Goal: Information Seeking & Learning: Compare options

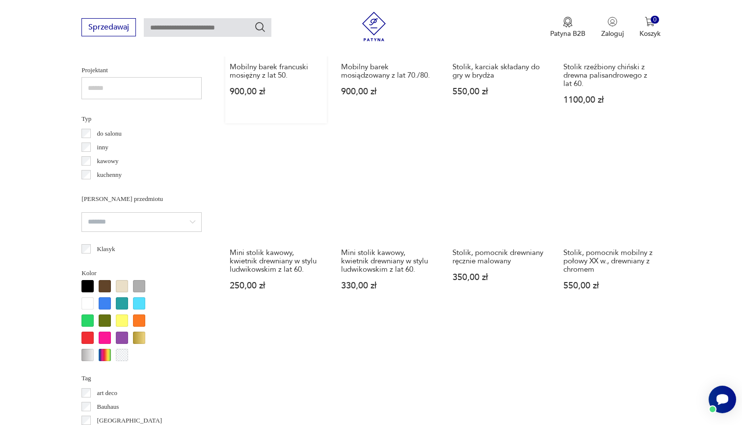
scroll to position [854, 0]
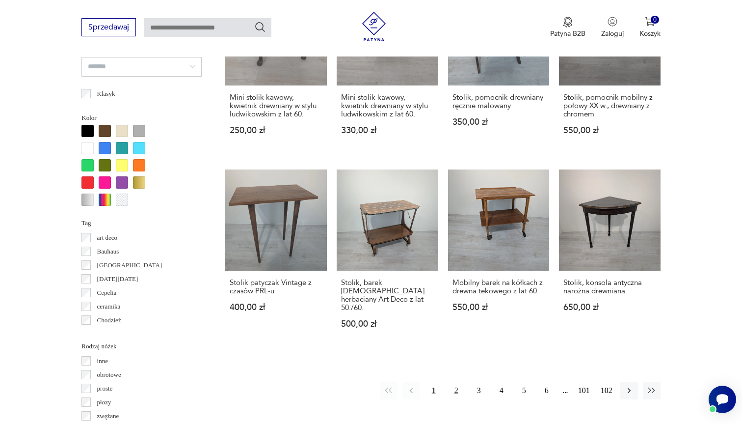
click at [458, 382] on button "2" at bounding box center [457, 390] width 18 height 18
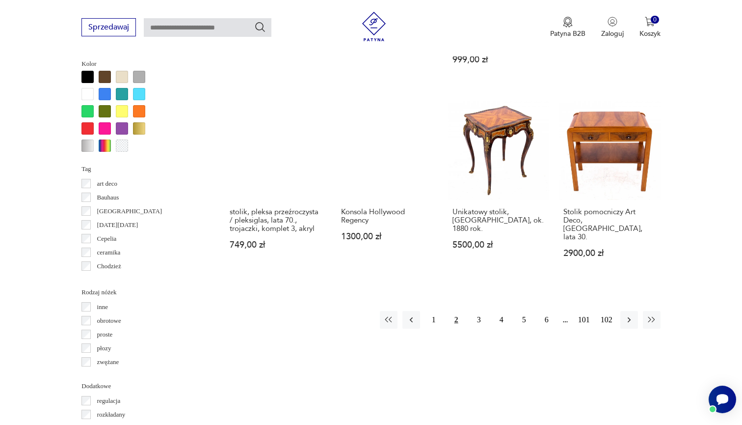
scroll to position [921, 0]
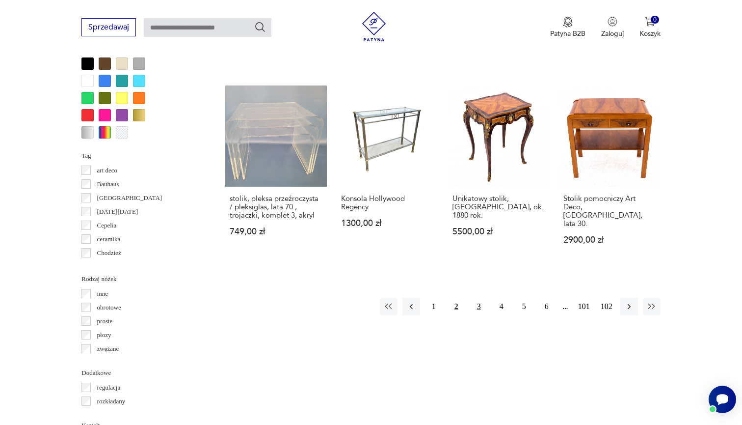
click at [474, 315] on button "3" at bounding box center [479, 307] width 18 height 18
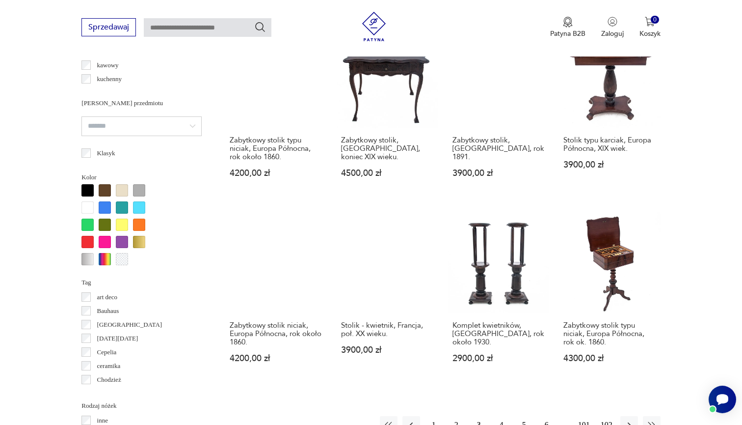
scroll to position [841, 0]
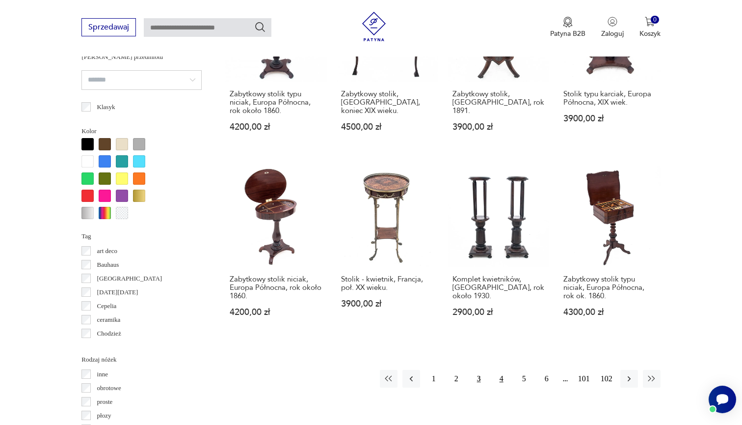
click at [496, 386] on button "4" at bounding box center [502, 379] width 18 height 18
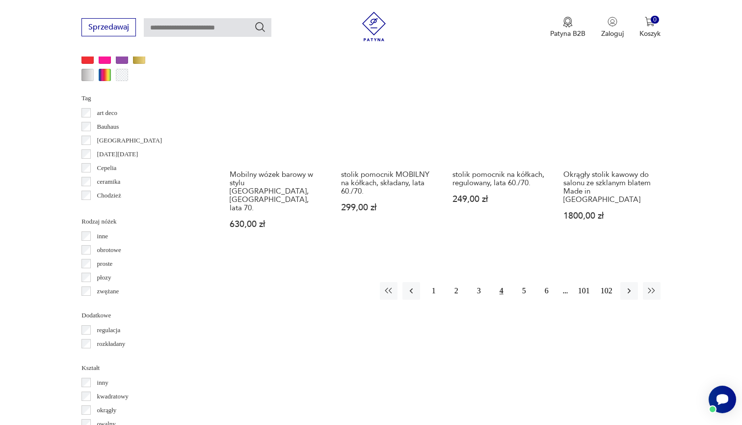
scroll to position [893, 0]
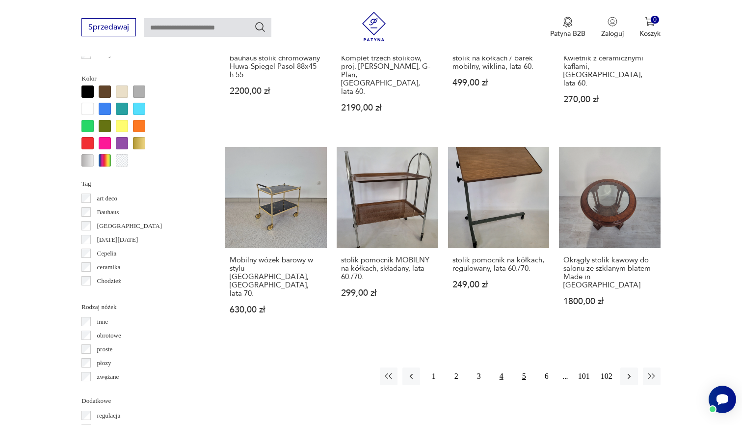
click at [524, 367] on button "5" at bounding box center [525, 376] width 18 height 18
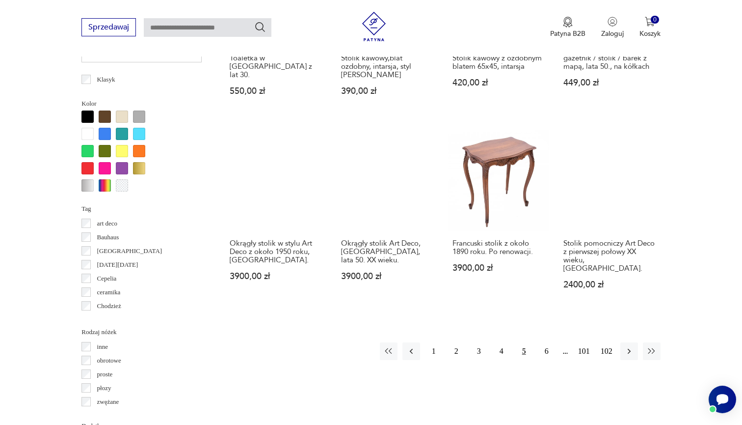
scroll to position [871, 0]
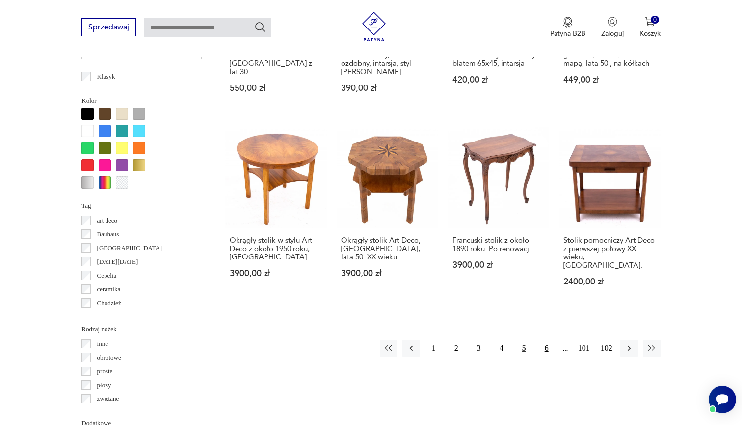
click at [544, 353] on button "6" at bounding box center [547, 348] width 18 height 18
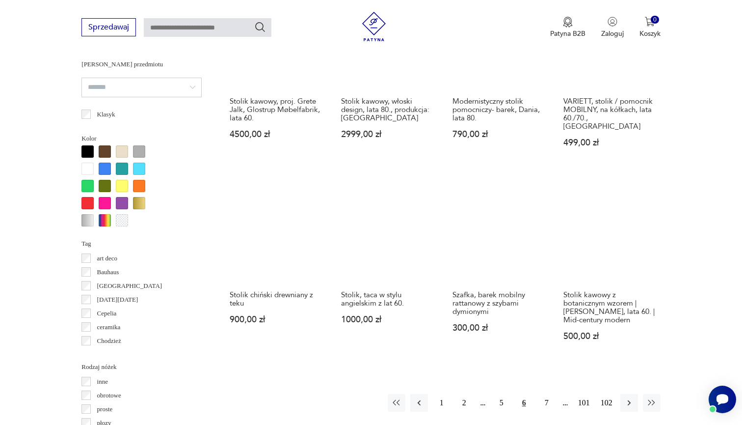
scroll to position [861, 0]
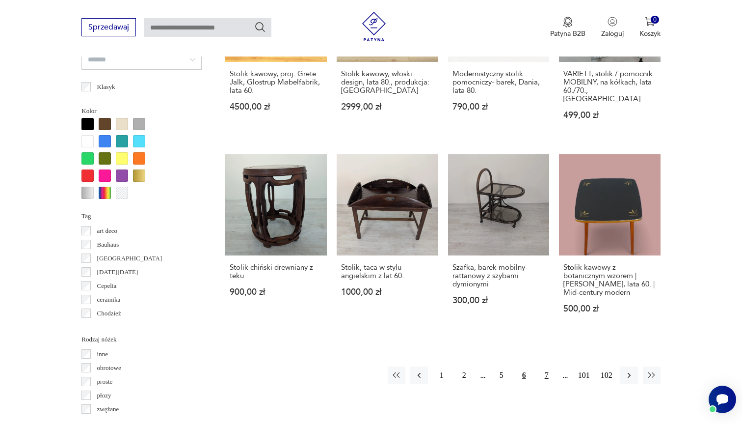
click at [544, 377] on button "7" at bounding box center [547, 375] width 18 height 18
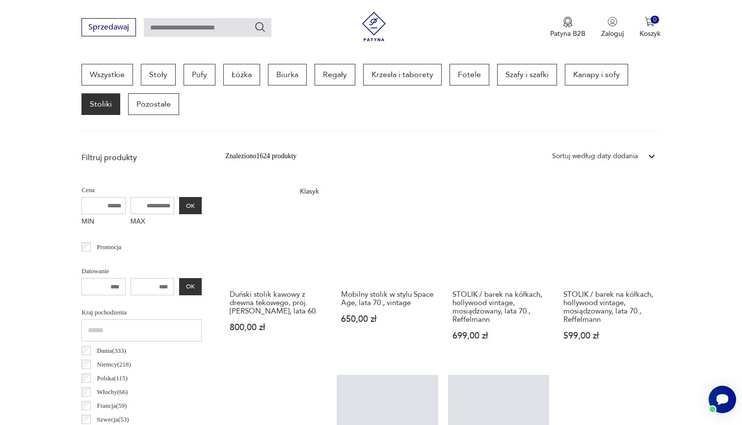
scroll to position [317, 0]
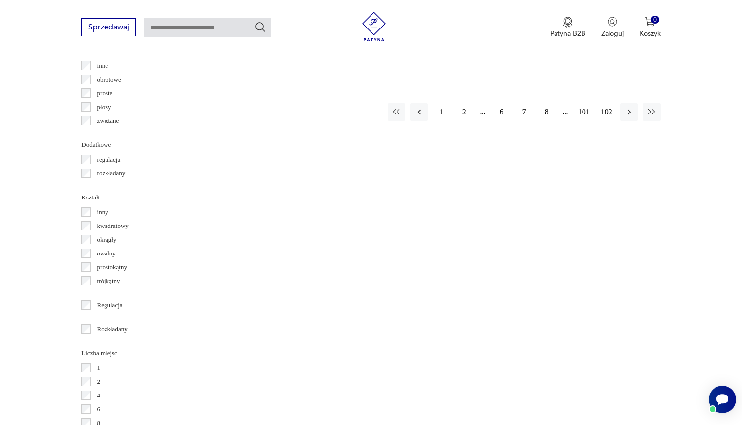
scroll to position [1166, 0]
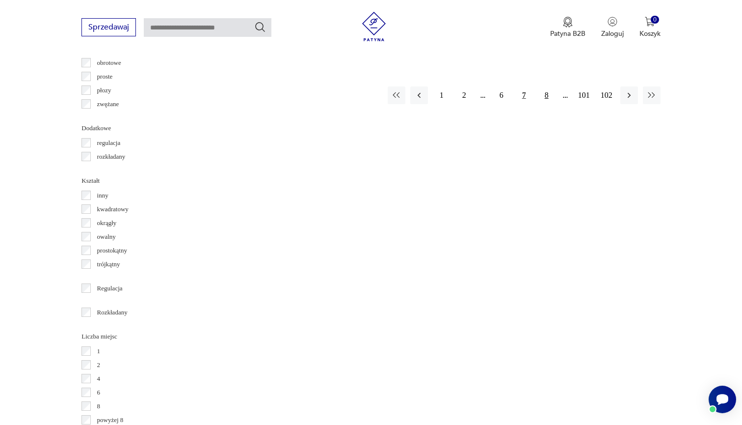
click at [544, 95] on button "8" at bounding box center [547, 95] width 18 height 18
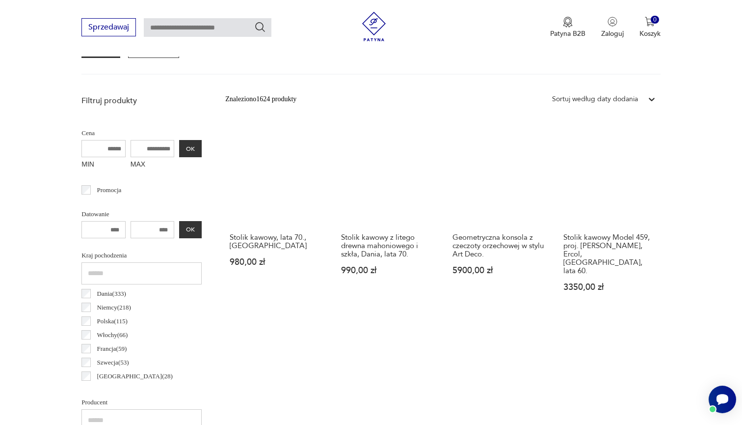
scroll to position [322, 0]
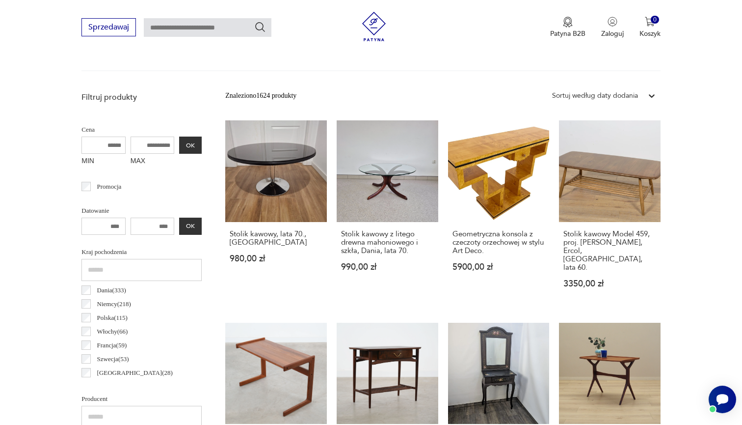
drag, startPoint x: 517, startPoint y: 247, endPoint x: 702, endPoint y: 181, distance: 196.6
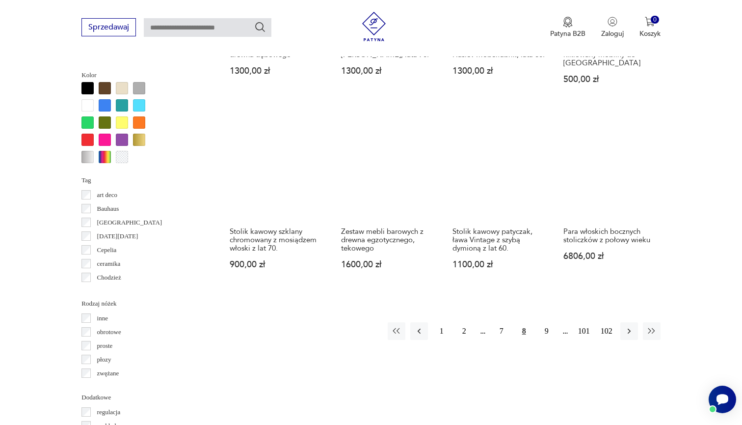
scroll to position [910, 0]
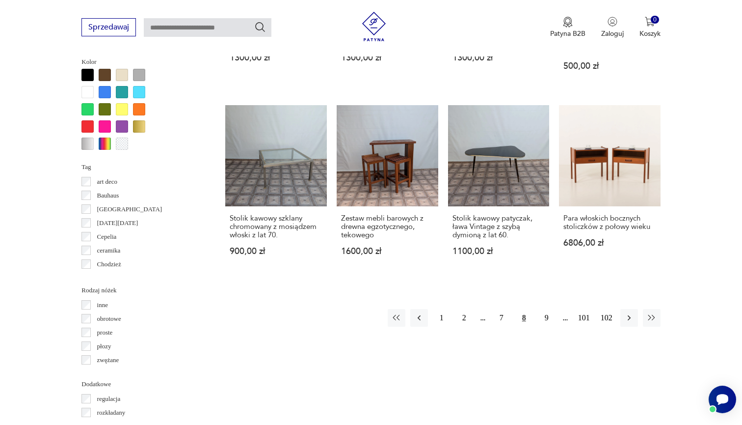
click at [546, 327] on button "9" at bounding box center [547, 318] width 18 height 18
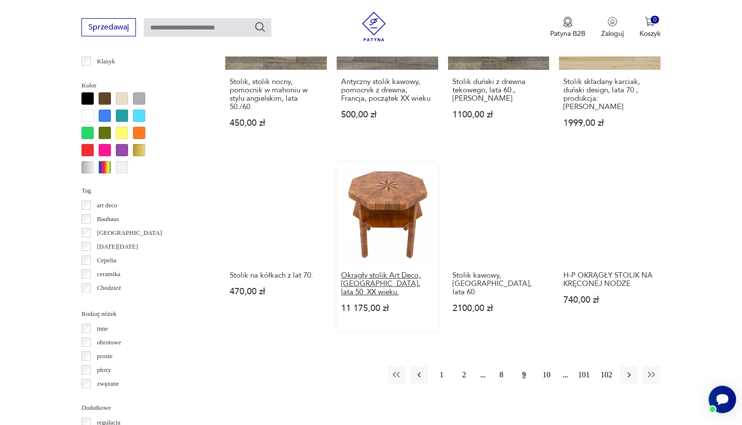
scroll to position [886, 0]
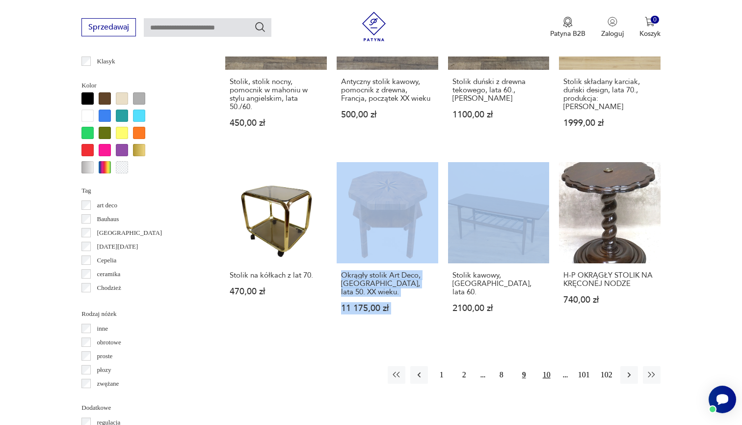
click at [545, 367] on button "10" at bounding box center [547, 375] width 18 height 18
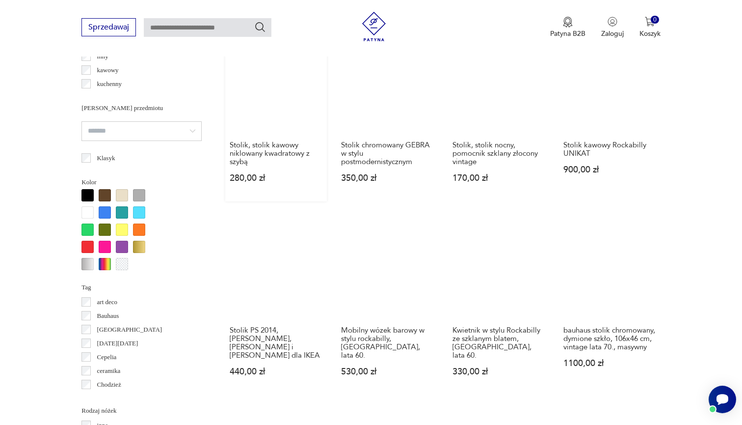
scroll to position [905, 0]
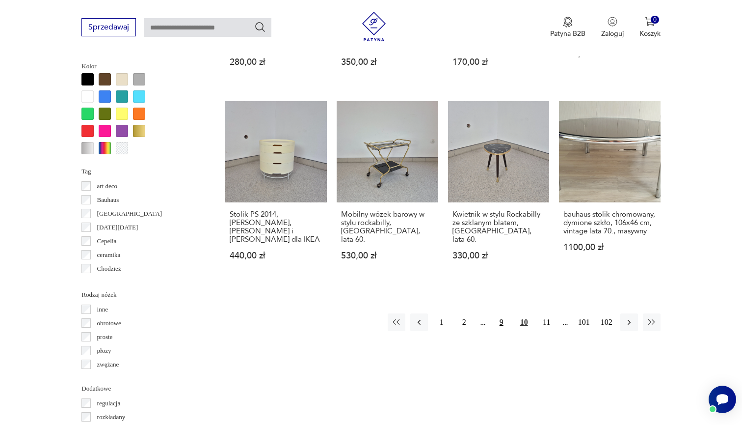
click at [501, 323] on button "9" at bounding box center [502, 322] width 18 height 18
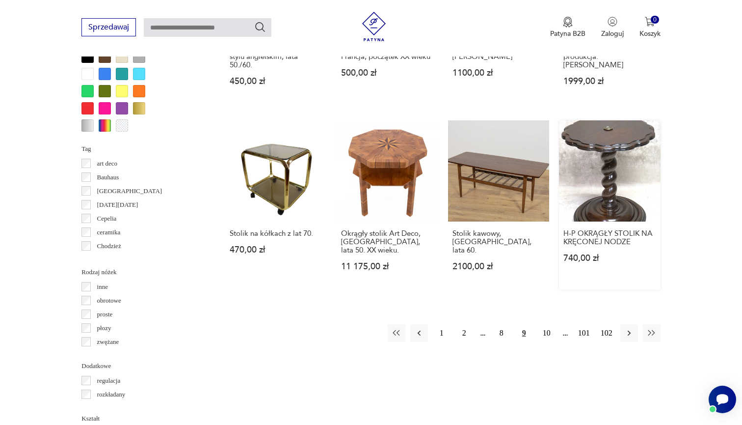
scroll to position [928, 0]
click at [551, 327] on button "10" at bounding box center [547, 333] width 18 height 18
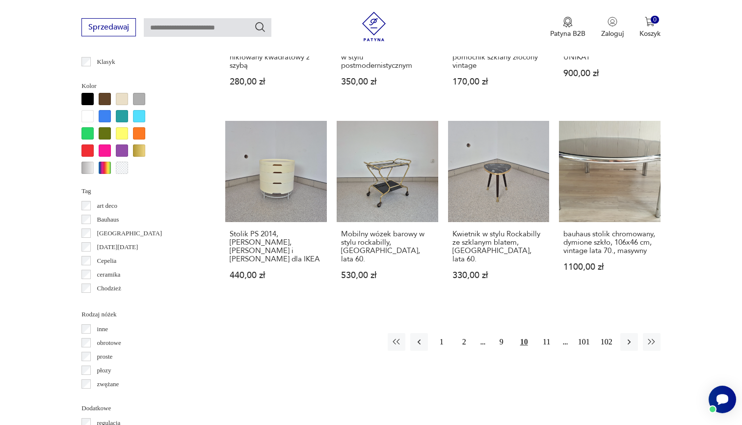
scroll to position [893, 0]
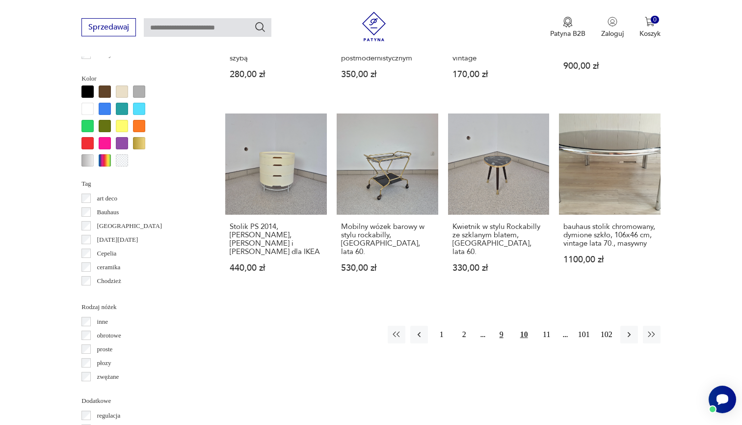
click at [500, 334] on button "9" at bounding box center [502, 335] width 18 height 18
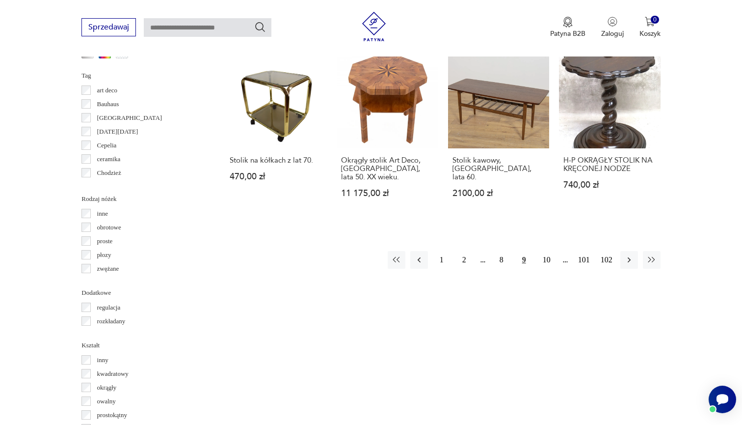
scroll to position [1002, 0]
click at [545, 250] on button "10" at bounding box center [547, 259] width 18 height 18
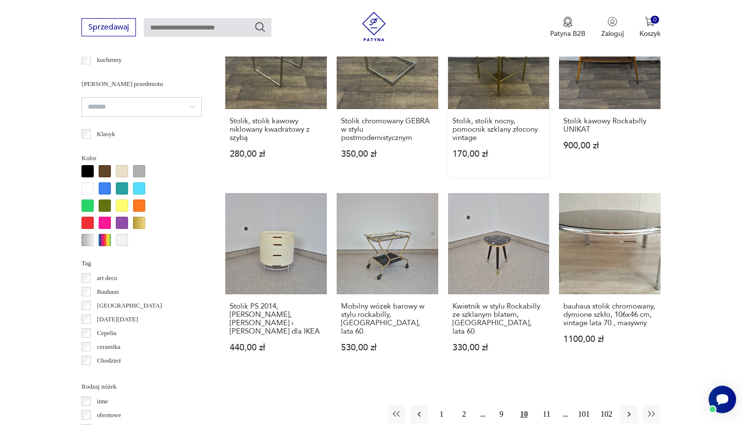
scroll to position [898, 0]
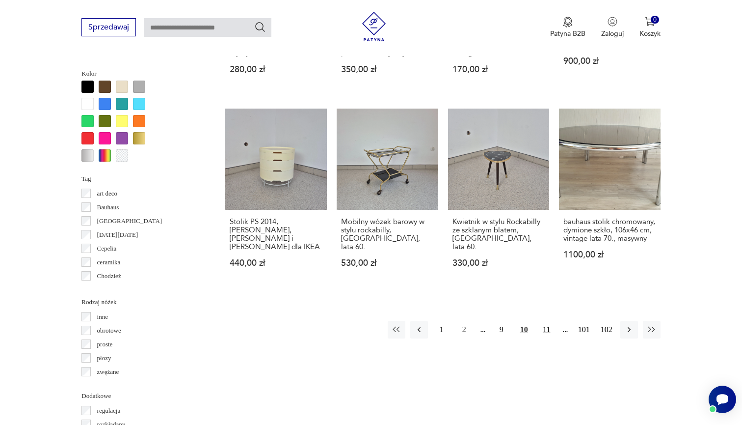
click at [540, 331] on button "11" at bounding box center [547, 330] width 18 height 18
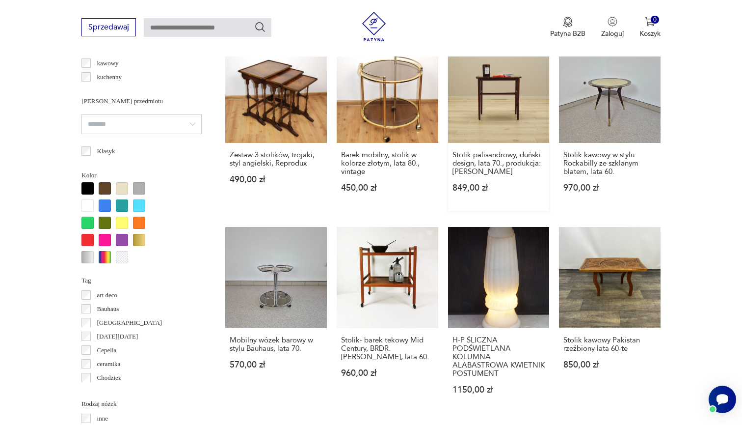
scroll to position [909, 0]
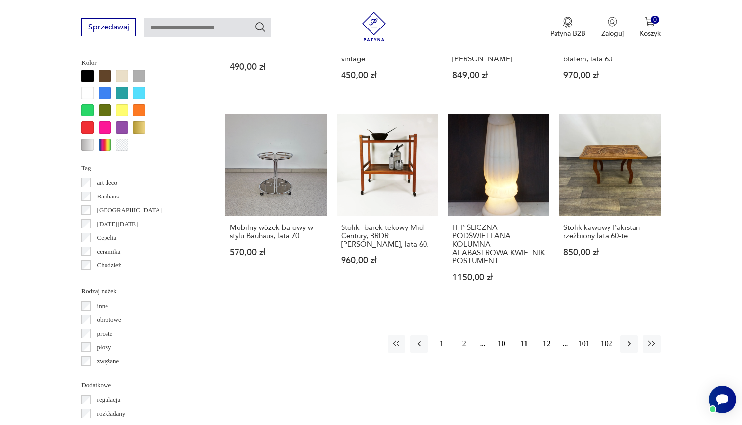
click at [547, 344] on button "12" at bounding box center [547, 344] width 18 height 18
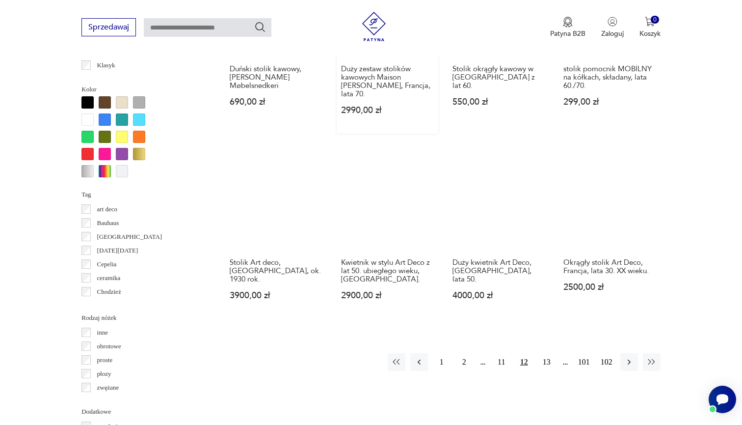
scroll to position [886, 0]
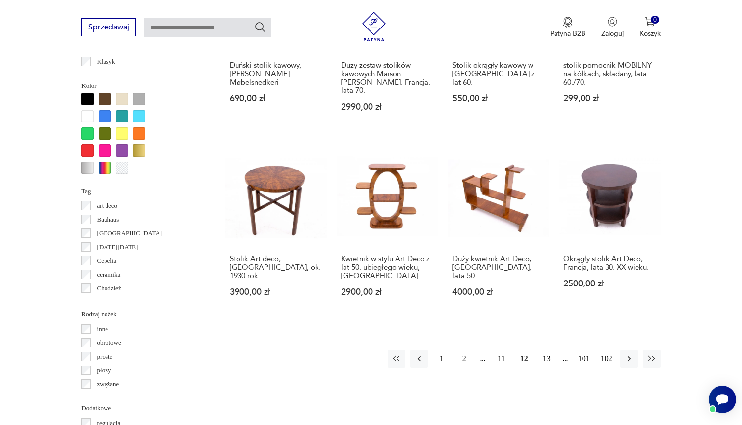
click at [547, 357] on button "13" at bounding box center [547, 359] width 18 height 18
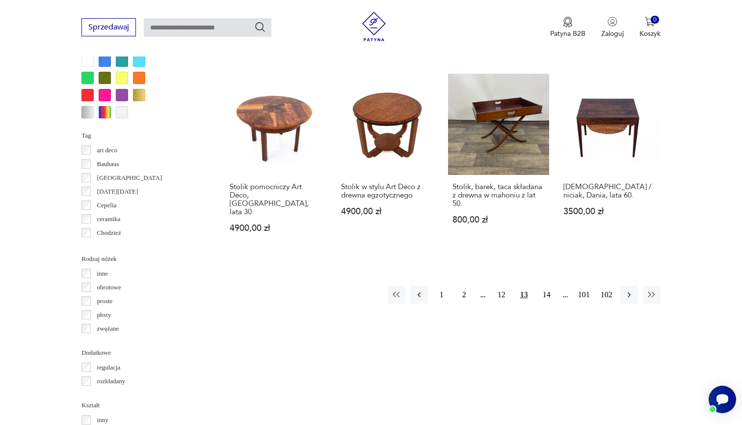
scroll to position [947, 0]
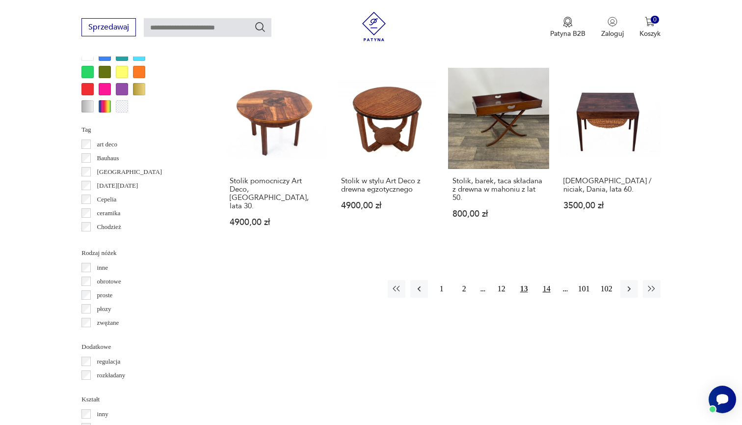
click at [547, 280] on button "14" at bounding box center [547, 289] width 18 height 18
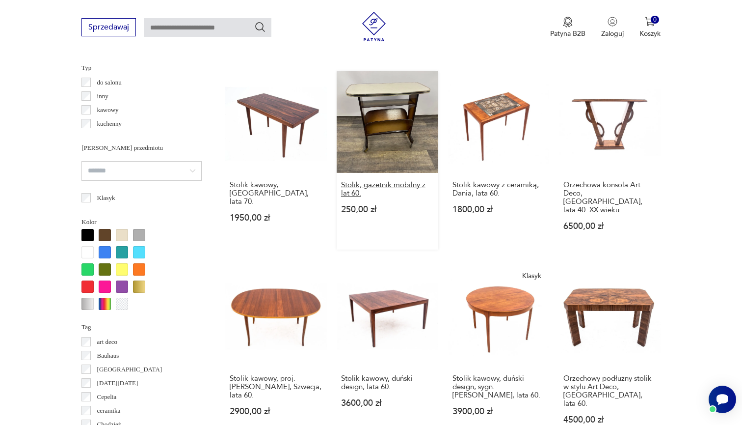
scroll to position [826, 0]
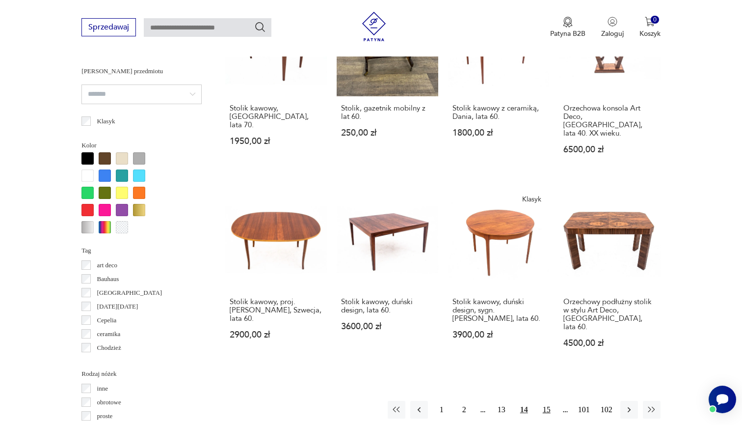
click at [545, 401] on button "15" at bounding box center [547, 410] width 18 height 18
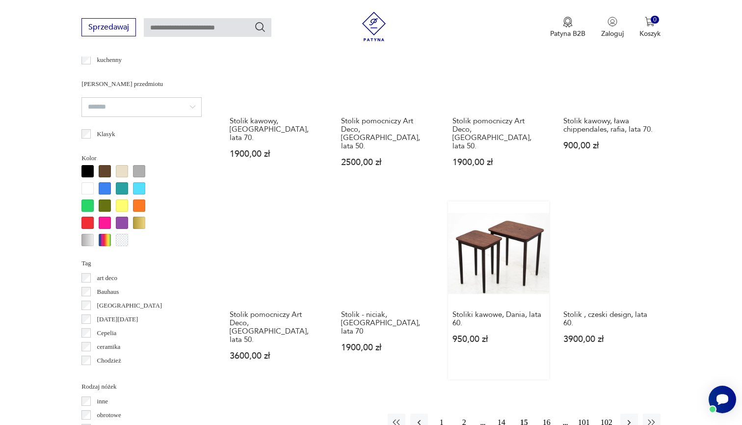
scroll to position [821, 0]
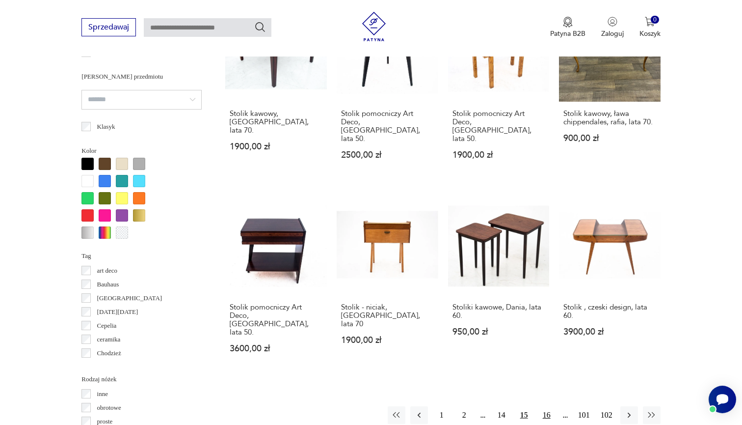
click at [546, 406] on button "16" at bounding box center [547, 415] width 18 height 18
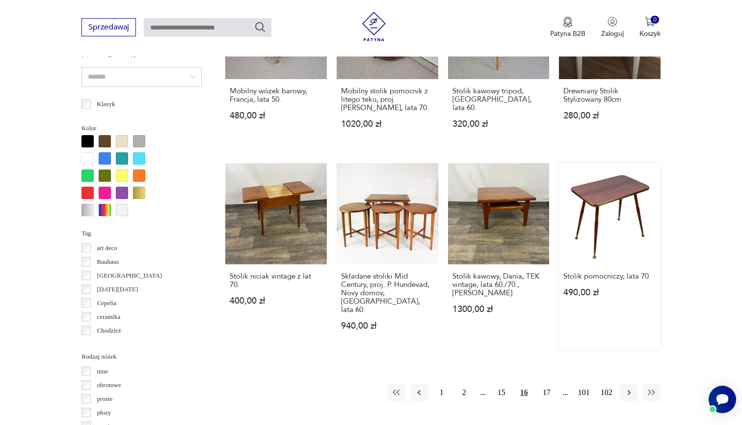
scroll to position [895, 0]
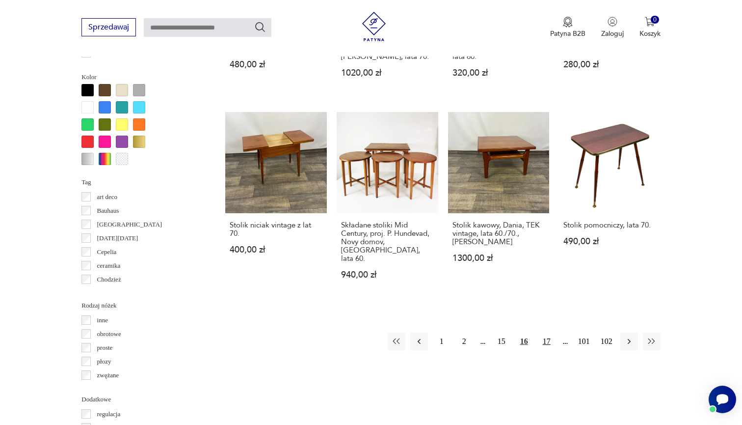
click at [540, 334] on button "17" at bounding box center [547, 341] width 18 height 18
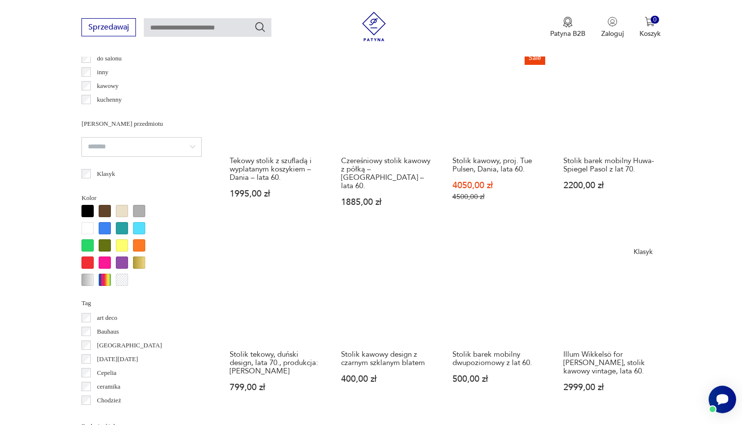
scroll to position [841, 0]
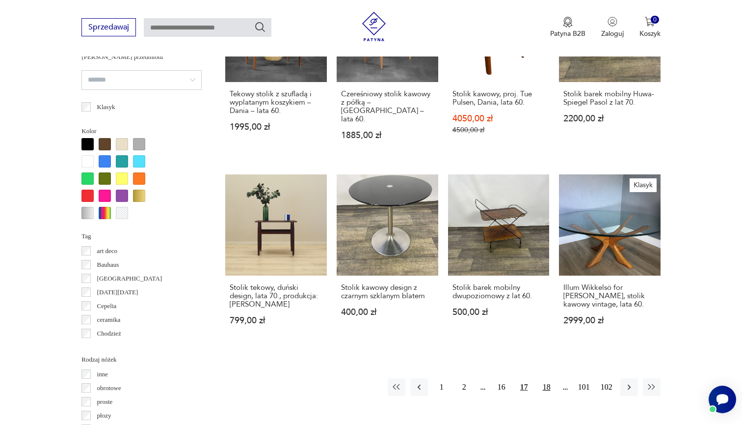
click at [545, 389] on button "18" at bounding box center [547, 387] width 18 height 18
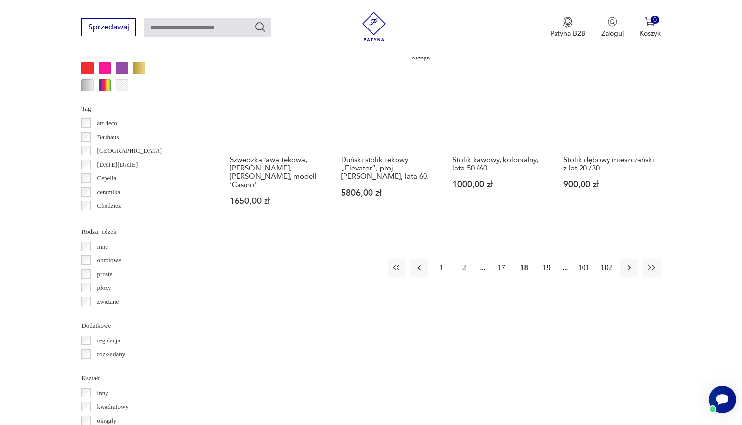
scroll to position [969, 0]
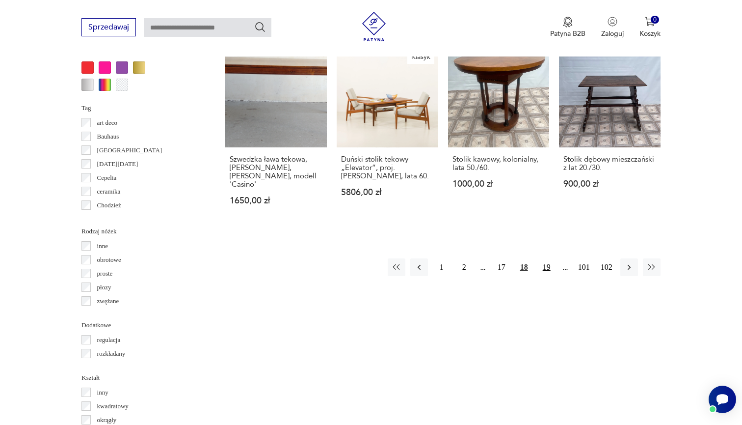
click at [547, 267] on button "19" at bounding box center [547, 267] width 18 height 18
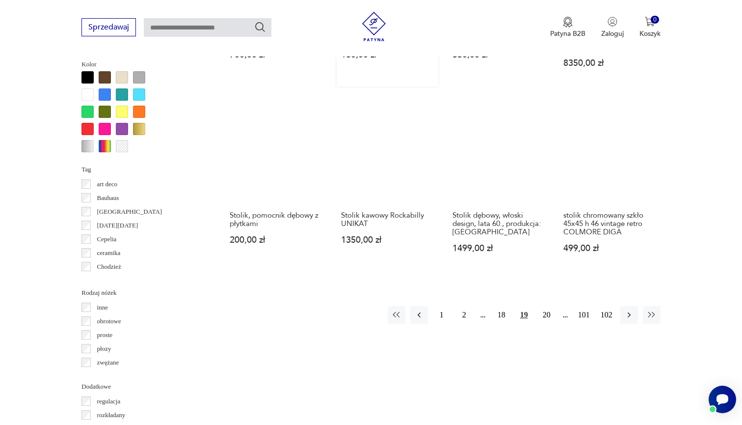
scroll to position [908, 0]
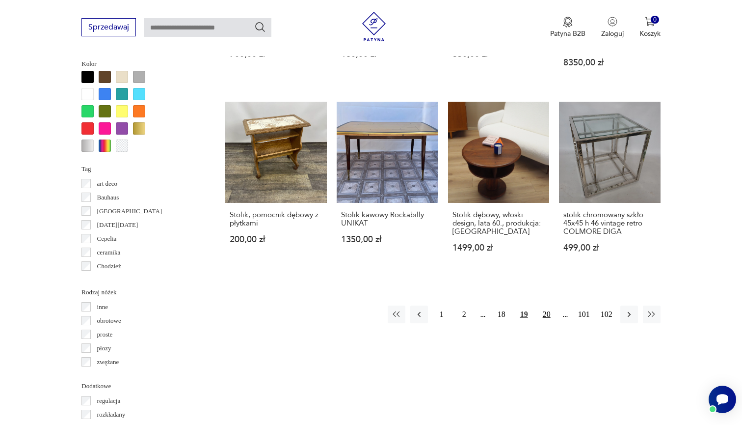
click at [543, 321] on button "20" at bounding box center [547, 314] width 18 height 18
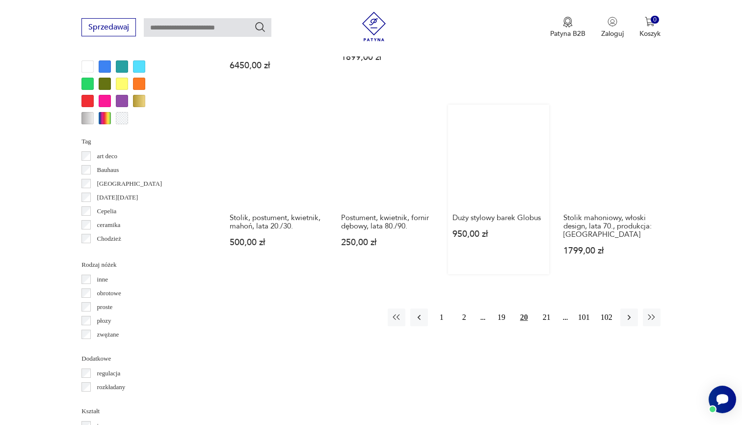
scroll to position [938, 0]
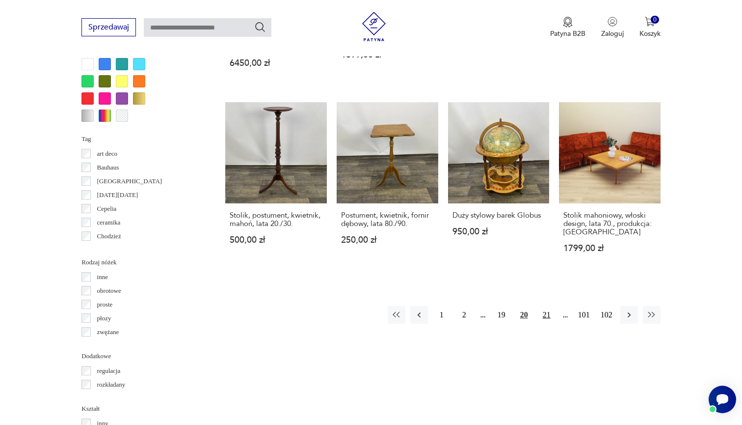
click at [548, 314] on button "21" at bounding box center [547, 315] width 18 height 18
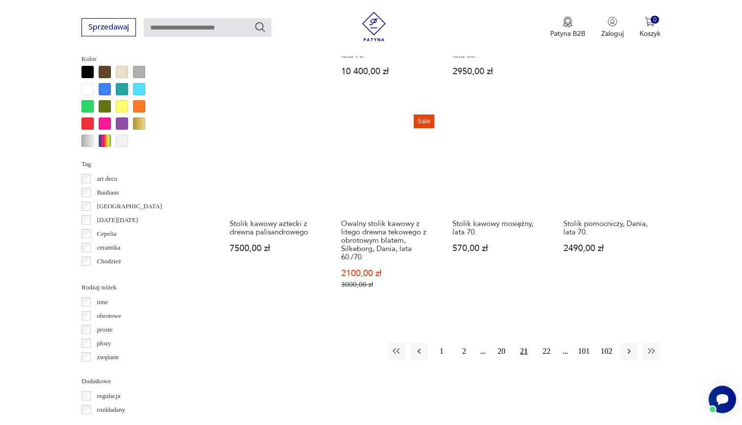
scroll to position [919, 0]
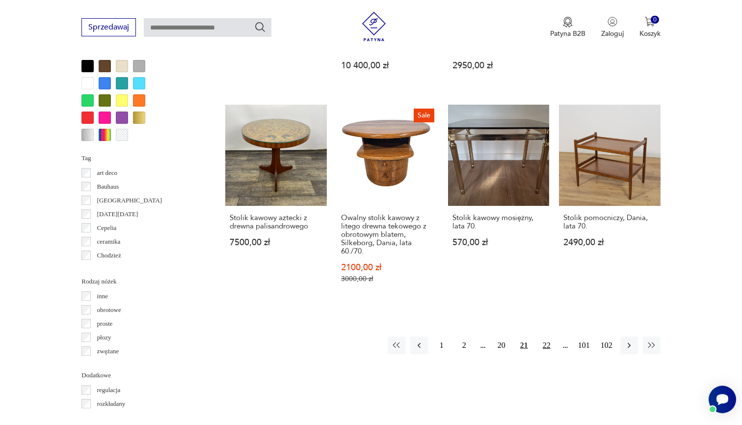
click at [543, 354] on button "22" at bounding box center [547, 345] width 18 height 18
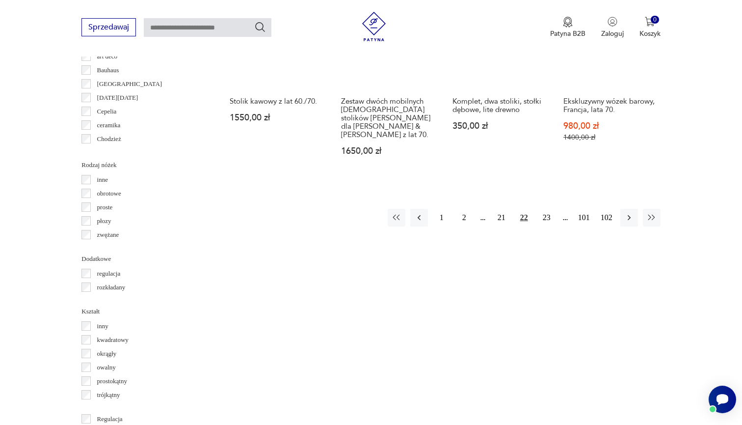
scroll to position [1049, 0]
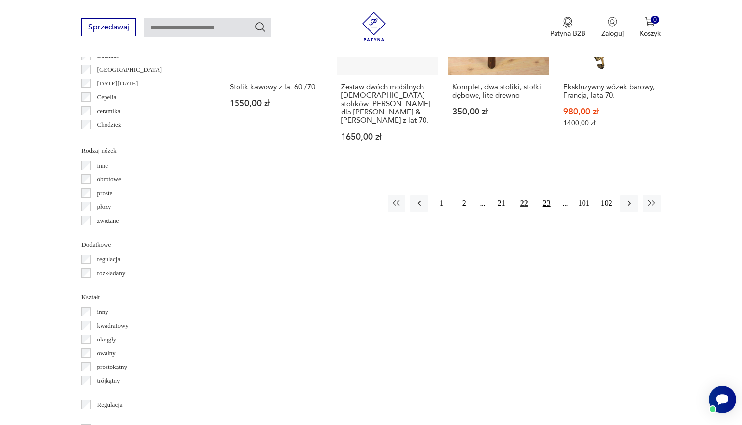
click at [541, 194] on button "23" at bounding box center [547, 203] width 18 height 18
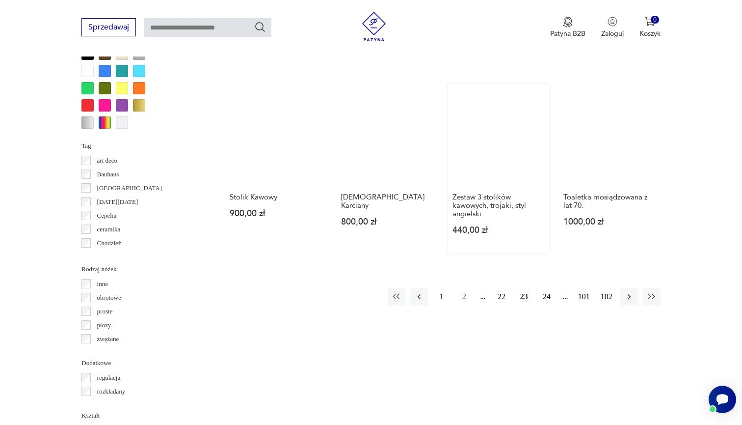
scroll to position [1018, 0]
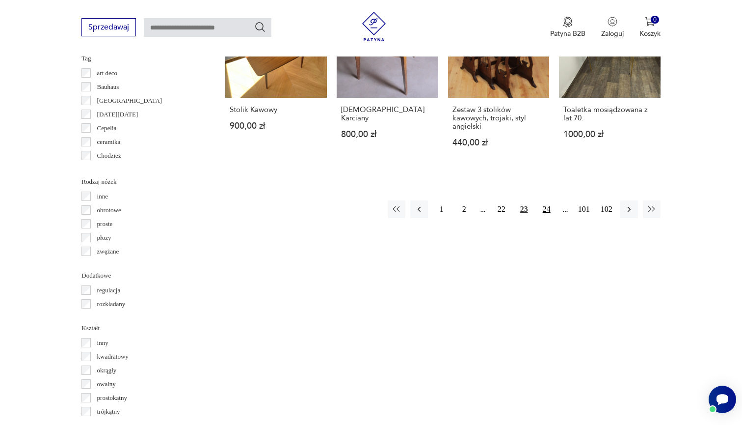
click at [543, 209] on button "24" at bounding box center [547, 209] width 18 height 18
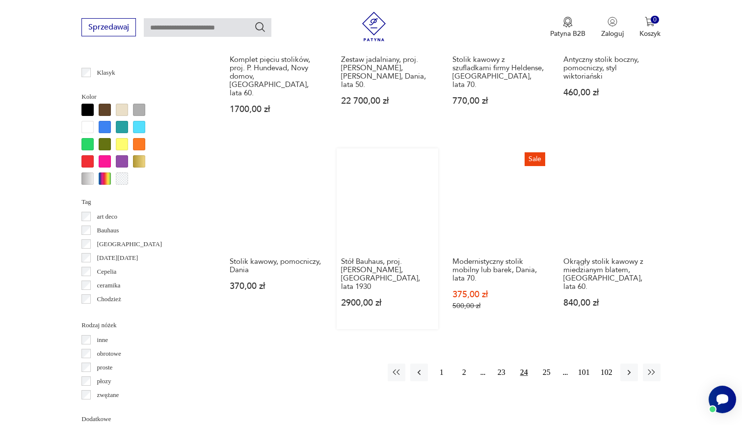
scroll to position [934, 0]
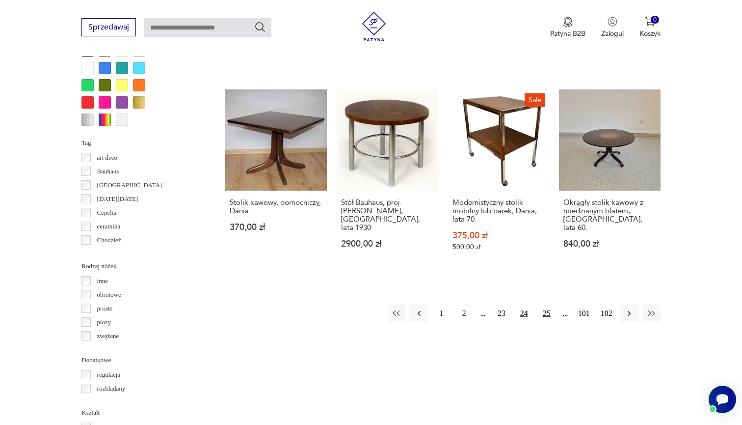
click at [547, 306] on button "25" at bounding box center [547, 313] width 18 height 18
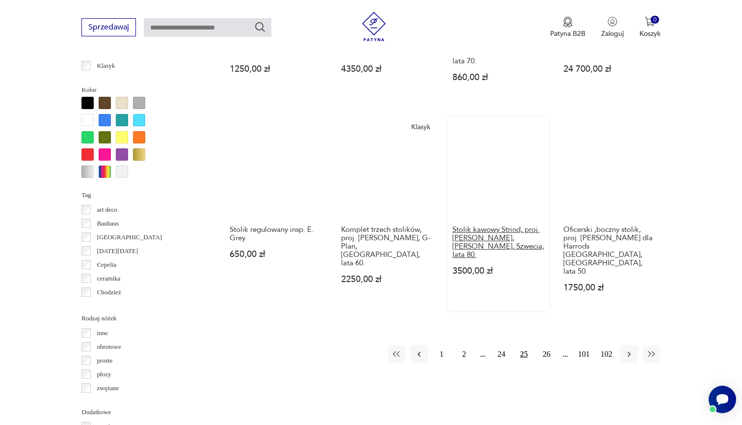
scroll to position [962, 0]
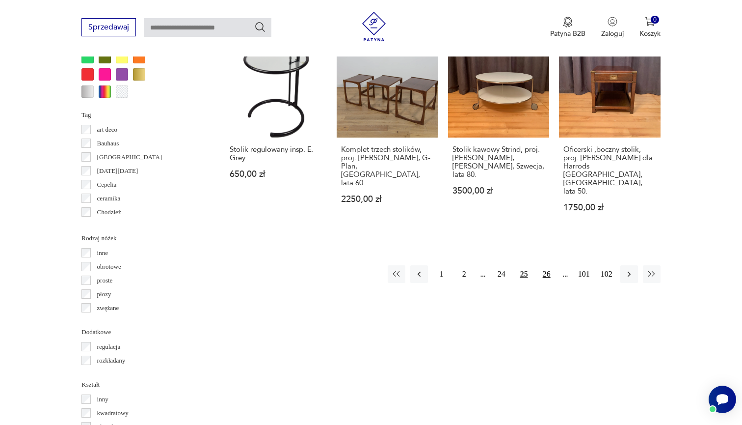
click at [549, 278] on button "26" at bounding box center [547, 274] width 18 height 18
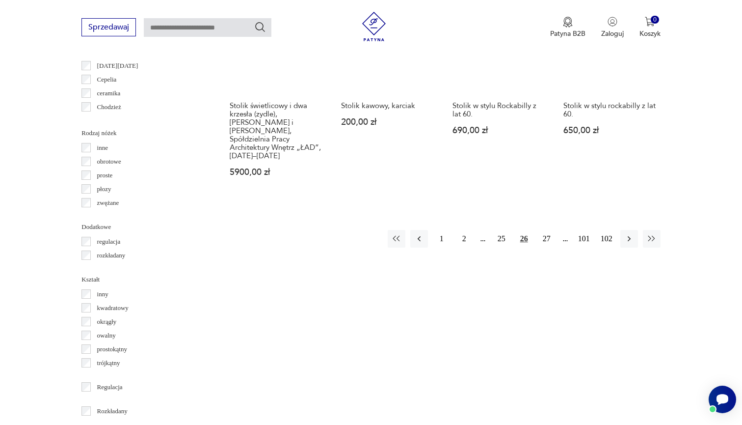
scroll to position [1074, 0]
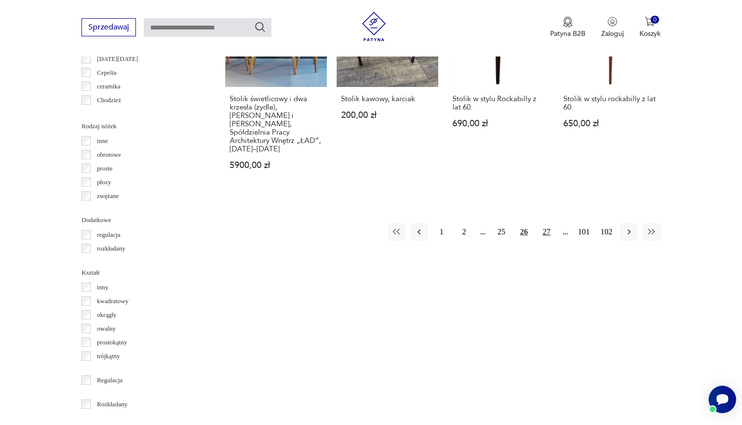
click at [544, 229] on button "27" at bounding box center [547, 232] width 18 height 18
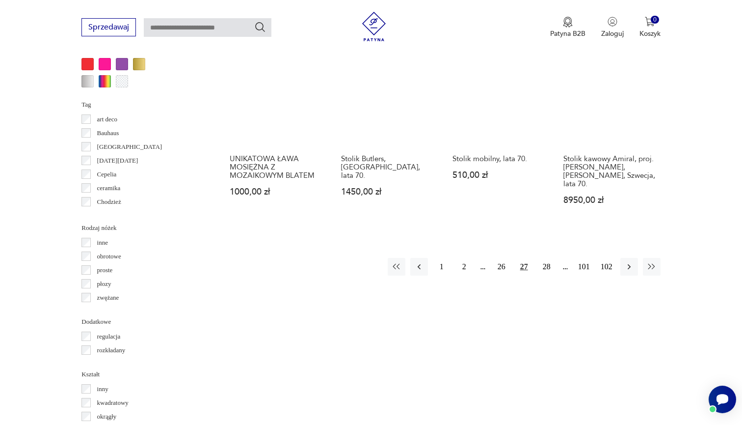
scroll to position [980, 0]
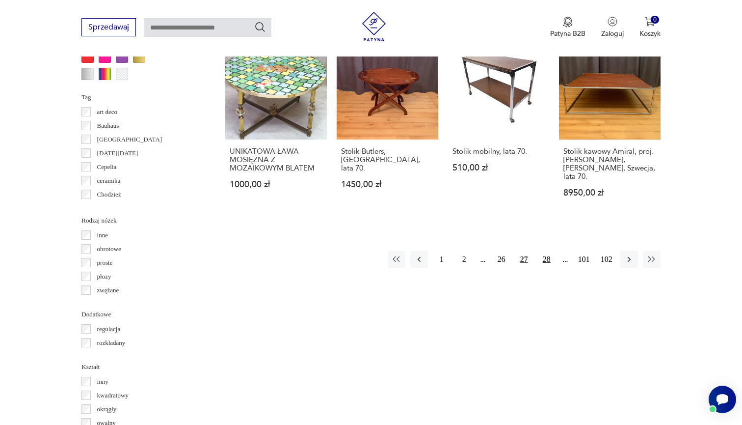
click at [545, 259] on button "28" at bounding box center [547, 259] width 18 height 18
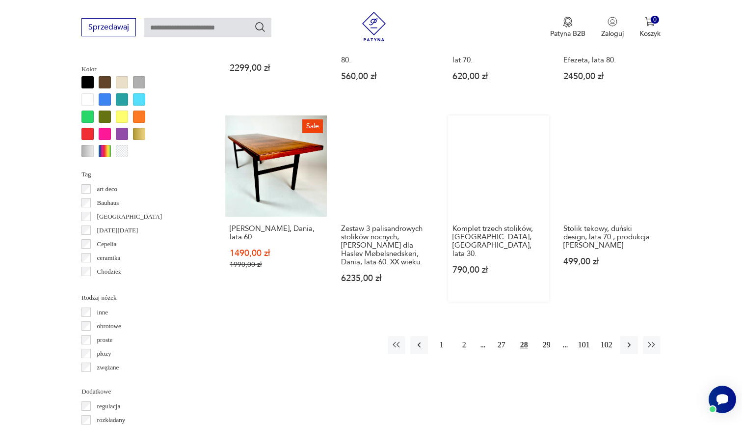
scroll to position [904, 0]
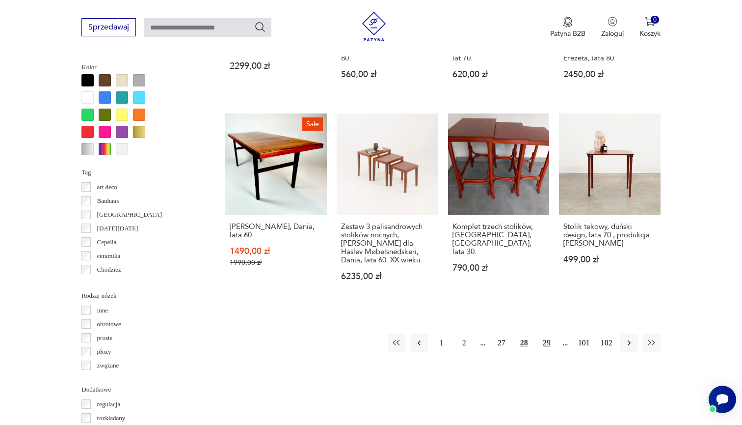
click at [546, 345] on button "29" at bounding box center [547, 343] width 18 height 18
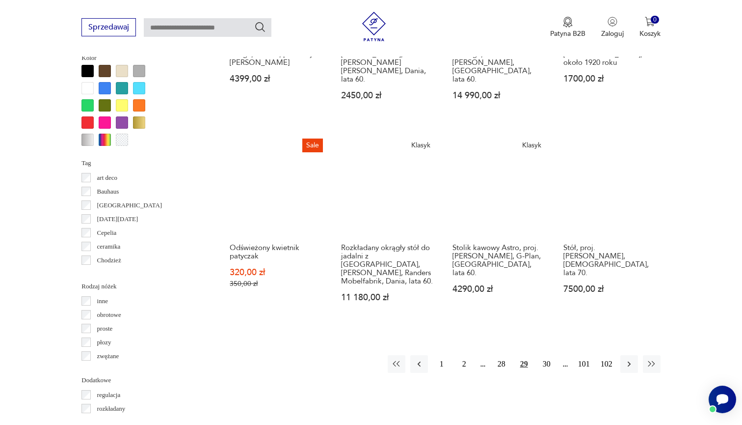
scroll to position [916, 0]
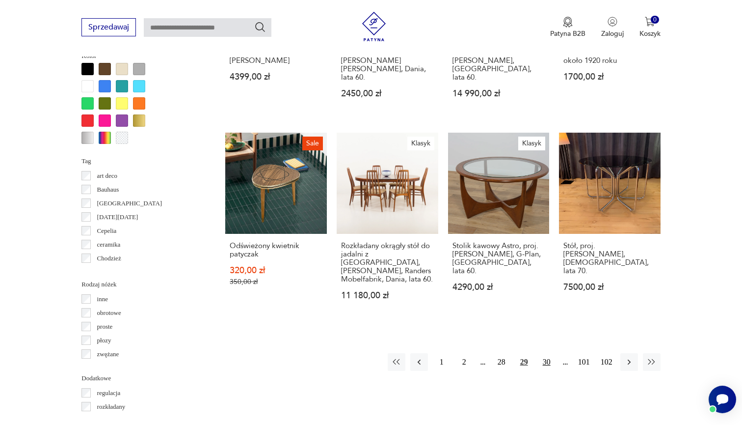
click at [546, 353] on button "30" at bounding box center [547, 362] width 18 height 18
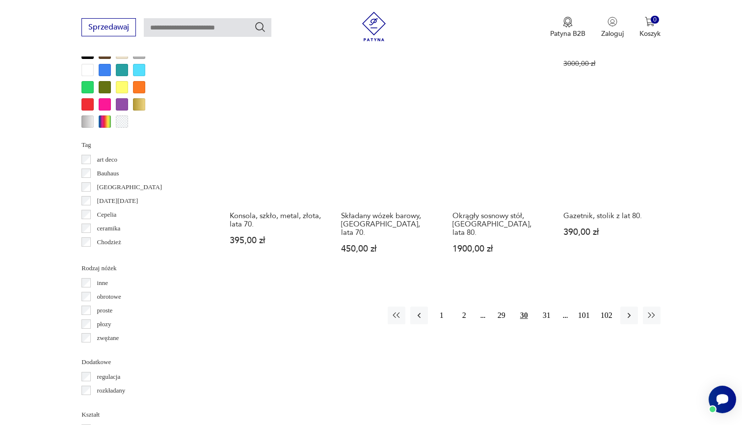
scroll to position [971, 0]
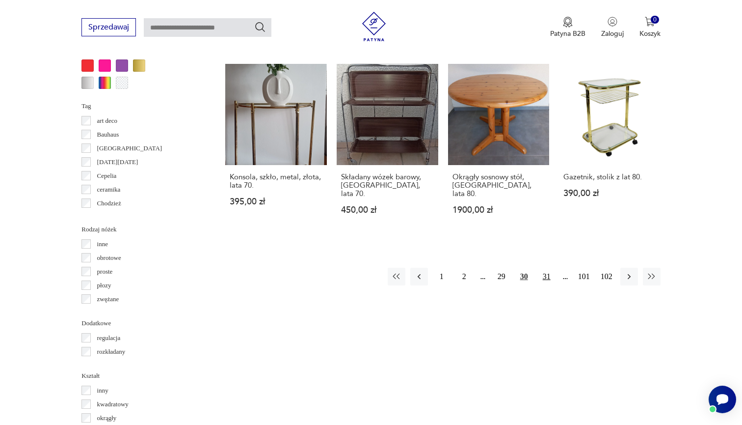
click at [548, 268] on button "31" at bounding box center [547, 277] width 18 height 18
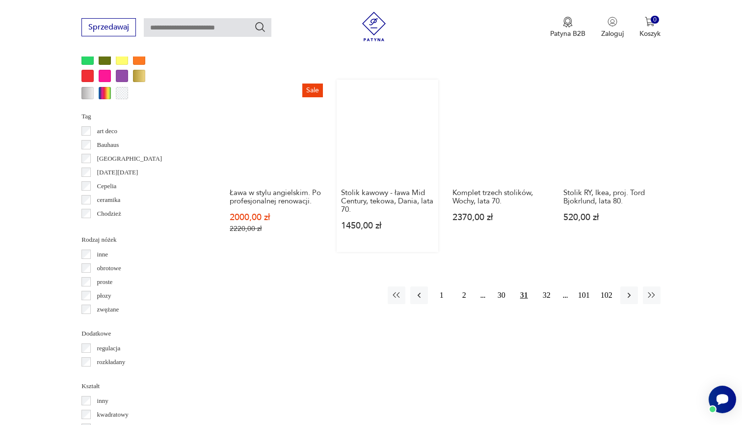
scroll to position [983, 0]
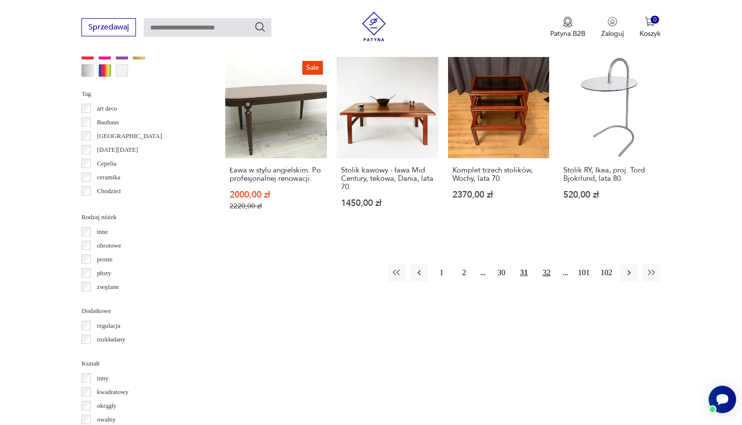
click at [549, 278] on button "32" at bounding box center [547, 273] width 18 height 18
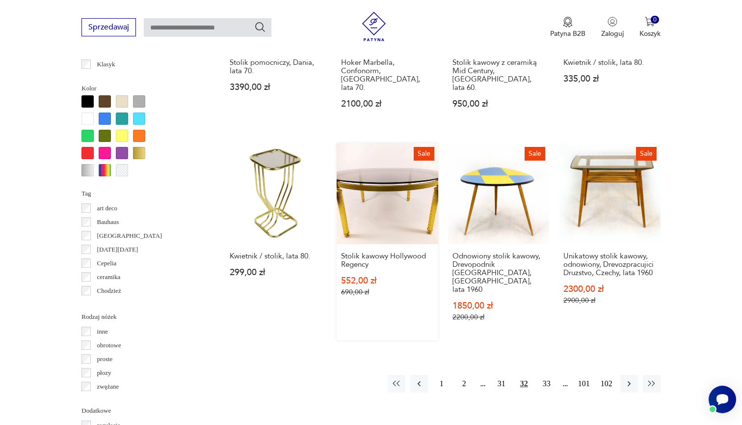
scroll to position [935, 0]
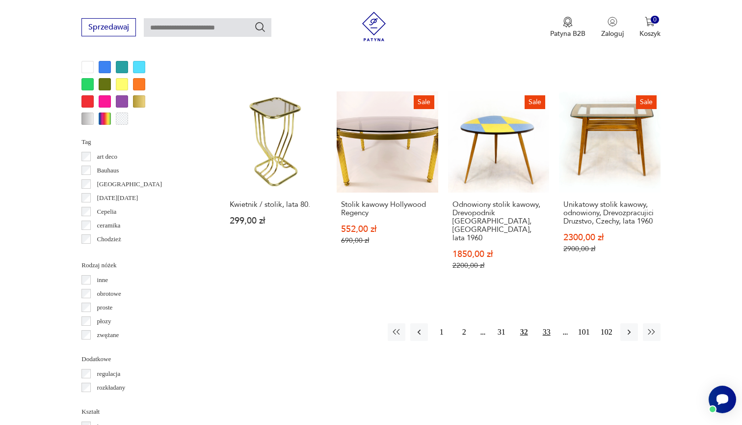
drag, startPoint x: 388, startPoint y: 251, endPoint x: 543, endPoint y: 326, distance: 172.2
click at [543, 326] on button "33" at bounding box center [547, 332] width 18 height 18
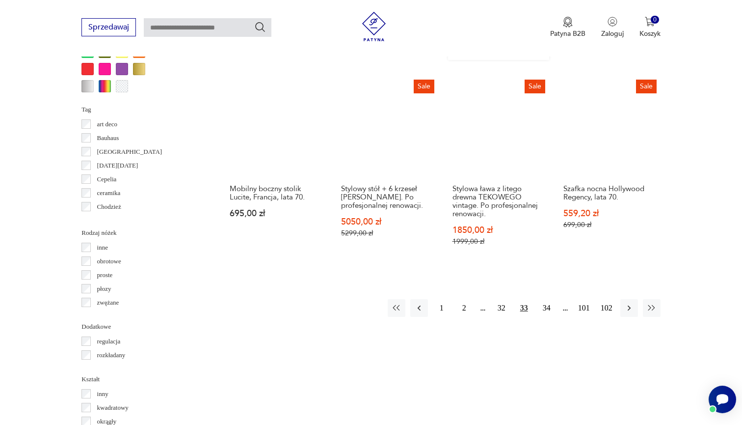
scroll to position [1014, 0]
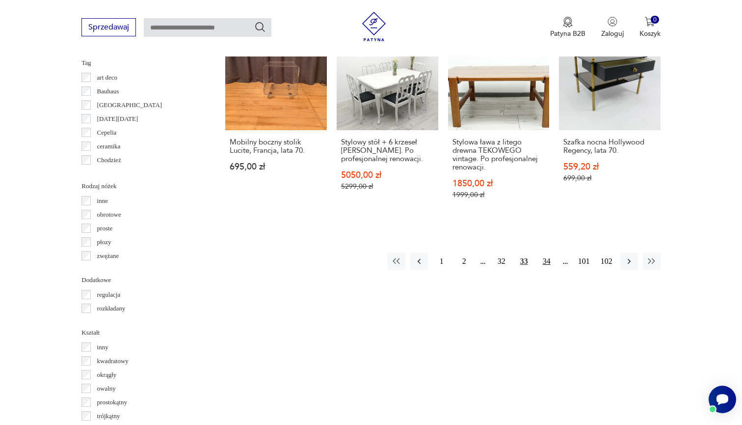
click at [548, 252] on button "34" at bounding box center [547, 261] width 18 height 18
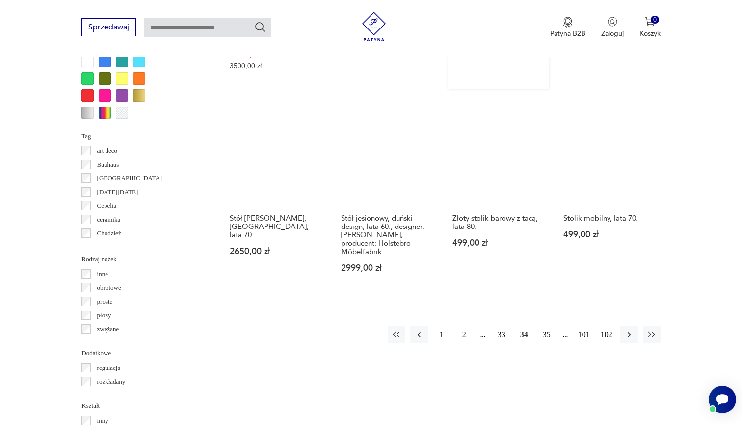
scroll to position [941, 0]
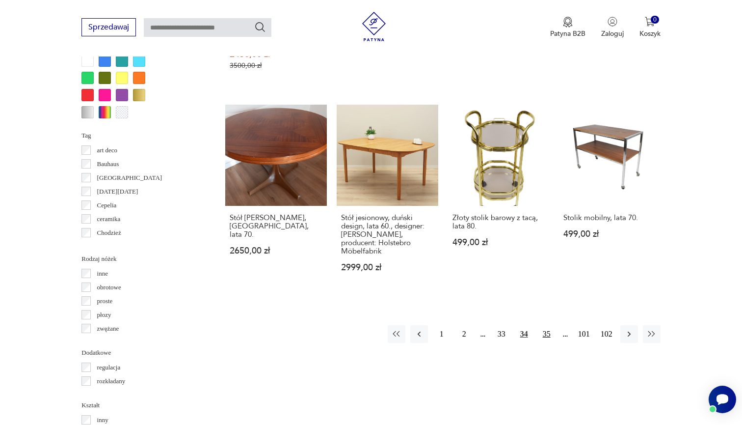
click at [548, 337] on button "35" at bounding box center [547, 334] width 18 height 18
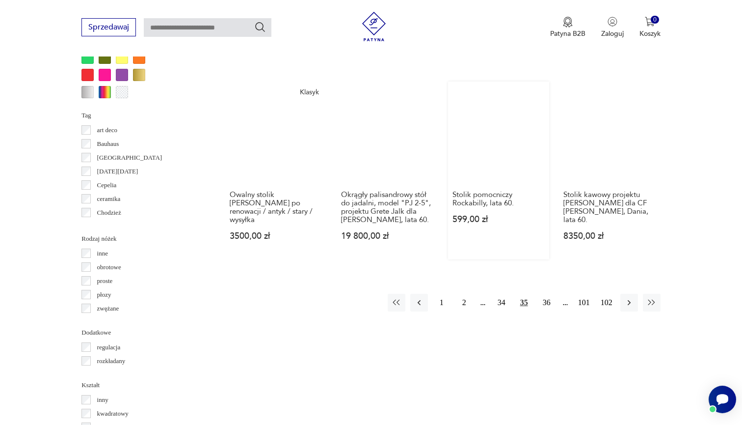
scroll to position [981, 0]
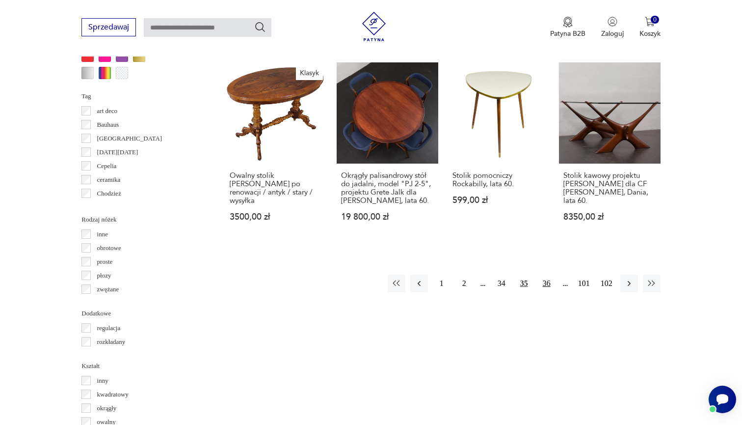
click at [547, 277] on button "36" at bounding box center [547, 283] width 18 height 18
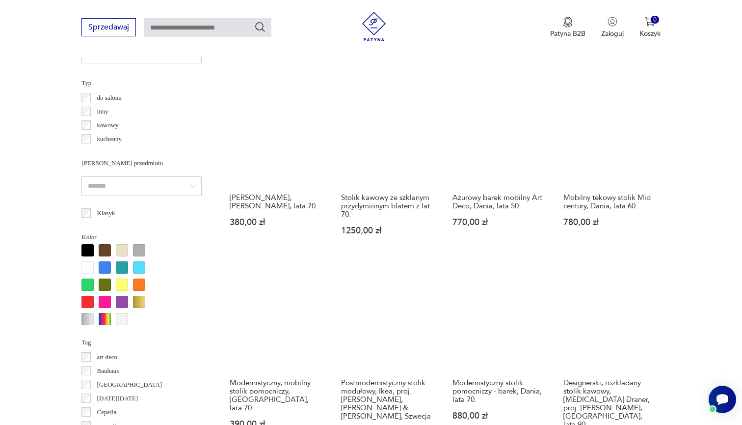
scroll to position [714, 0]
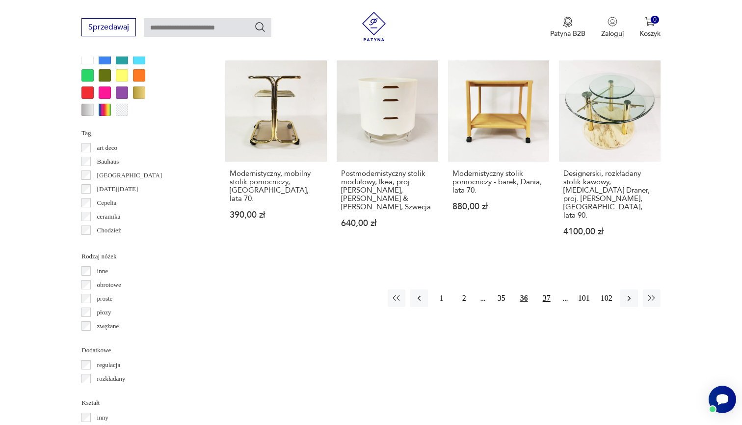
click at [544, 305] on button "37" at bounding box center [547, 298] width 18 height 18
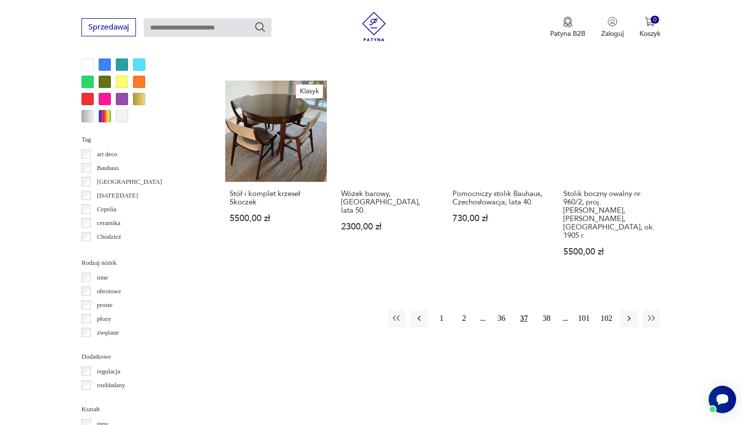
scroll to position [942, 0]
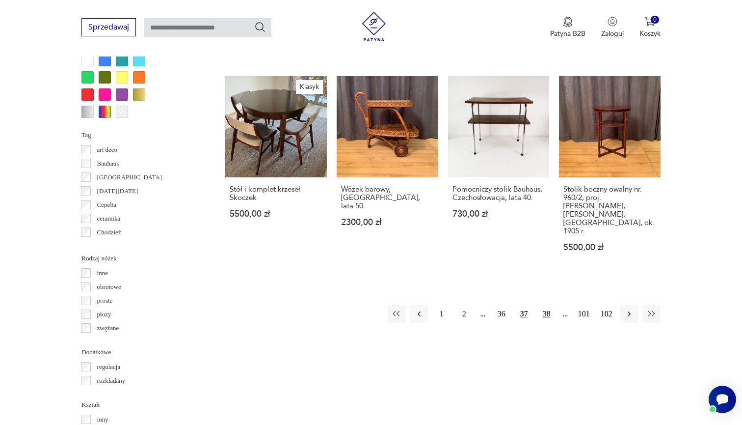
click at [545, 305] on button "38" at bounding box center [547, 314] width 18 height 18
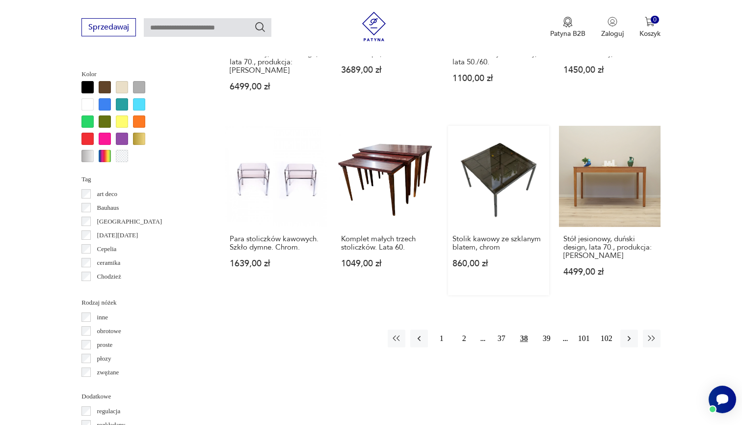
scroll to position [933, 0]
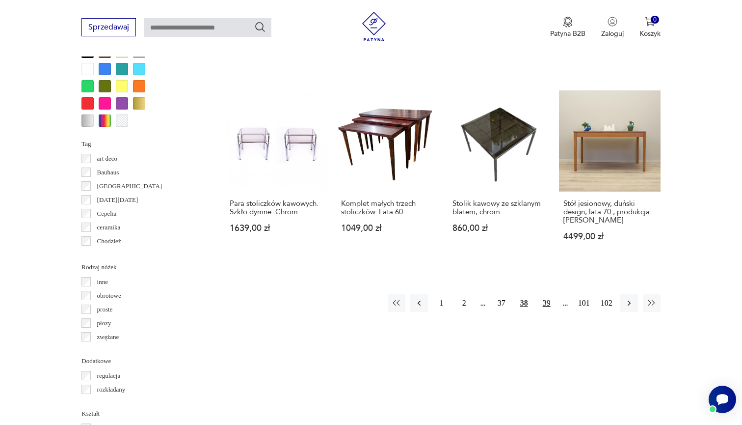
click at [539, 296] on button "39" at bounding box center [547, 303] width 18 height 18
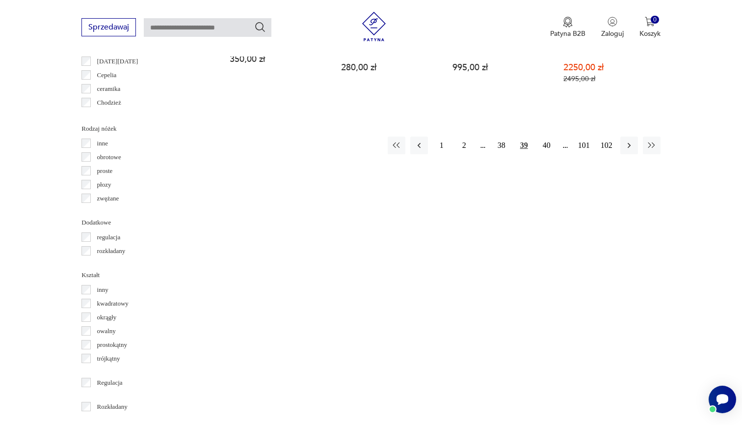
scroll to position [1095, 0]
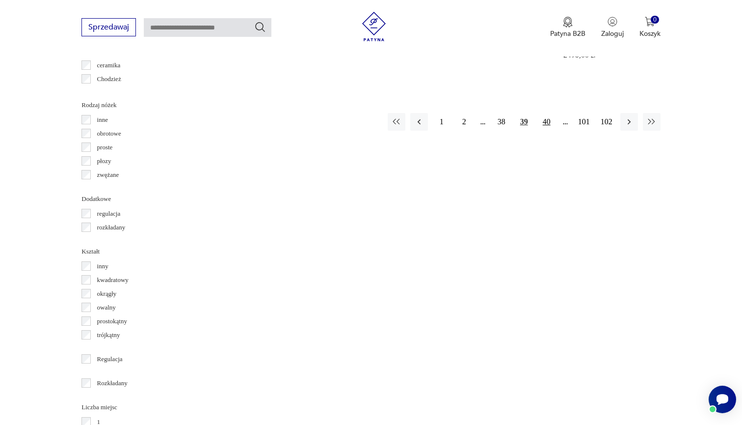
click at [547, 131] on button "40" at bounding box center [547, 122] width 18 height 18
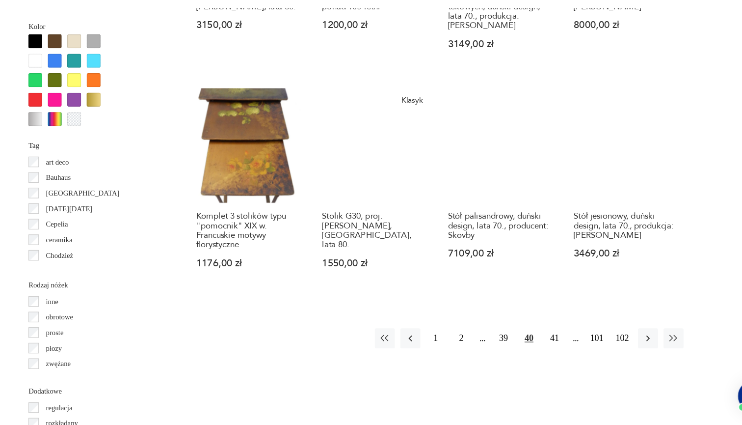
scroll to position [899, 0]
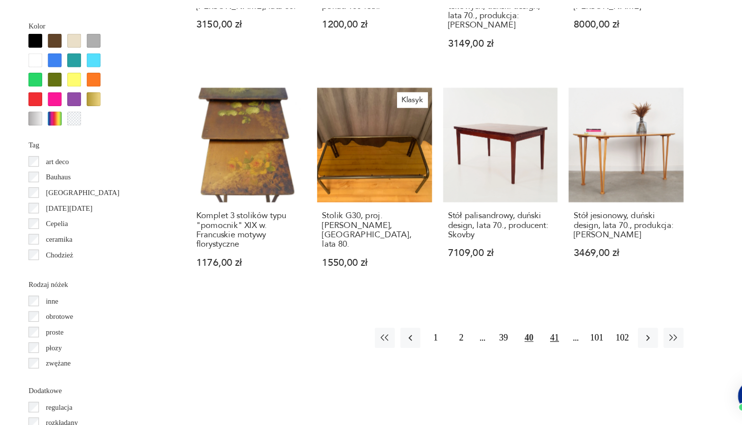
click at [538, 339] on button "41" at bounding box center [547, 348] width 18 height 18
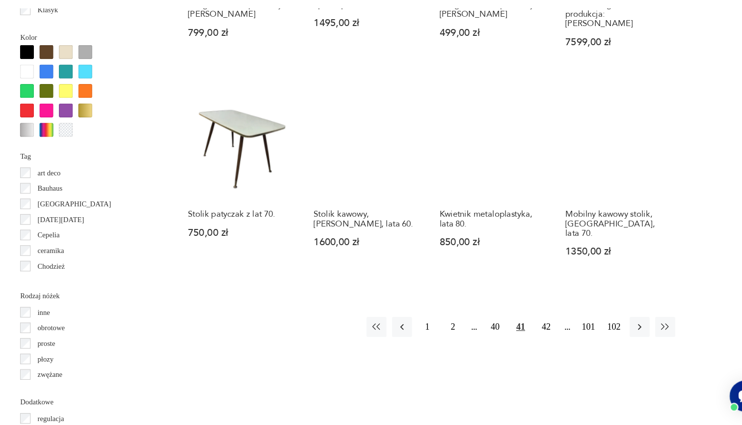
scroll to position [894, 0]
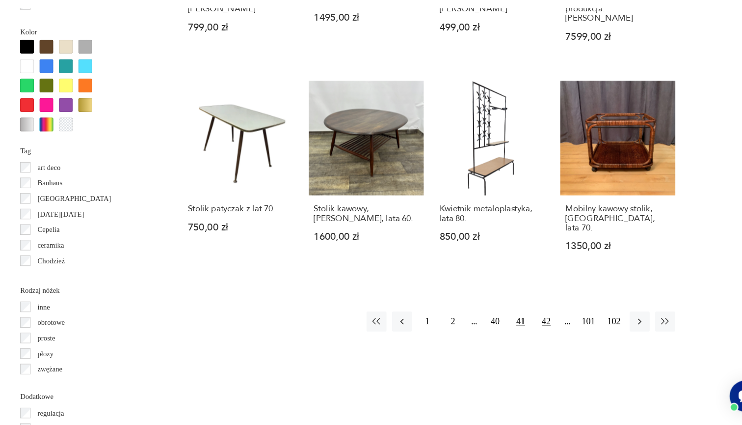
click at [538, 325] on button "42" at bounding box center [547, 334] width 18 height 18
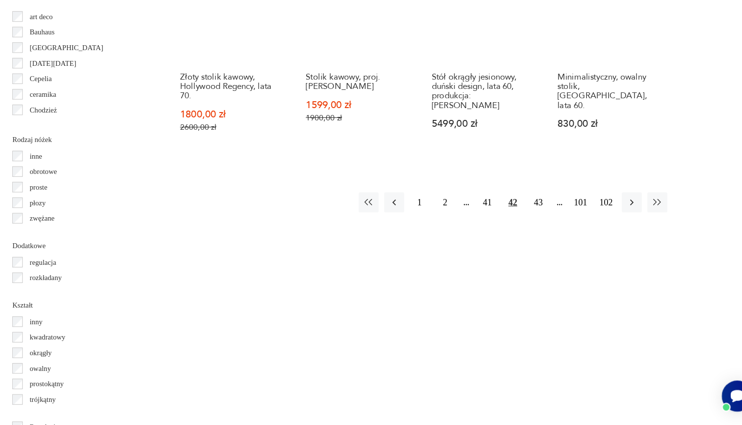
scroll to position [1047, 0]
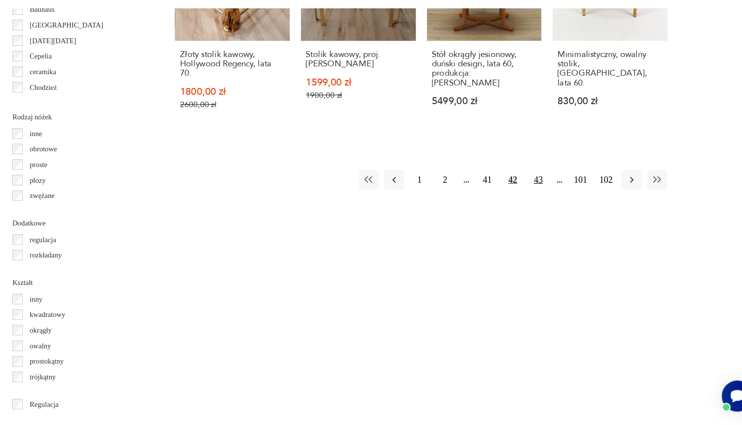
click at [538, 199] on button "43" at bounding box center [547, 208] width 18 height 18
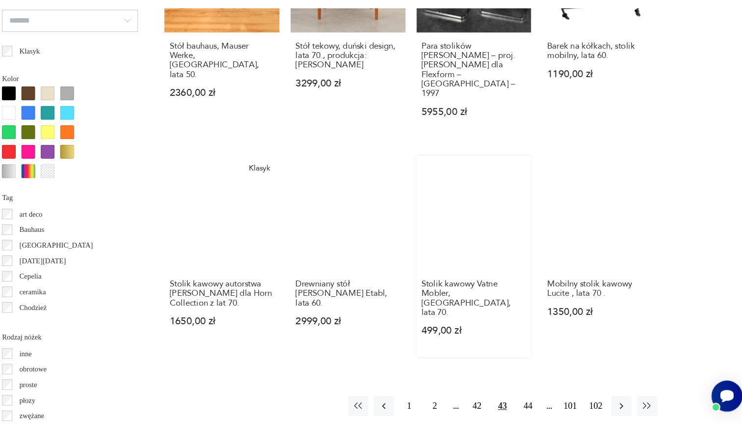
scroll to position [915, 0]
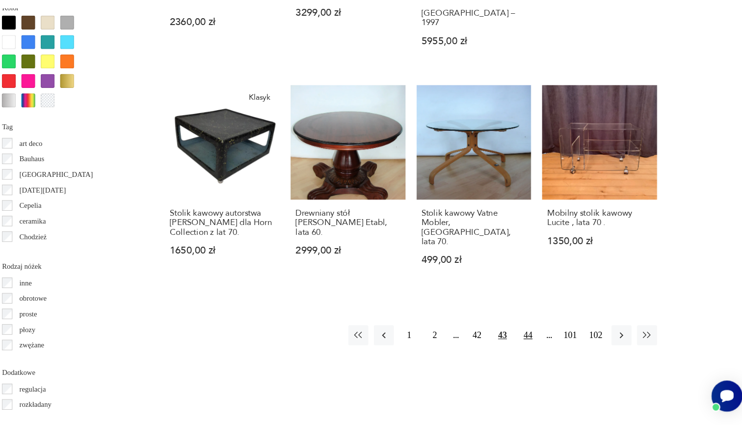
click at [538, 337] on button "44" at bounding box center [547, 346] width 18 height 18
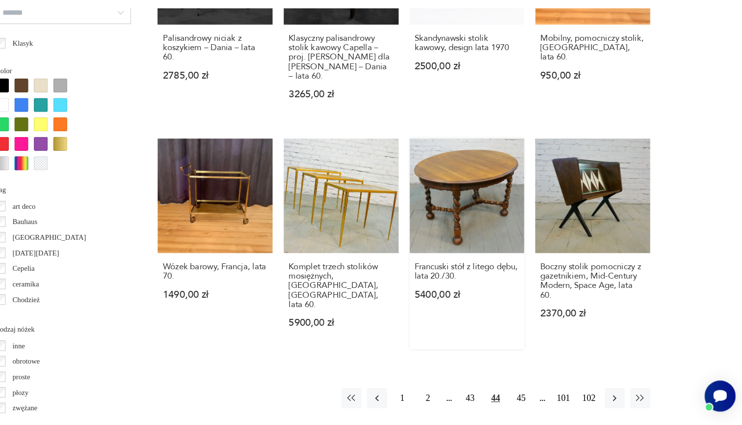
scroll to position [861, 0]
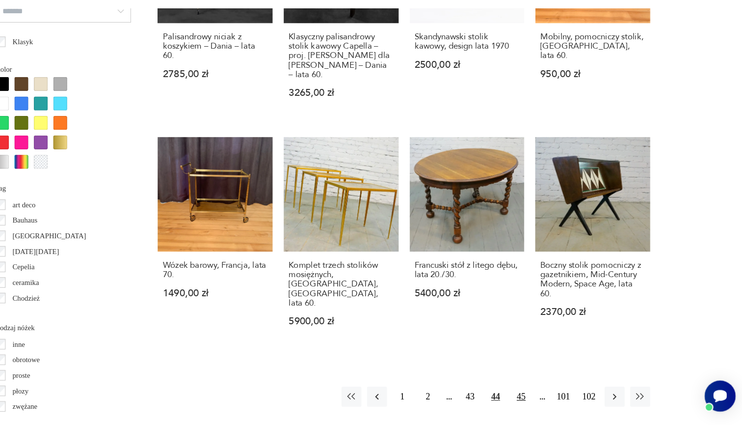
click at [538, 391] on button "45" at bounding box center [547, 400] width 18 height 18
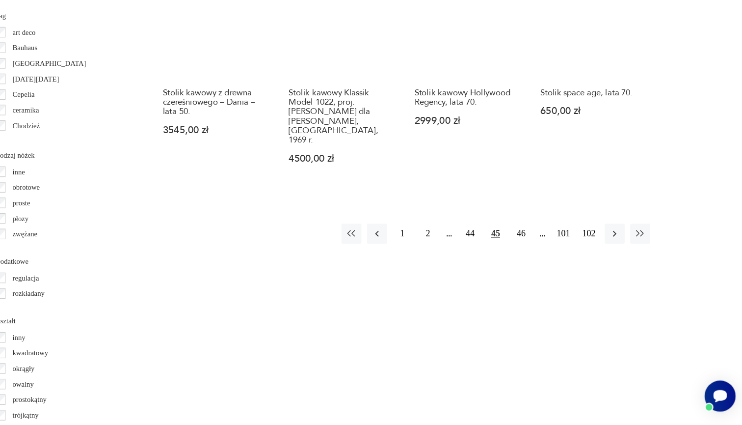
scroll to position [1019, 0]
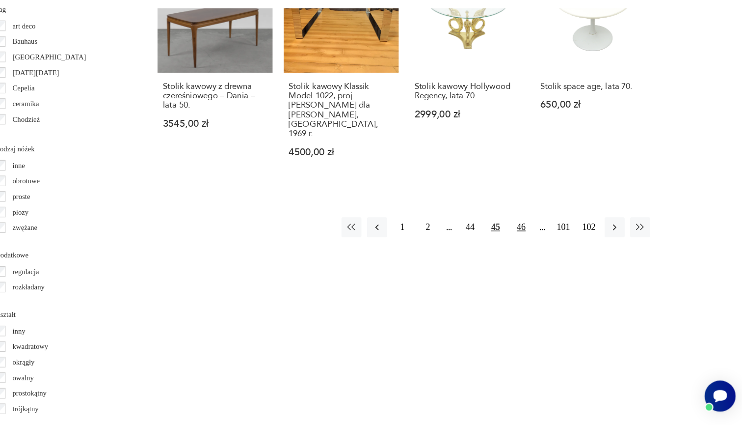
click at [538, 241] on button "46" at bounding box center [547, 250] width 18 height 18
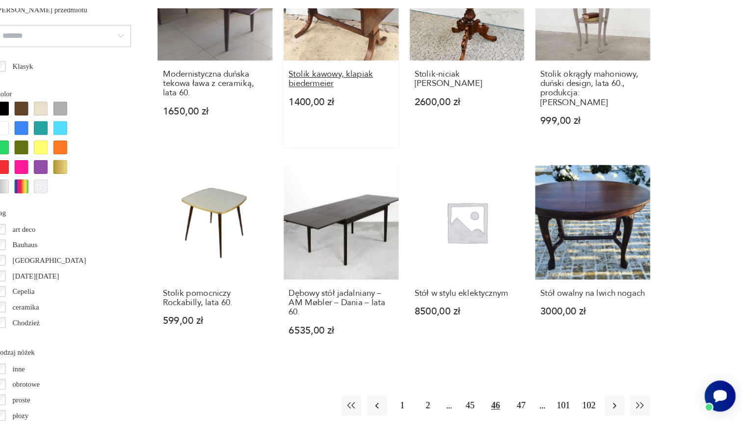
scroll to position [843, 0]
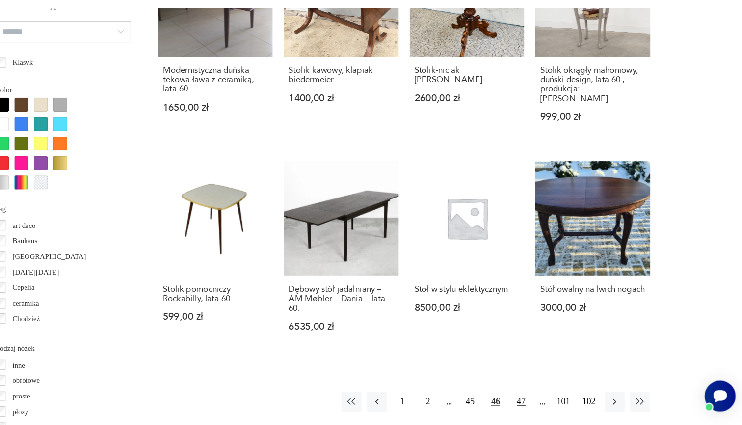
click at [538, 395] on button "47" at bounding box center [547, 404] width 18 height 18
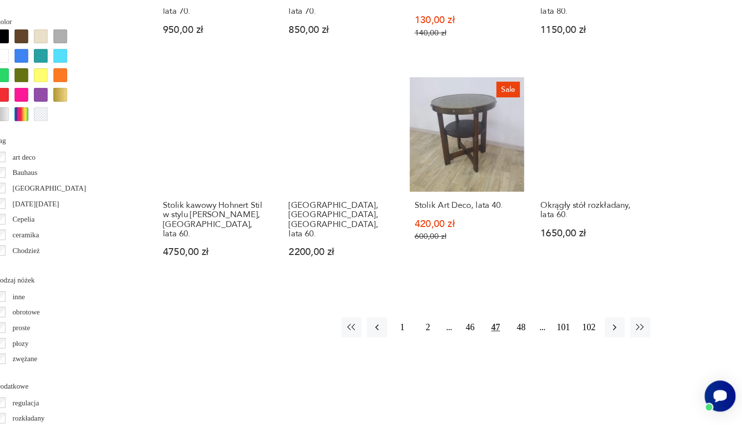
scroll to position [915, 0]
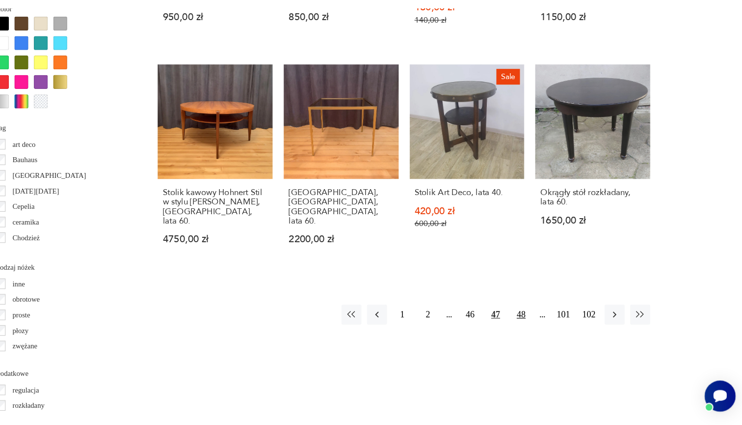
click at [538, 318] on button "48" at bounding box center [547, 327] width 18 height 18
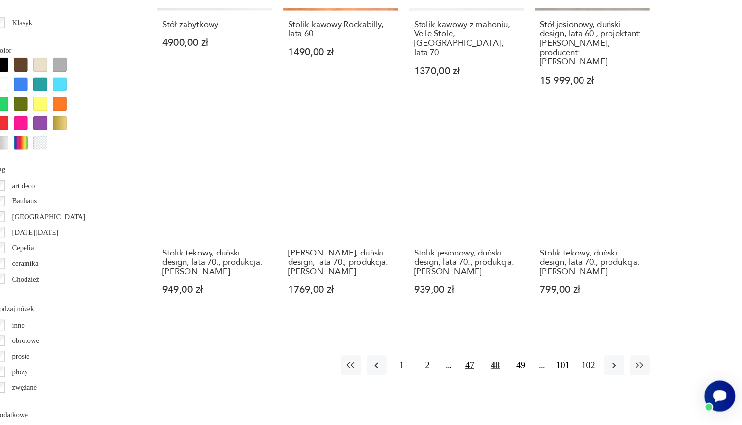
scroll to position [878, 0]
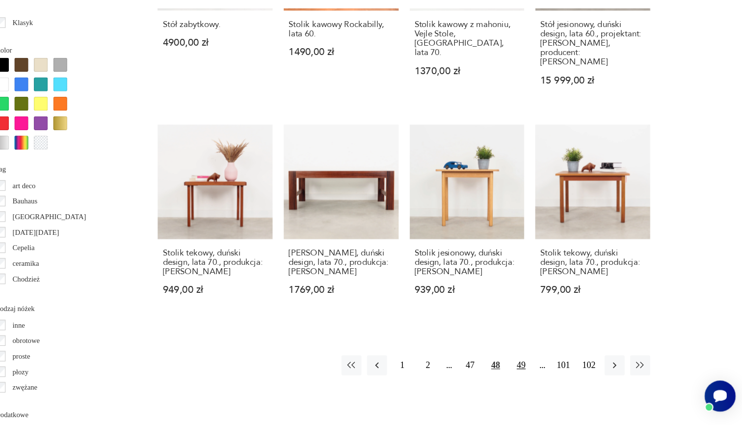
click at [538, 363] on button "49" at bounding box center [547, 372] width 18 height 18
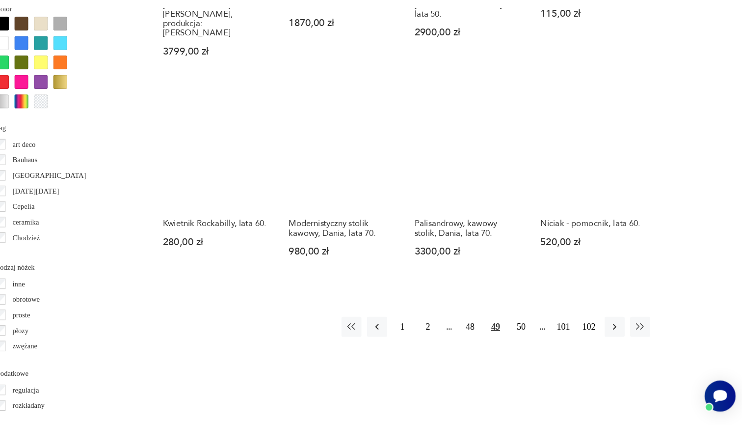
scroll to position [916, 0]
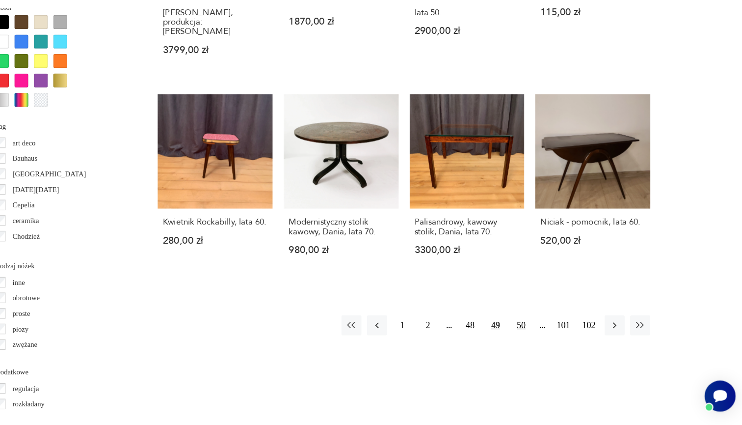
click at [538, 328] on button "50" at bounding box center [547, 337] width 18 height 18
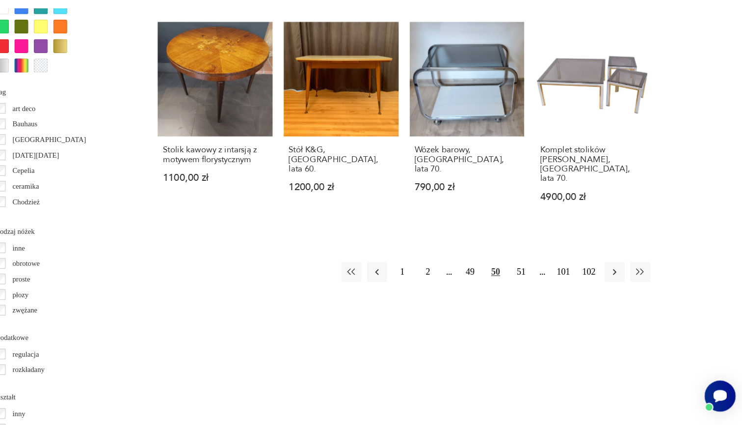
scroll to position [957, 0]
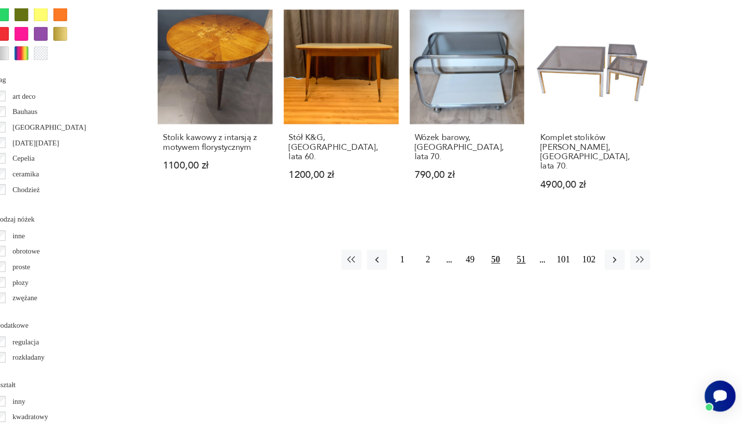
click at [538, 270] on button "51" at bounding box center [547, 279] width 18 height 18
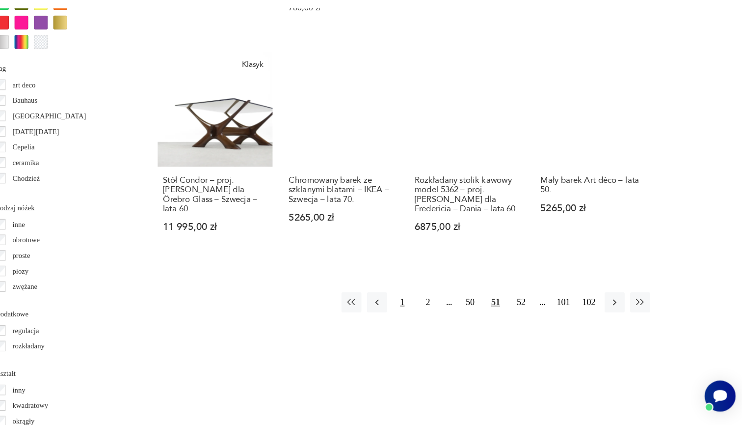
scroll to position [968, 0]
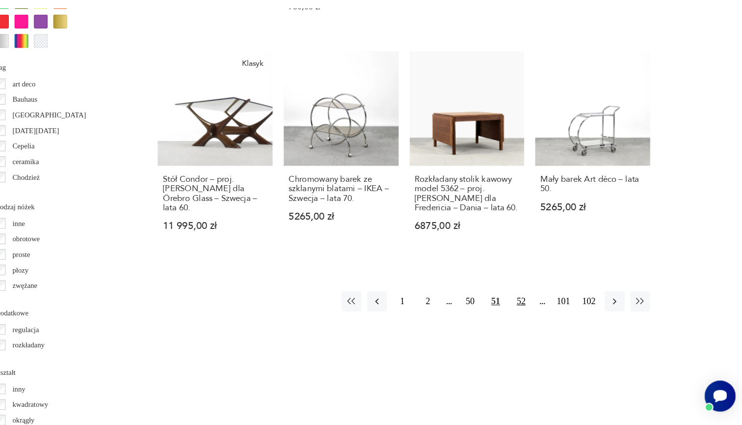
click at [538, 307] on button "52" at bounding box center [547, 316] width 18 height 18
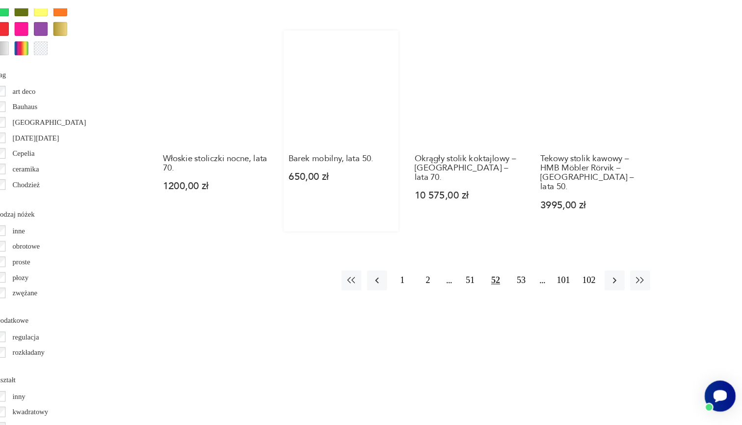
scroll to position [993, 0]
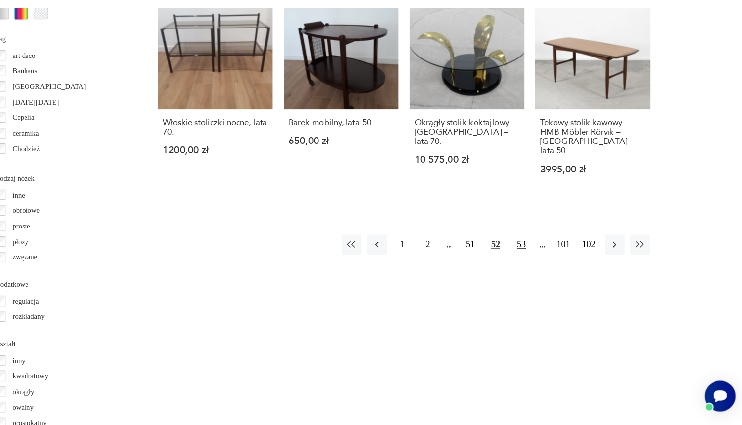
click at [538, 256] on button "53" at bounding box center [547, 265] width 18 height 18
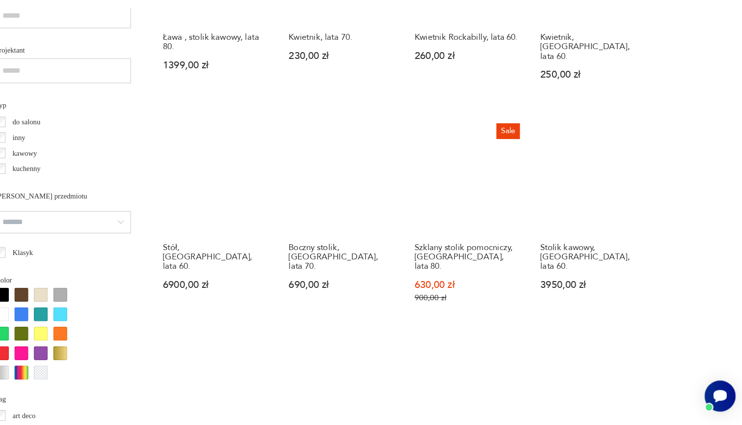
scroll to position [677, 0]
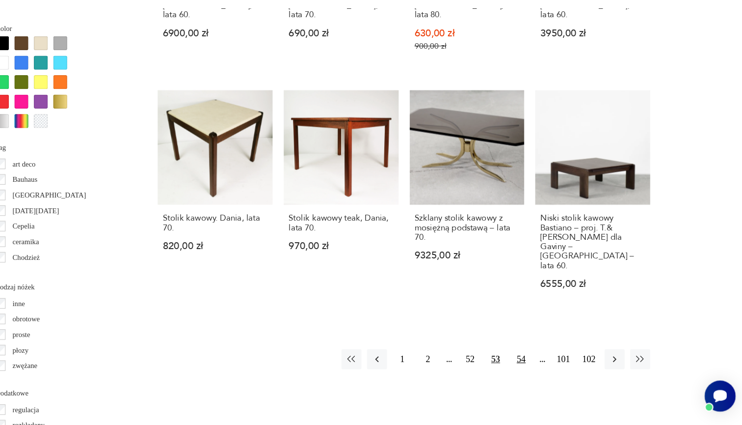
click at [538, 358] on button "54" at bounding box center [547, 367] width 18 height 18
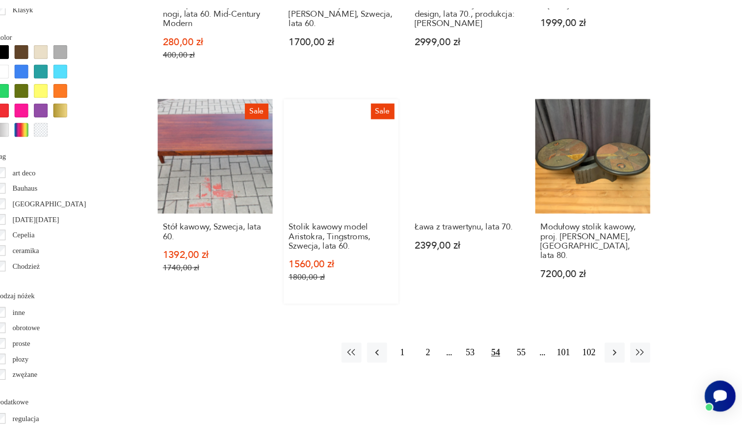
scroll to position [891, 0]
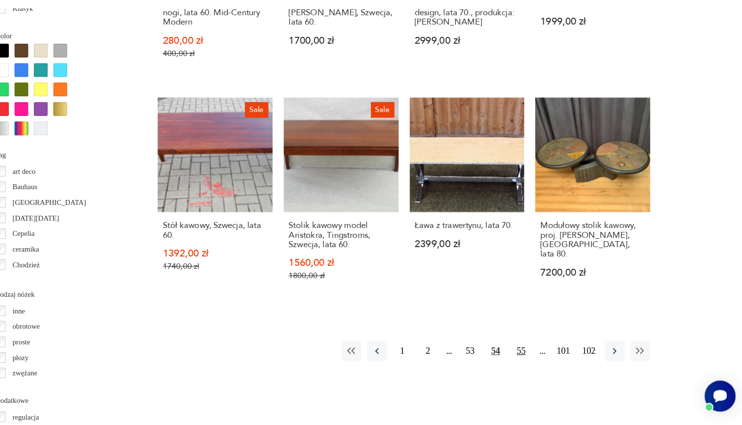
click at [538, 351] on button "55" at bounding box center [547, 360] width 18 height 18
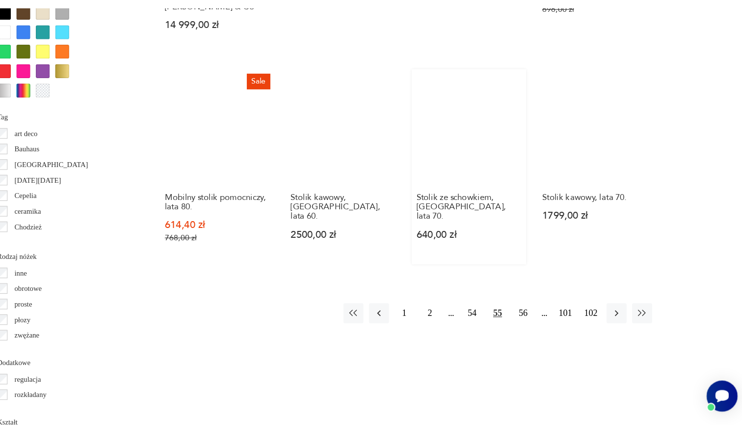
scroll to position [925, 0]
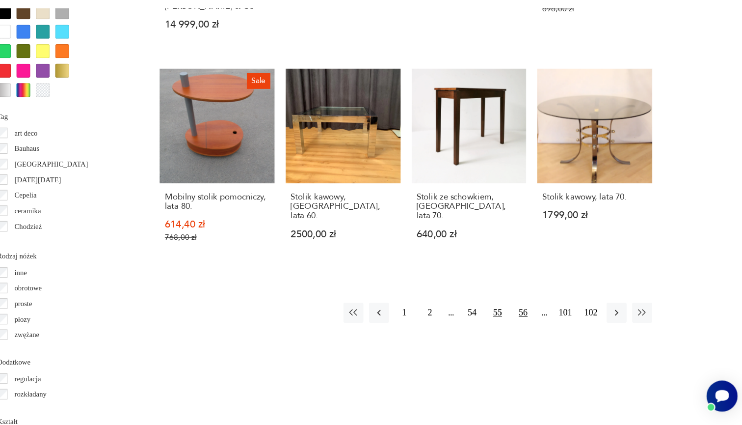
click at [538, 317] on button "56" at bounding box center [547, 326] width 18 height 18
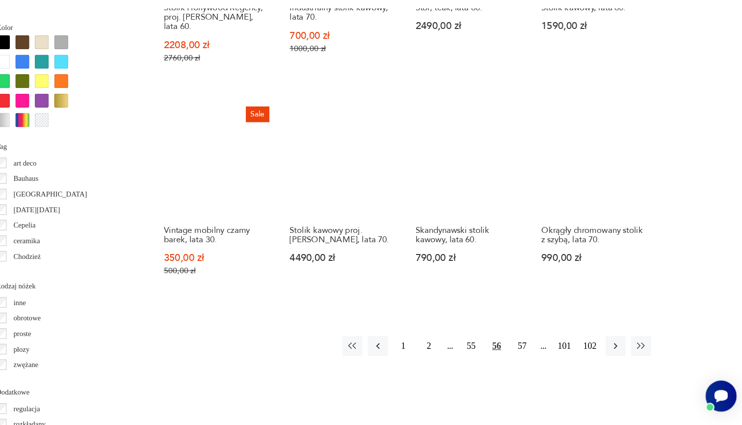
scroll to position [902, 0]
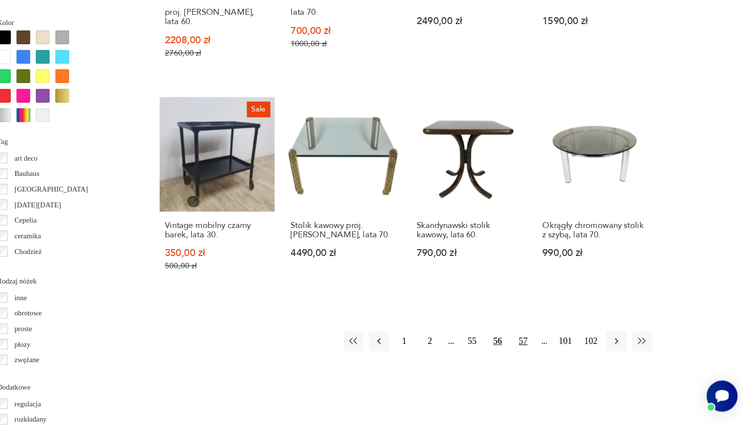
click at [538, 342] on button "57" at bounding box center [547, 351] width 18 height 18
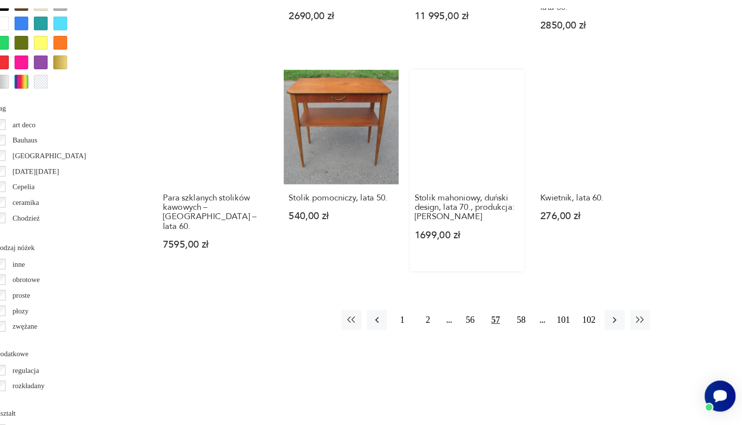
scroll to position [954, 0]
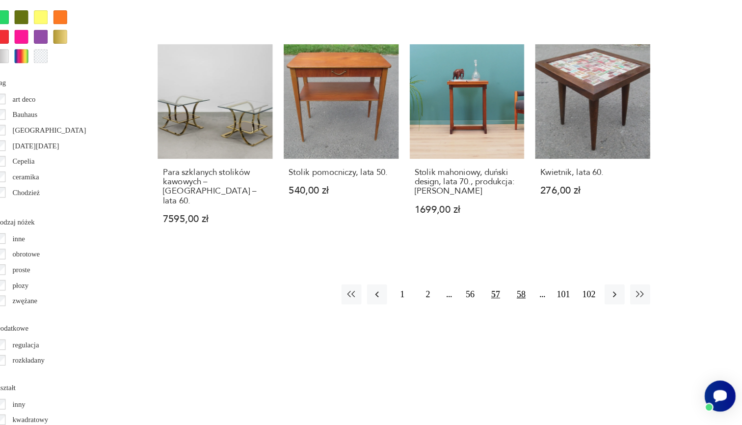
click at [538, 300] on button "58" at bounding box center [547, 309] width 18 height 18
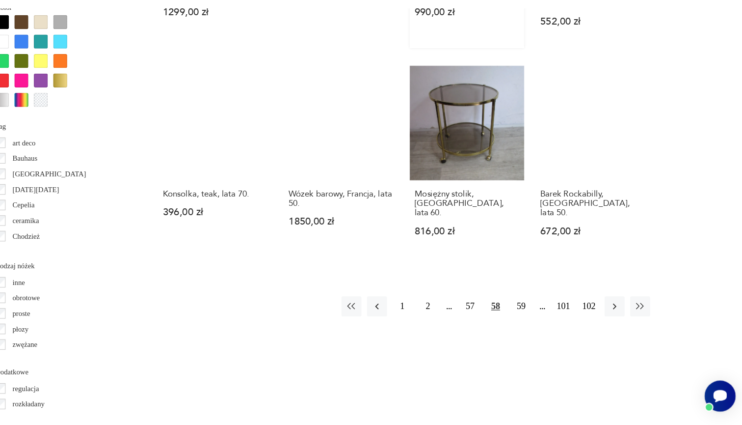
scroll to position [927, 0]
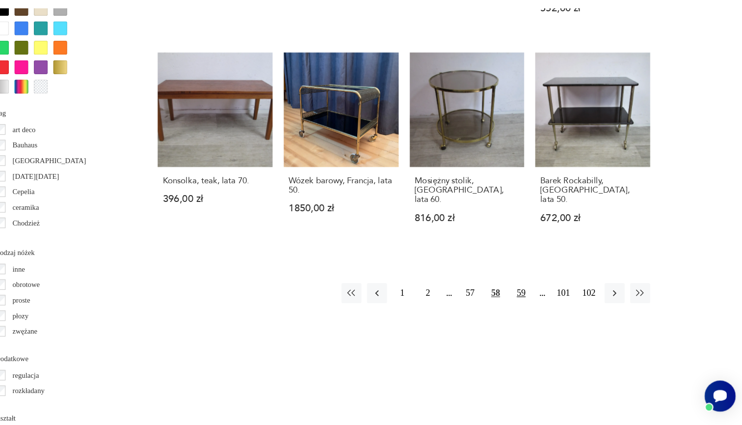
click at [538, 300] on button "59" at bounding box center [547, 309] width 18 height 18
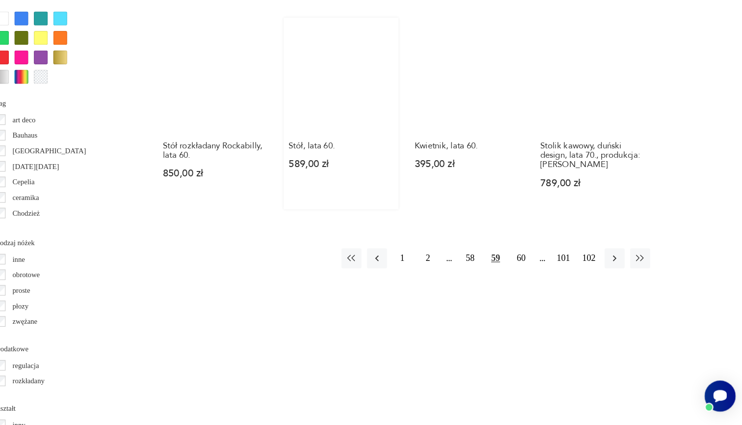
scroll to position [948, 0]
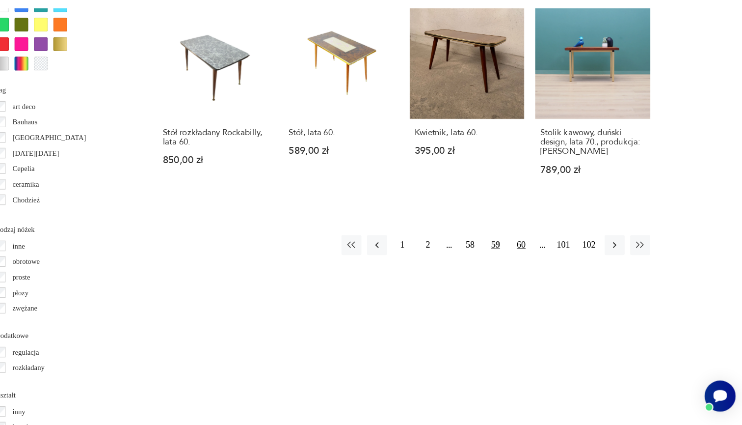
click at [538, 257] on button "60" at bounding box center [547, 266] width 18 height 18
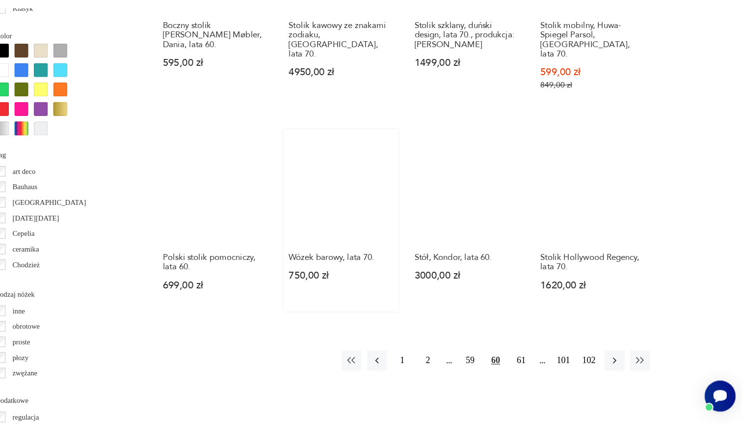
scroll to position [892, 0]
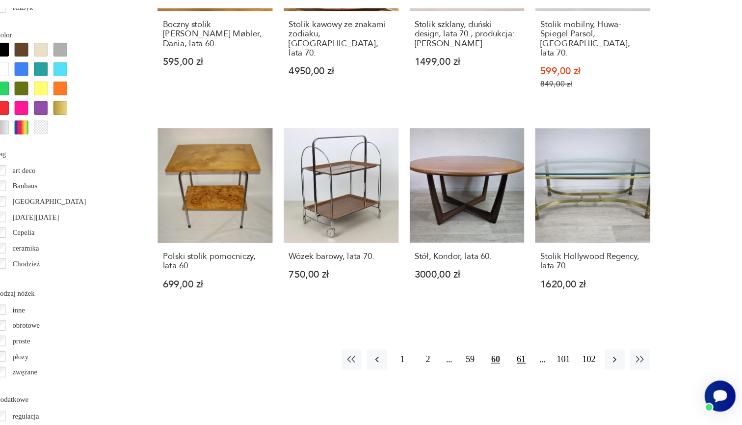
click at [538, 358] on button "61" at bounding box center [547, 367] width 18 height 18
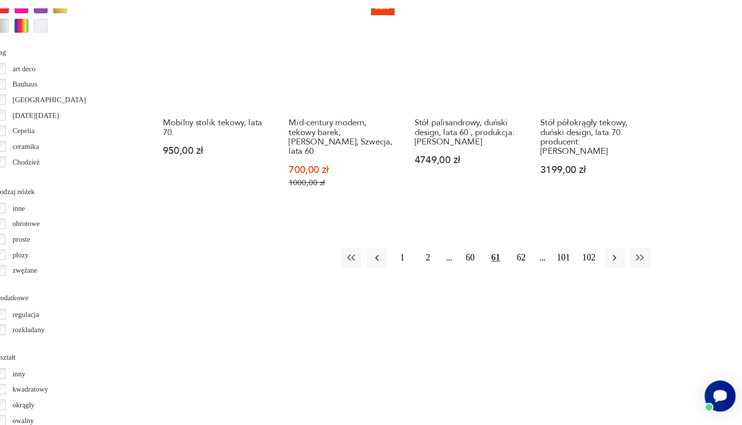
scroll to position [984, 0]
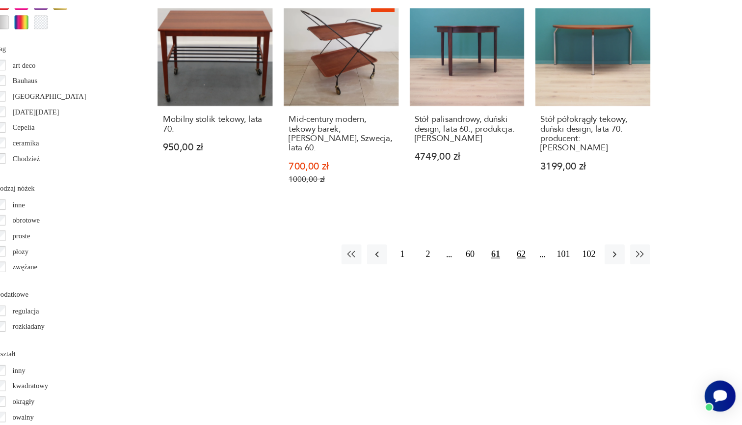
click at [538, 265] on button "62" at bounding box center [547, 274] width 18 height 18
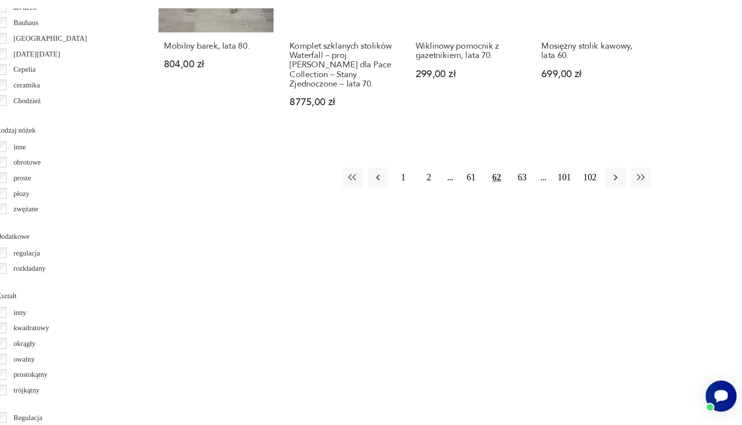
scroll to position [1047, 0]
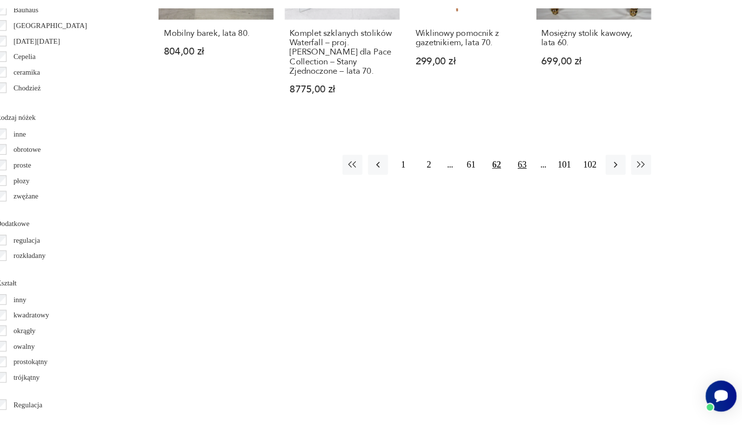
click at [538, 186] on button "63" at bounding box center [547, 195] width 18 height 18
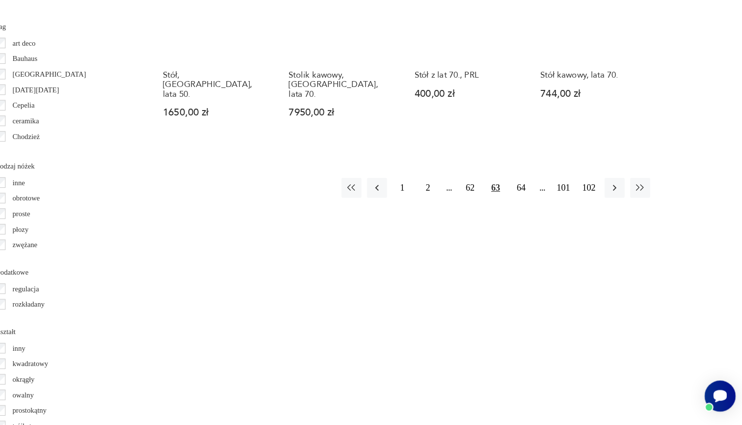
scroll to position [1049, 0]
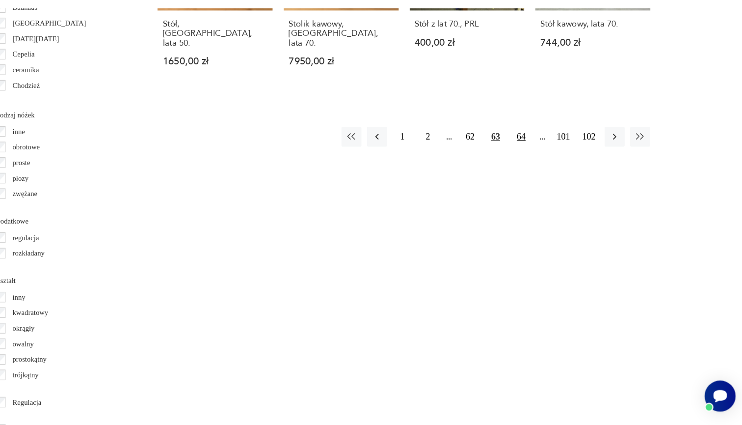
click at [538, 161] on button "64" at bounding box center [547, 170] width 18 height 18
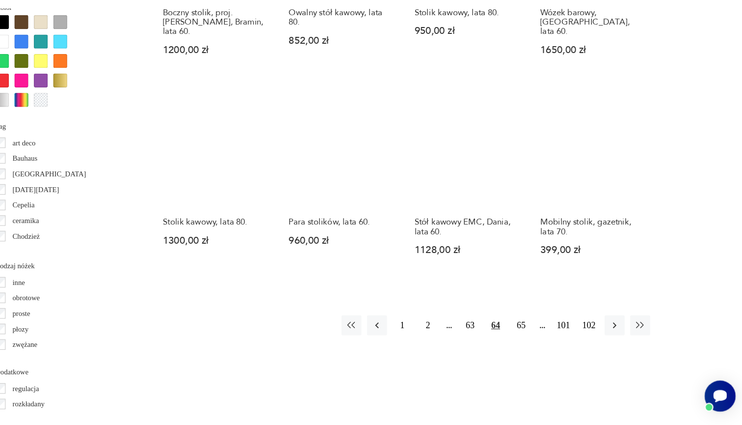
scroll to position [920, 0]
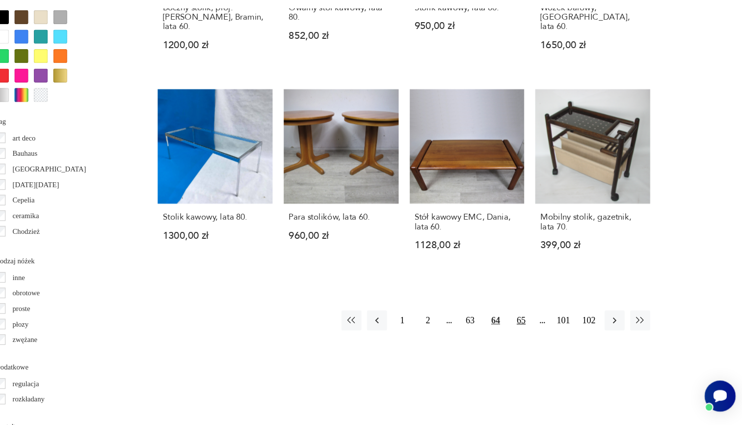
click at [538, 324] on button "65" at bounding box center [547, 333] width 18 height 18
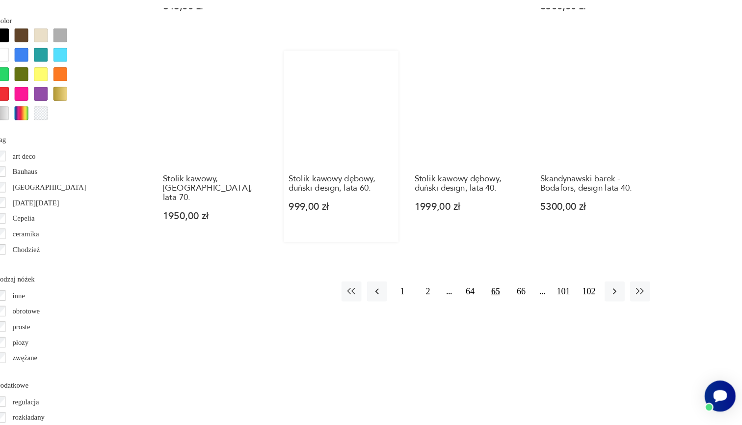
scroll to position [905, 0]
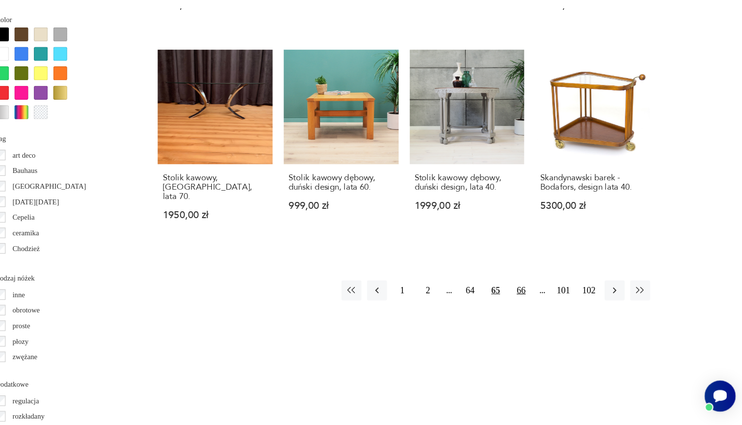
click at [538, 297] on button "66" at bounding box center [547, 306] width 18 height 18
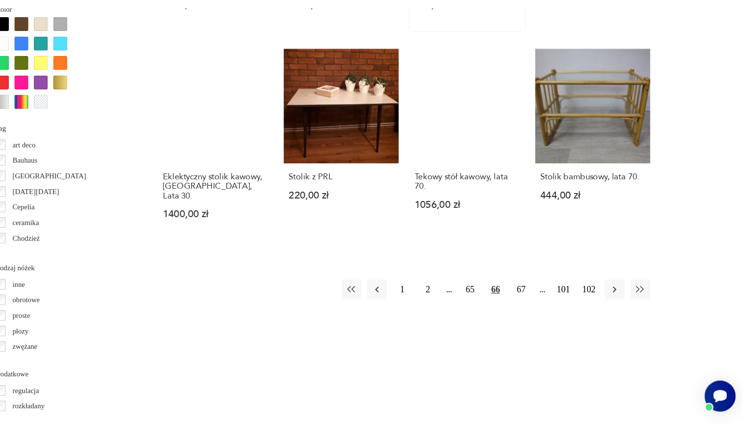
scroll to position [915, 0]
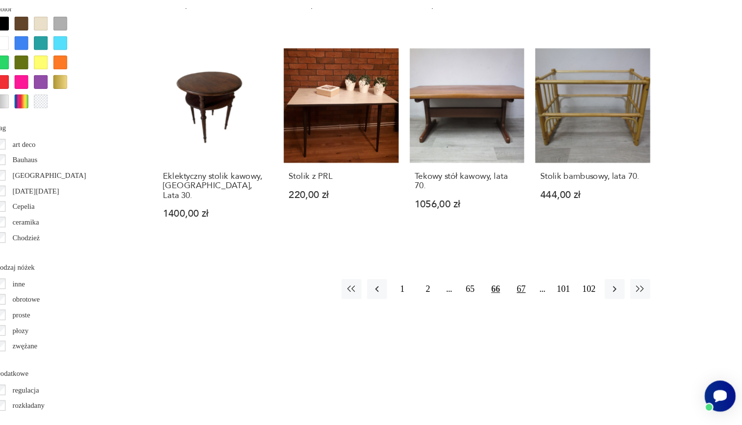
click at [538, 296] on button "67" at bounding box center [547, 305] width 18 height 18
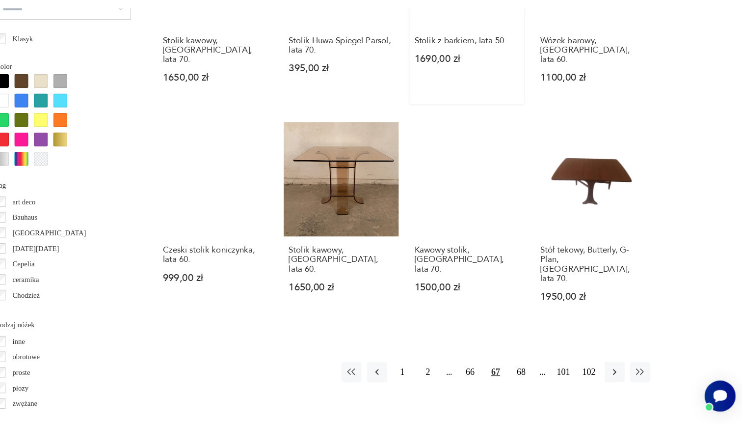
scroll to position [870, 0]
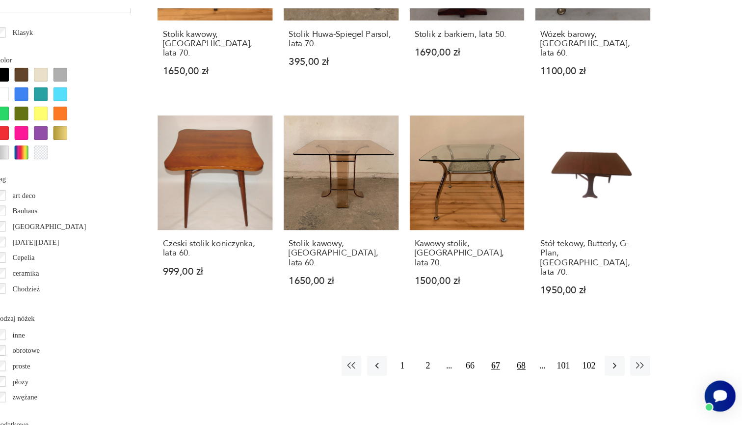
click at [538, 363] on button "68" at bounding box center [547, 372] width 18 height 18
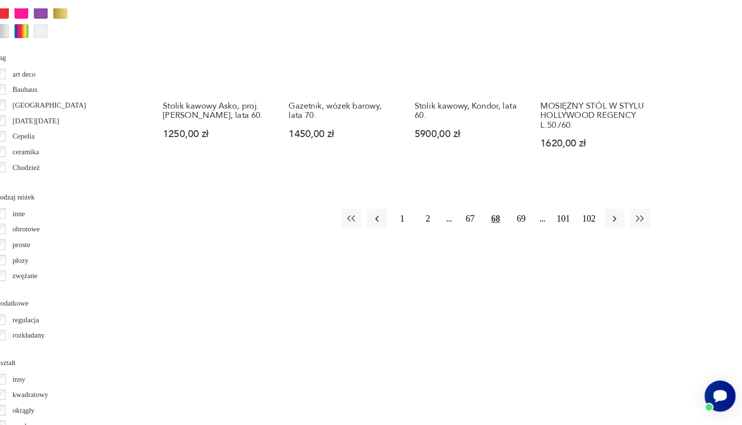
scroll to position [1014, 0]
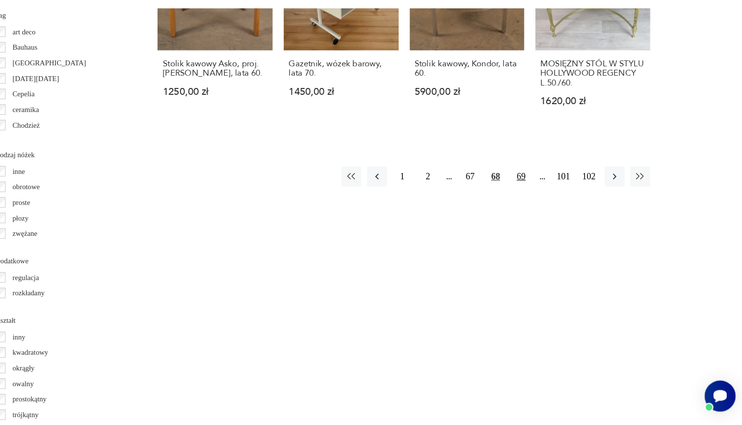
click at [538, 196] on button "69" at bounding box center [547, 205] width 18 height 18
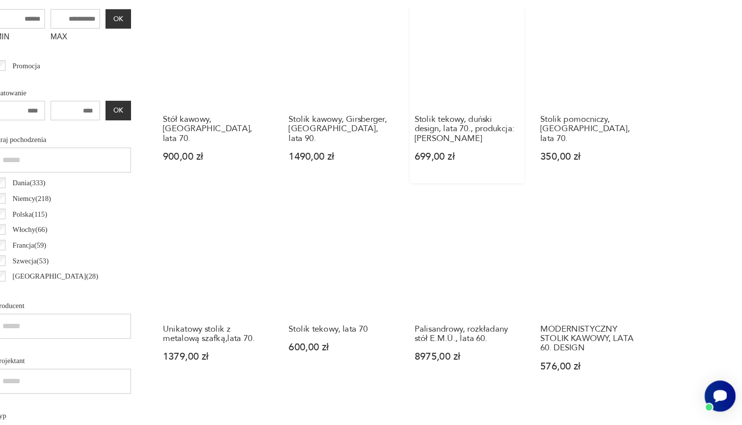
scroll to position [401, 0]
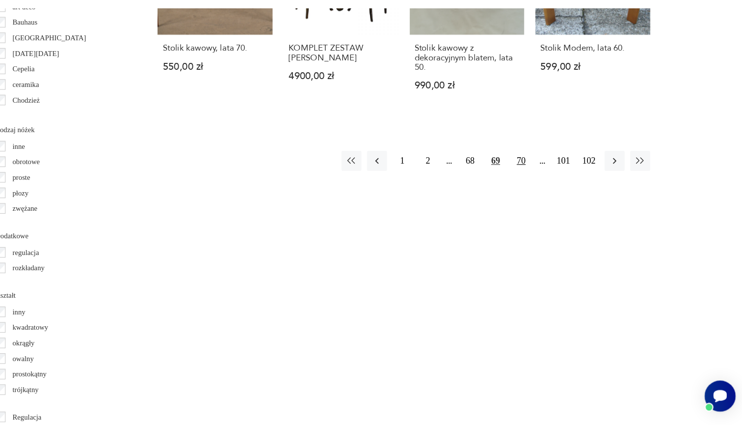
click at [538, 183] on button "70" at bounding box center [547, 192] width 18 height 18
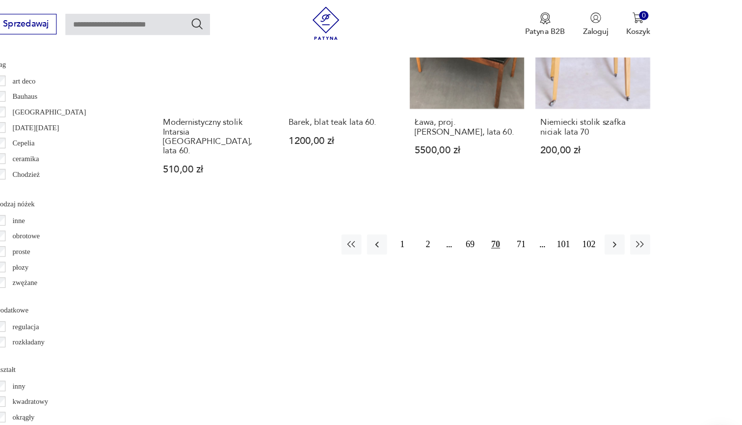
scroll to position [1011, 0]
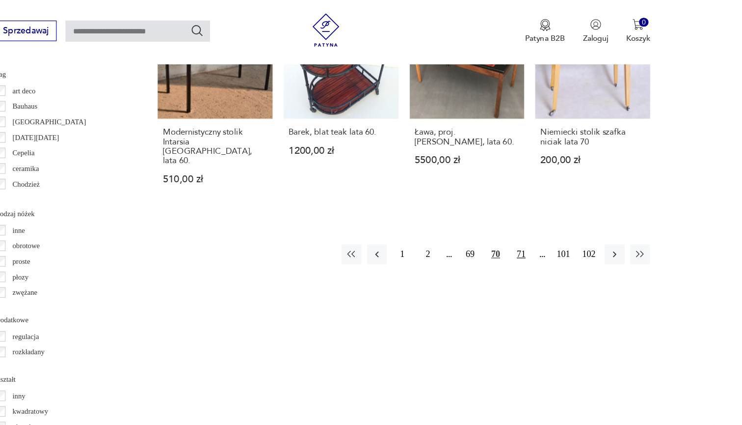
click at [538, 216] on button "71" at bounding box center [547, 225] width 18 height 18
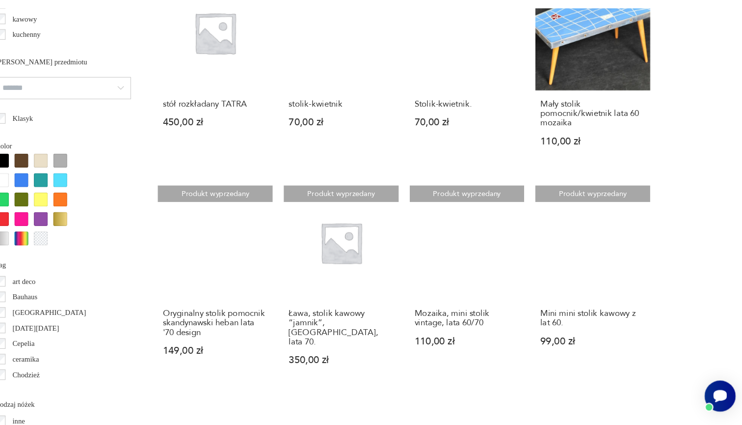
scroll to position [861, 0]
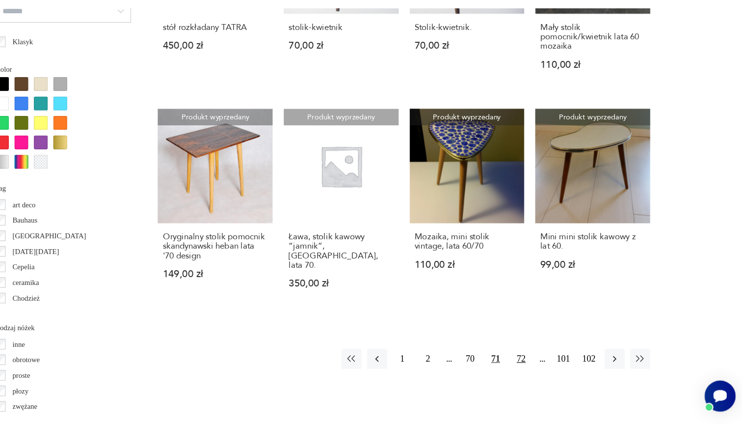
click at [538, 357] on button "72" at bounding box center [547, 366] width 18 height 18
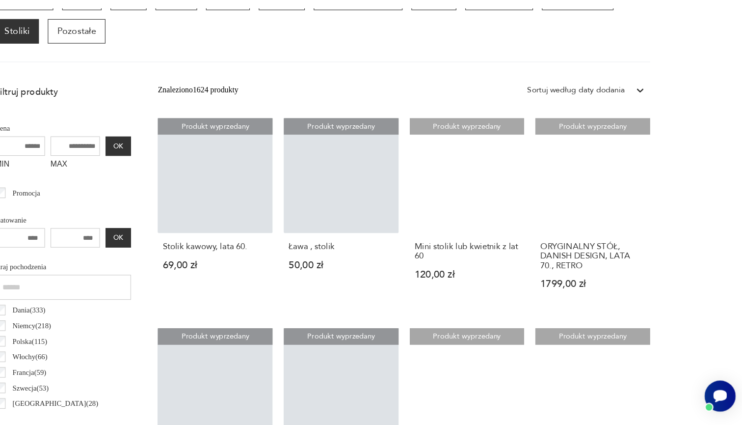
scroll to position [306, 0]
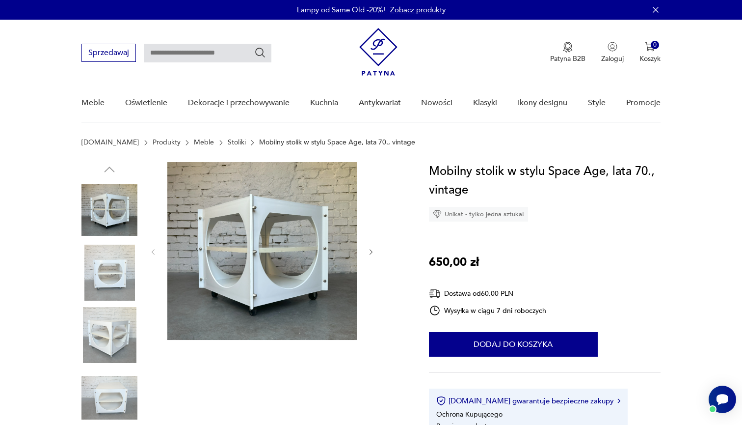
click at [114, 271] on img at bounding box center [110, 273] width 56 height 56
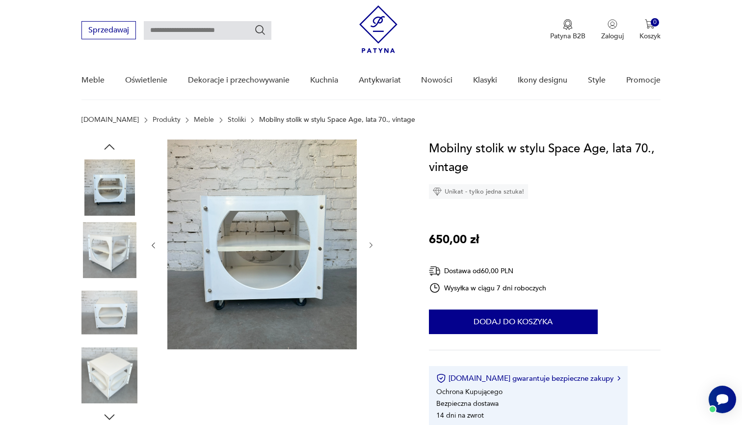
scroll to position [95, 0]
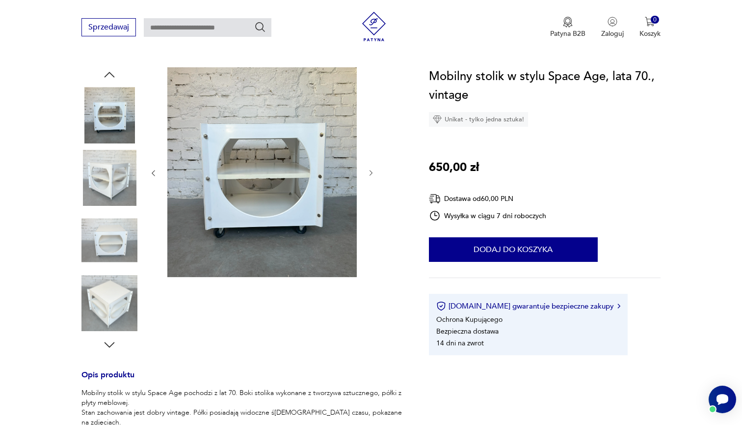
click at [110, 248] on img at bounding box center [110, 240] width 56 height 56
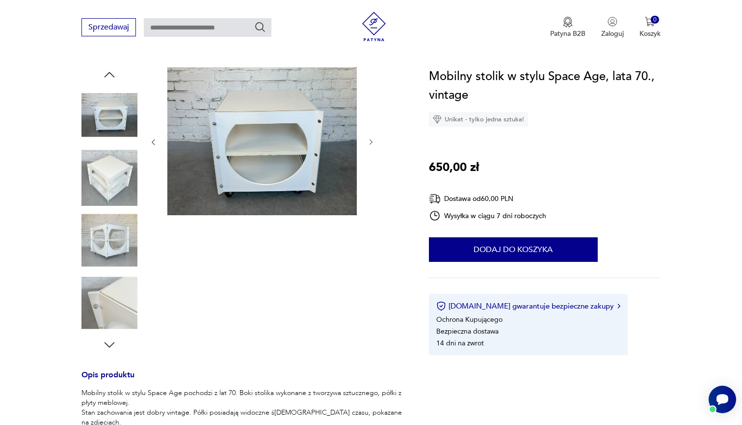
click at [104, 289] on img at bounding box center [110, 303] width 56 height 56
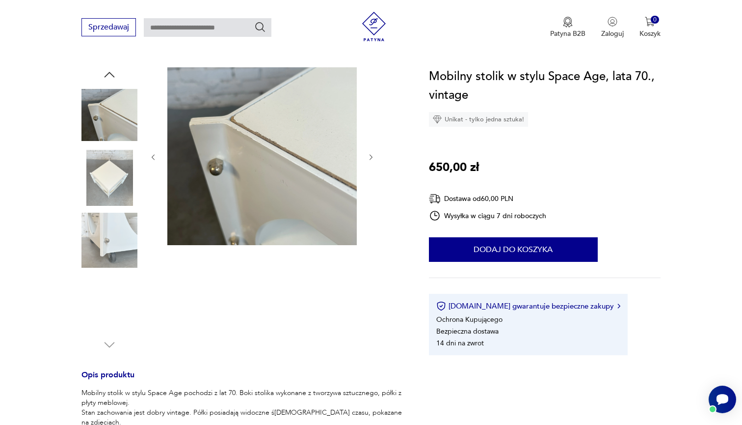
click at [116, 171] on img at bounding box center [110, 178] width 56 height 56
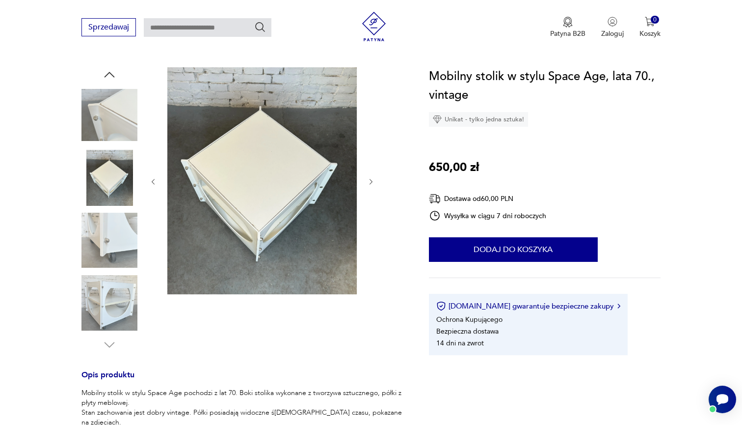
click at [111, 109] on img at bounding box center [110, 115] width 56 height 56
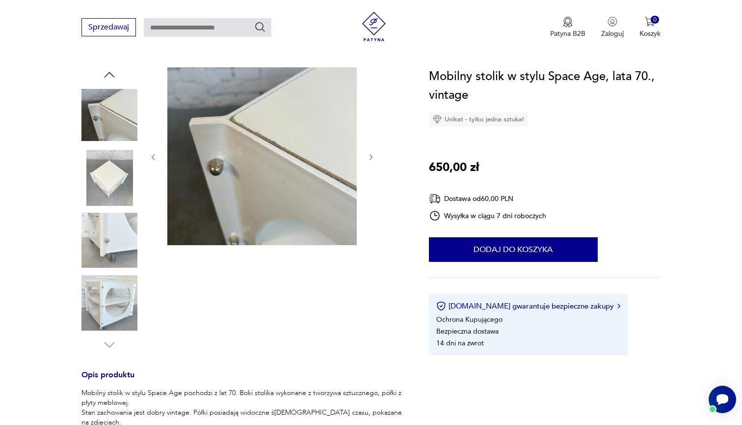
click at [116, 240] on img at bounding box center [110, 240] width 56 height 56
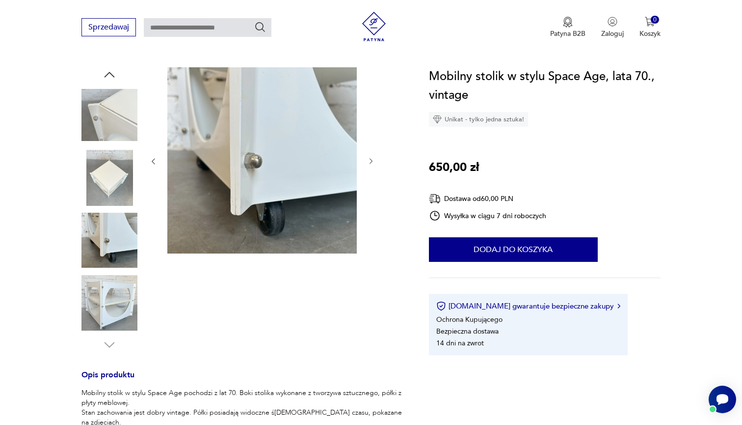
click at [108, 156] on img at bounding box center [110, 178] width 56 height 56
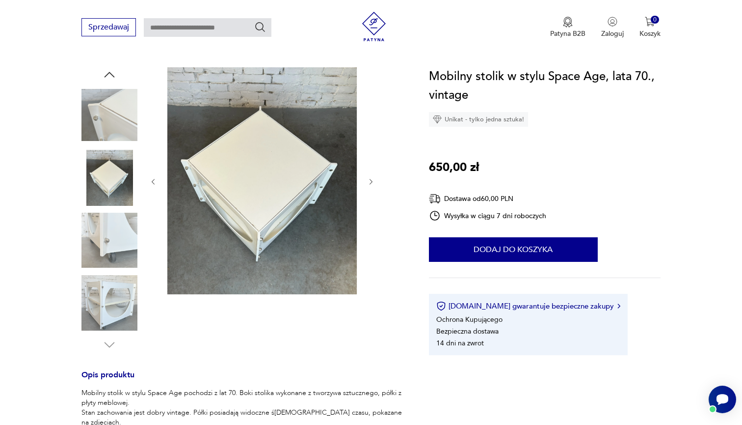
click at [105, 112] on img at bounding box center [110, 115] width 56 height 56
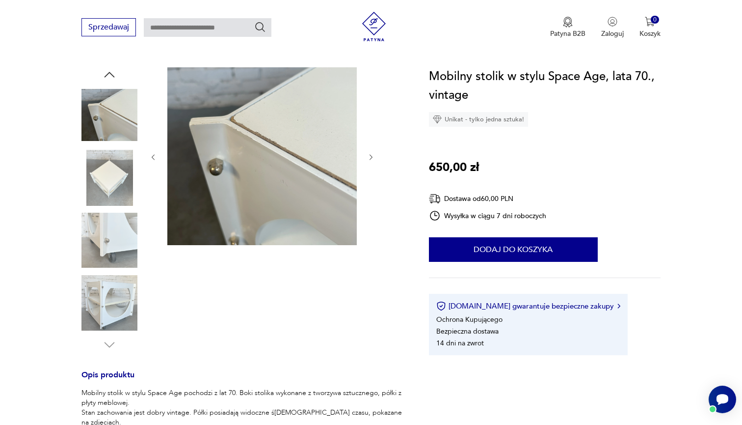
click at [88, 322] on img at bounding box center [110, 303] width 56 height 56
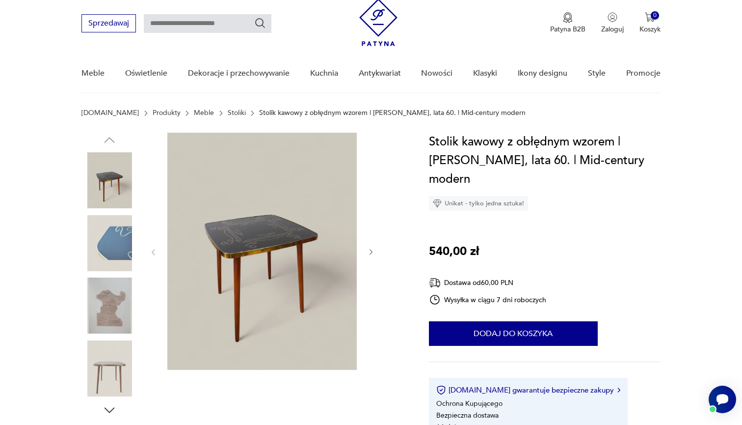
scroll to position [34, 0]
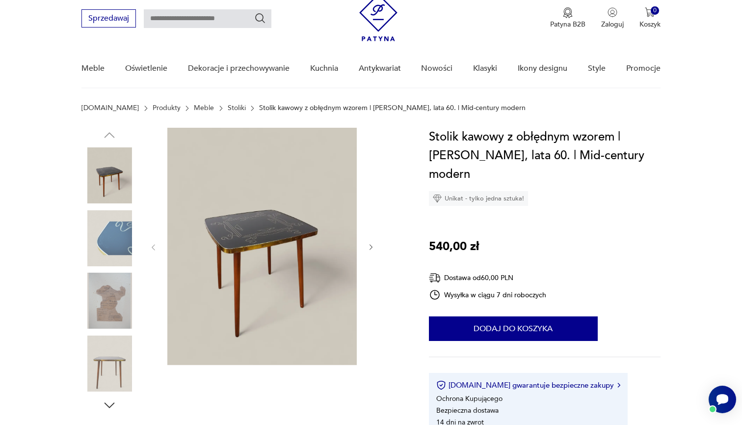
click at [124, 246] on img at bounding box center [110, 238] width 56 height 56
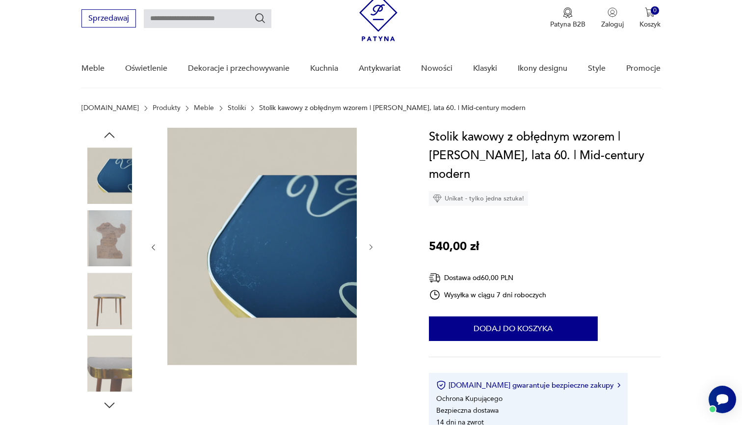
click at [103, 291] on img at bounding box center [110, 300] width 56 height 56
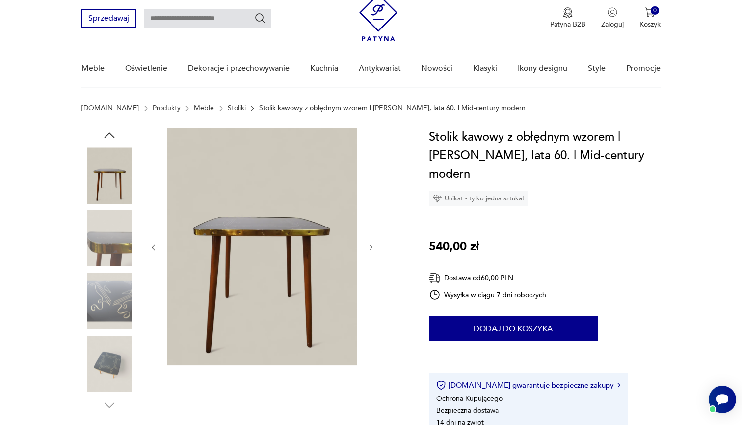
click at [109, 315] on img at bounding box center [110, 300] width 56 height 56
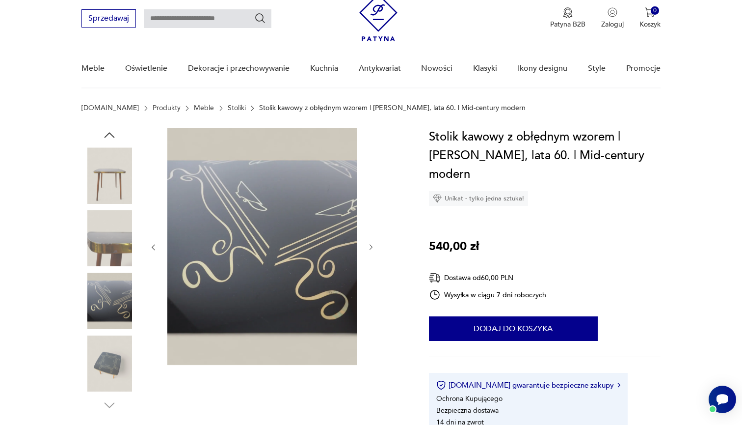
click at [108, 375] on img at bounding box center [110, 363] width 56 height 56
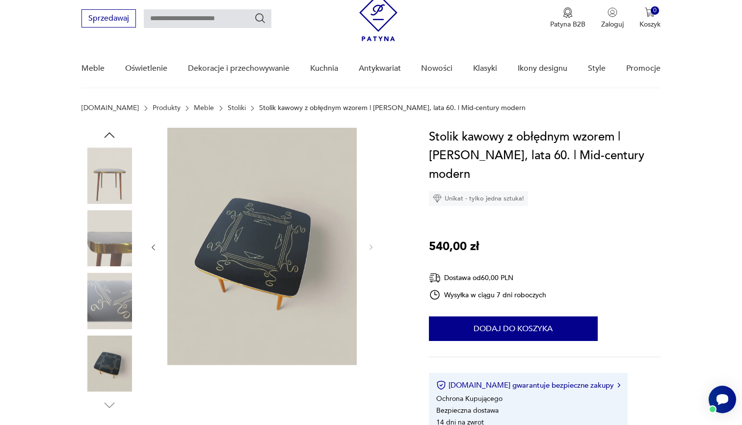
click at [104, 310] on img at bounding box center [110, 300] width 56 height 56
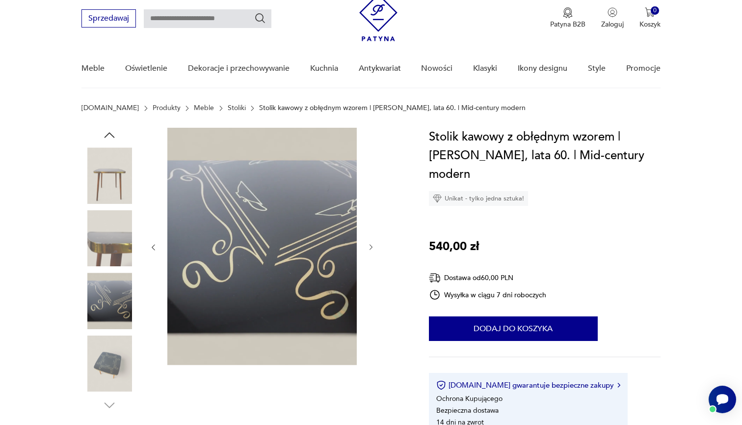
click at [109, 256] on img at bounding box center [110, 238] width 56 height 56
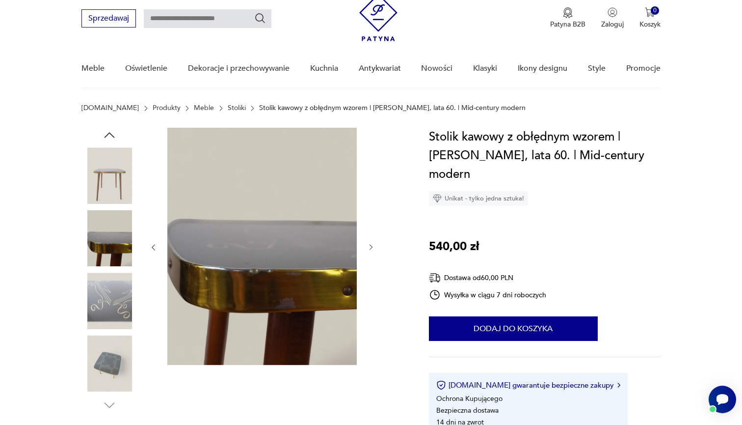
click at [109, 239] on img at bounding box center [110, 238] width 56 height 56
click at [112, 186] on img at bounding box center [110, 175] width 56 height 56
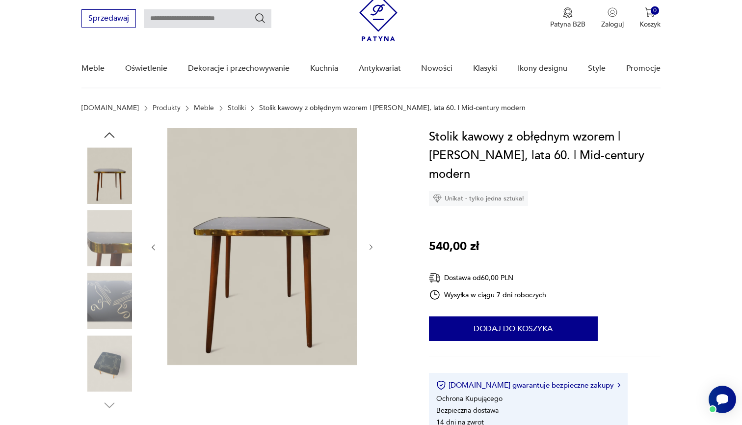
click at [373, 247] on icon "button" at bounding box center [371, 248] width 3 height 6
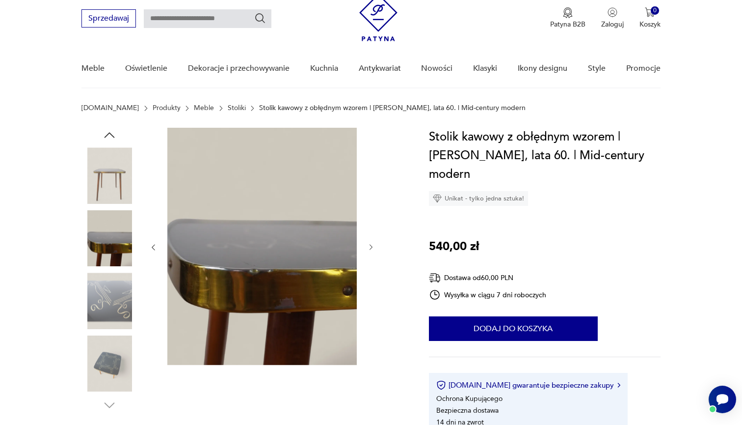
click at [373, 247] on icon "button" at bounding box center [371, 248] width 3 height 6
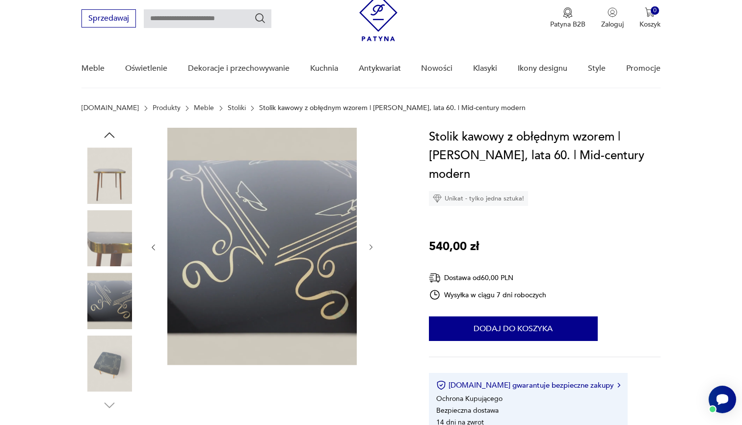
click at [373, 247] on icon "button" at bounding box center [371, 248] width 3 height 6
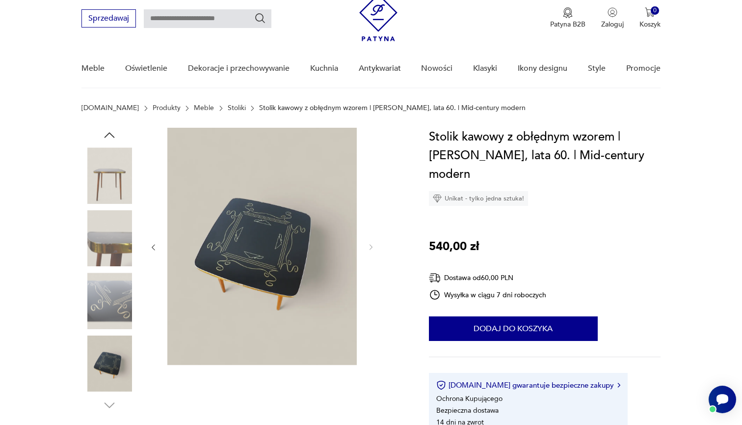
click at [113, 242] on img at bounding box center [110, 238] width 56 height 56
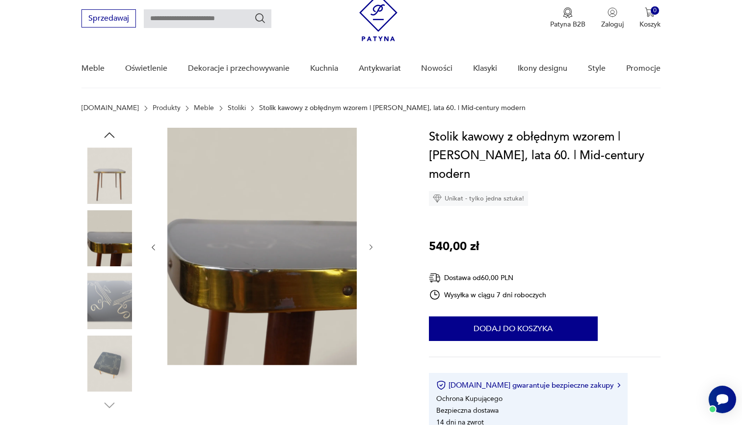
click at [110, 175] on img at bounding box center [110, 175] width 56 height 56
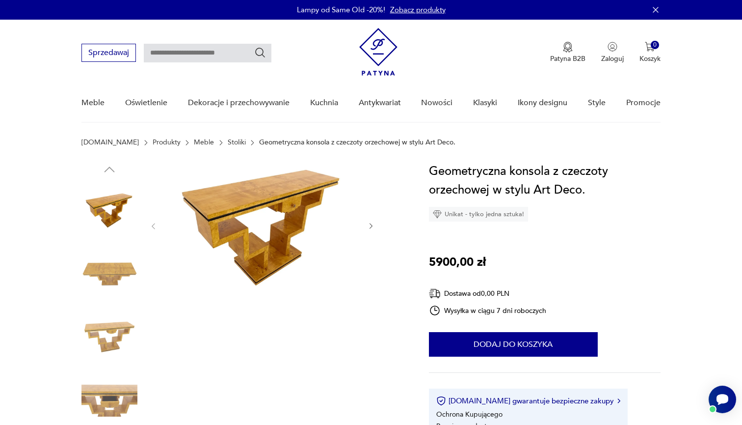
click at [111, 343] on img at bounding box center [110, 335] width 56 height 56
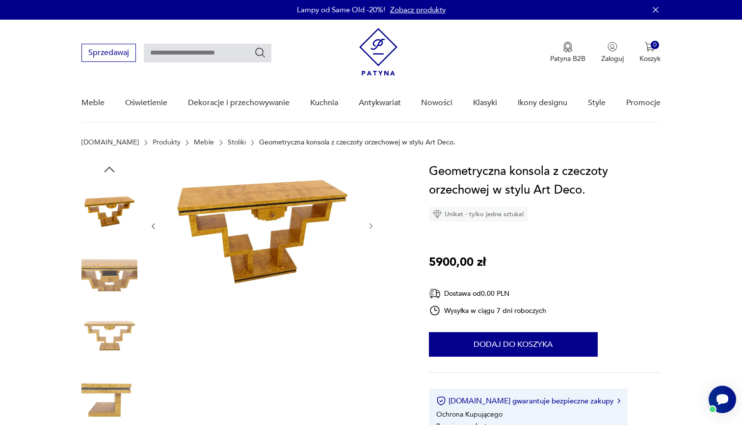
click at [110, 376] on img at bounding box center [110, 398] width 56 height 56
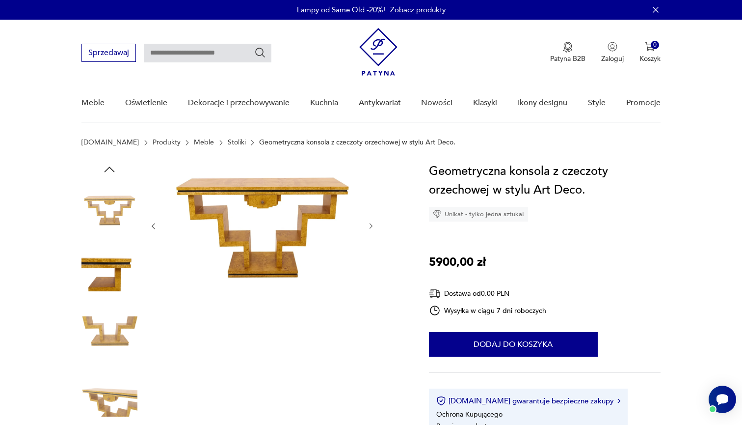
click at [108, 264] on img at bounding box center [110, 273] width 56 height 56
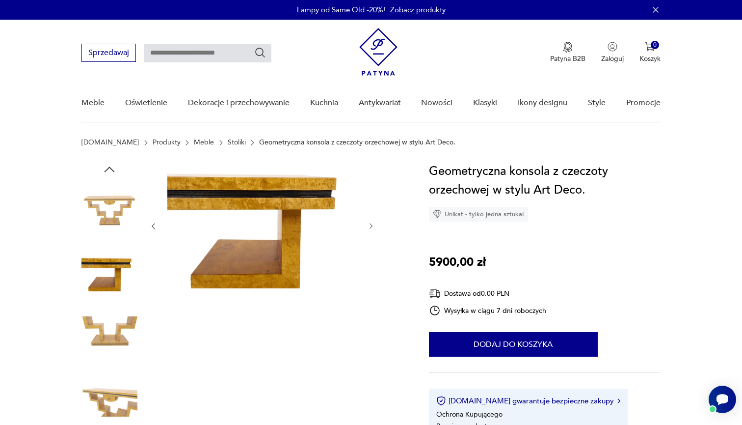
click at [111, 218] on img at bounding box center [110, 210] width 56 height 56
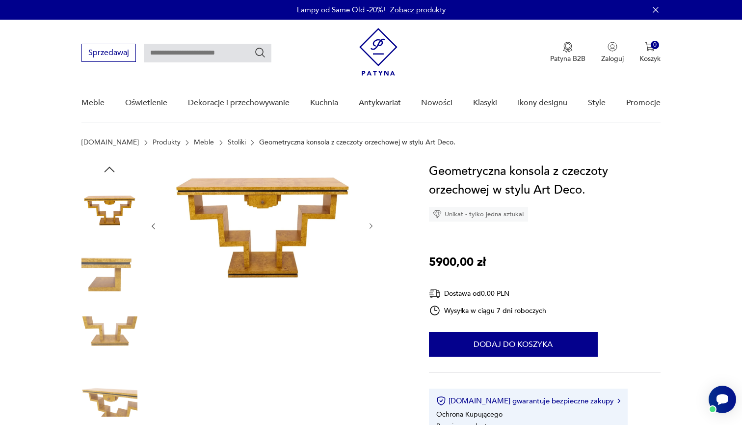
click at [88, 326] on img at bounding box center [110, 335] width 56 height 56
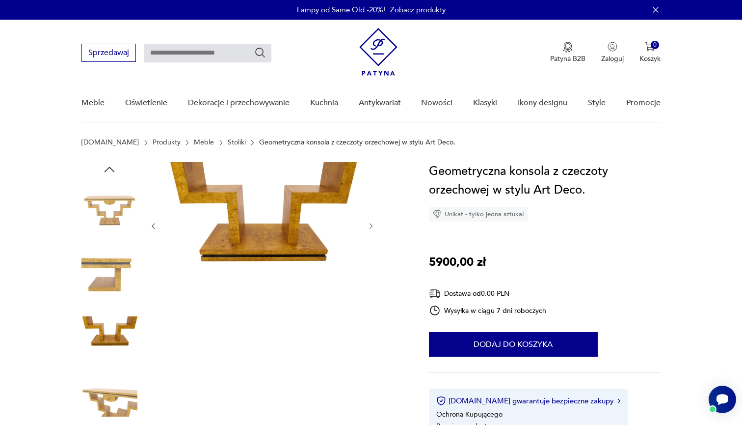
click at [98, 237] on img at bounding box center [110, 210] width 56 height 56
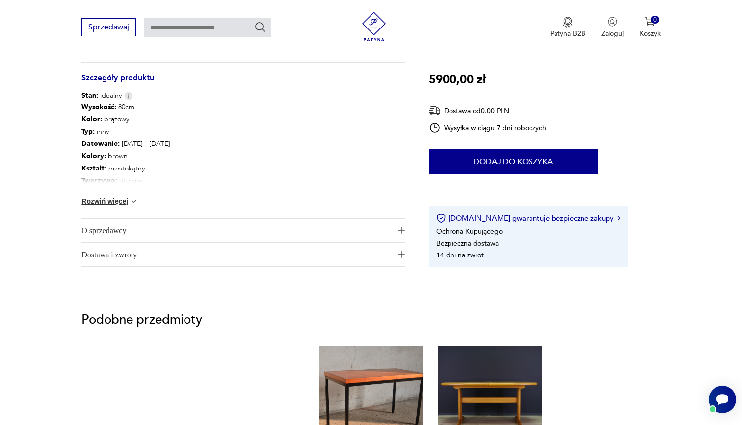
scroll to position [524, 0]
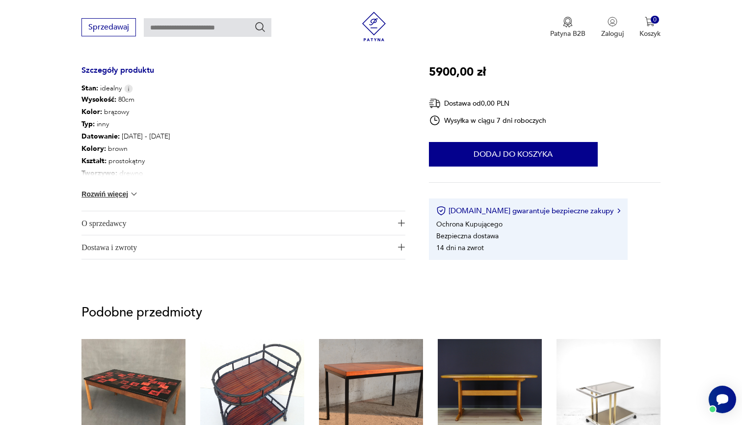
click at [114, 196] on button "Rozwiń więcej" at bounding box center [110, 194] width 57 height 10
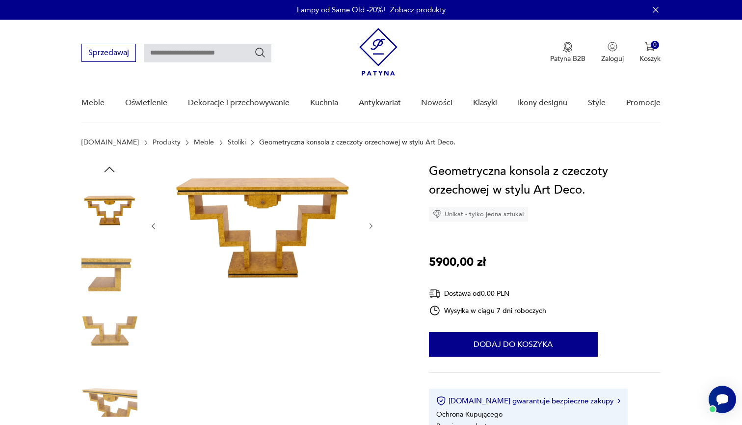
scroll to position [0, 0]
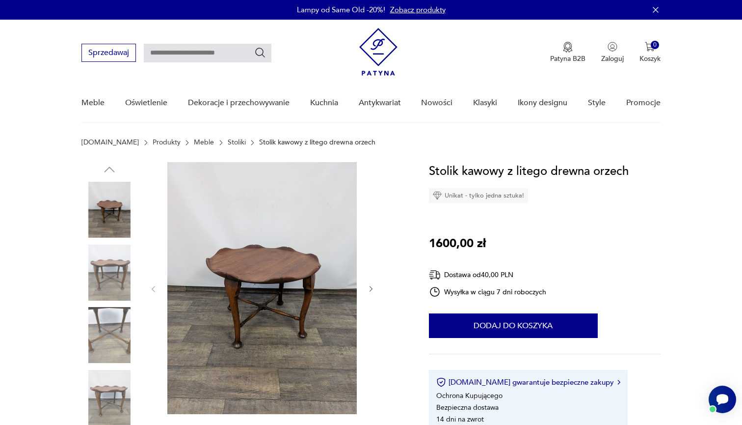
click at [103, 276] on img at bounding box center [110, 273] width 56 height 56
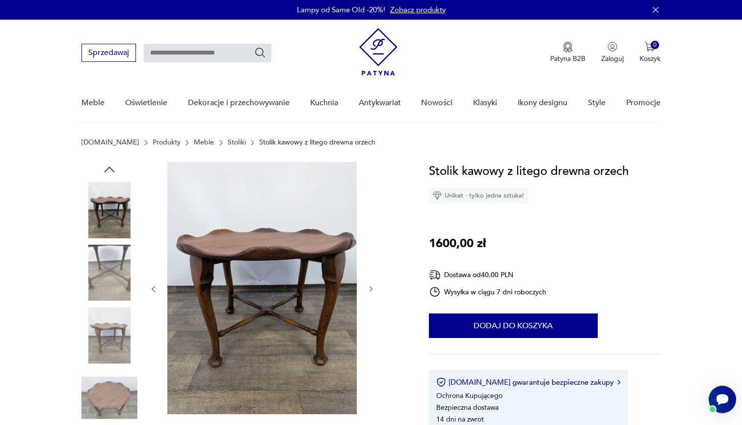
click at [118, 317] on img at bounding box center [110, 335] width 56 height 56
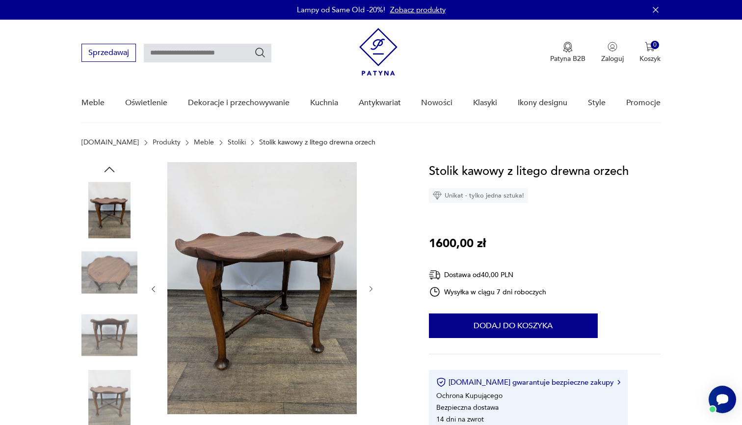
click at [111, 370] on img at bounding box center [110, 398] width 56 height 56
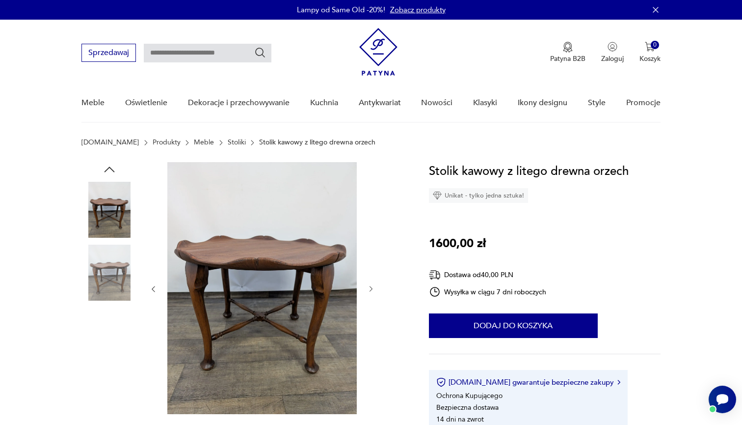
click at [114, 391] on img at bounding box center [110, 398] width 56 height 56
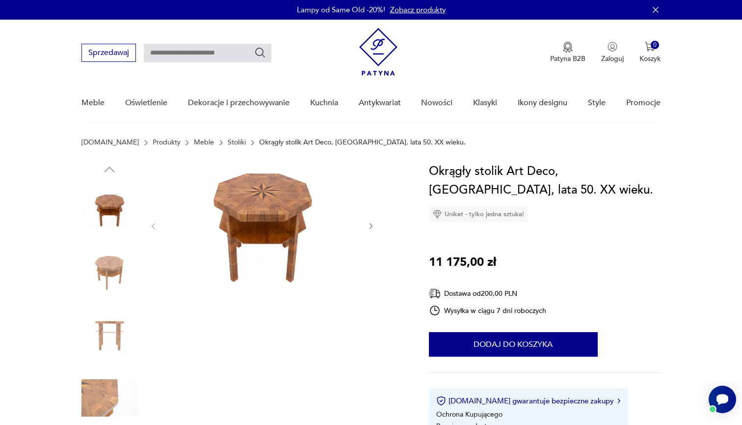
click at [111, 207] on img at bounding box center [110, 210] width 56 height 56
click at [108, 288] on img at bounding box center [110, 273] width 56 height 56
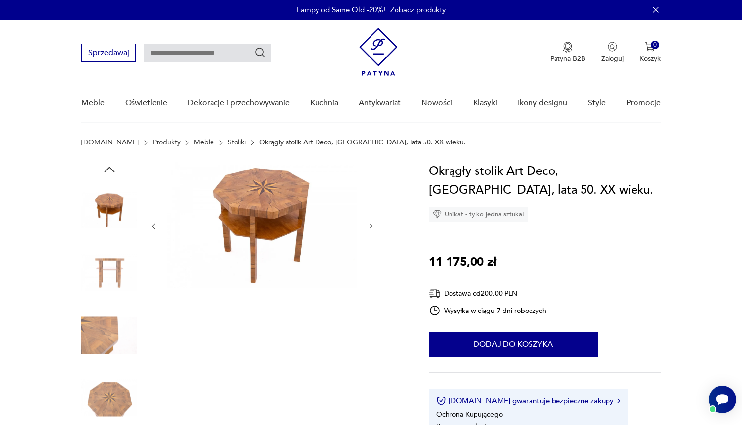
click at [108, 346] on img at bounding box center [110, 335] width 56 height 56
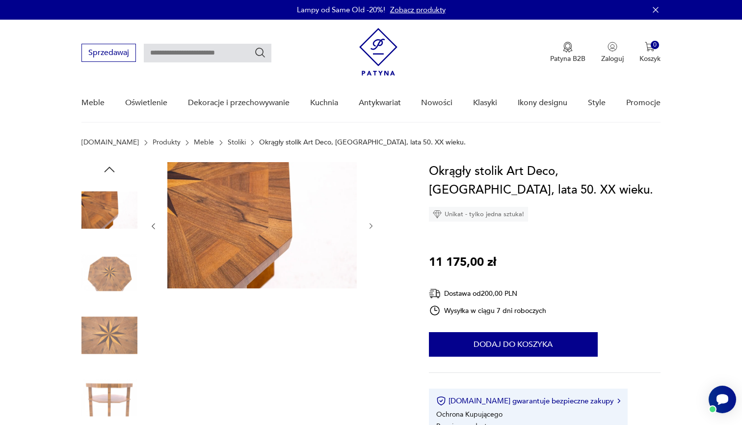
click at [108, 379] on img at bounding box center [110, 398] width 56 height 56
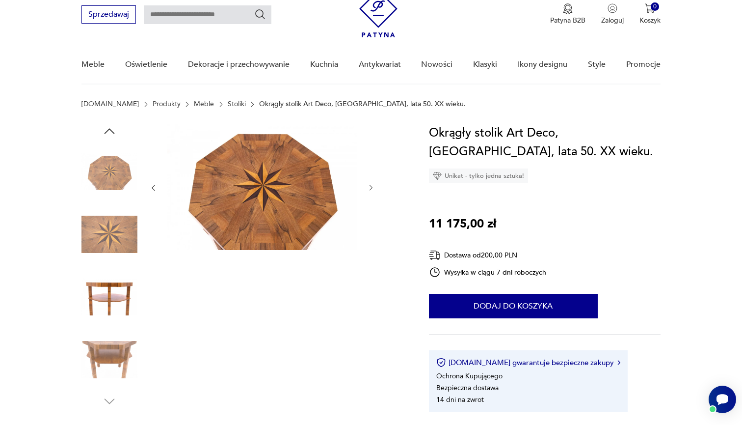
scroll to position [41, 0]
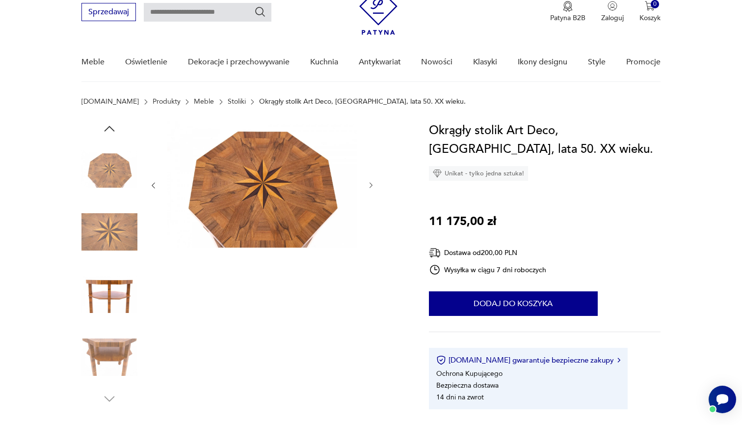
click at [105, 359] on img at bounding box center [110, 357] width 56 height 56
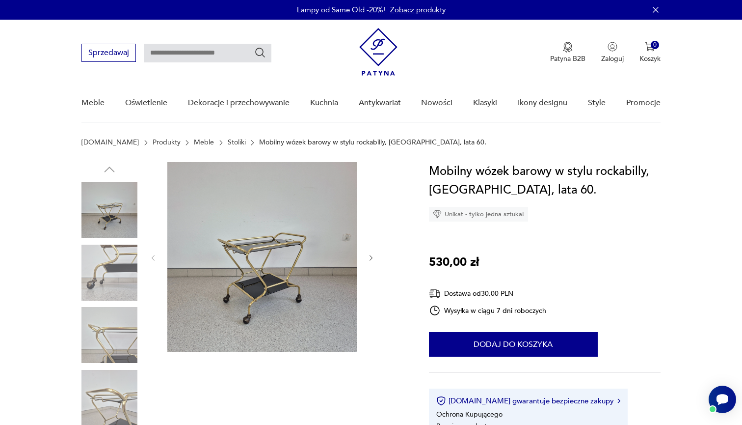
click at [93, 272] on img at bounding box center [110, 273] width 56 height 56
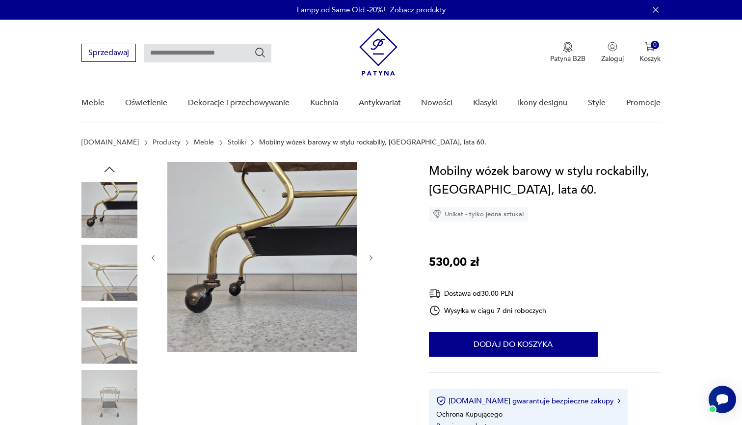
click at [111, 317] on img at bounding box center [110, 335] width 56 height 56
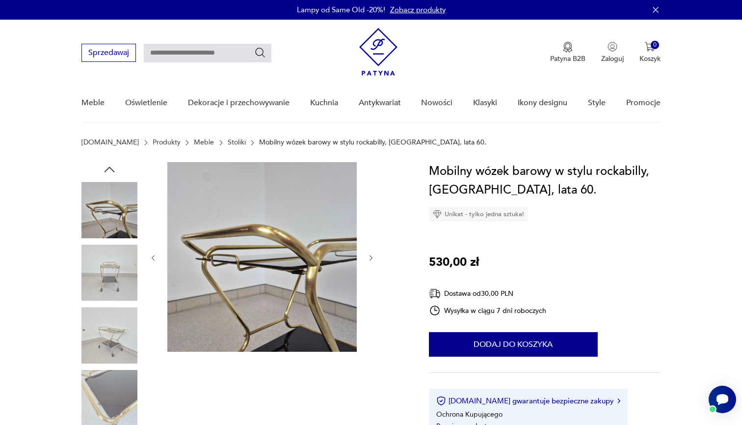
click at [128, 389] on img at bounding box center [110, 398] width 56 height 56
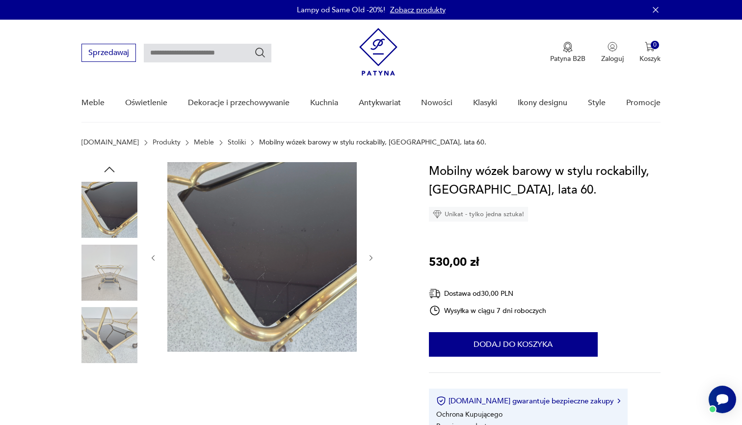
click at [108, 204] on img at bounding box center [110, 210] width 56 height 56
click at [115, 273] on img at bounding box center [110, 273] width 56 height 56
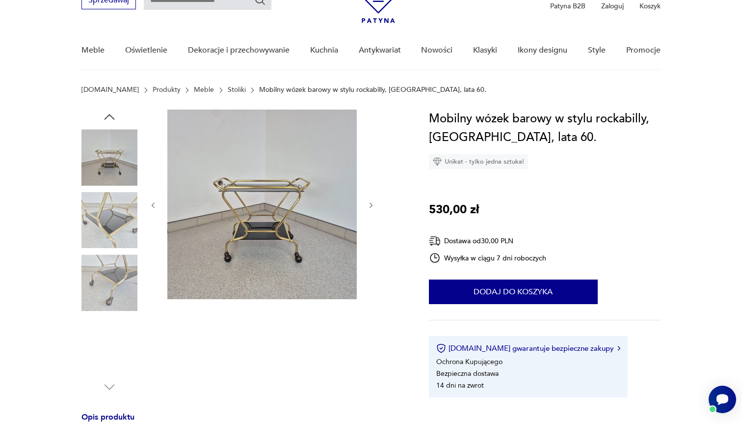
scroll to position [38, 0]
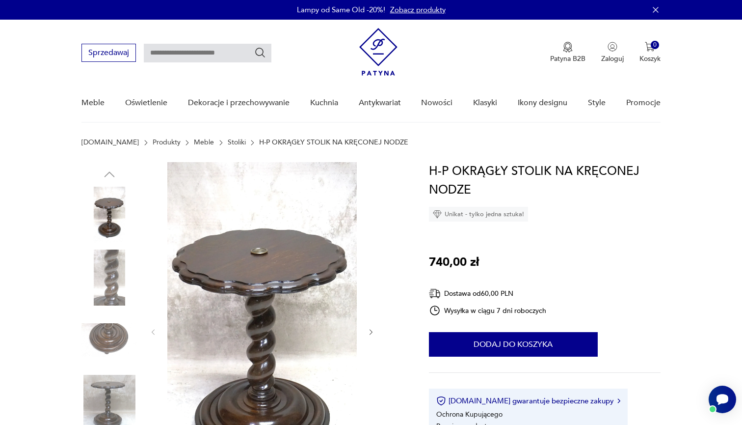
click at [257, 252] on img at bounding box center [262, 331] width 190 height 338
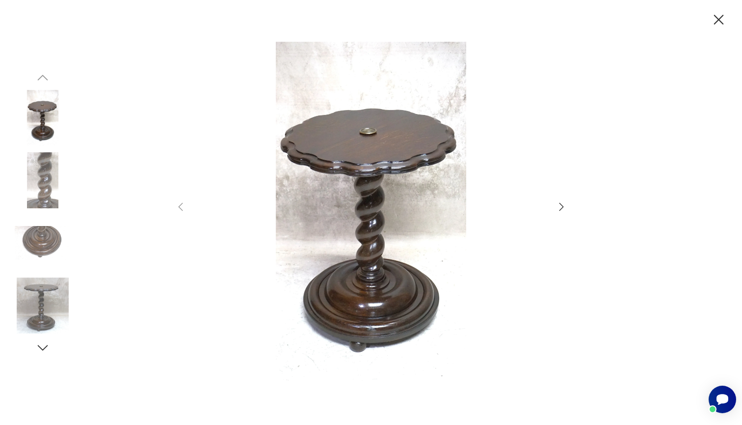
click at [371, 132] on img at bounding box center [371, 212] width 350 height 340
click at [26, 189] on img at bounding box center [43, 180] width 56 height 56
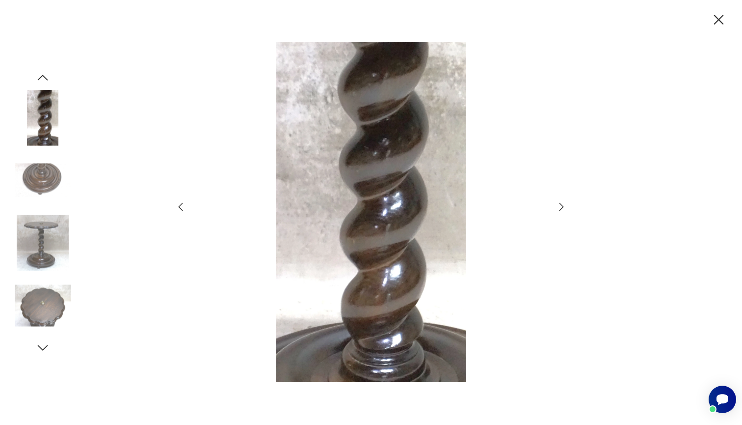
click at [38, 224] on img at bounding box center [43, 243] width 56 height 56
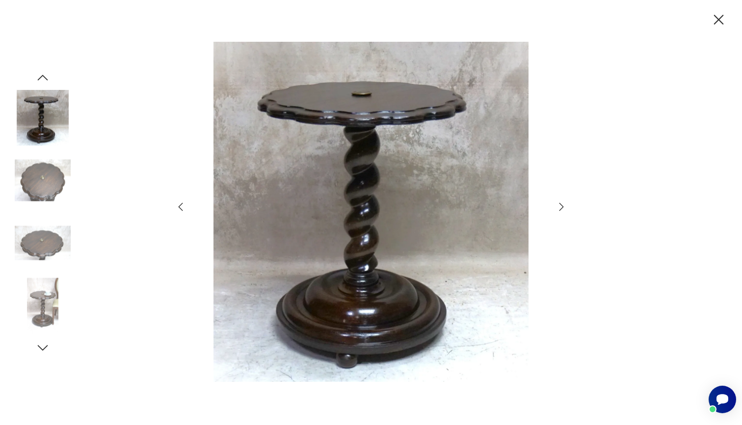
click at [35, 294] on img at bounding box center [43, 305] width 56 height 56
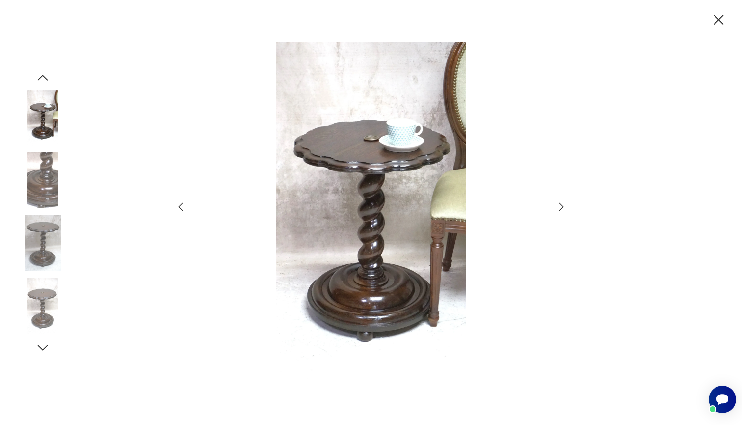
click at [724, 18] on icon "button" at bounding box center [718, 19] width 17 height 17
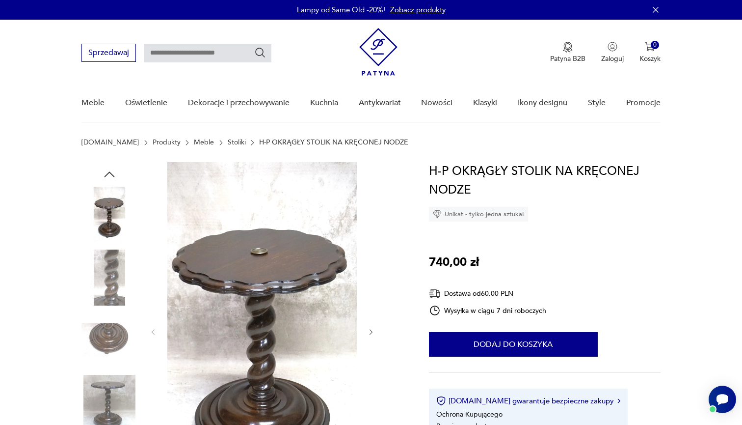
click at [93, 397] on img at bounding box center [110, 403] width 56 height 56
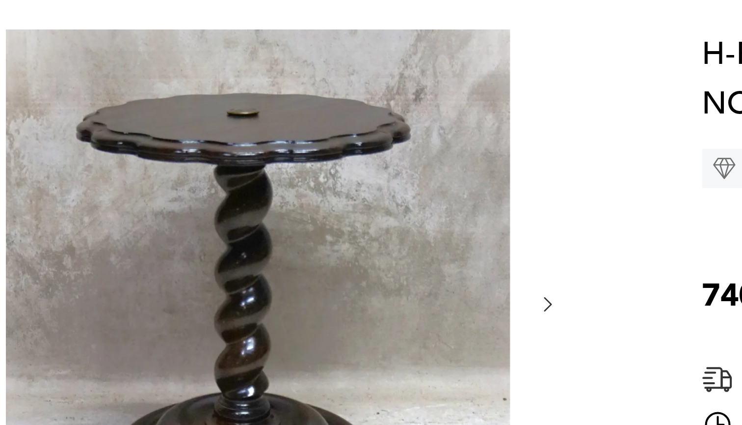
scroll to position [2, 0]
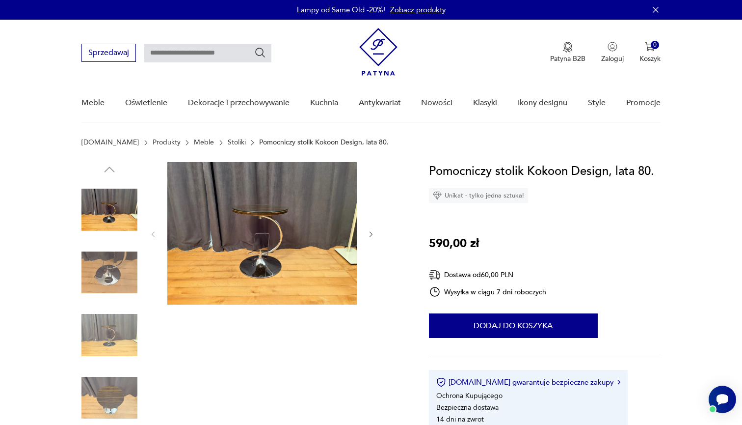
click at [106, 228] on img at bounding box center [110, 210] width 56 height 56
click at [114, 277] on img at bounding box center [110, 273] width 56 height 56
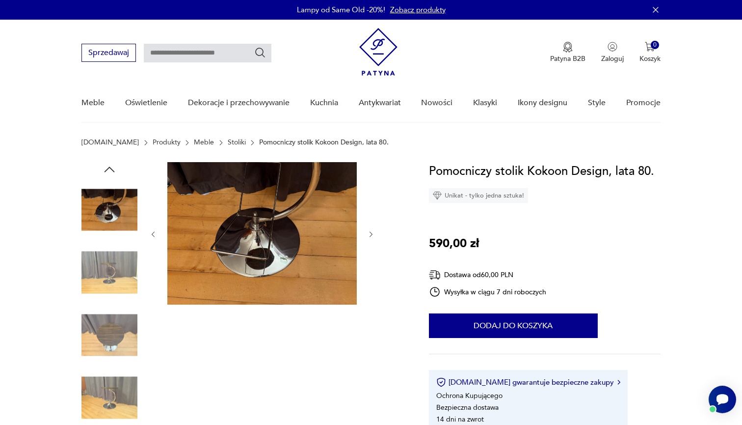
click at [111, 345] on img at bounding box center [110, 335] width 56 height 56
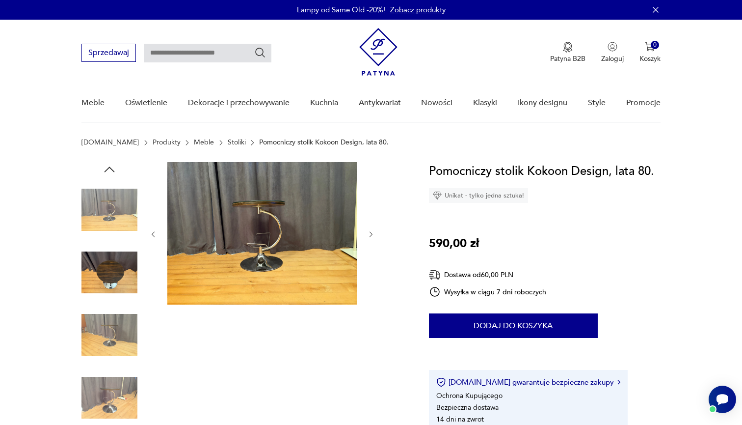
click at [122, 392] on img at bounding box center [110, 398] width 56 height 56
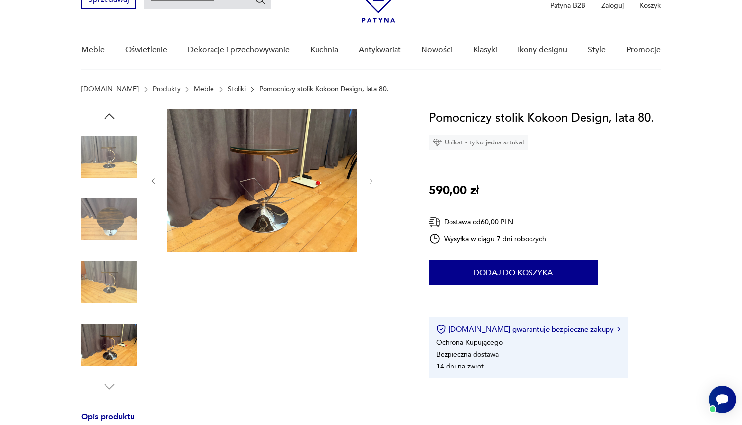
scroll to position [72, 0]
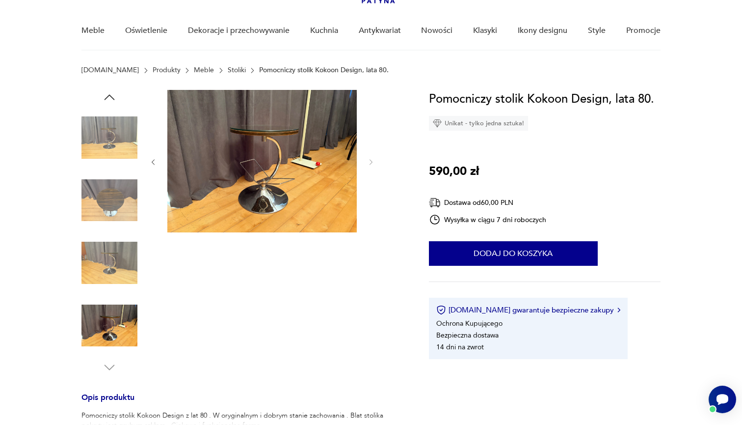
click at [119, 329] on img at bounding box center [110, 326] width 56 height 56
click at [112, 140] on img at bounding box center [110, 137] width 56 height 56
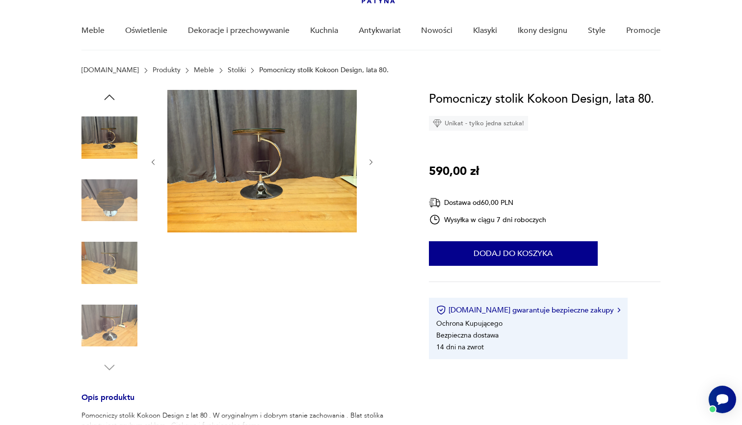
click at [287, 172] on img at bounding box center [262, 161] width 190 height 142
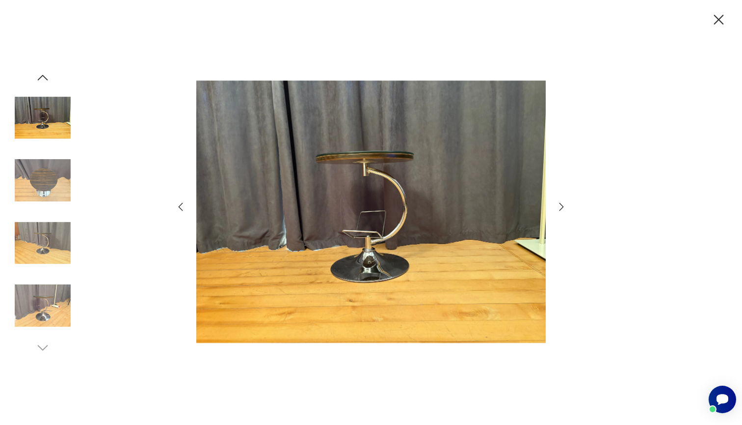
click at [562, 207] on icon "button" at bounding box center [562, 207] width 12 height 12
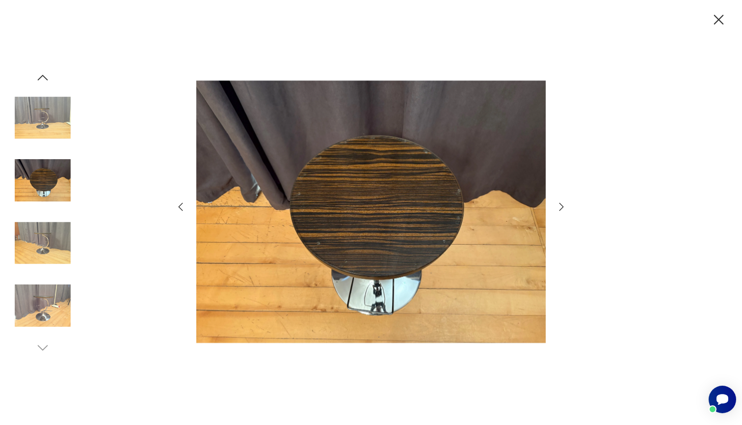
click at [562, 207] on icon "button" at bounding box center [562, 207] width 12 height 12
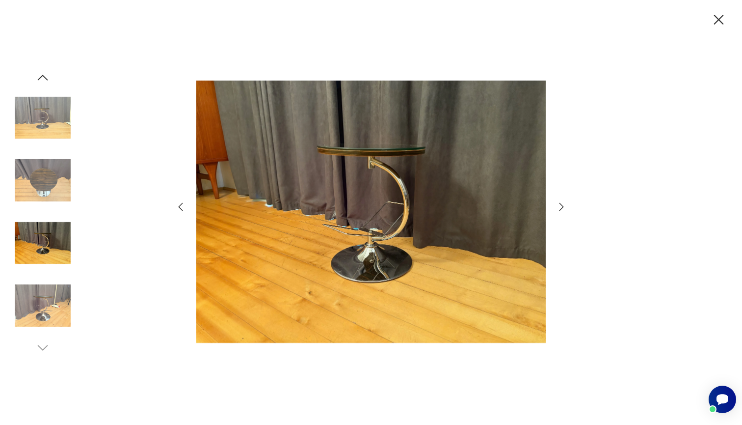
click at [562, 207] on icon "button" at bounding box center [562, 207] width 12 height 12
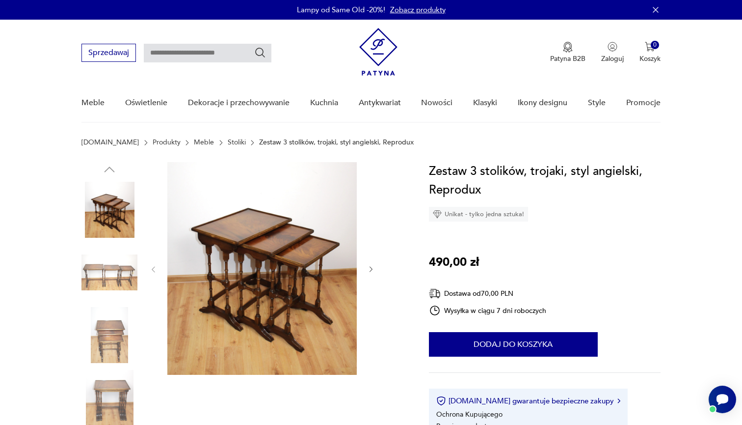
click at [111, 213] on img at bounding box center [110, 210] width 56 height 56
click at [110, 275] on img at bounding box center [110, 273] width 56 height 56
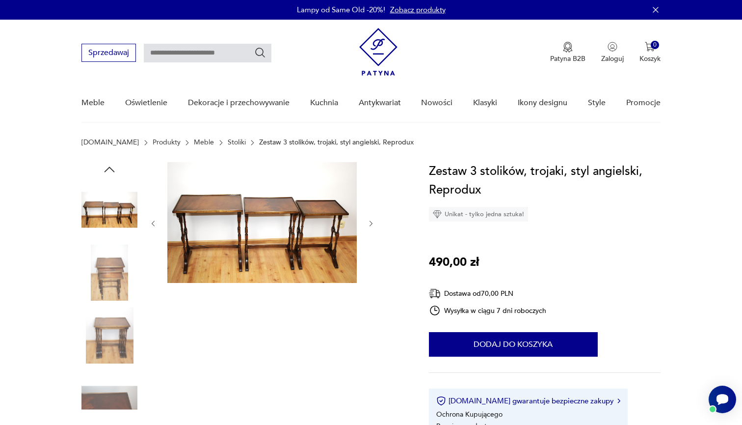
click at [109, 297] on img at bounding box center [110, 273] width 56 height 56
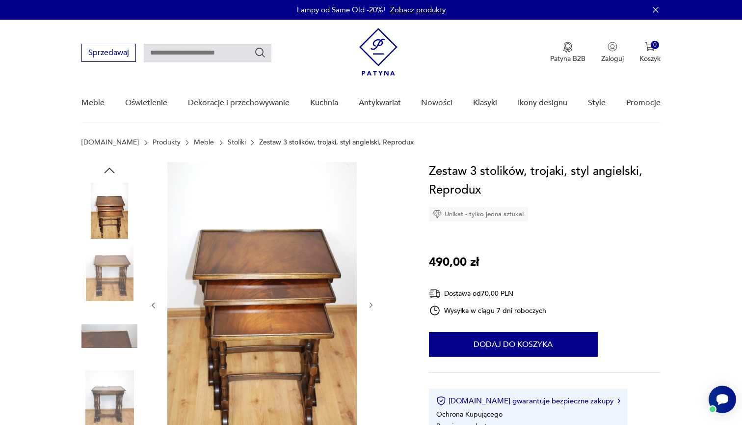
click at [116, 367] on div at bounding box center [110, 305] width 56 height 245
click at [115, 385] on img at bounding box center [110, 398] width 56 height 56
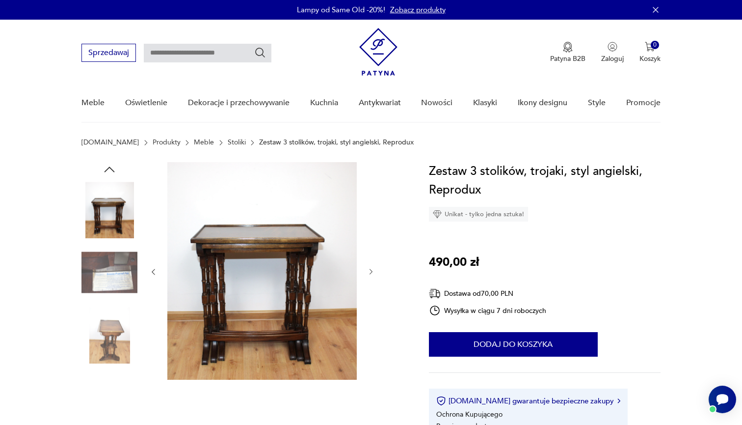
click at [109, 230] on img at bounding box center [110, 210] width 56 height 56
click at [103, 280] on img at bounding box center [110, 273] width 56 height 56
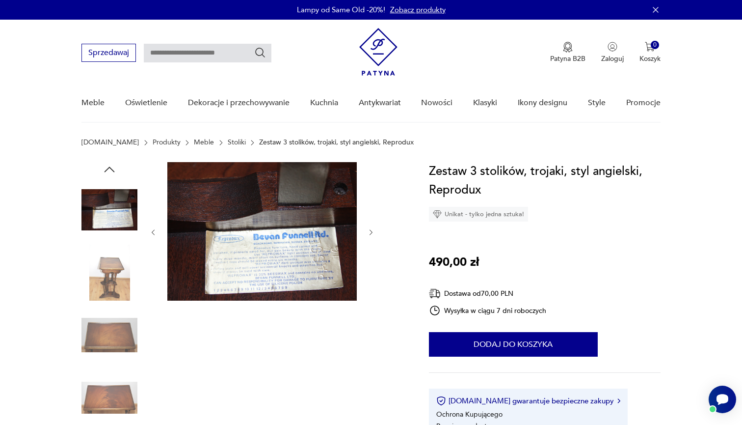
click at [104, 313] on img at bounding box center [110, 335] width 56 height 56
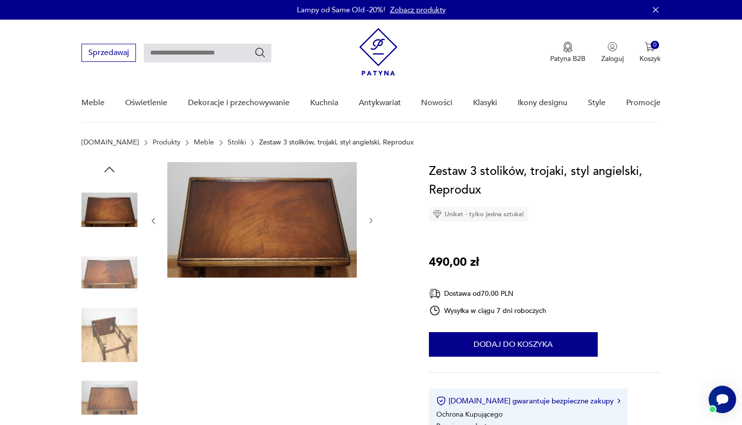
click at [108, 337] on img at bounding box center [110, 335] width 56 height 56
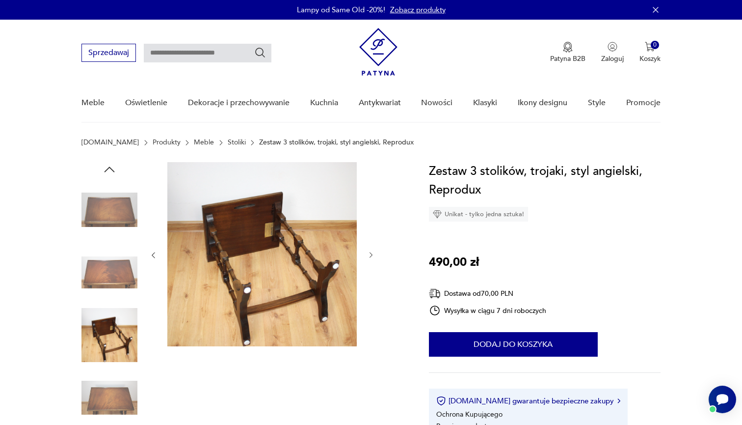
click at [110, 396] on img at bounding box center [110, 398] width 56 height 56
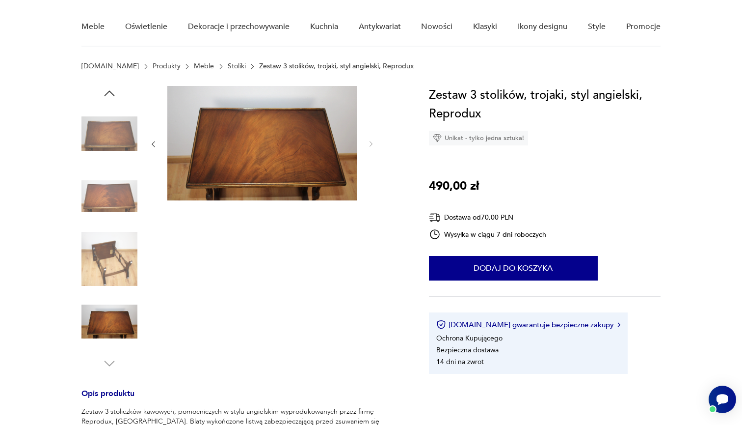
scroll to position [78, 0]
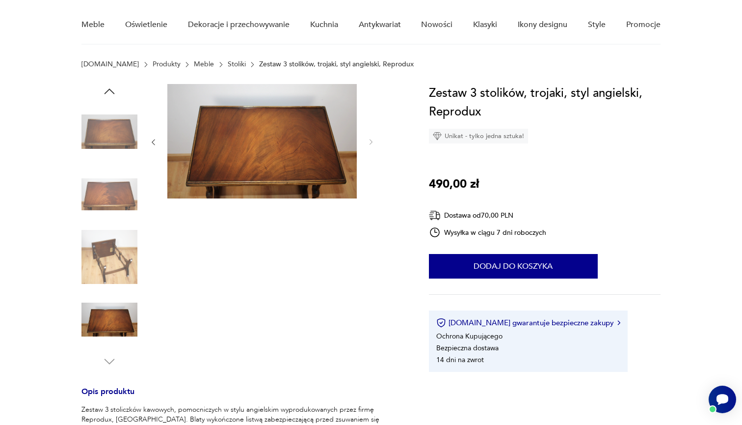
click at [110, 92] on icon "button" at bounding box center [109, 91] width 15 height 15
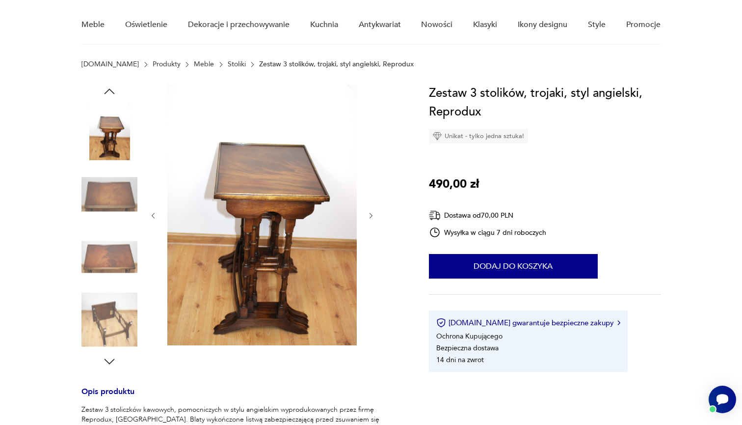
click at [112, 246] on img at bounding box center [110, 257] width 56 height 56
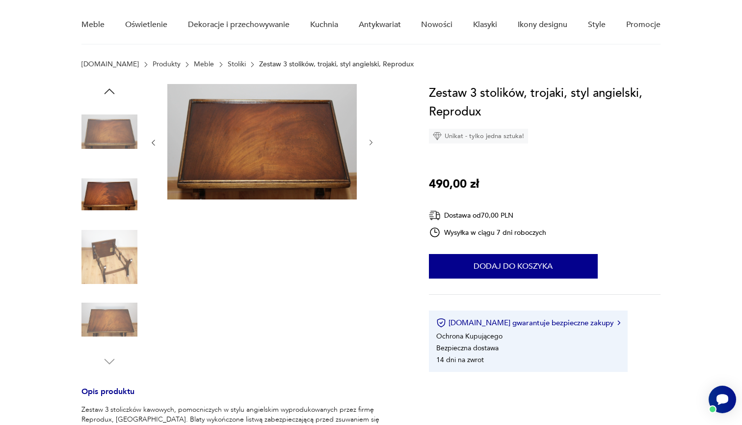
click at [109, 200] on img at bounding box center [110, 194] width 56 height 56
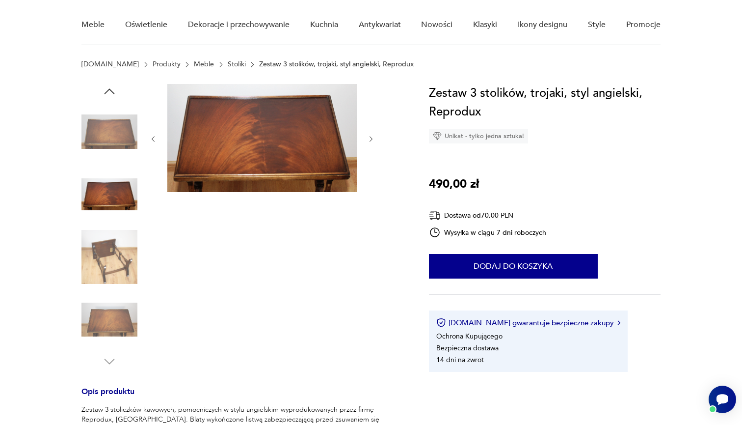
click at [109, 148] on img at bounding box center [110, 132] width 56 height 56
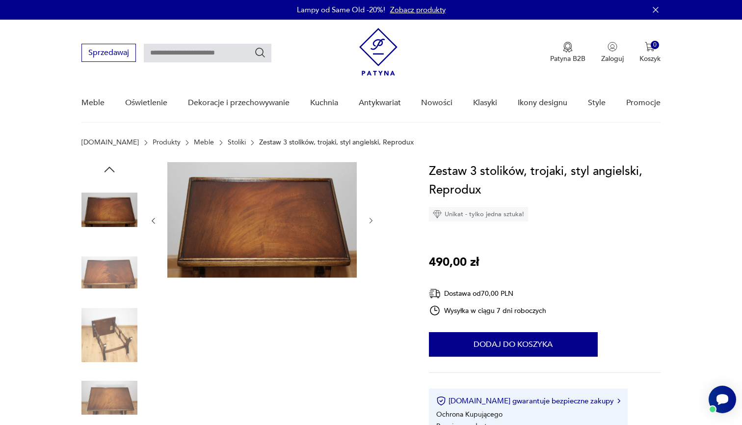
scroll to position [0, 0]
click at [108, 168] on icon "button" at bounding box center [110, 168] width 10 height 5
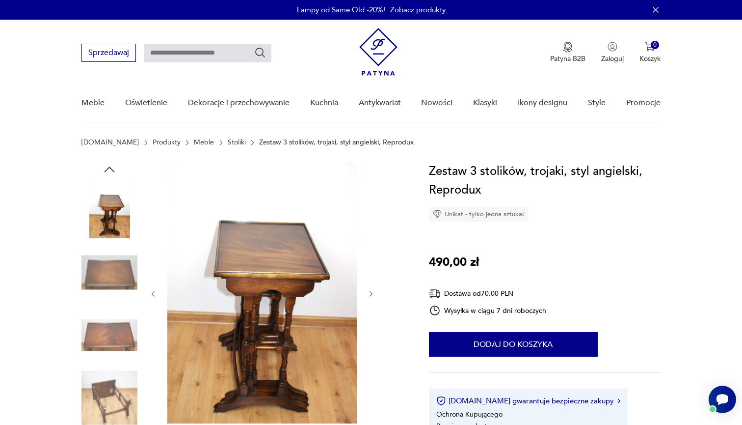
click at [108, 168] on icon "button" at bounding box center [110, 168] width 10 height 5
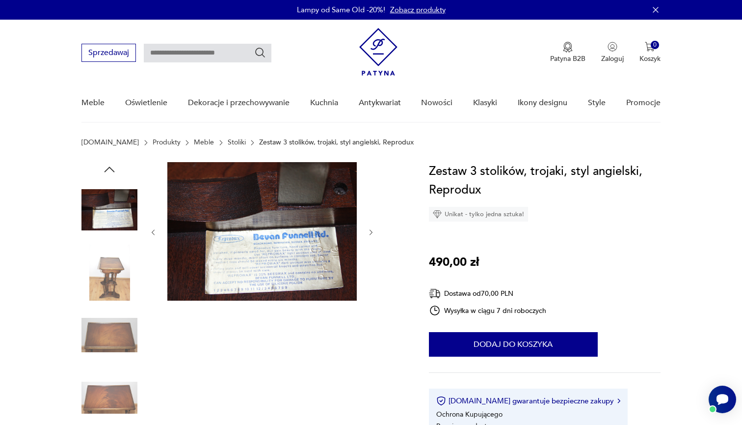
click at [108, 168] on icon "button" at bounding box center [110, 168] width 10 height 5
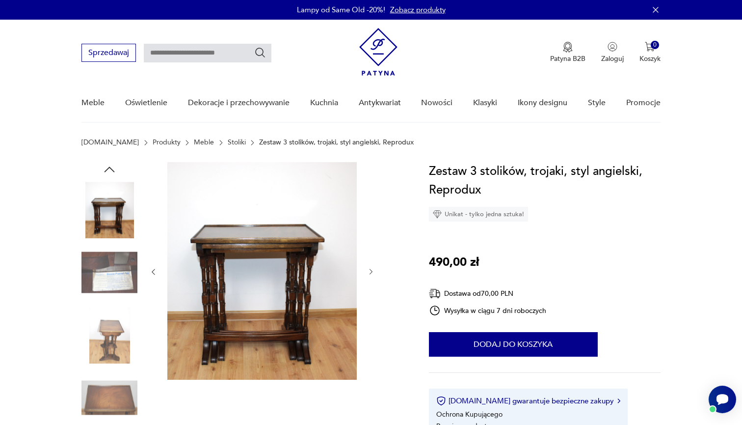
click at [108, 208] on img at bounding box center [110, 210] width 56 height 56
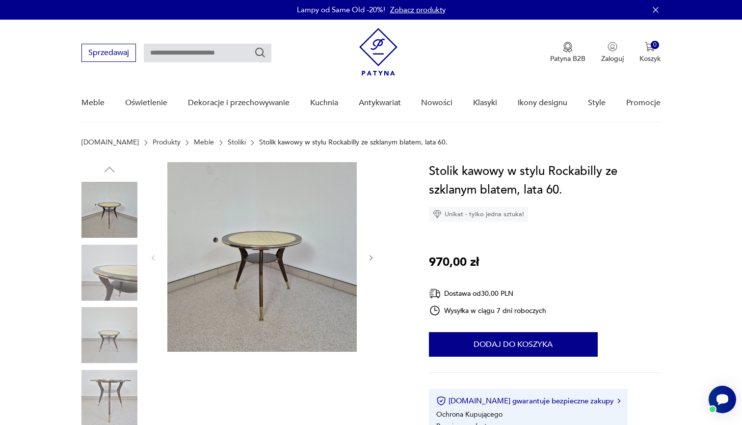
click at [111, 289] on img at bounding box center [110, 273] width 56 height 56
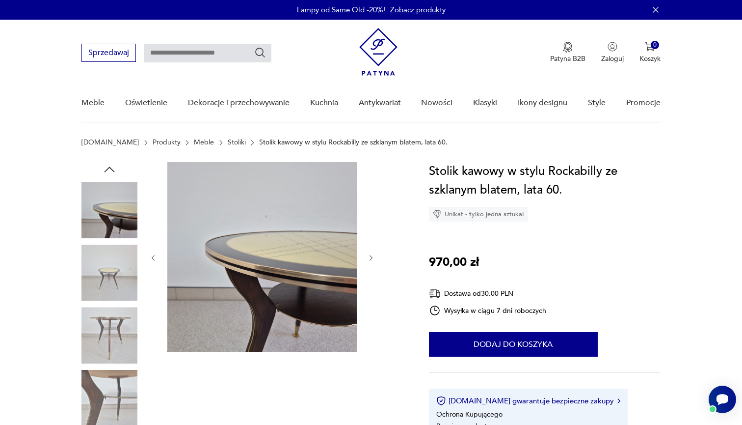
click at [110, 322] on img at bounding box center [110, 335] width 56 height 56
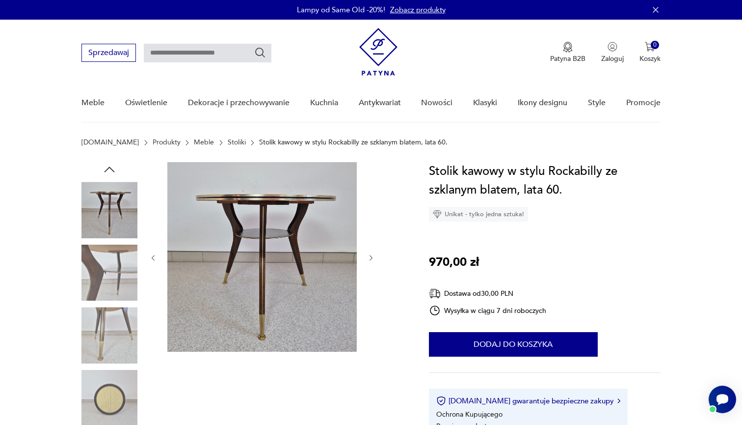
click at [114, 355] on img at bounding box center [110, 335] width 56 height 56
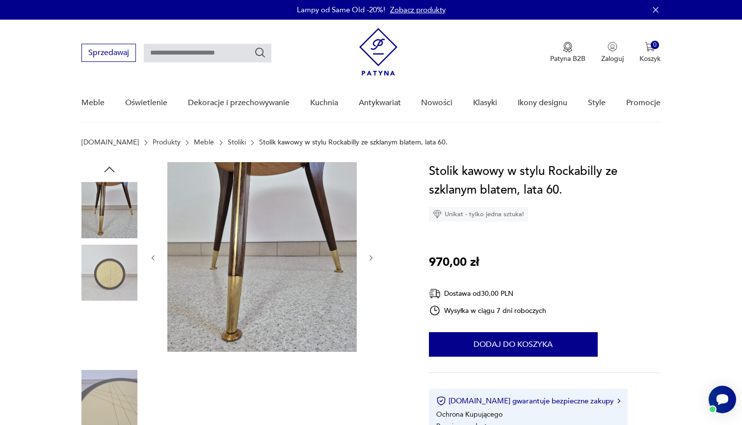
click at [114, 378] on img at bounding box center [110, 398] width 56 height 56
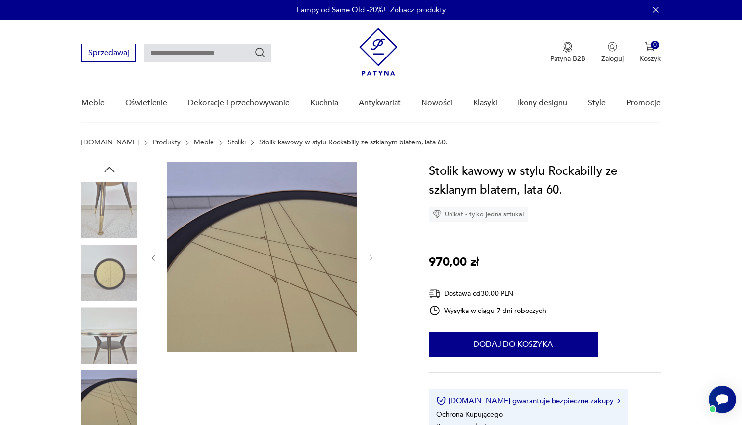
click at [100, 221] on img at bounding box center [110, 210] width 56 height 56
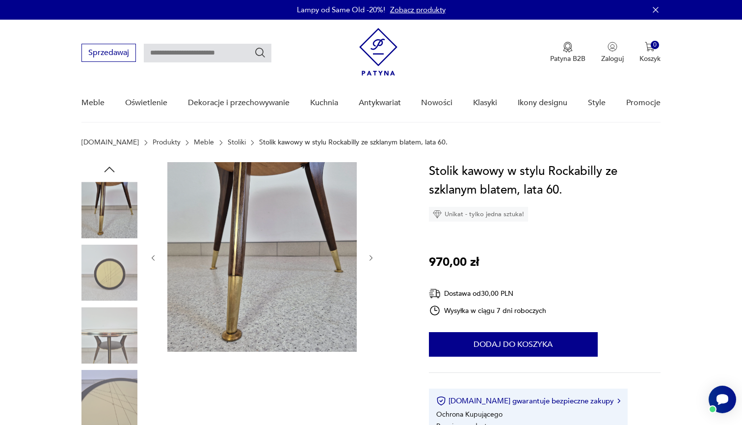
click at [106, 256] on img at bounding box center [110, 273] width 56 height 56
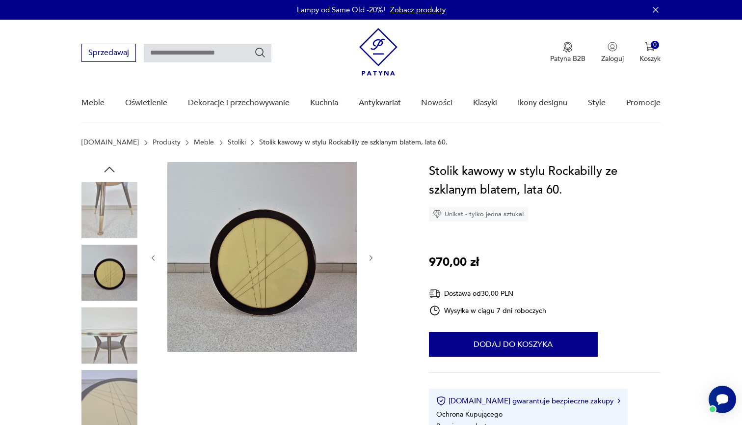
click at [108, 190] on img at bounding box center [110, 210] width 56 height 56
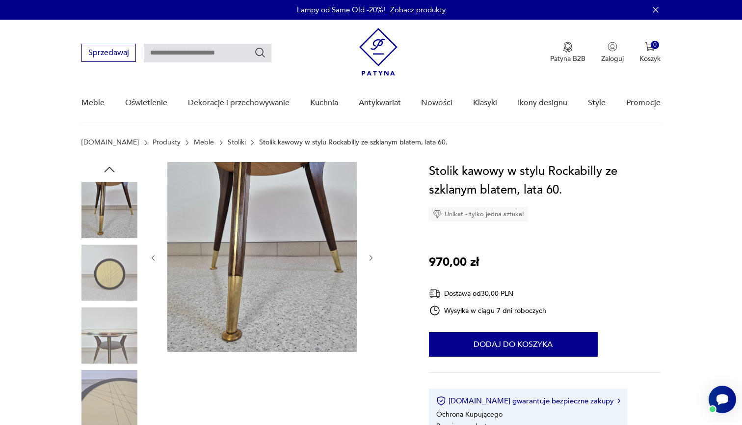
click at [107, 176] on icon "button" at bounding box center [109, 169] width 15 height 15
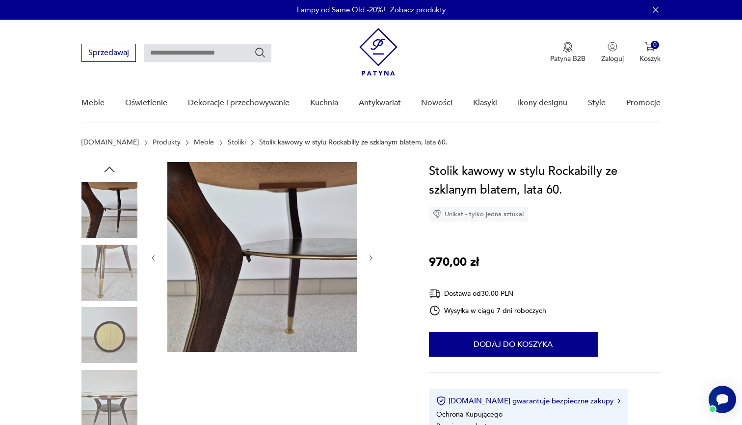
click at [107, 176] on icon "button" at bounding box center [109, 169] width 15 height 15
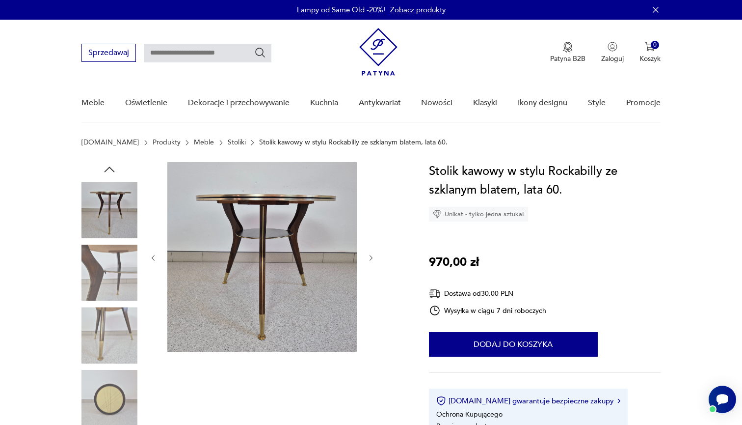
click at [108, 211] on img at bounding box center [110, 210] width 56 height 56
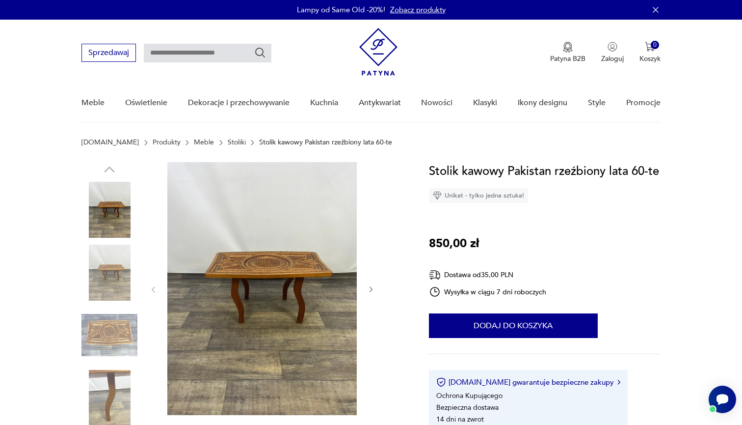
click at [114, 217] on img at bounding box center [110, 210] width 56 height 56
click at [115, 265] on img at bounding box center [110, 273] width 56 height 56
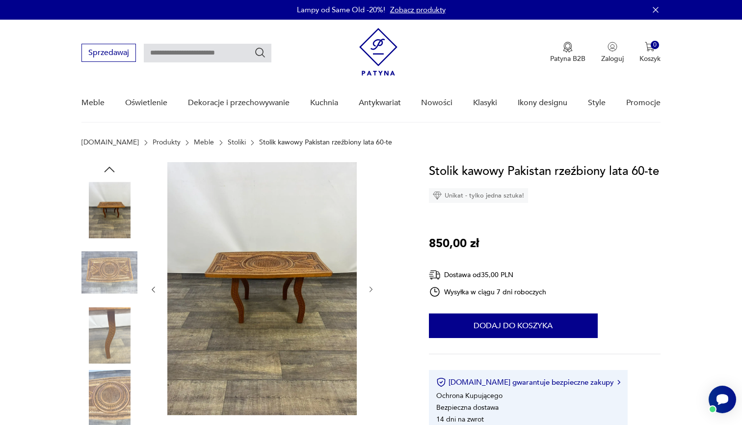
click at [105, 320] on img at bounding box center [110, 335] width 56 height 56
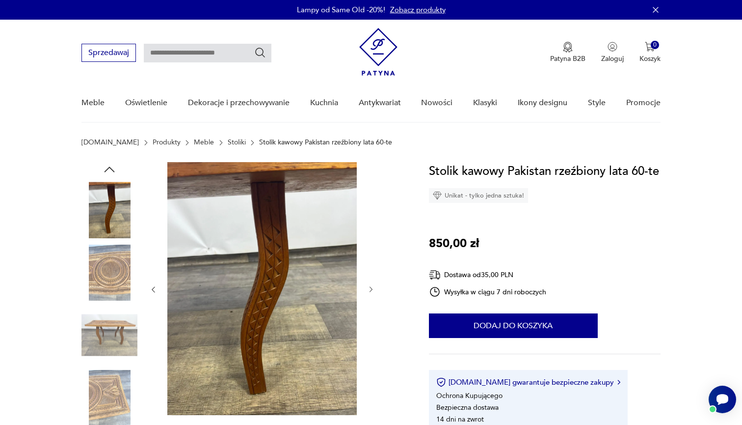
click at [104, 369] on div at bounding box center [110, 304] width 56 height 245
click at [105, 389] on img at bounding box center [110, 398] width 56 height 56
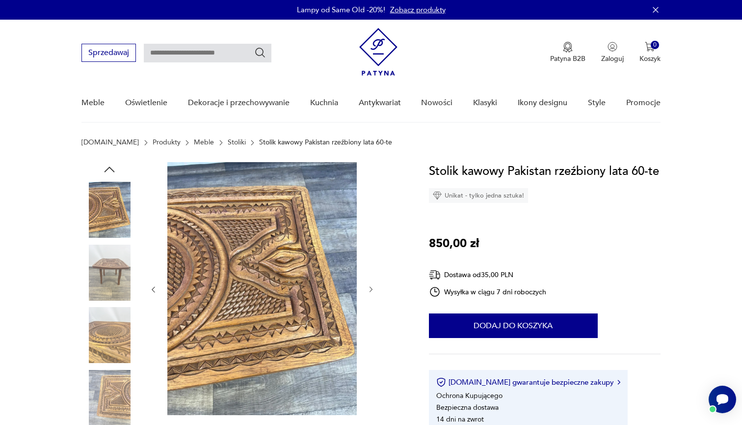
click at [97, 214] on img at bounding box center [110, 210] width 56 height 56
click at [103, 292] on img at bounding box center [110, 273] width 56 height 56
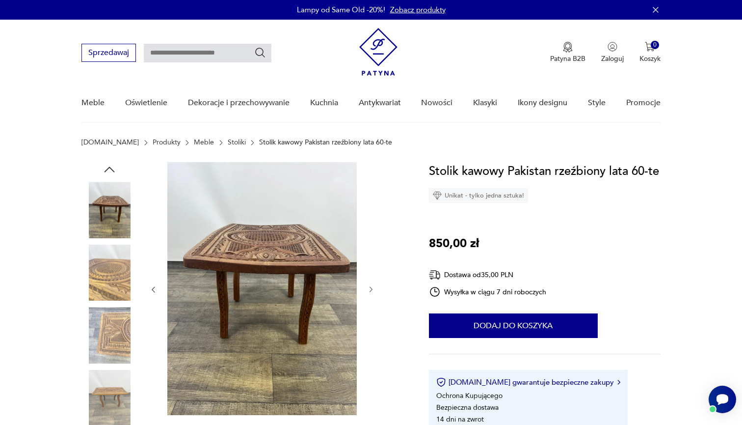
click at [110, 176] on icon "button" at bounding box center [109, 169] width 15 height 15
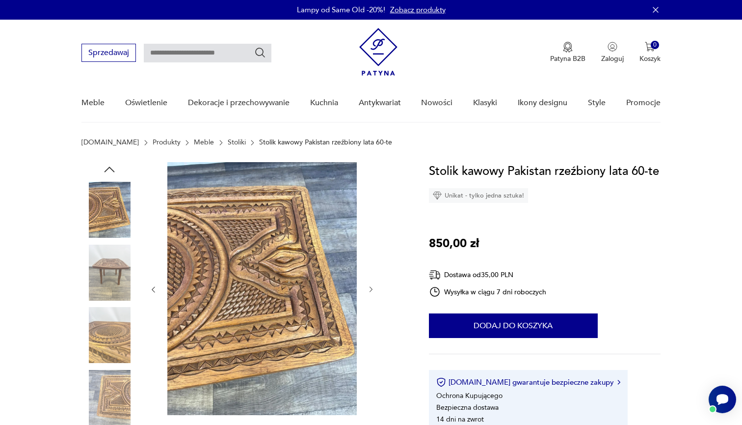
click at [107, 211] on img at bounding box center [110, 210] width 56 height 56
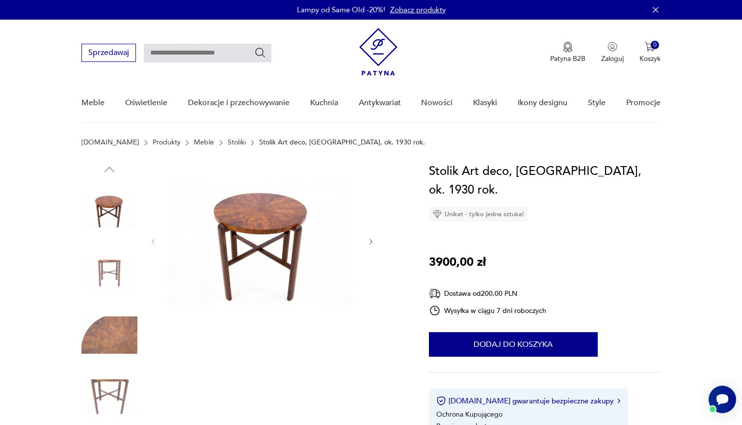
click at [107, 214] on img at bounding box center [110, 210] width 56 height 56
click at [109, 342] on img at bounding box center [110, 335] width 56 height 56
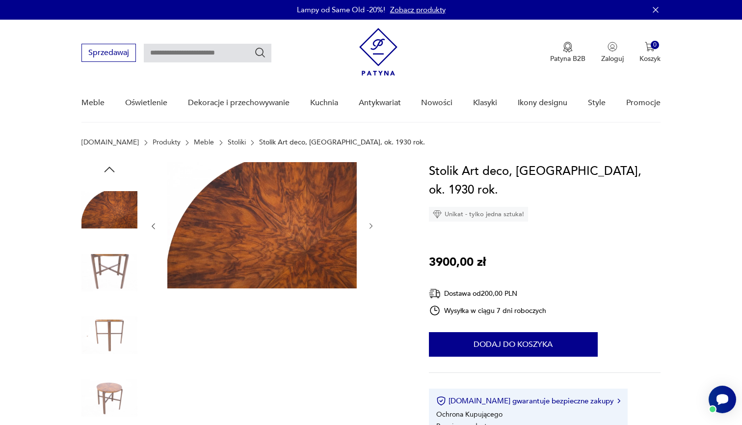
click at [107, 371] on img at bounding box center [110, 398] width 56 height 56
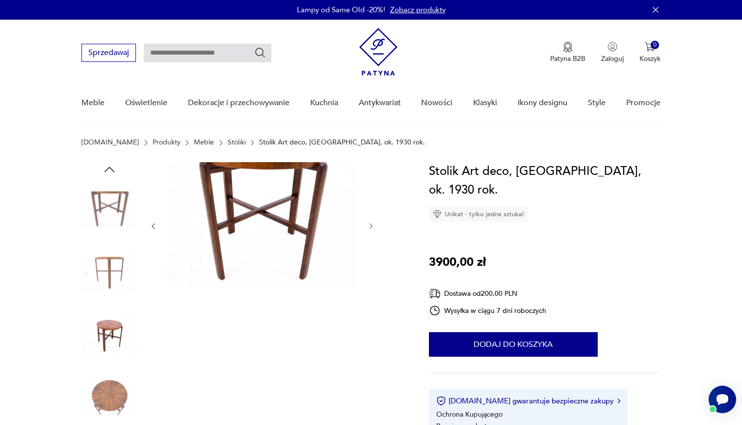
click at [105, 390] on img at bounding box center [110, 398] width 56 height 56
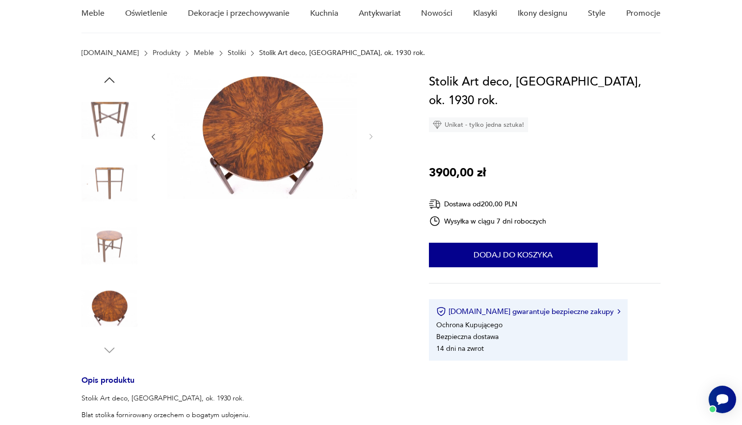
scroll to position [94, 0]
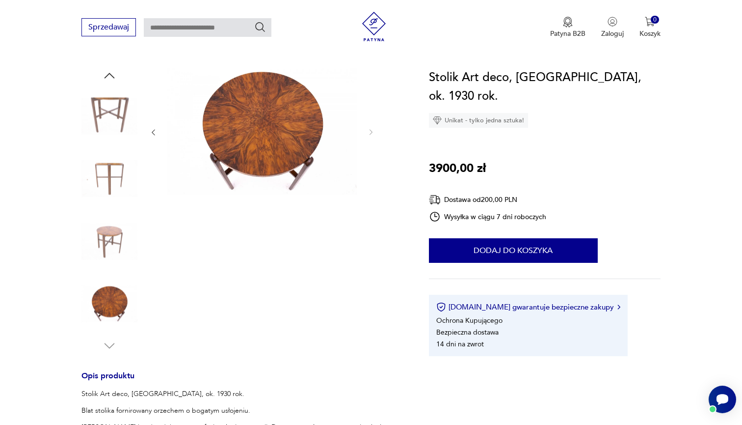
click at [105, 313] on img at bounding box center [110, 304] width 56 height 56
click at [110, 238] on img at bounding box center [110, 241] width 56 height 56
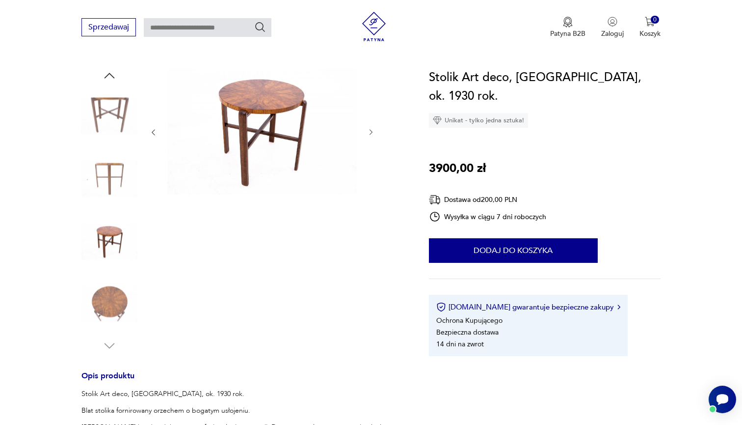
click at [110, 178] on img at bounding box center [110, 179] width 56 height 56
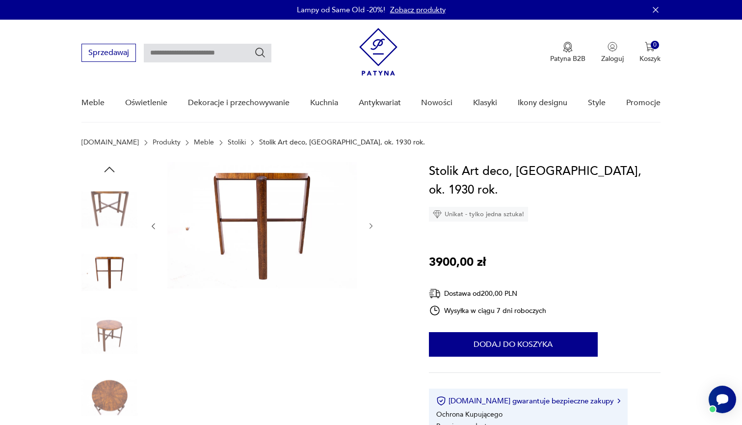
scroll to position [0, 0]
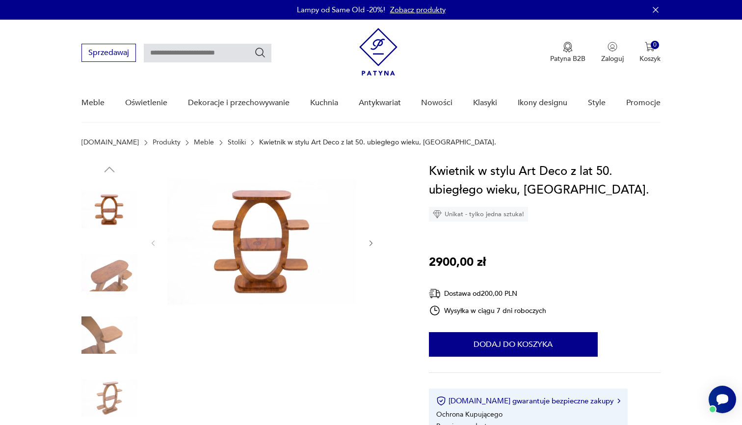
click at [112, 216] on img at bounding box center [110, 210] width 56 height 56
click at [110, 283] on img at bounding box center [110, 273] width 56 height 56
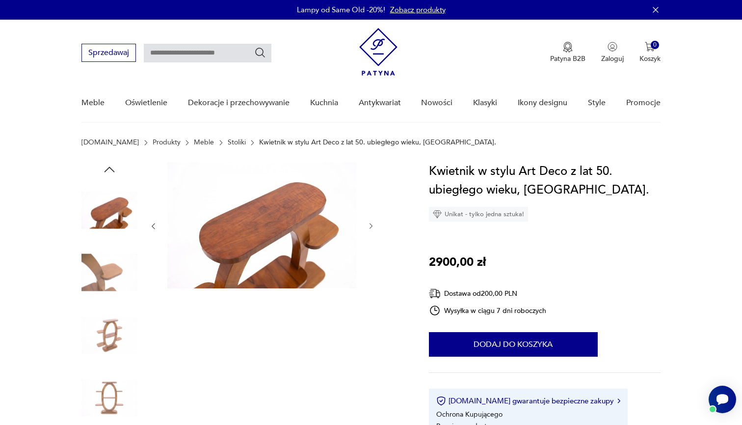
click at [104, 346] on img at bounding box center [110, 335] width 56 height 56
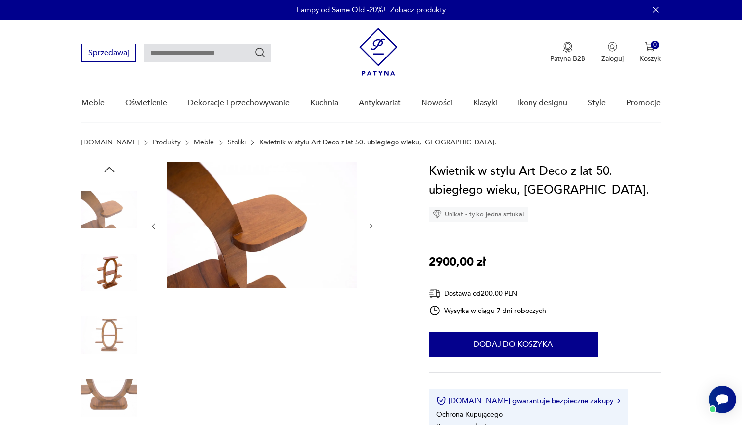
click at [99, 386] on img at bounding box center [110, 398] width 56 height 56
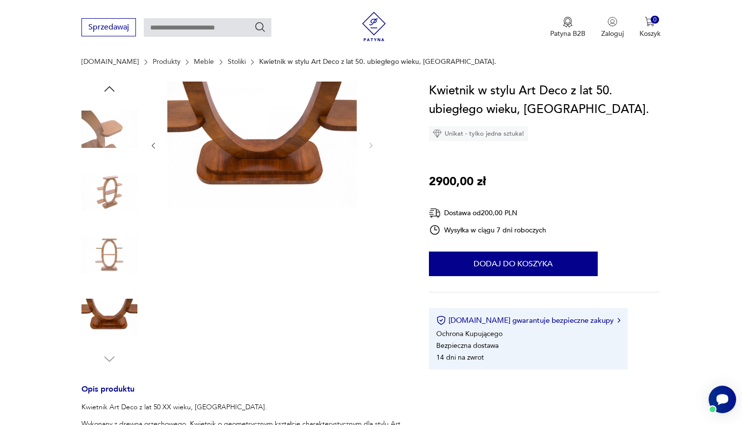
scroll to position [143, 0]
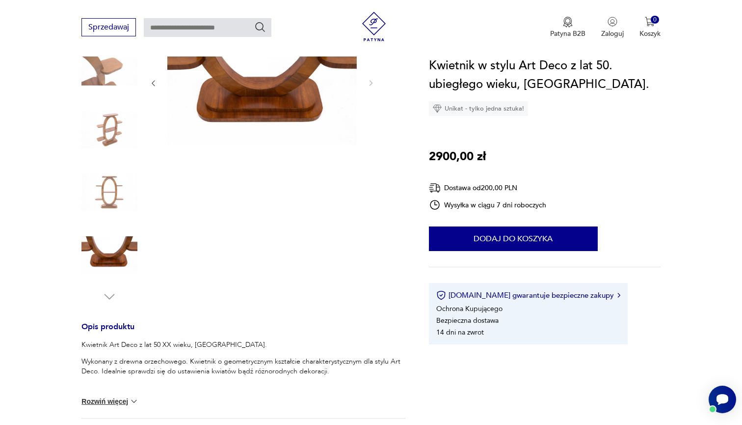
click at [114, 198] on img at bounding box center [110, 192] width 56 height 56
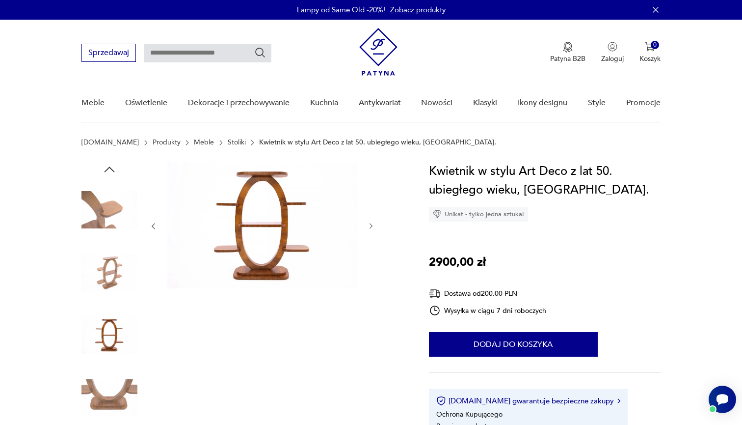
scroll to position [0, 0]
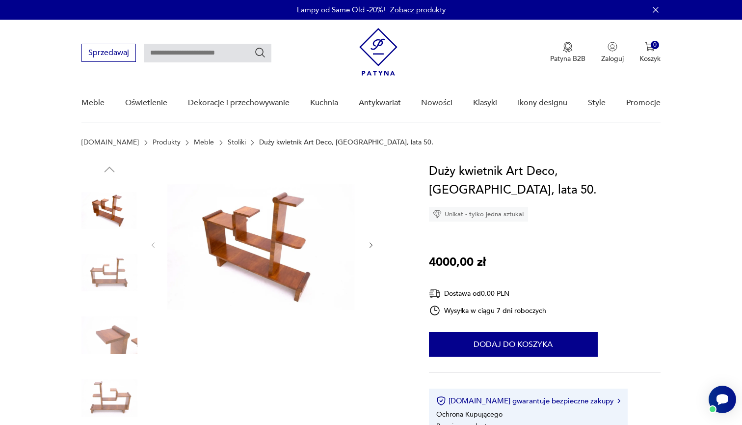
click at [105, 274] on img at bounding box center [110, 273] width 56 height 56
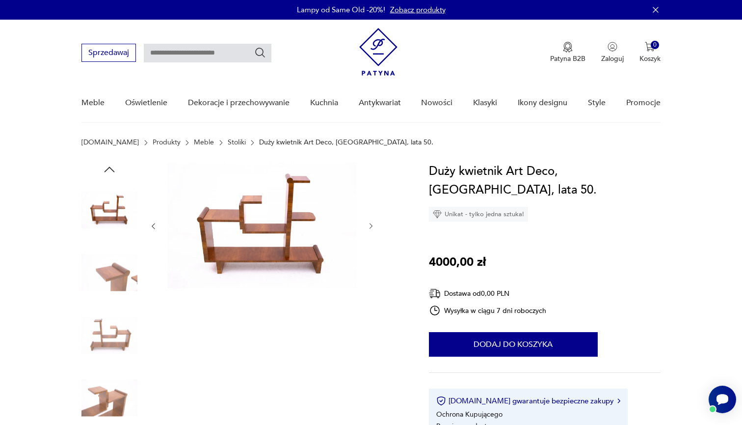
click at [103, 326] on img at bounding box center [110, 335] width 56 height 56
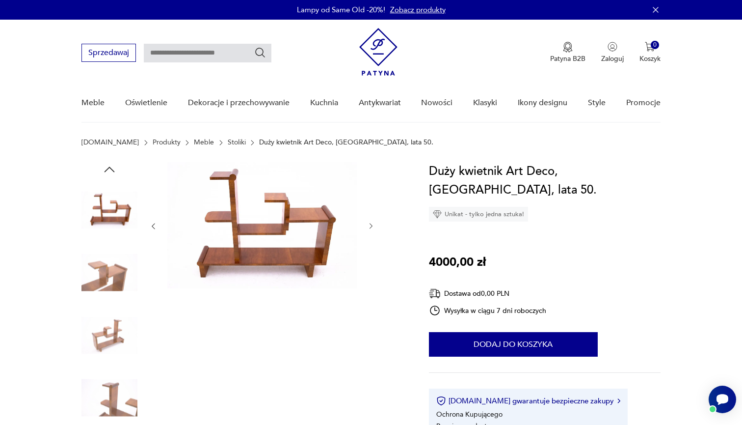
click at [101, 389] on img at bounding box center [110, 398] width 56 height 56
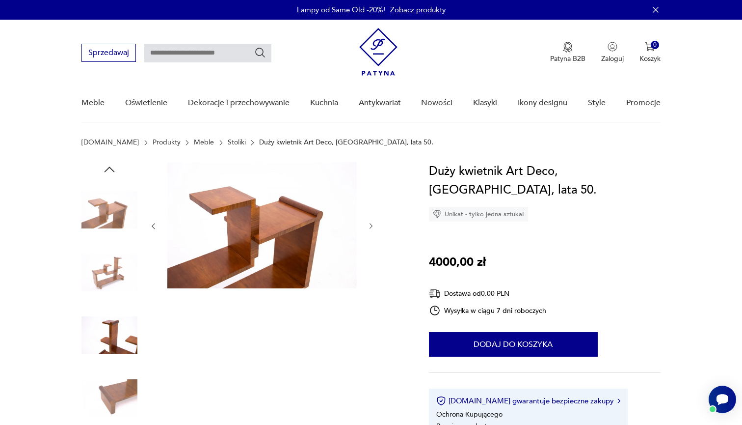
click at [109, 206] on img at bounding box center [110, 210] width 56 height 56
click at [106, 211] on img at bounding box center [110, 210] width 56 height 56
click at [111, 168] on icon "button" at bounding box center [110, 168] width 10 height 5
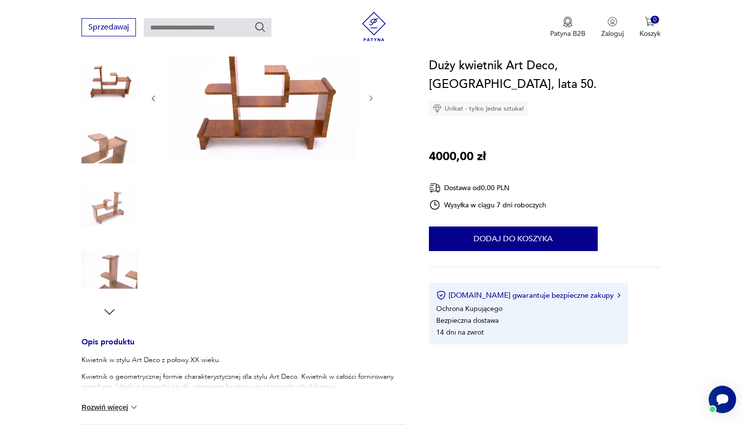
scroll to position [152, 0]
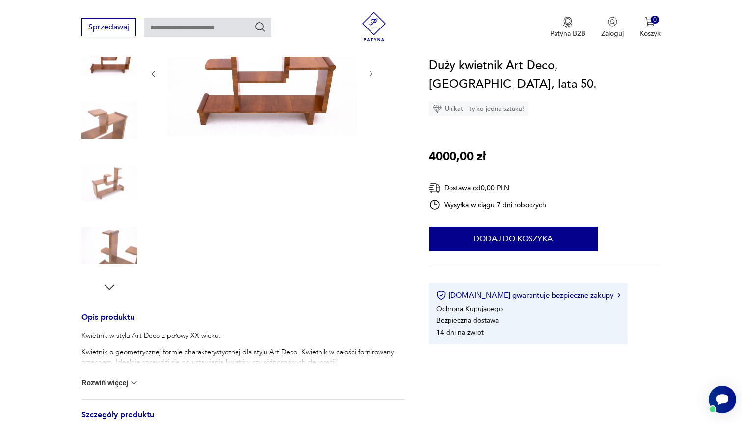
click at [133, 381] on img at bounding box center [134, 383] width 10 height 10
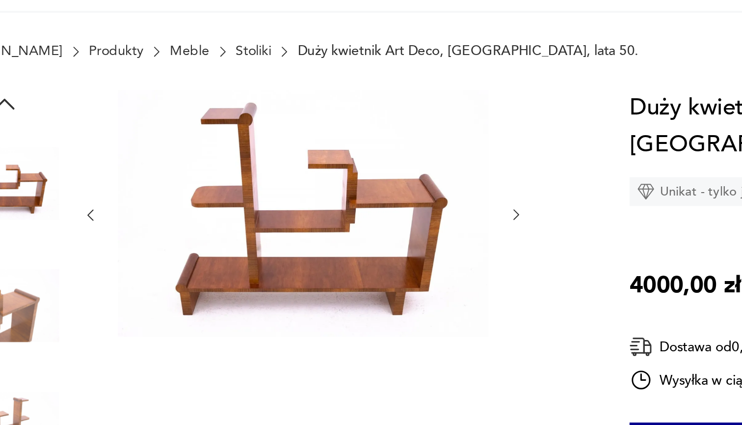
scroll to position [71, 0]
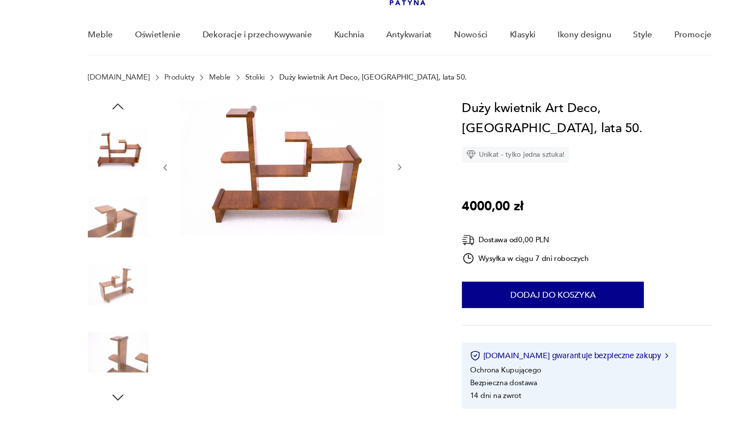
click at [99, 204] on img at bounding box center [110, 202] width 56 height 56
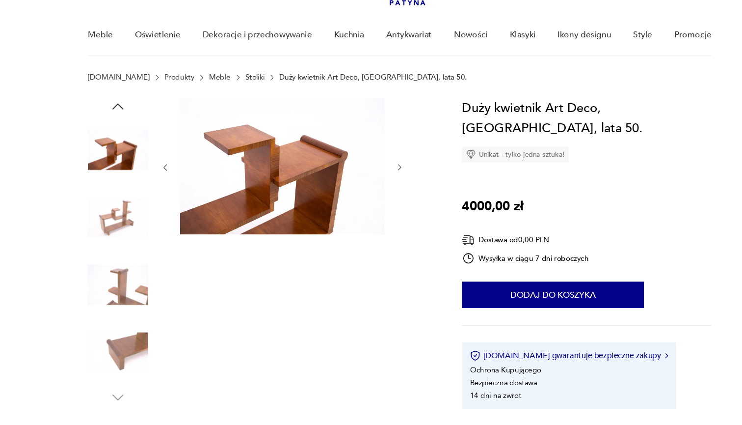
click at [111, 133] on img at bounding box center [110, 139] width 56 height 56
click at [115, 155] on img at bounding box center [110, 139] width 56 height 56
click at [105, 203] on img at bounding box center [110, 202] width 56 height 56
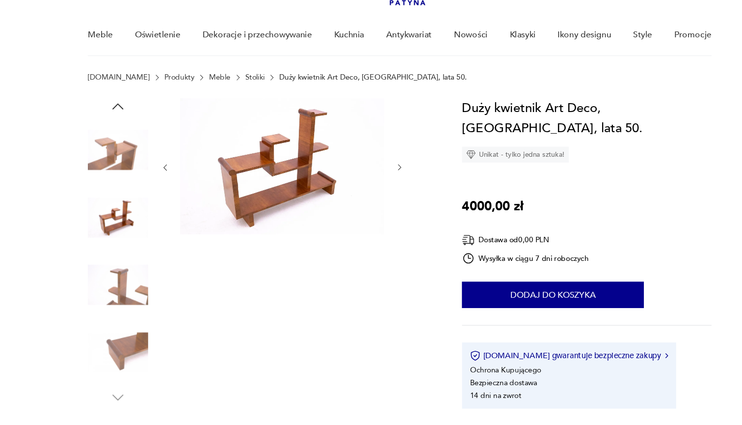
click at [104, 138] on img at bounding box center [110, 139] width 56 height 56
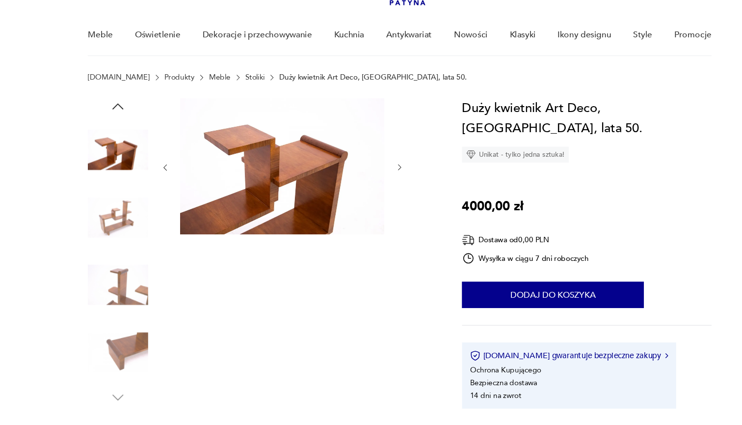
click at [111, 98] on icon "button" at bounding box center [109, 98] width 15 height 15
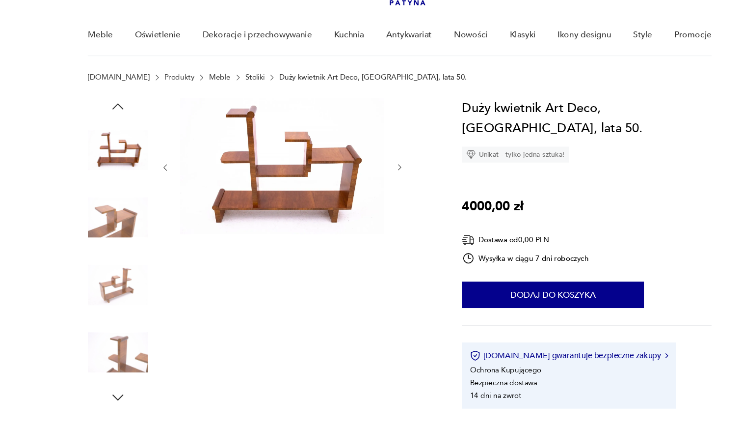
click at [108, 131] on img at bounding box center [110, 139] width 56 height 56
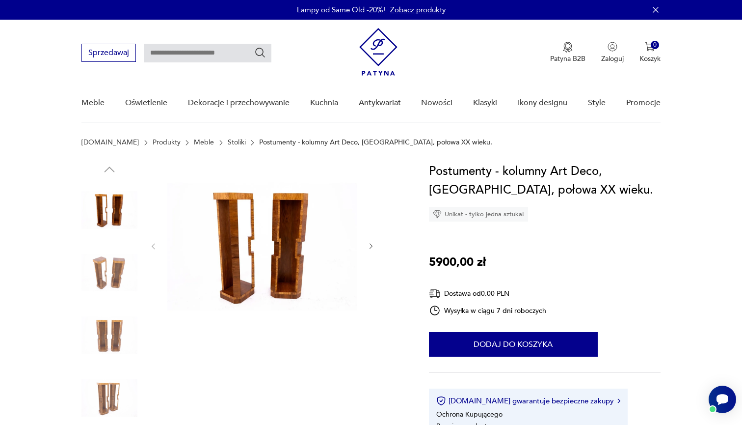
click at [109, 213] on img at bounding box center [110, 210] width 56 height 56
click at [110, 257] on img at bounding box center [110, 273] width 56 height 56
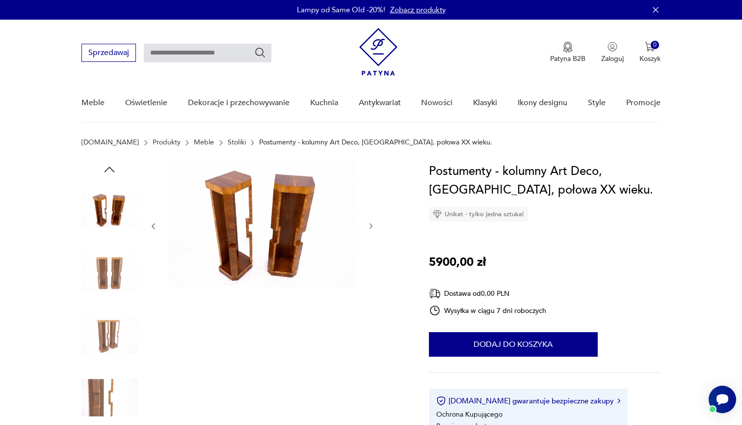
click at [111, 302] on div at bounding box center [110, 241] width 56 height 245
click at [106, 356] on img at bounding box center [110, 335] width 56 height 56
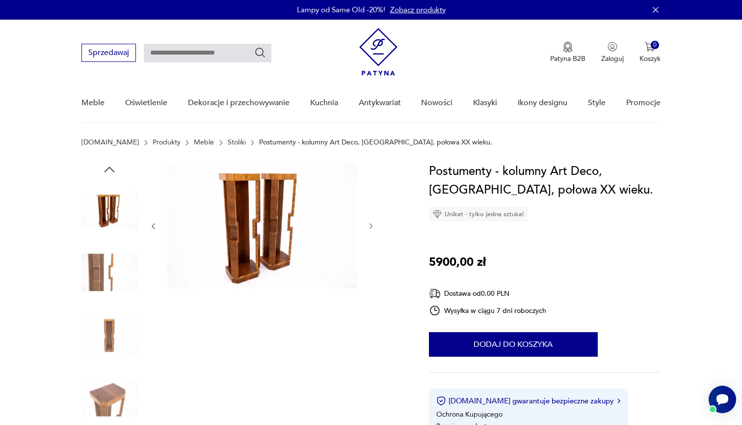
click at [108, 373] on img at bounding box center [110, 398] width 56 height 56
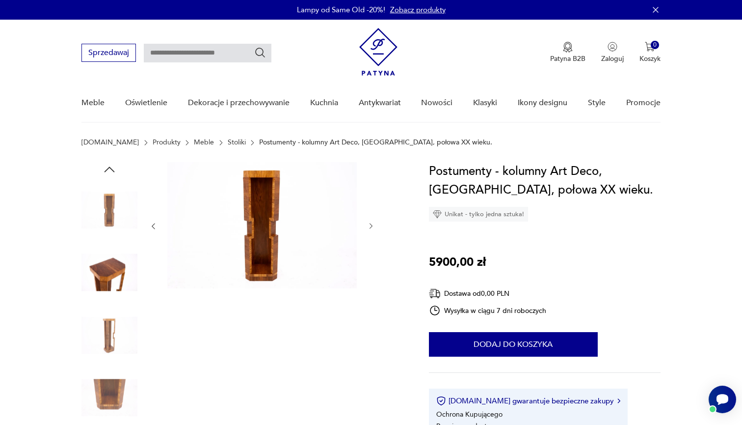
click at [103, 272] on img at bounding box center [110, 273] width 56 height 56
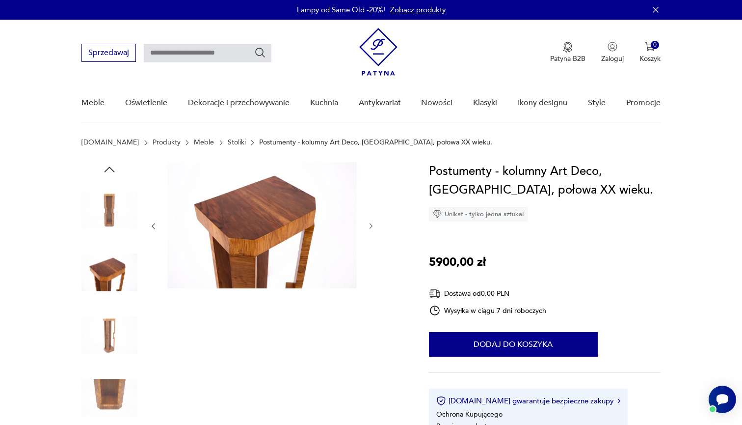
click at [107, 335] on img at bounding box center [110, 335] width 56 height 56
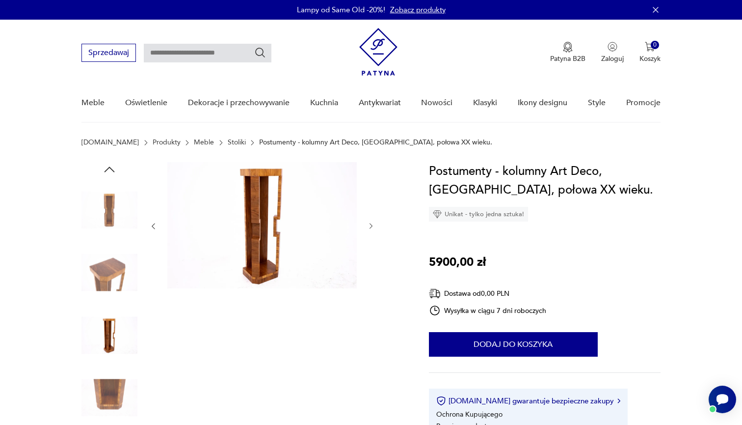
click at [105, 384] on img at bounding box center [110, 398] width 56 height 56
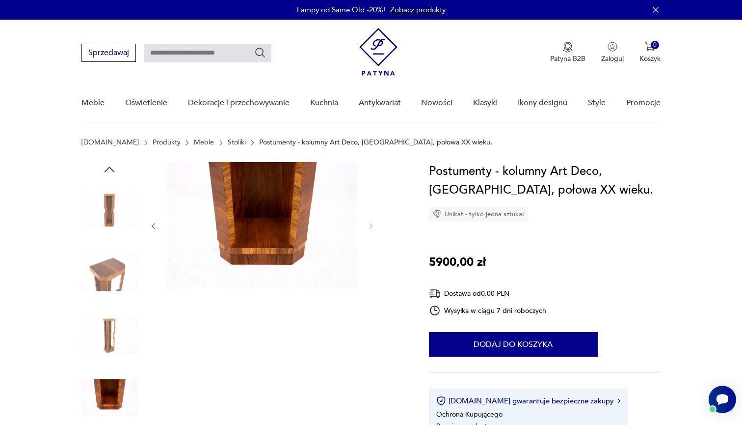
click at [110, 217] on img at bounding box center [110, 210] width 56 height 56
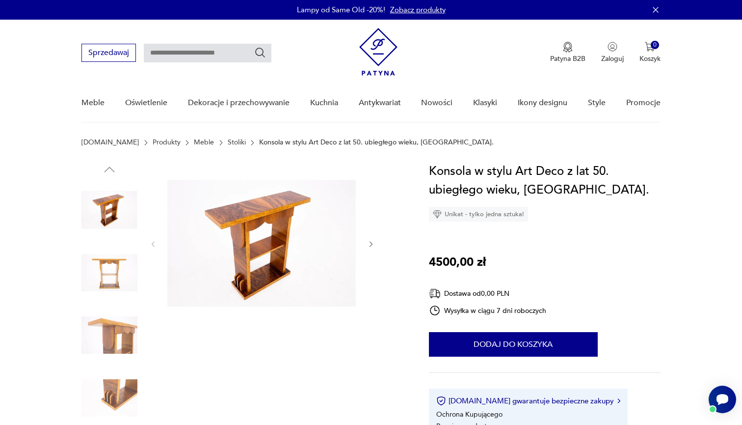
click at [117, 222] on img at bounding box center [110, 210] width 56 height 56
click at [112, 260] on img at bounding box center [110, 273] width 56 height 56
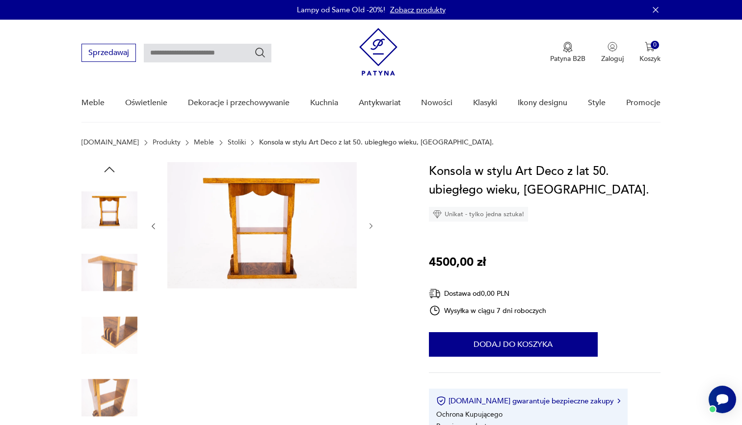
click at [110, 305] on div at bounding box center [110, 241] width 56 height 245
click at [107, 343] on img at bounding box center [110, 335] width 56 height 56
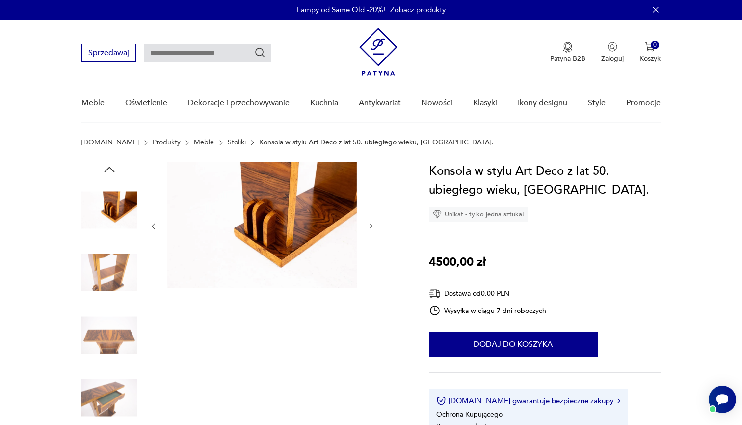
click at [107, 371] on img at bounding box center [110, 398] width 56 height 56
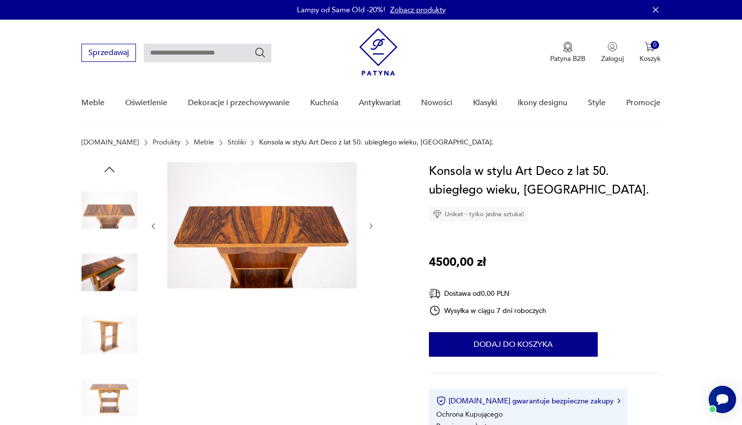
click at [105, 282] on img at bounding box center [110, 273] width 56 height 56
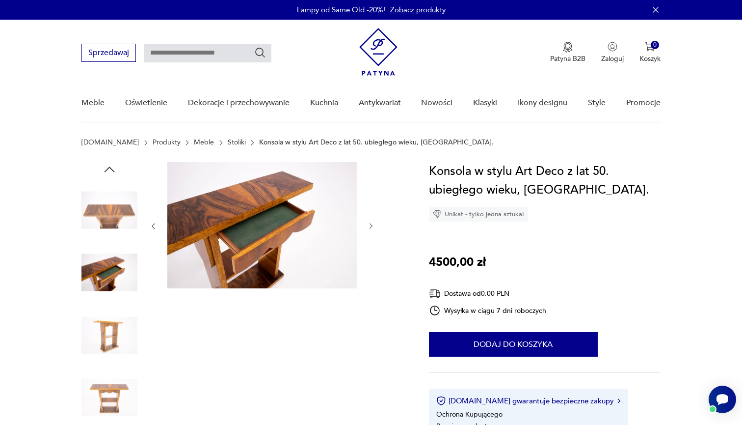
click at [102, 336] on img at bounding box center [110, 335] width 56 height 56
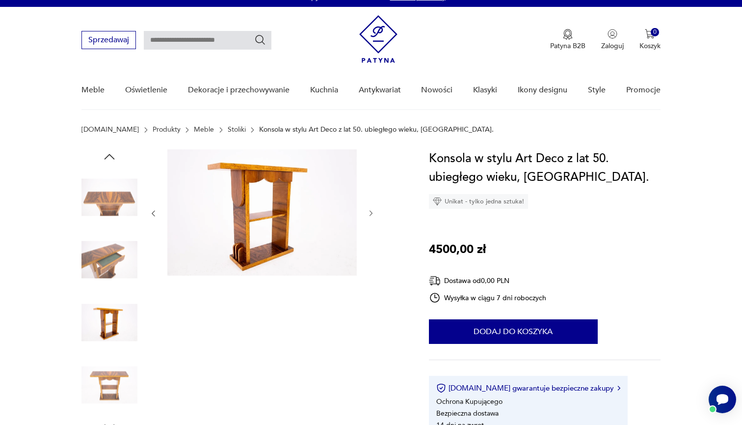
scroll to position [27, 0]
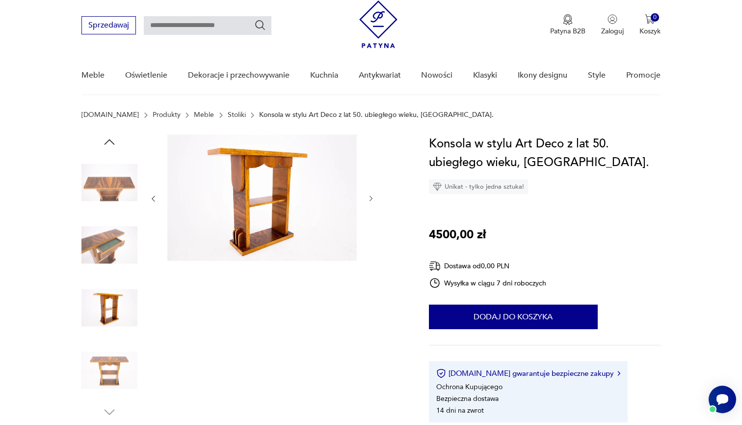
click at [107, 378] on img at bounding box center [110, 370] width 56 height 56
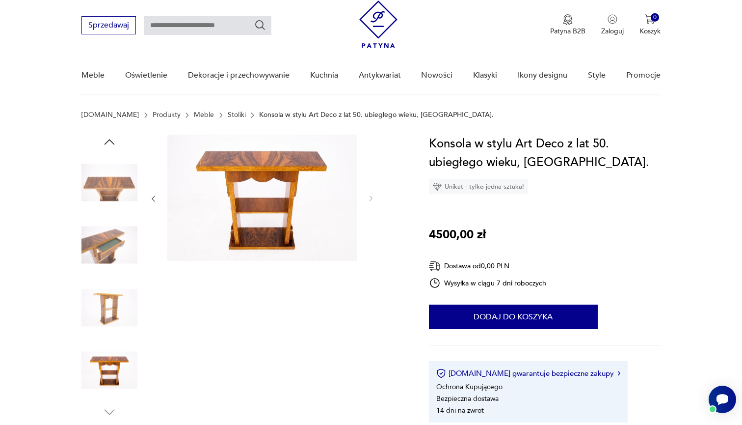
click at [116, 183] on img at bounding box center [110, 182] width 56 height 56
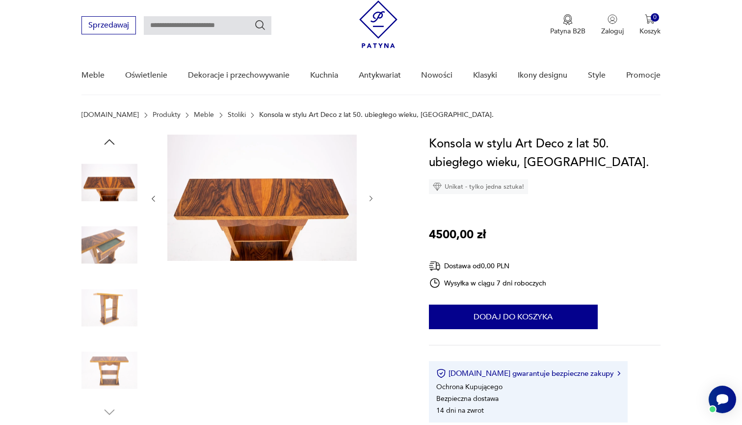
click at [114, 178] on img at bounding box center [110, 182] width 56 height 56
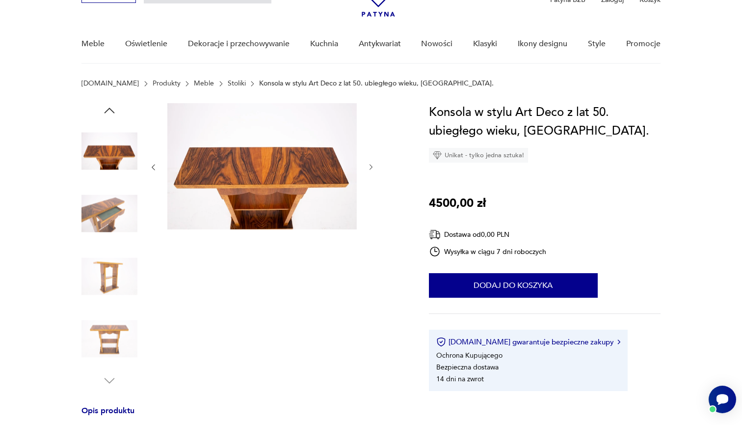
scroll to position [59, 0]
click at [114, 105] on icon "button" at bounding box center [109, 110] width 15 height 15
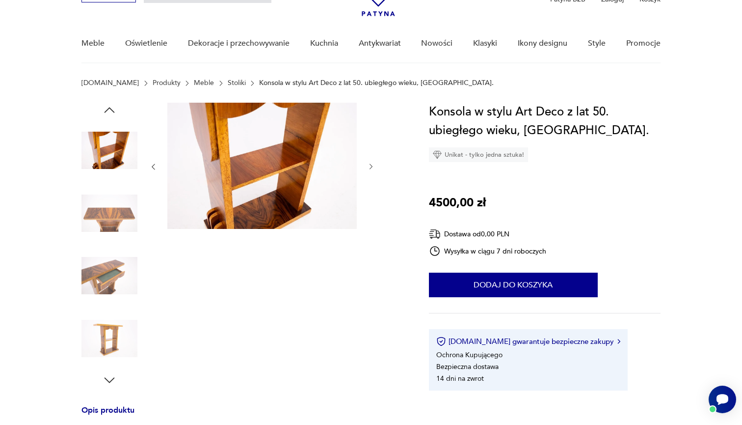
click at [114, 105] on icon "button" at bounding box center [109, 110] width 15 height 15
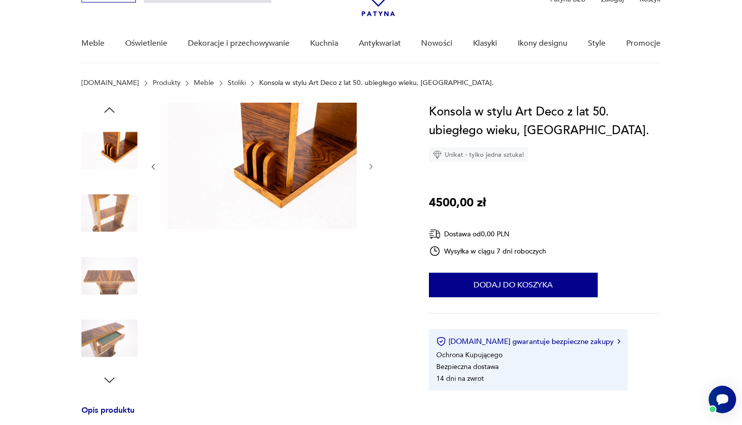
click at [114, 105] on icon "button" at bounding box center [109, 110] width 15 height 15
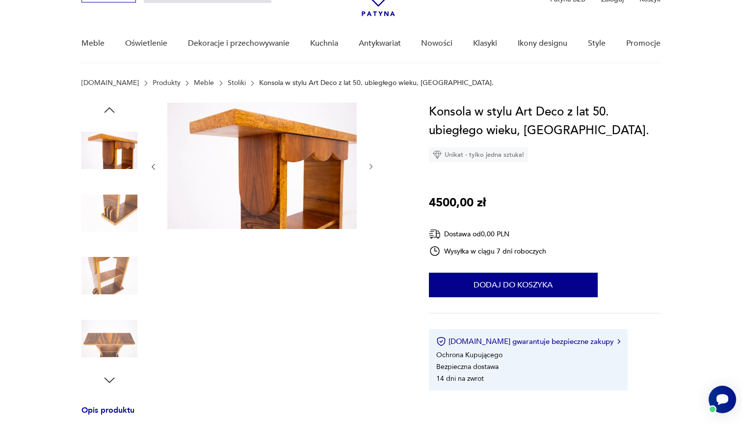
click at [114, 105] on icon "button" at bounding box center [109, 110] width 15 height 15
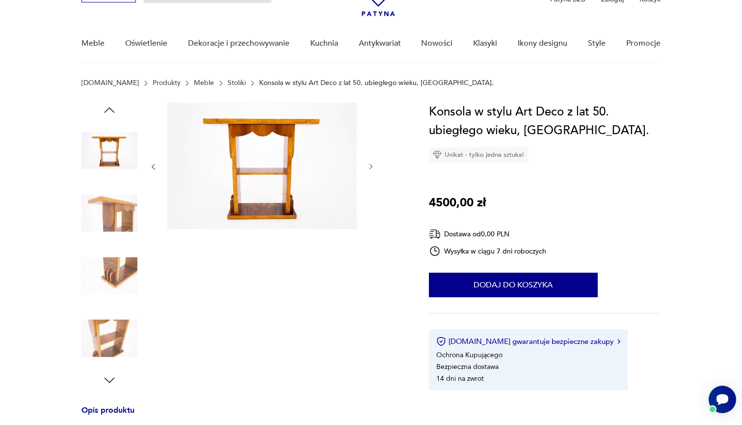
click at [114, 105] on icon "button" at bounding box center [109, 110] width 15 height 15
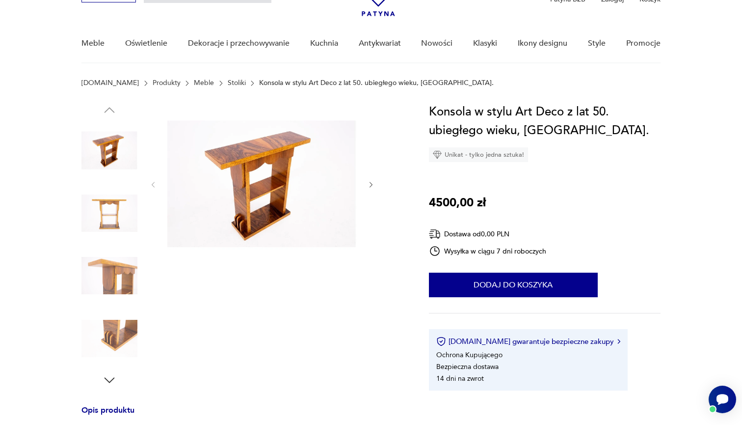
click at [98, 221] on img at bounding box center [110, 213] width 56 height 56
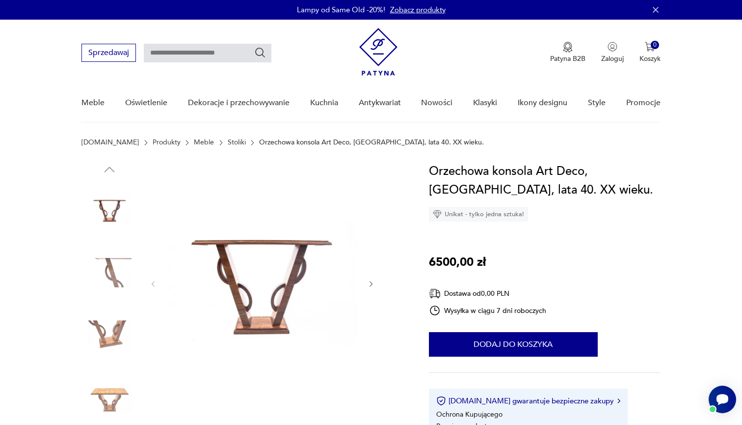
click at [103, 282] on img at bounding box center [110, 273] width 56 height 56
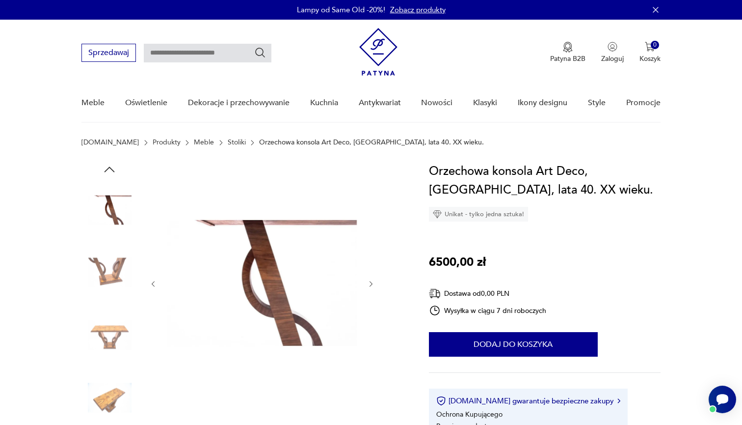
click at [107, 311] on img at bounding box center [110, 335] width 56 height 56
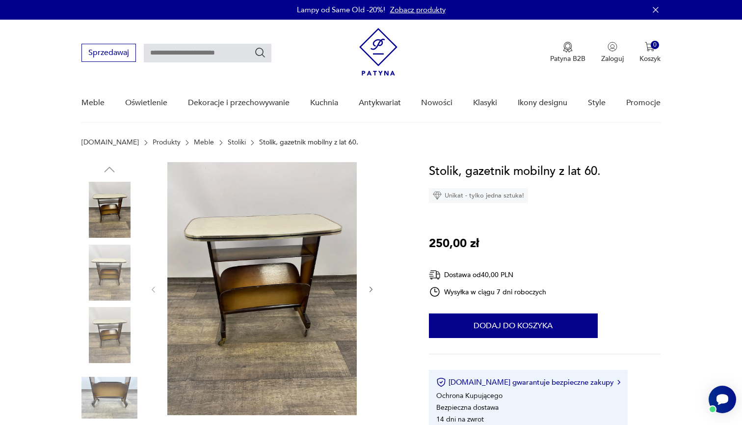
click at [110, 211] on img at bounding box center [110, 210] width 56 height 56
click at [116, 269] on img at bounding box center [110, 273] width 56 height 56
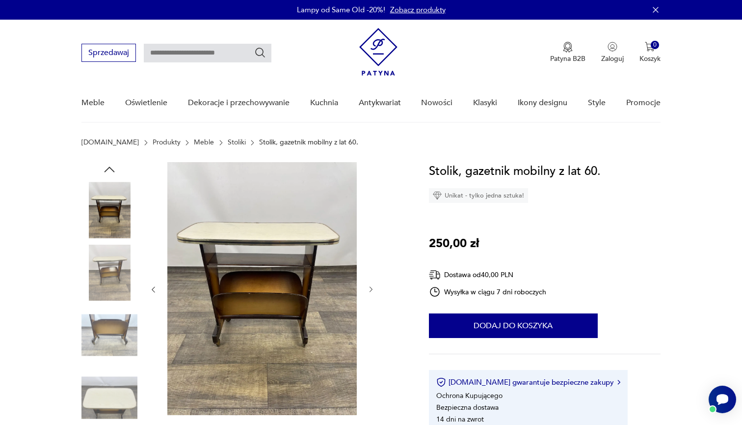
click at [115, 312] on img at bounding box center [110, 335] width 56 height 56
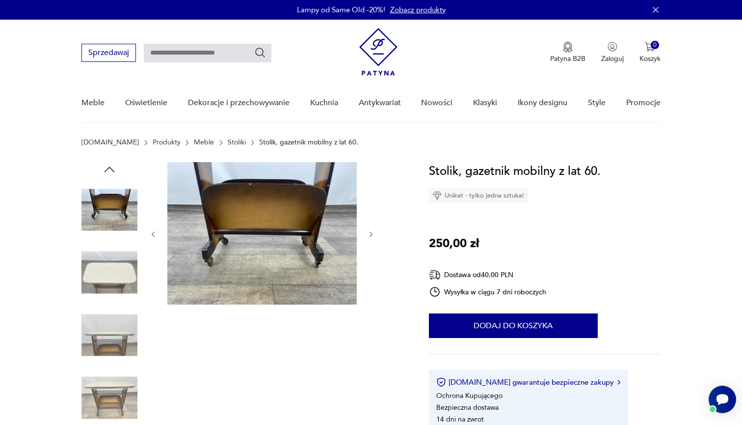
click at [114, 381] on img at bounding box center [110, 398] width 56 height 56
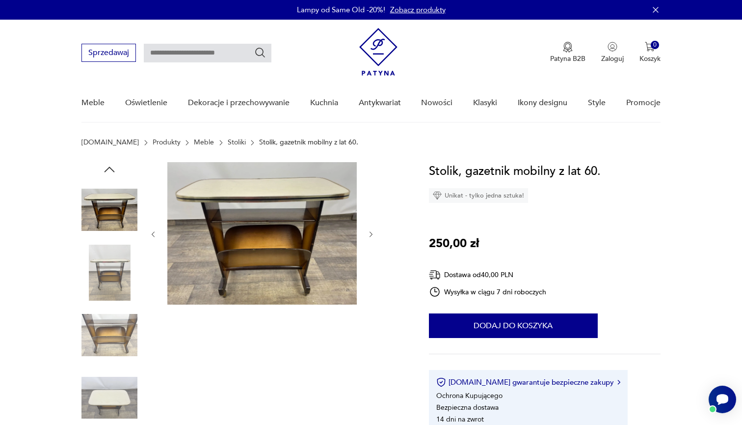
click at [113, 287] on img at bounding box center [110, 273] width 56 height 56
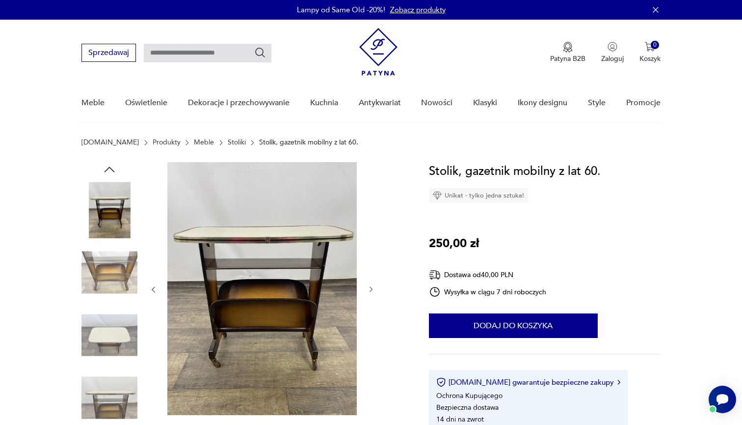
click at [110, 320] on img at bounding box center [110, 335] width 56 height 56
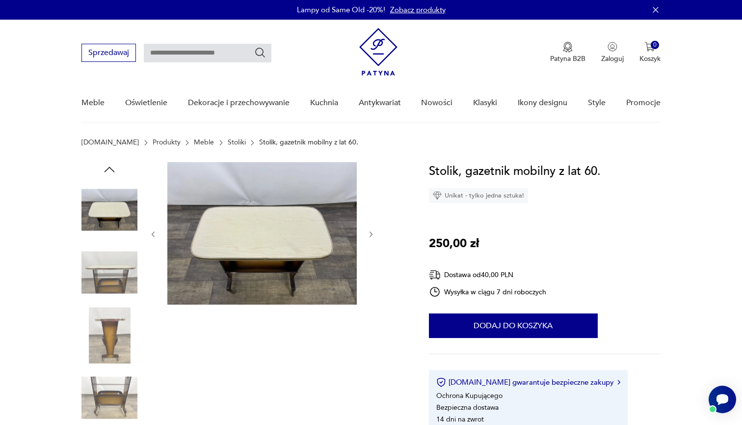
click at [109, 348] on img at bounding box center [110, 335] width 56 height 56
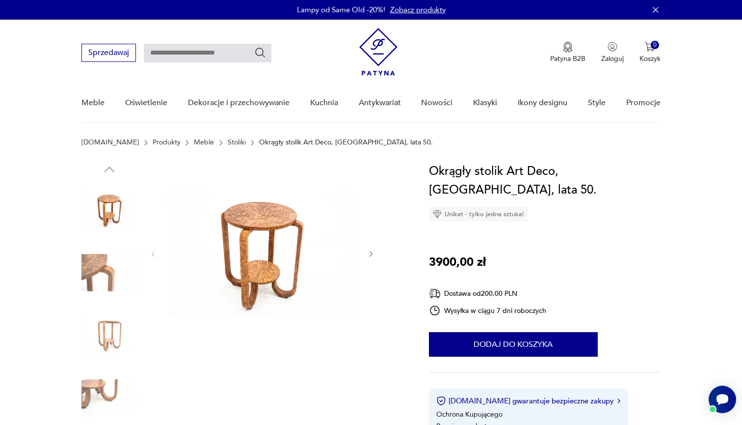
click at [115, 204] on img at bounding box center [110, 210] width 56 height 56
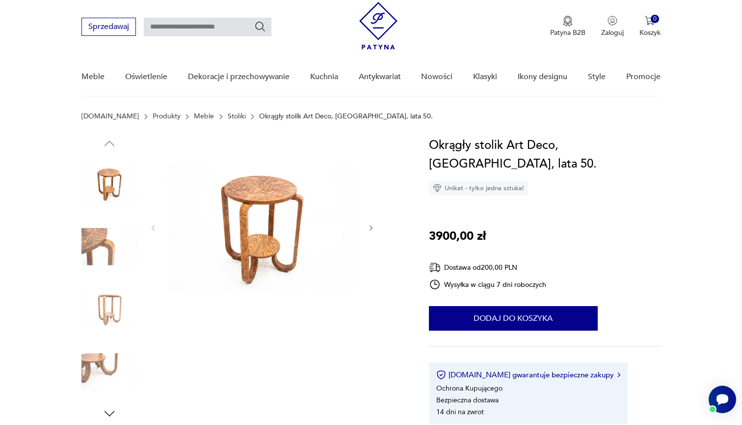
scroll to position [35, 0]
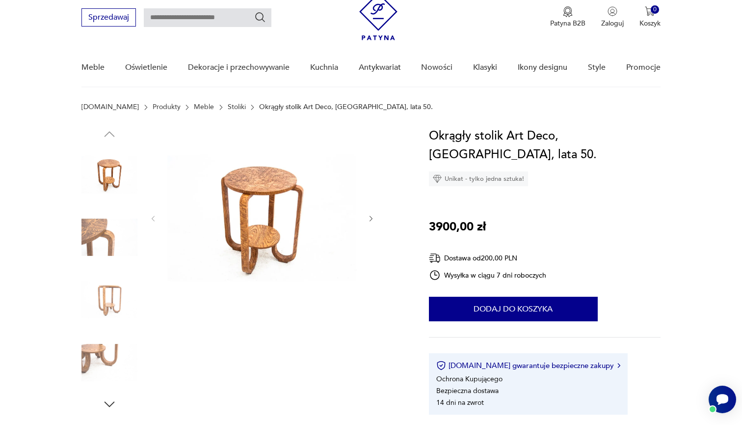
click at [104, 240] on img at bounding box center [110, 237] width 56 height 56
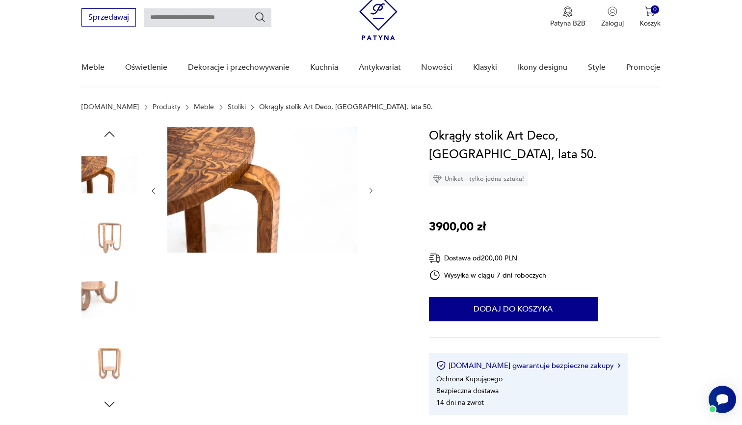
click at [109, 344] on img at bounding box center [110, 362] width 56 height 56
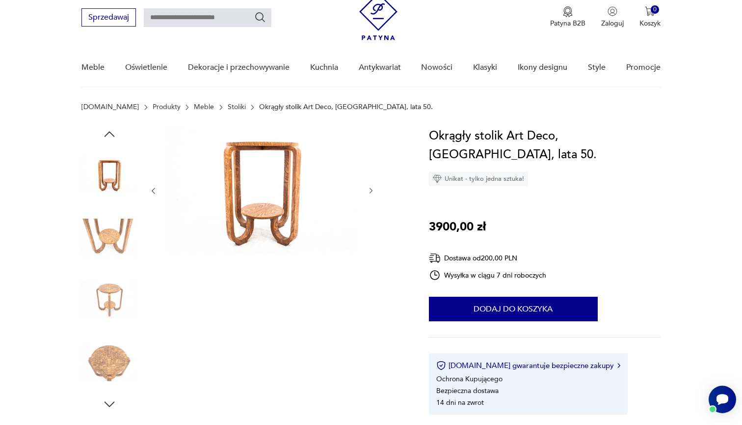
click at [104, 149] on img at bounding box center [110, 174] width 56 height 56
click at [109, 308] on img at bounding box center [110, 300] width 56 height 56
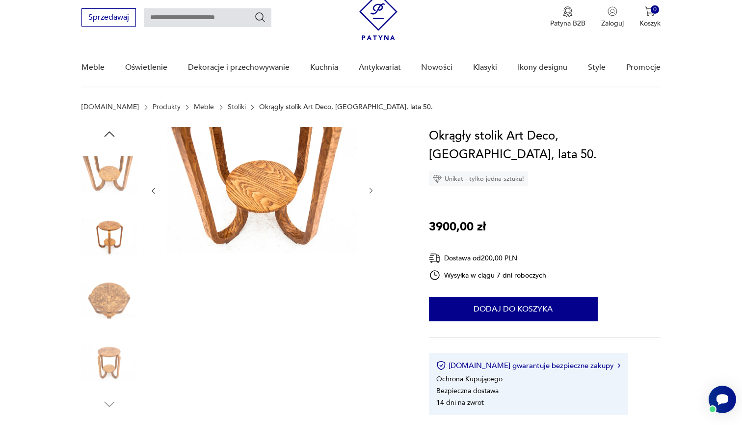
click at [103, 349] on img at bounding box center [110, 362] width 56 height 56
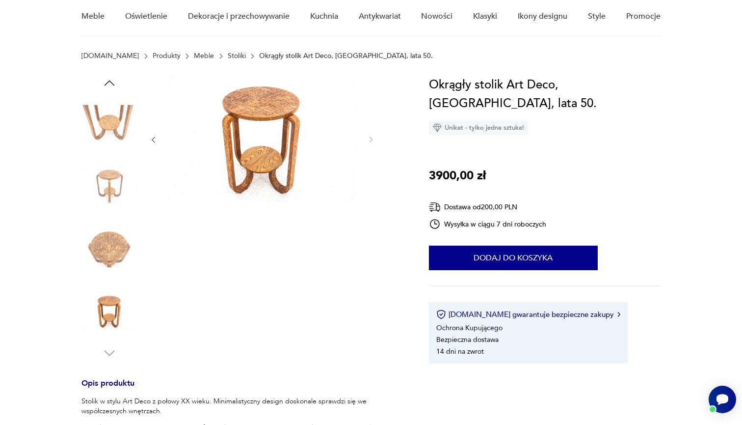
scroll to position [133, 0]
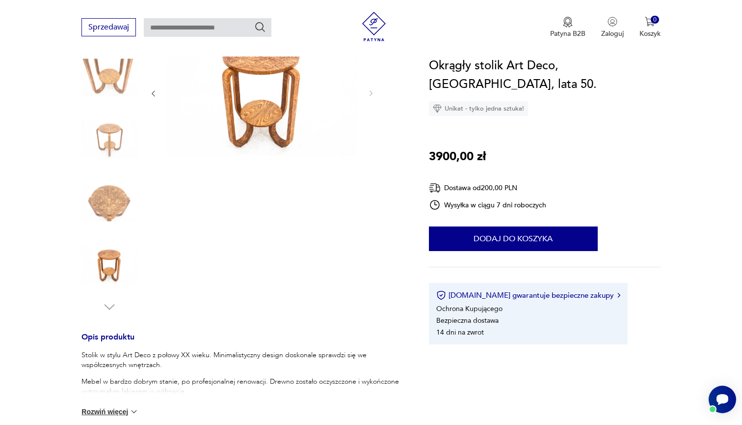
click at [109, 211] on img at bounding box center [110, 202] width 56 height 56
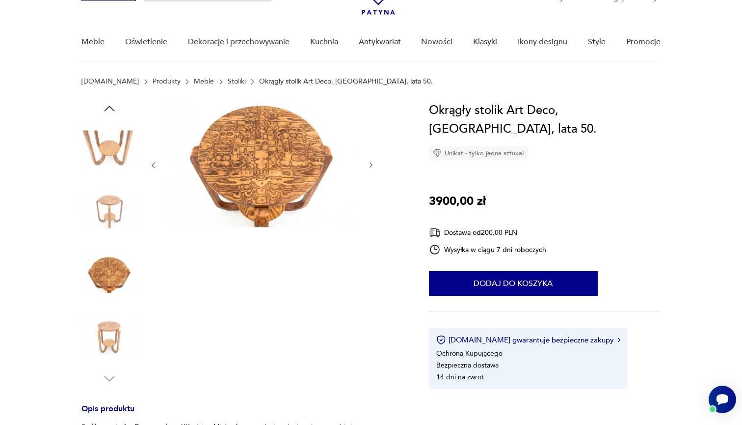
scroll to position [55, 0]
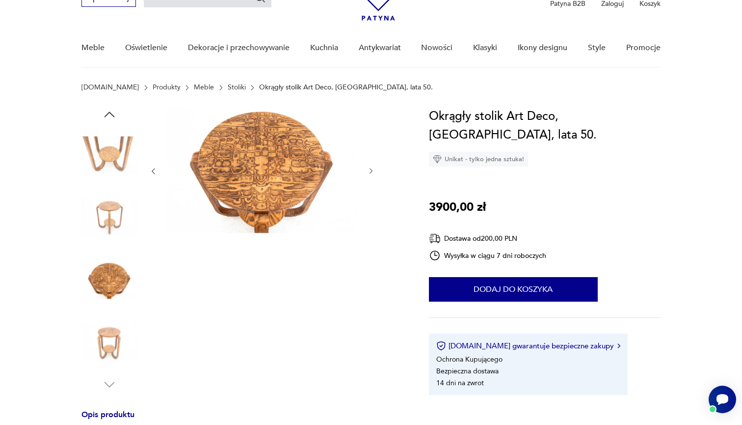
click at [109, 211] on img at bounding box center [110, 218] width 56 height 56
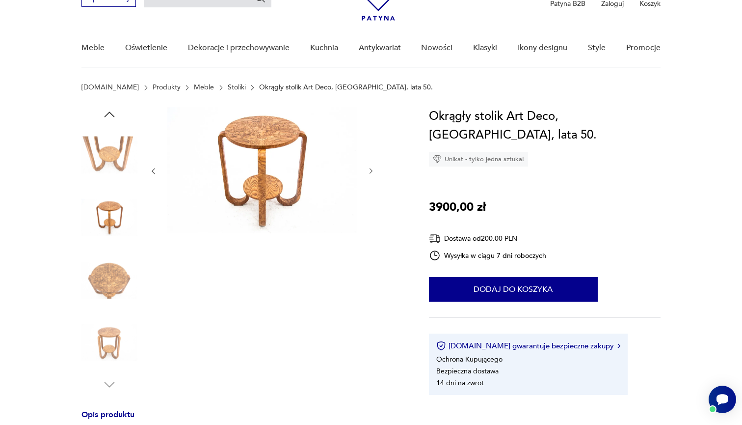
click at [101, 274] on img at bounding box center [110, 280] width 56 height 56
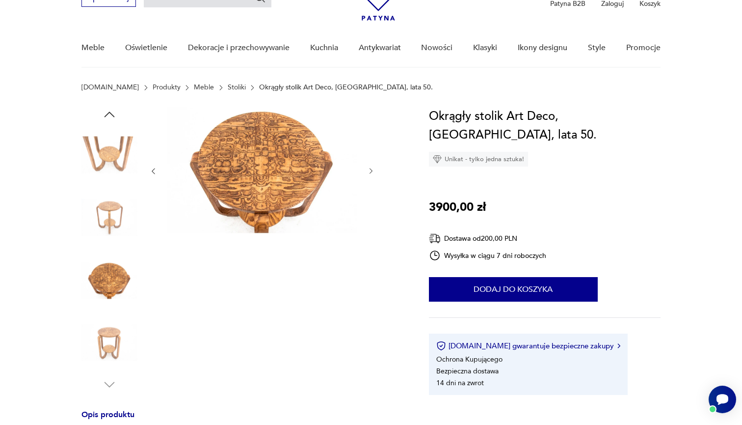
click at [108, 170] on img at bounding box center [110, 155] width 56 height 56
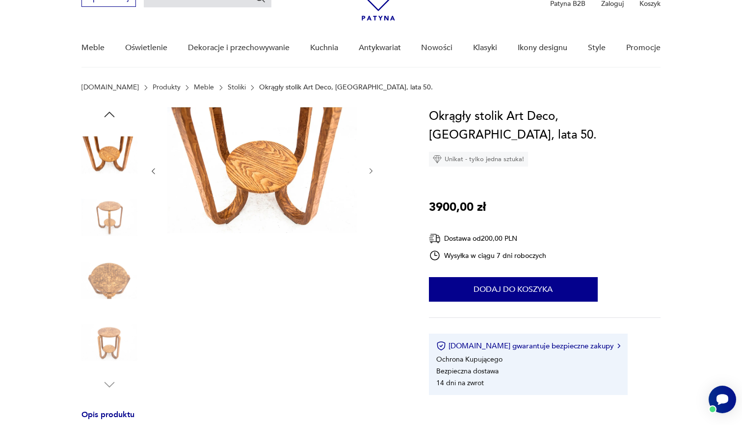
scroll to position [26, 0]
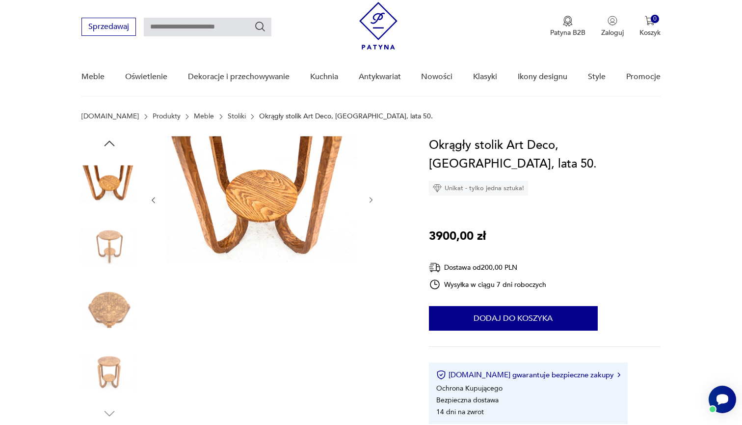
click at [111, 140] on icon "button" at bounding box center [109, 143] width 15 height 15
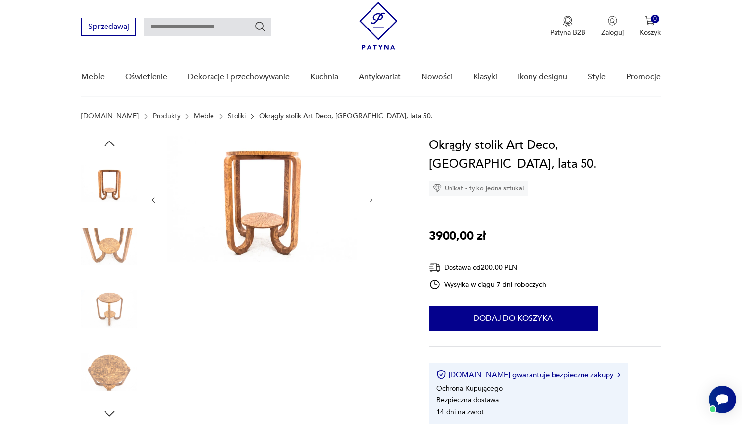
click at [110, 171] on img at bounding box center [110, 184] width 56 height 56
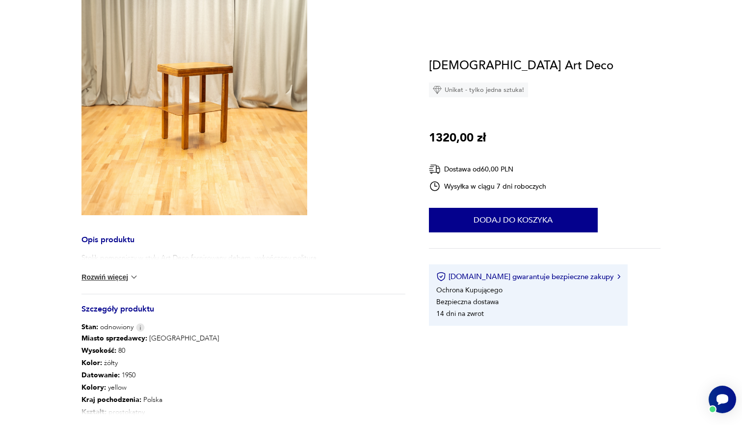
scroll to position [189, 0]
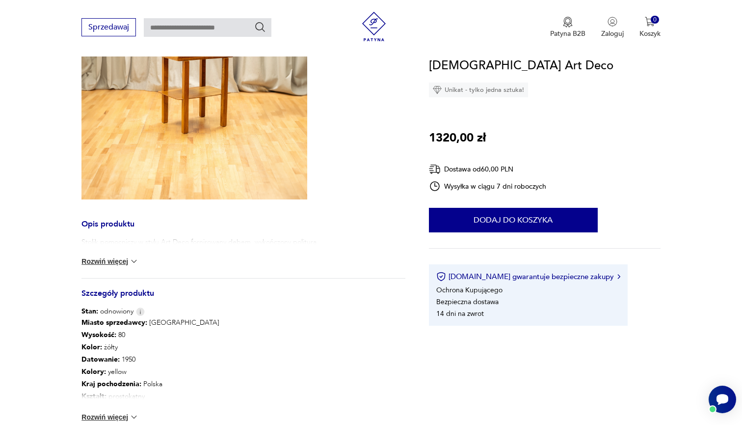
click at [122, 262] on button "Rozwiń więcej" at bounding box center [110, 261] width 57 height 10
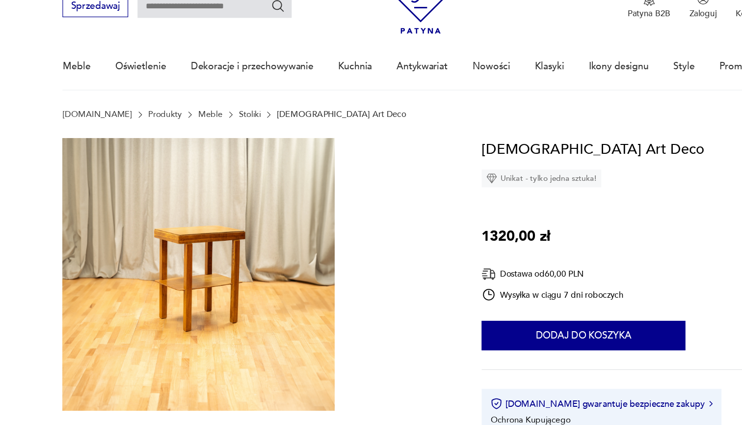
scroll to position [6, 0]
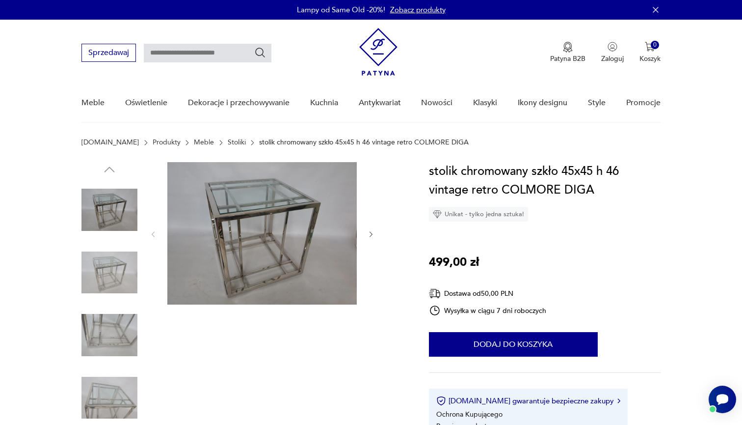
click at [109, 274] on img at bounding box center [110, 273] width 56 height 56
click at [111, 320] on img at bounding box center [110, 335] width 56 height 56
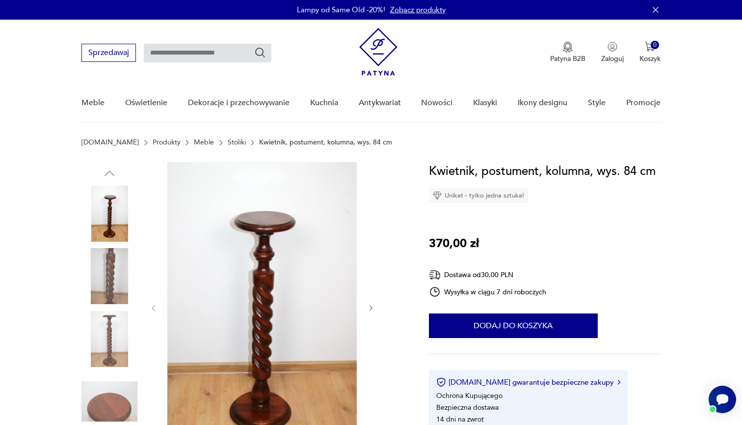
click at [116, 279] on img at bounding box center [110, 276] width 56 height 56
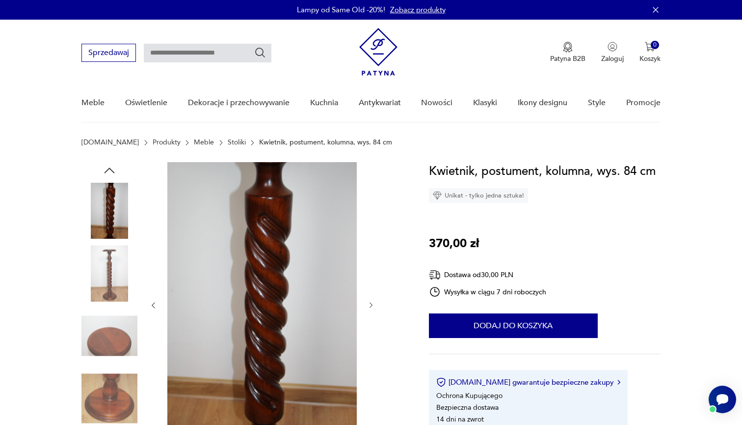
click at [106, 336] on img at bounding box center [110, 336] width 56 height 56
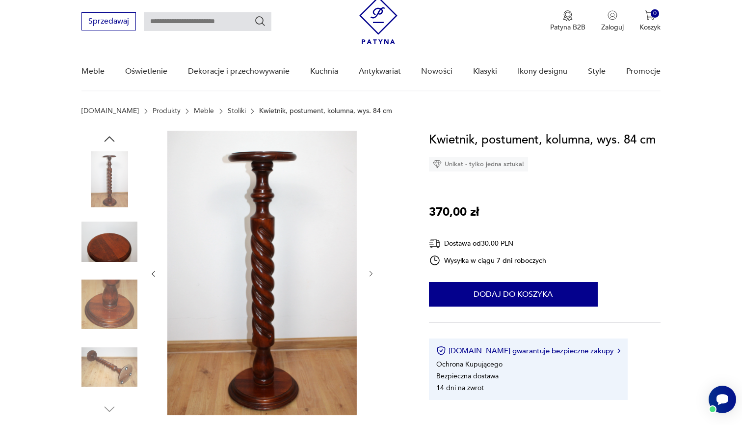
scroll to position [53, 0]
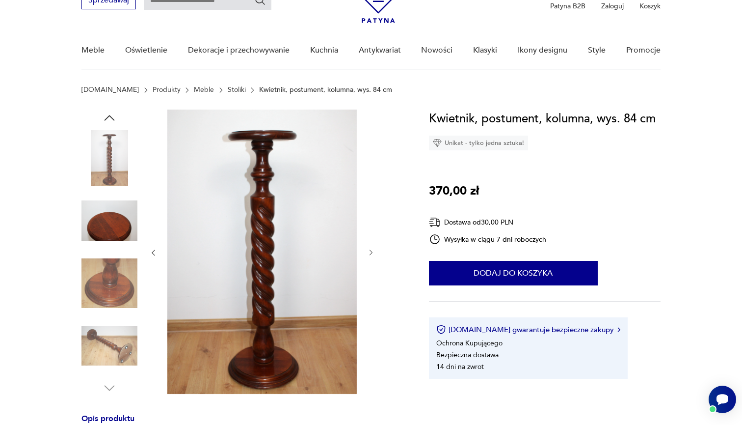
click at [115, 223] on img at bounding box center [110, 220] width 56 height 56
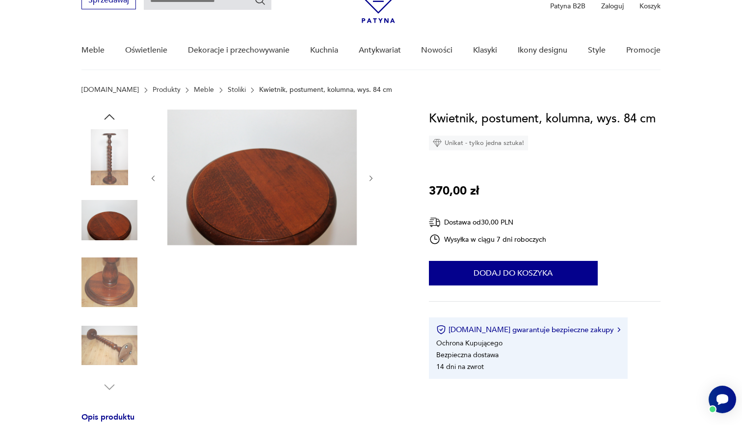
click at [106, 258] on img at bounding box center [110, 282] width 56 height 56
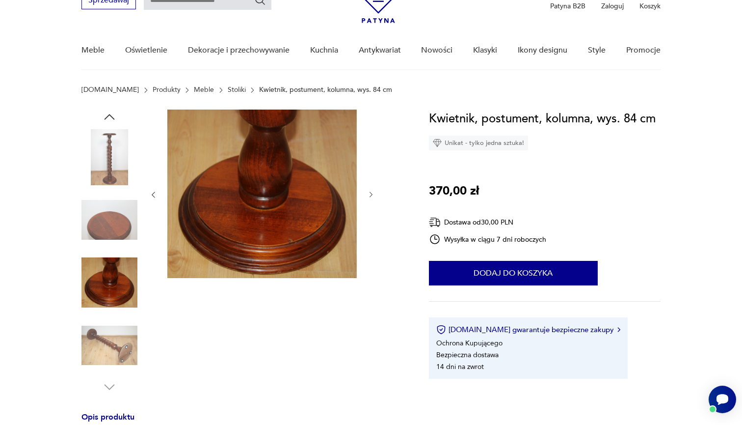
click at [111, 307] on img at bounding box center [110, 282] width 56 height 56
click at [107, 333] on img at bounding box center [110, 345] width 56 height 56
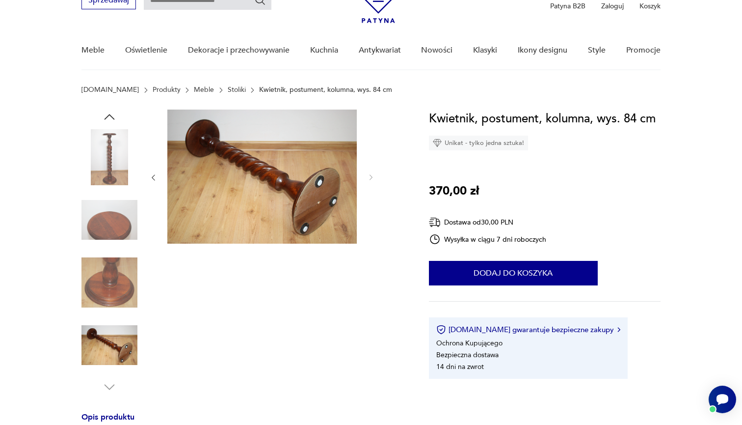
click at [113, 164] on img at bounding box center [110, 157] width 56 height 56
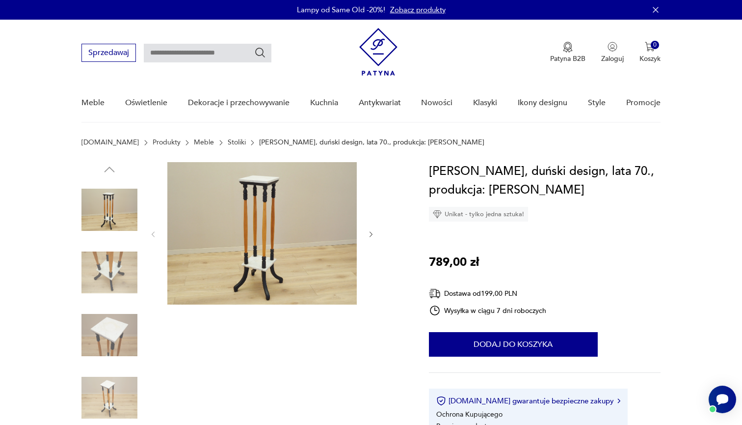
click at [107, 221] on img at bounding box center [110, 210] width 56 height 56
click at [105, 260] on img at bounding box center [110, 273] width 56 height 56
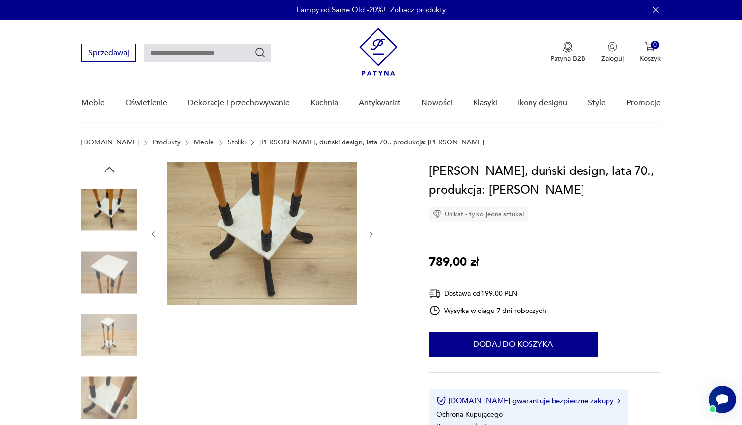
click at [111, 300] on img at bounding box center [110, 273] width 56 height 56
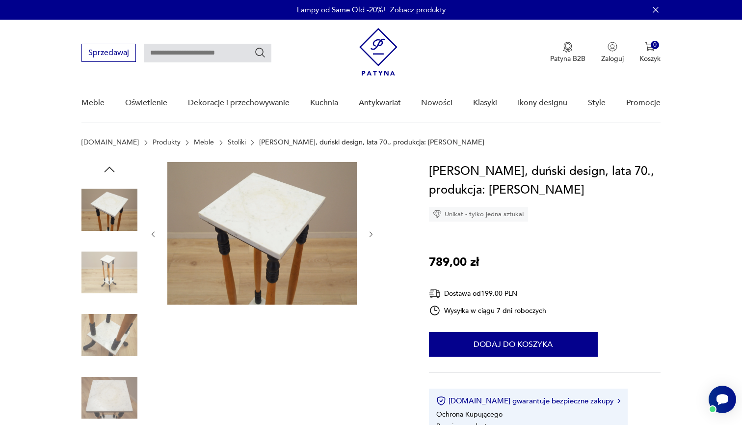
click at [112, 362] on img at bounding box center [110, 335] width 56 height 56
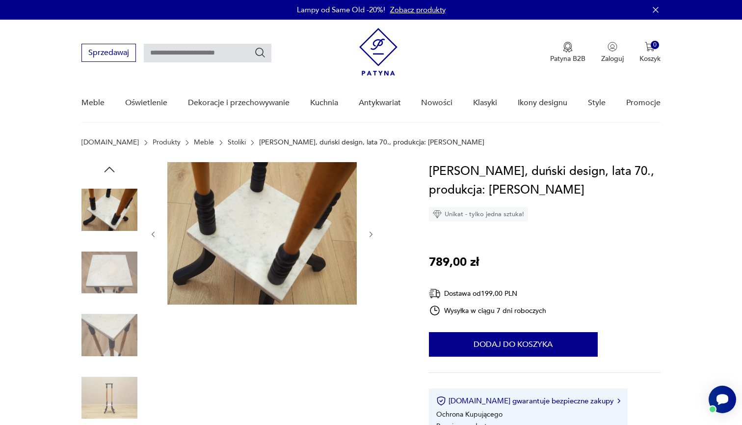
click at [104, 262] on img at bounding box center [110, 273] width 56 height 56
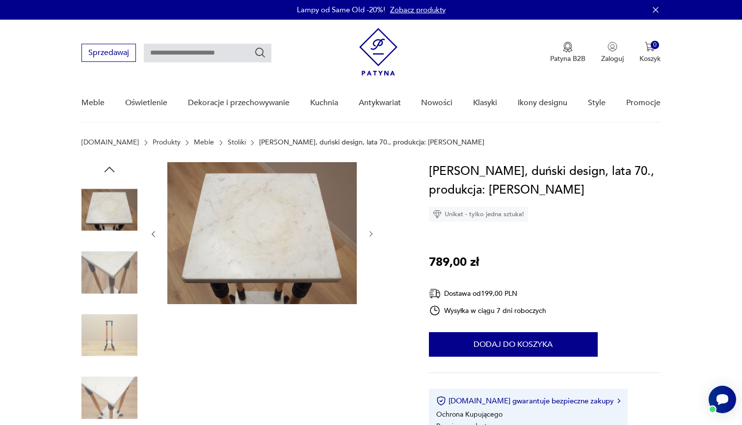
click at [109, 222] on img at bounding box center [110, 210] width 56 height 56
click at [110, 218] on img at bounding box center [110, 210] width 56 height 56
click at [106, 340] on img at bounding box center [110, 335] width 56 height 56
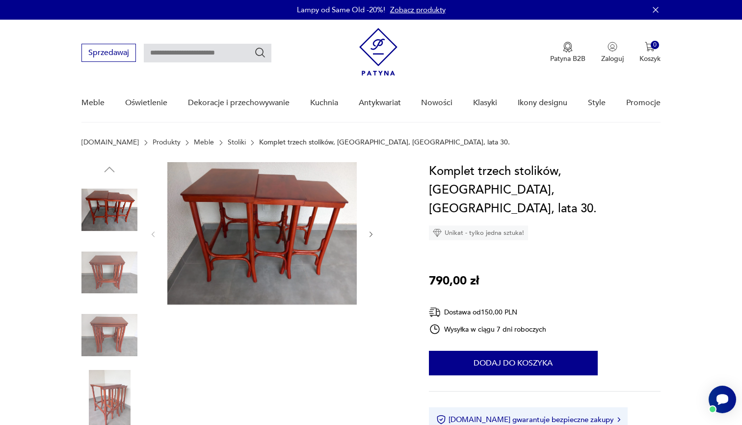
click at [117, 267] on img at bounding box center [110, 273] width 56 height 56
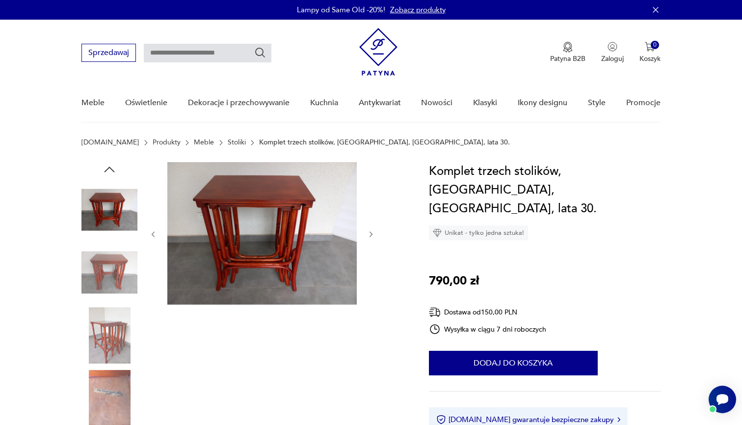
click at [107, 217] on img at bounding box center [110, 210] width 56 height 56
click at [93, 352] on img at bounding box center [110, 335] width 56 height 56
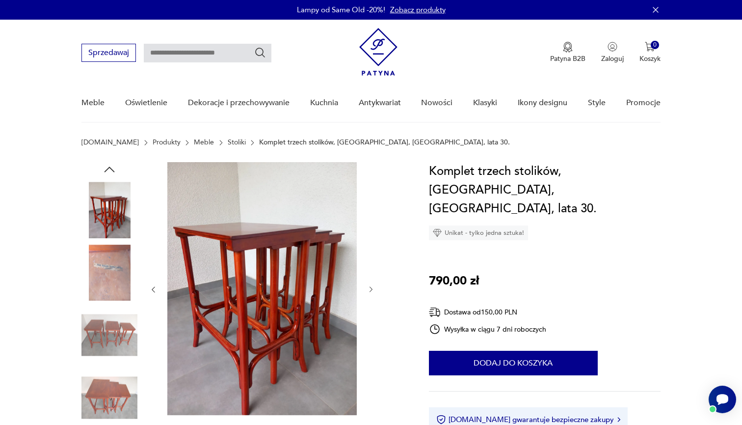
click at [106, 353] on img at bounding box center [110, 335] width 56 height 56
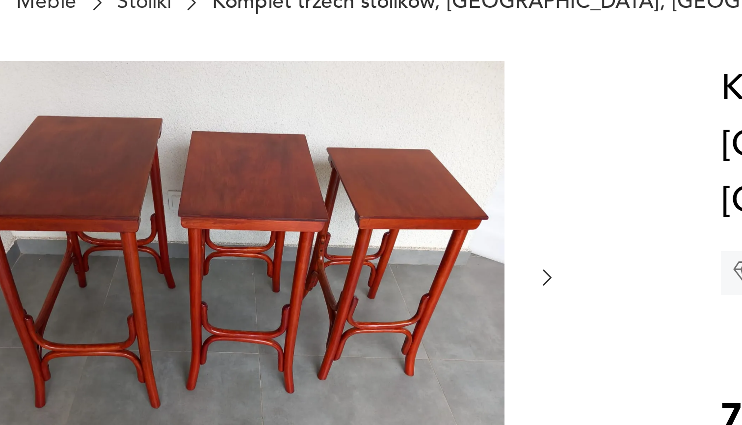
scroll to position [71, 0]
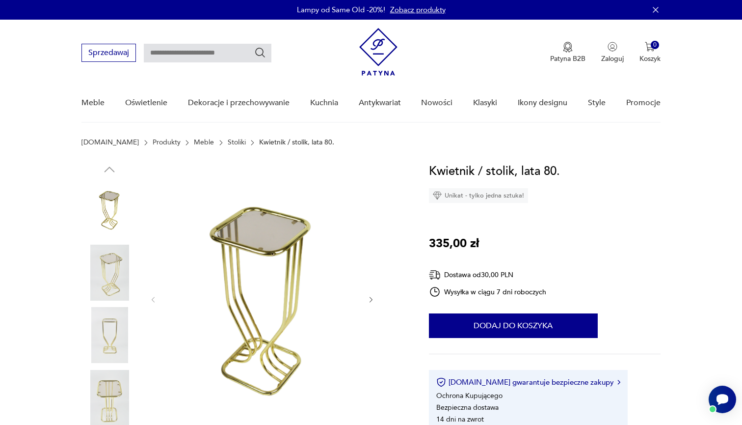
click at [110, 220] on img at bounding box center [110, 210] width 56 height 56
click at [109, 272] on img at bounding box center [110, 273] width 56 height 56
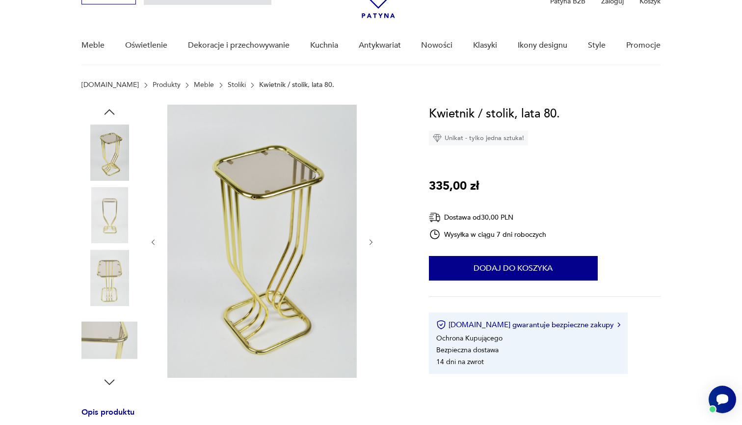
scroll to position [63, 0]
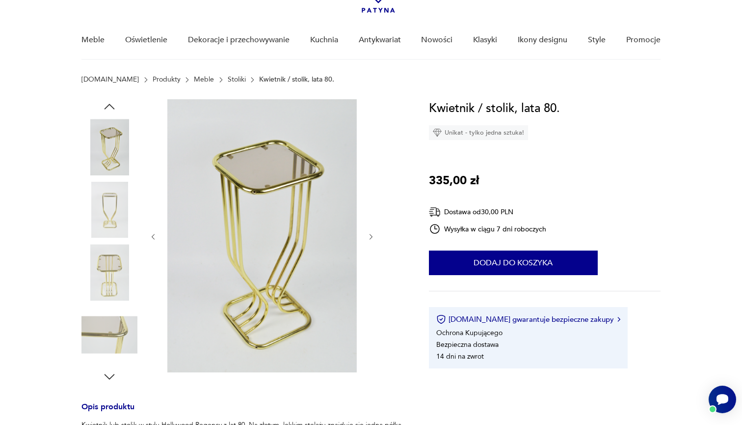
click at [109, 283] on img at bounding box center [110, 272] width 56 height 56
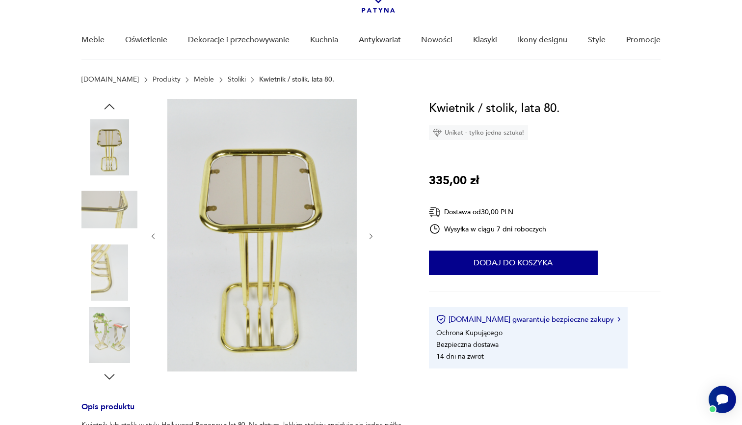
click at [110, 309] on img at bounding box center [110, 335] width 56 height 56
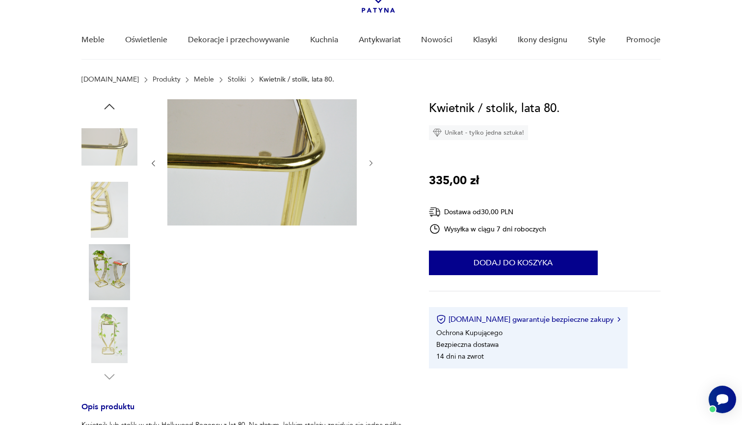
click at [109, 342] on img at bounding box center [110, 335] width 56 height 56
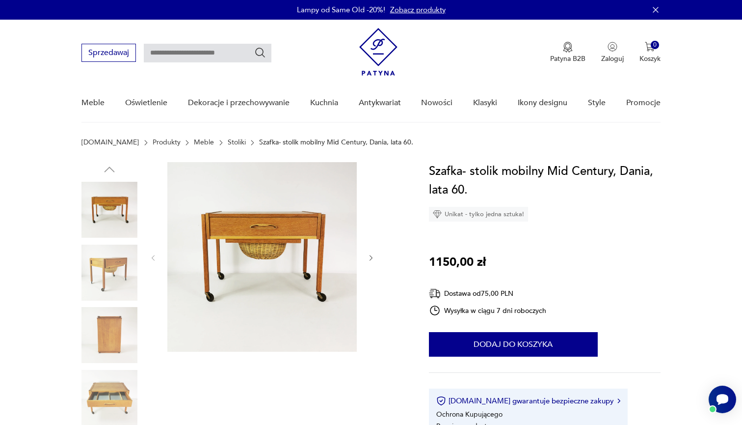
click at [114, 269] on img at bounding box center [110, 273] width 56 height 56
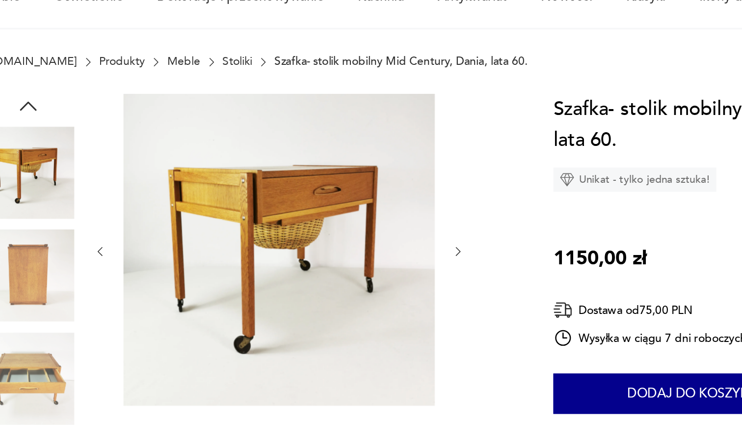
scroll to position [29, 0]
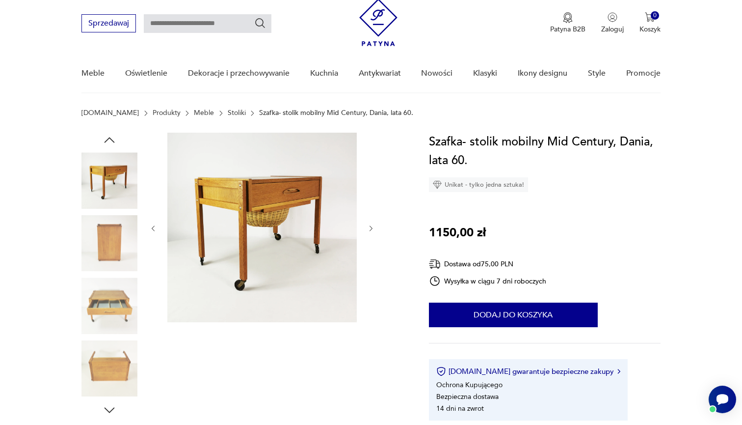
click at [110, 409] on icon "button" at bounding box center [109, 410] width 15 height 15
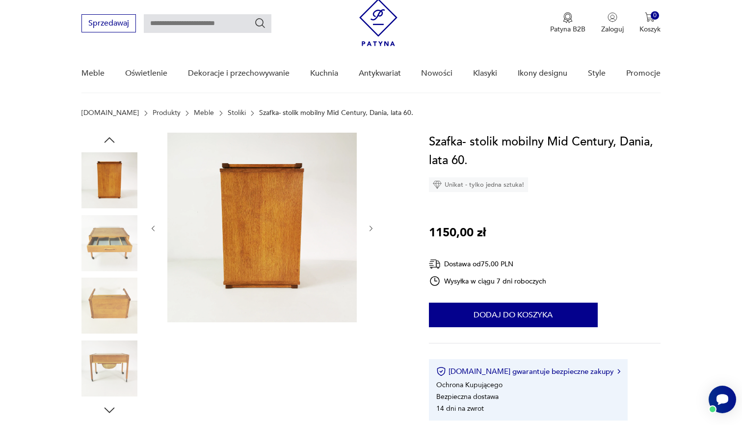
click at [113, 363] on img at bounding box center [110, 368] width 56 height 56
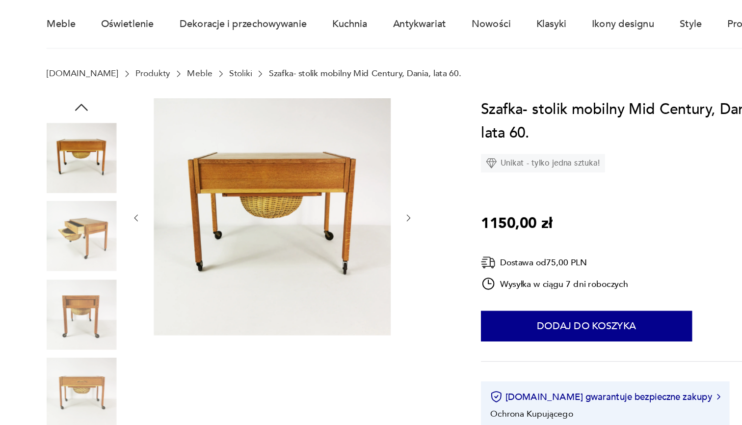
scroll to position [61, 0]
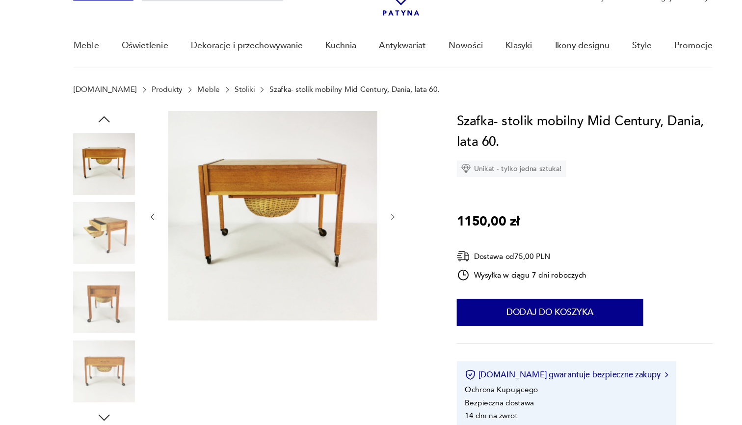
click at [87, 208] on img at bounding box center [110, 211] width 56 height 56
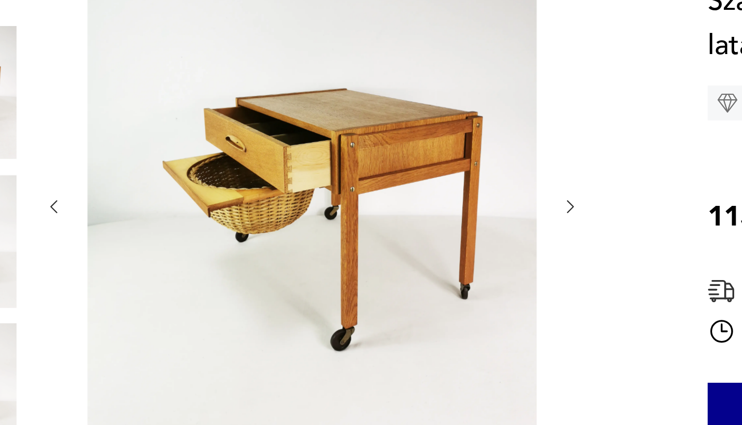
scroll to position [99, 0]
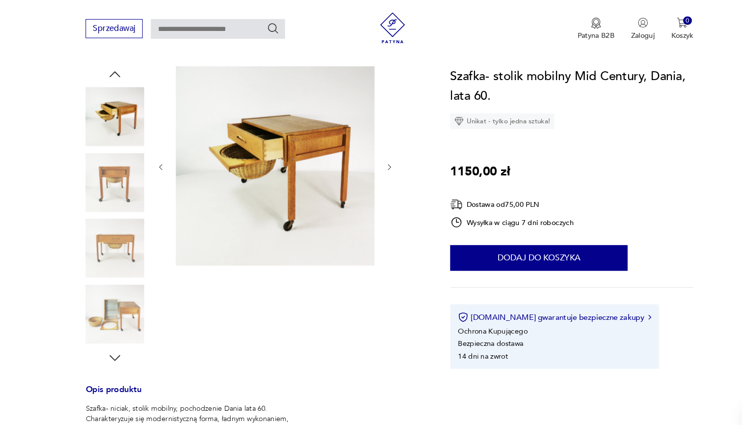
click at [119, 301] on img at bounding box center [110, 299] width 56 height 56
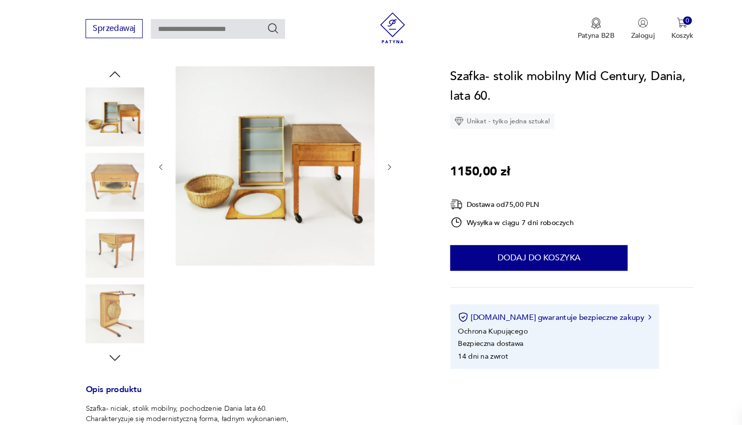
click at [113, 241] on img at bounding box center [110, 236] width 56 height 56
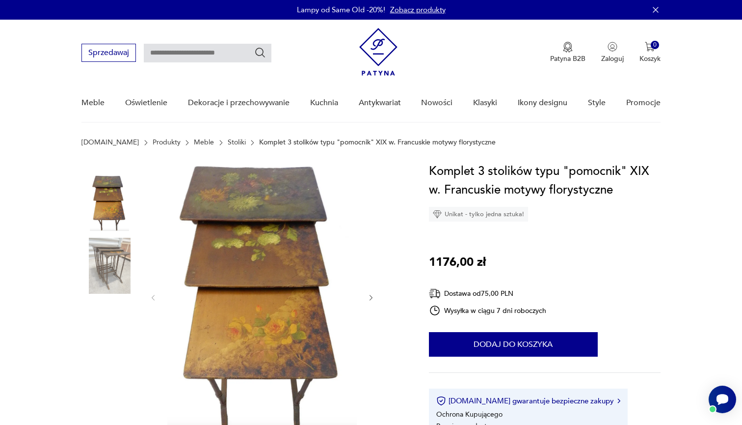
scroll to position [76, 0]
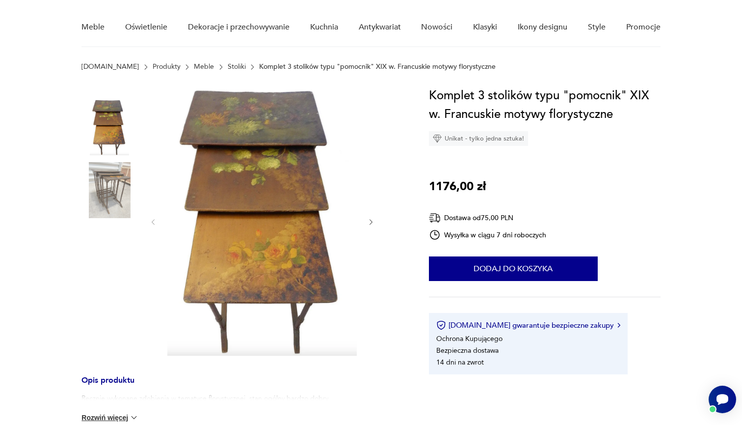
click at [132, 186] on img at bounding box center [110, 190] width 56 height 56
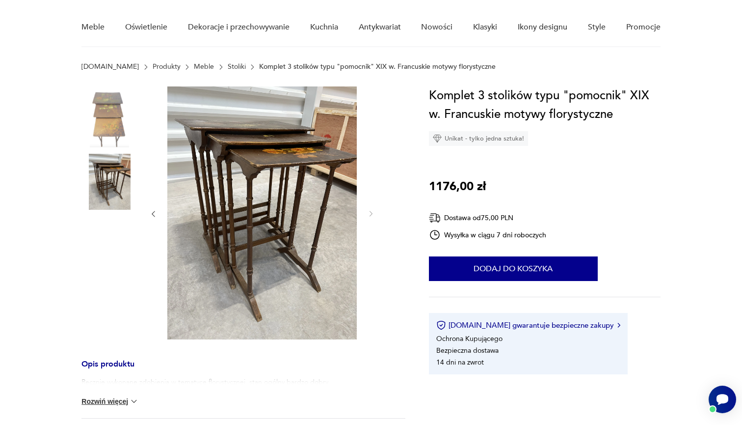
click at [120, 118] on img at bounding box center [110, 119] width 56 height 56
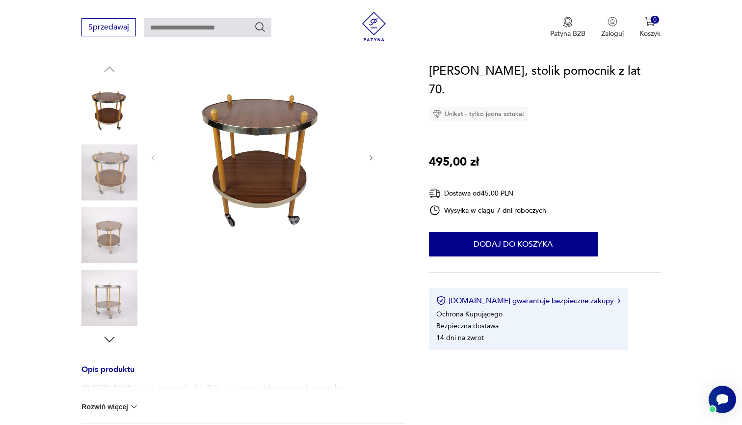
scroll to position [171, 0]
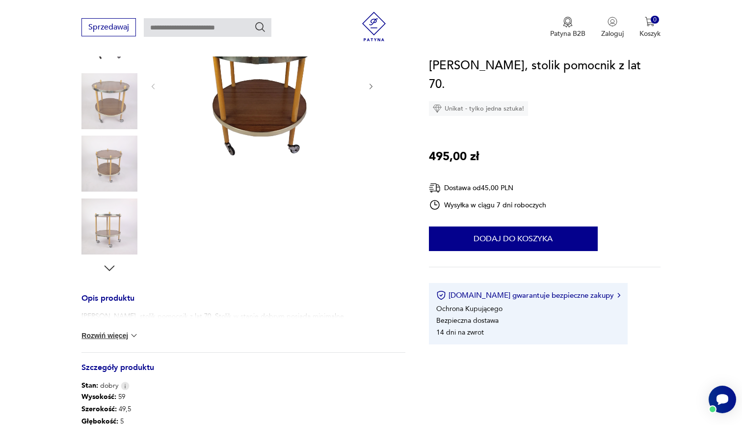
click at [105, 240] on img at bounding box center [110, 226] width 56 height 56
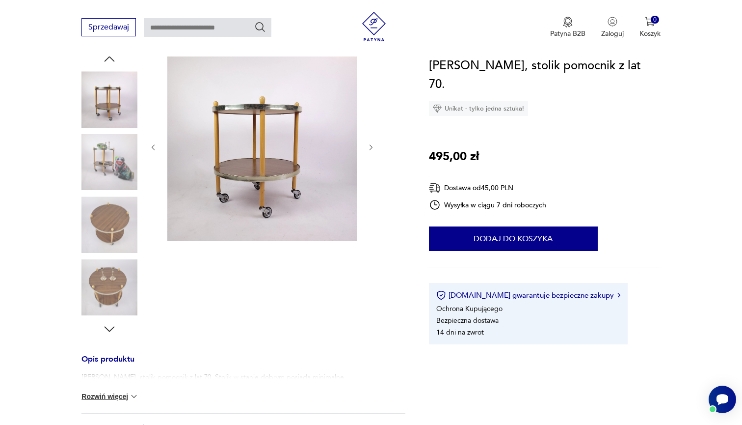
scroll to position [111, 0]
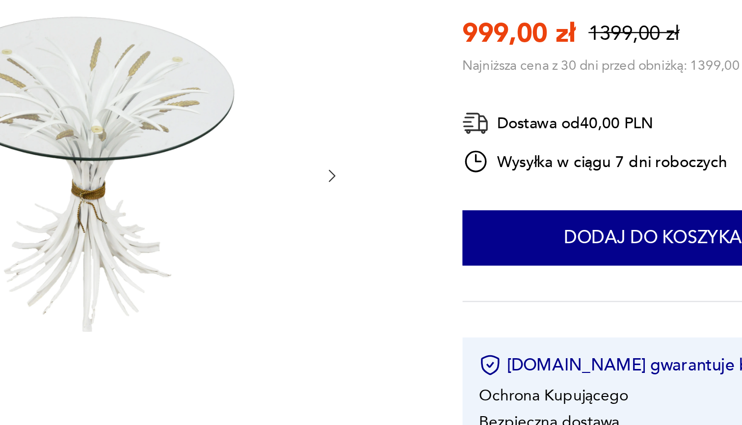
scroll to position [100, 0]
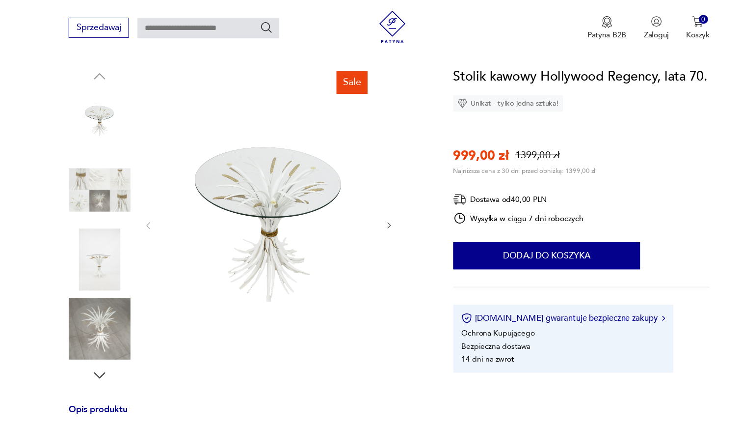
click at [117, 285] on img at bounding box center [110, 299] width 56 height 56
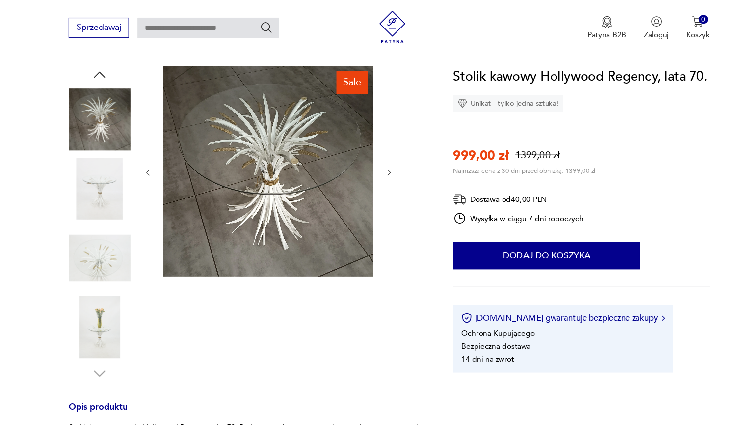
click at [106, 177] on img at bounding box center [110, 173] width 56 height 56
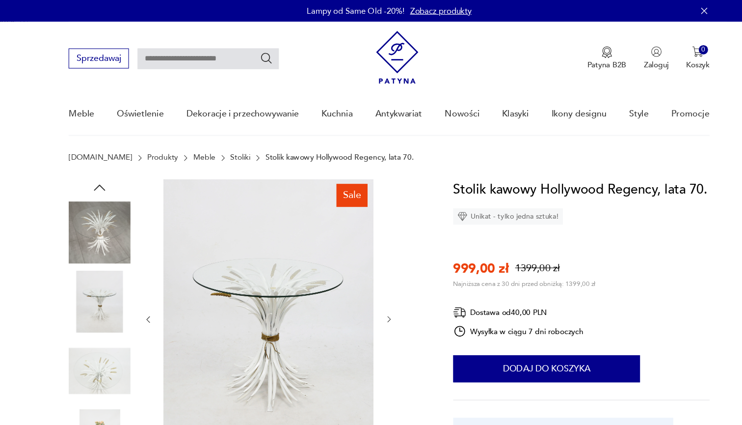
scroll to position [0, 0]
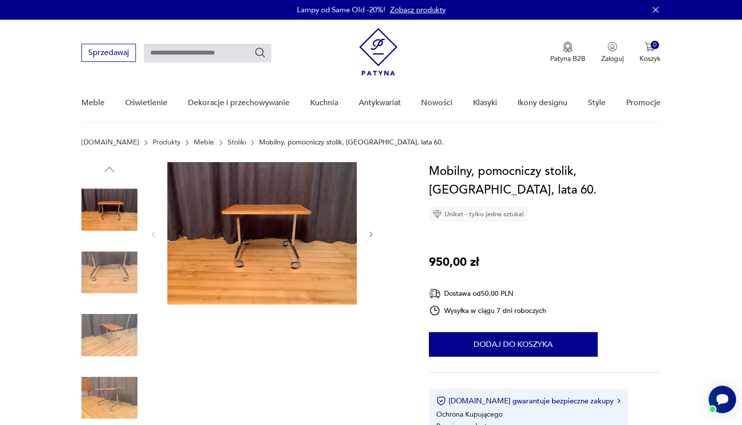
click at [116, 342] on img at bounding box center [110, 335] width 56 height 56
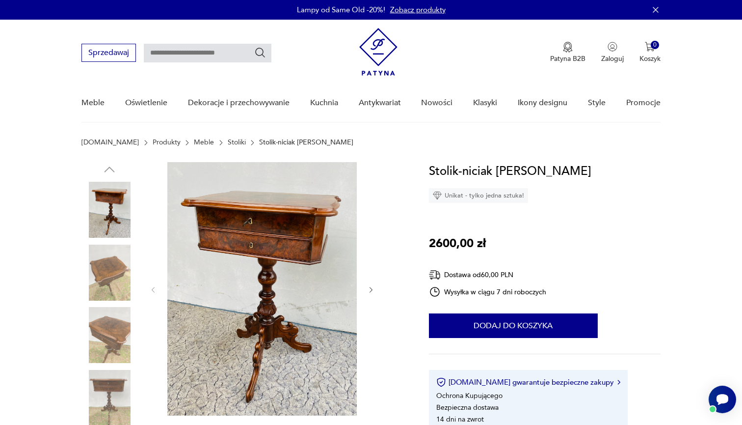
click at [109, 280] on img at bounding box center [110, 273] width 56 height 56
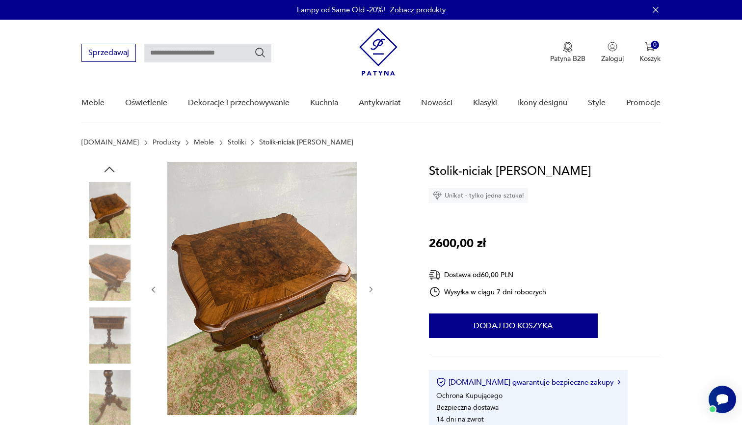
click at [105, 319] on img at bounding box center [110, 335] width 56 height 56
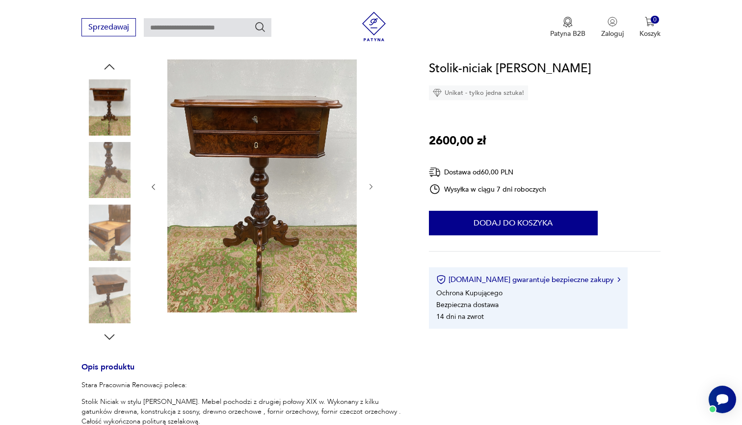
scroll to position [135, 0]
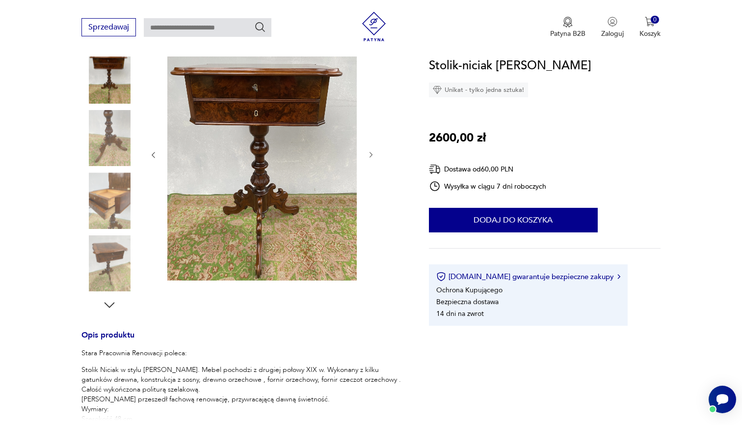
click at [110, 309] on icon "button" at bounding box center [109, 305] width 15 height 15
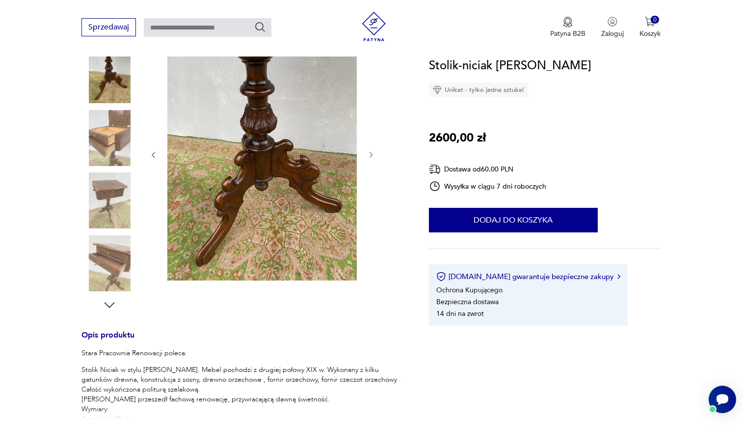
click at [103, 269] on img at bounding box center [110, 263] width 56 height 56
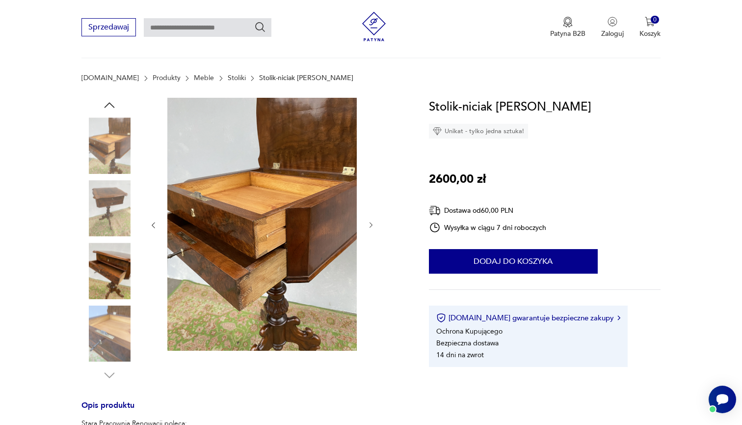
scroll to position [41, 0]
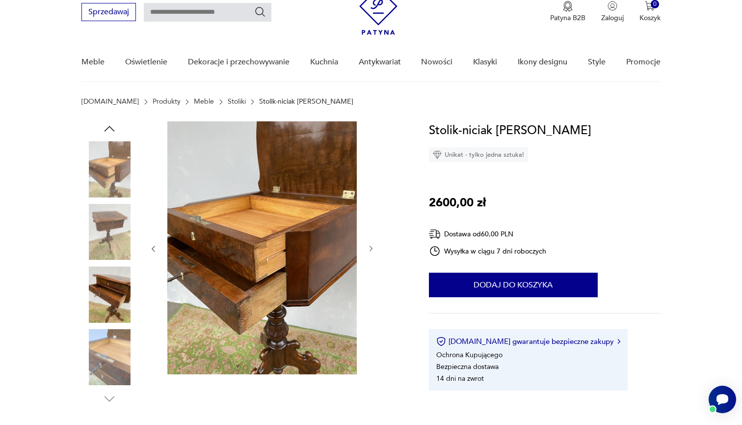
click at [108, 288] on img at bounding box center [110, 294] width 56 height 56
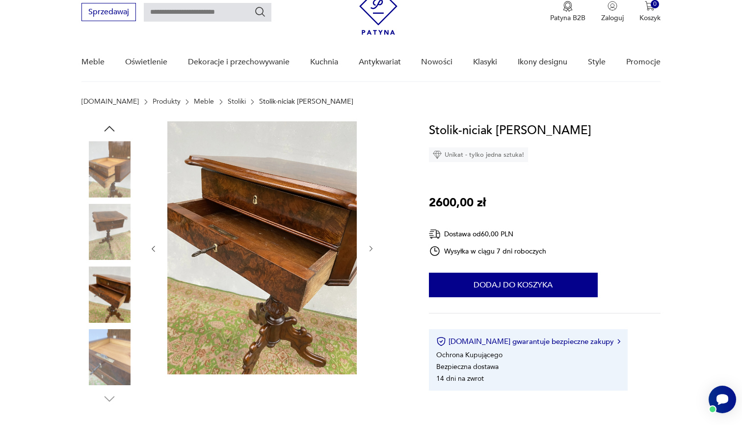
click at [108, 246] on img at bounding box center [110, 232] width 56 height 56
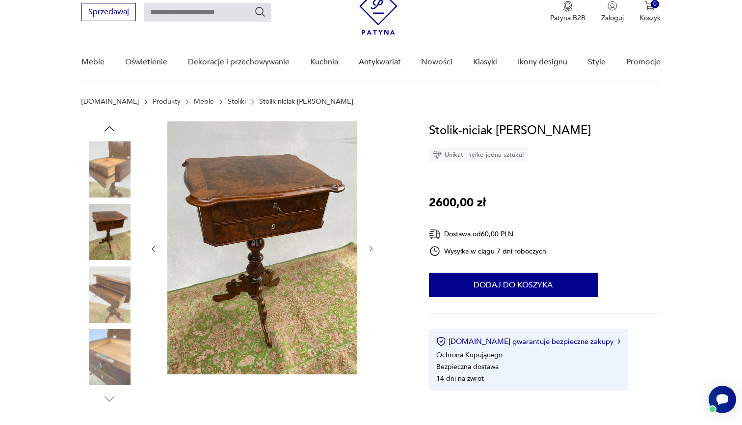
click at [111, 200] on div at bounding box center [110, 263] width 56 height 245
click at [111, 172] on img at bounding box center [110, 169] width 56 height 56
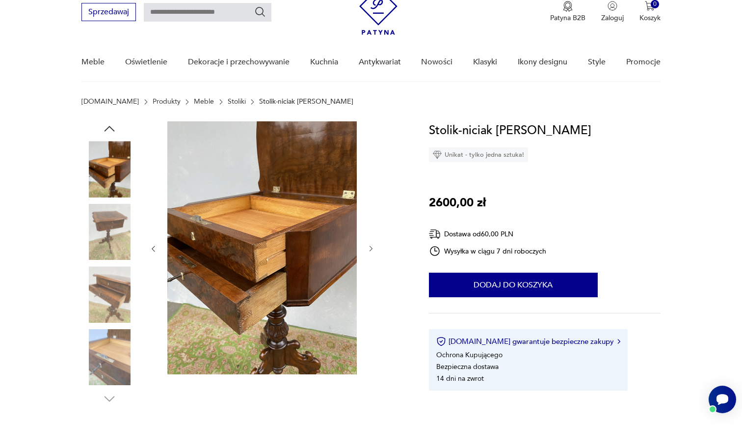
click at [114, 125] on icon "button" at bounding box center [109, 128] width 15 height 15
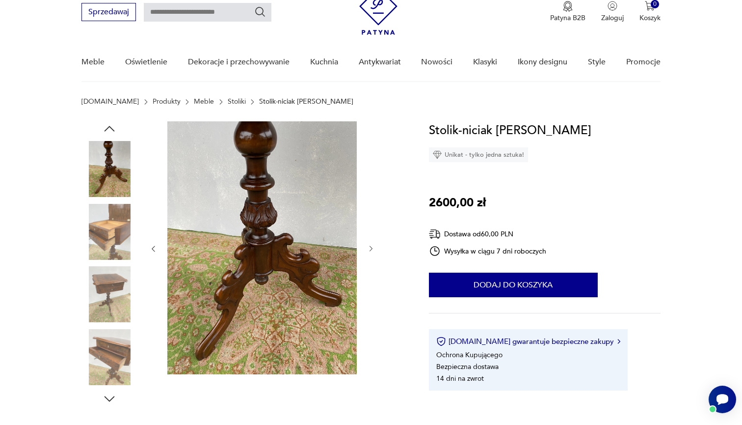
click at [110, 130] on icon "button" at bounding box center [109, 128] width 15 height 15
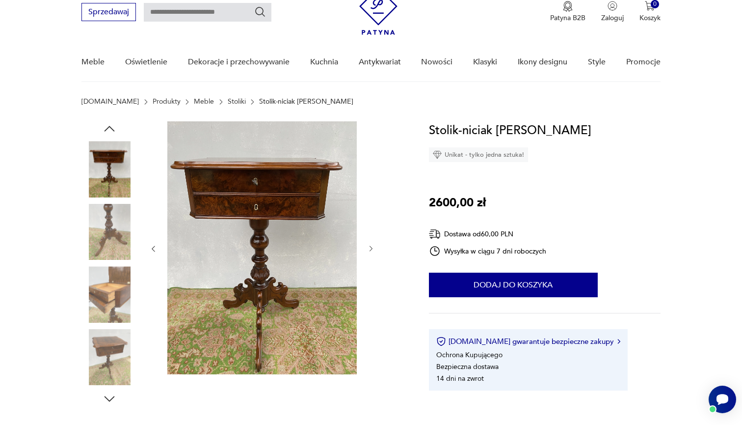
click at [110, 130] on icon "button" at bounding box center [109, 128] width 15 height 15
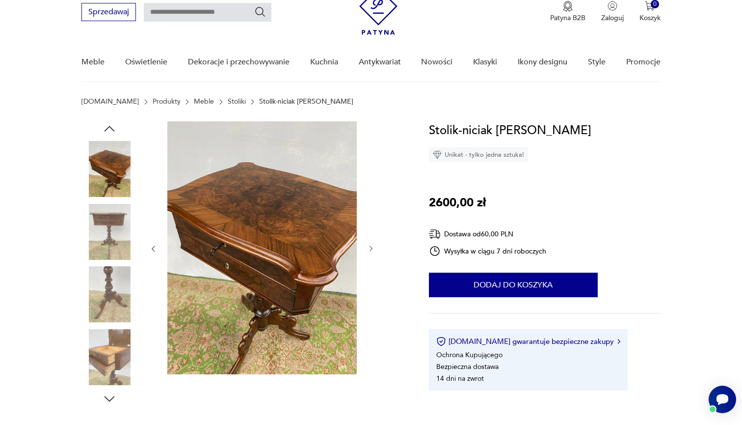
click at [110, 130] on icon "button" at bounding box center [109, 128] width 15 height 15
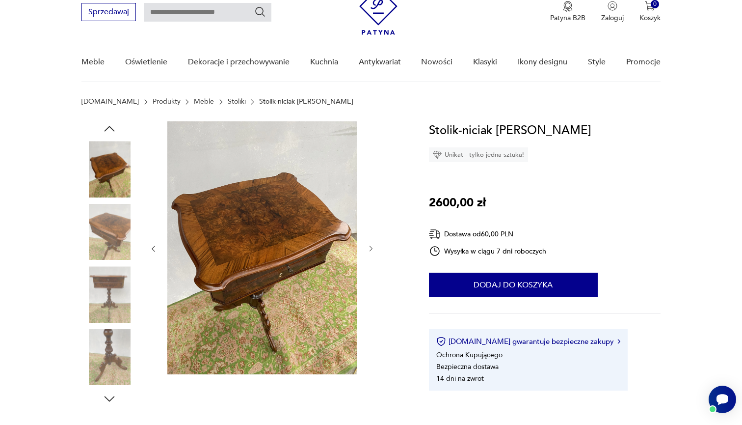
click at [105, 137] on div at bounding box center [110, 263] width 56 height 285
click at [108, 178] on img at bounding box center [110, 169] width 56 height 56
click at [104, 248] on img at bounding box center [110, 232] width 56 height 56
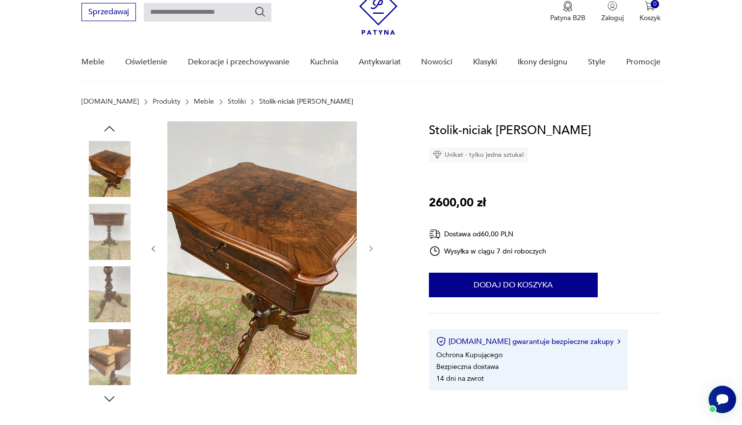
click at [112, 233] on img at bounding box center [110, 232] width 56 height 56
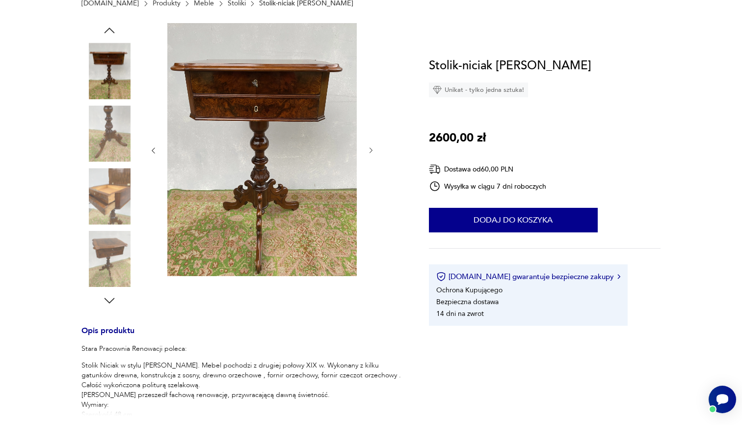
scroll to position [156, 0]
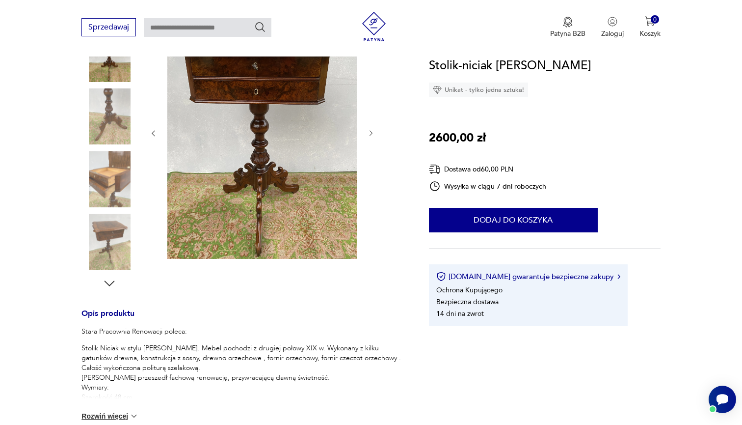
click at [111, 287] on icon "button" at bounding box center [109, 283] width 15 height 15
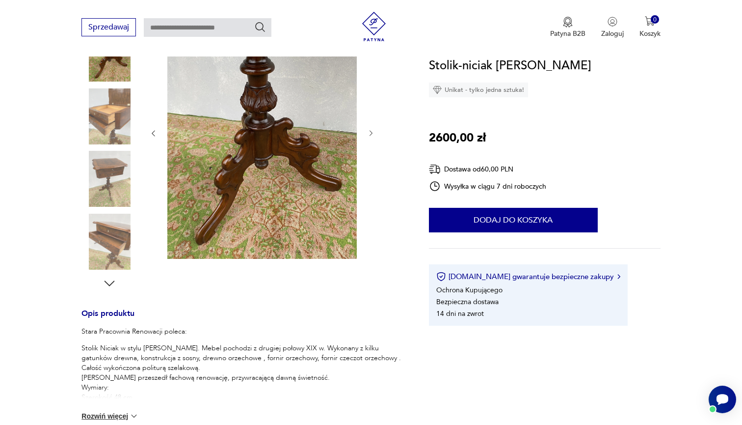
click at [111, 287] on icon "button" at bounding box center [109, 283] width 15 height 15
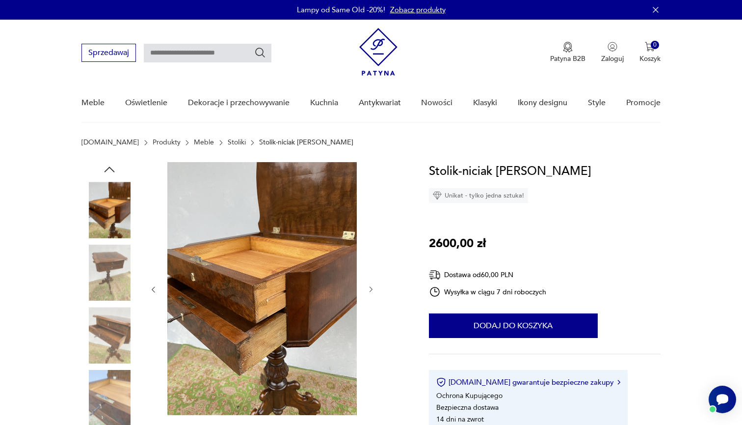
scroll to position [0, 0]
click at [110, 171] on icon "button" at bounding box center [109, 169] width 15 height 15
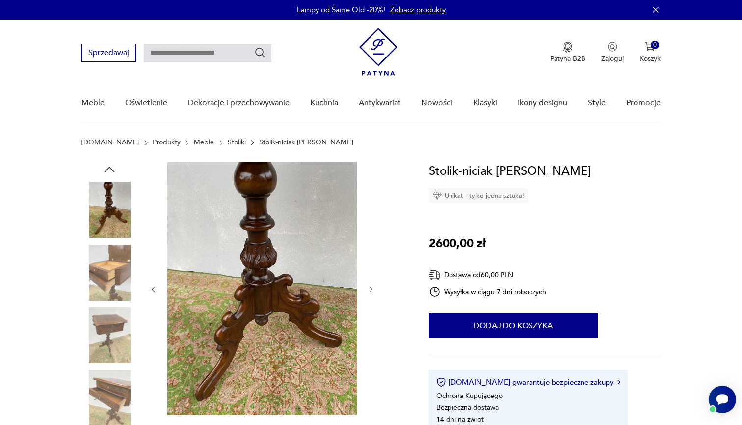
click at [110, 171] on icon "button" at bounding box center [109, 169] width 15 height 15
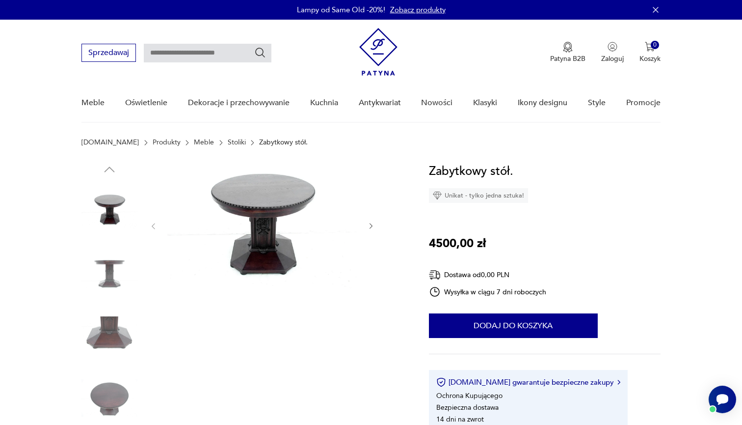
click at [120, 265] on img at bounding box center [110, 273] width 56 height 56
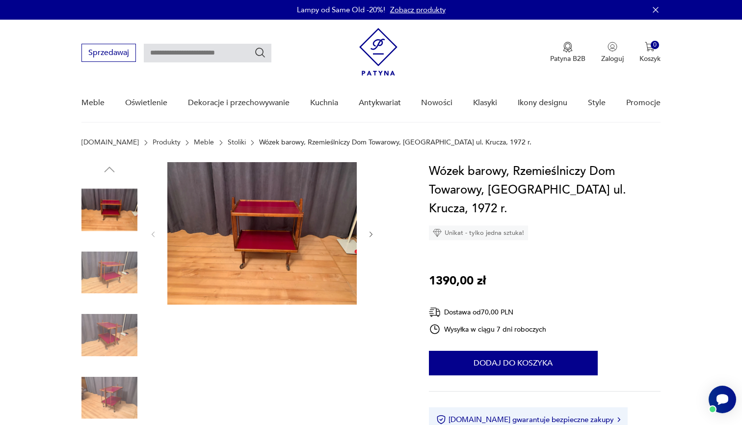
click at [133, 196] on img at bounding box center [110, 210] width 56 height 56
click at [113, 250] on img at bounding box center [110, 273] width 56 height 56
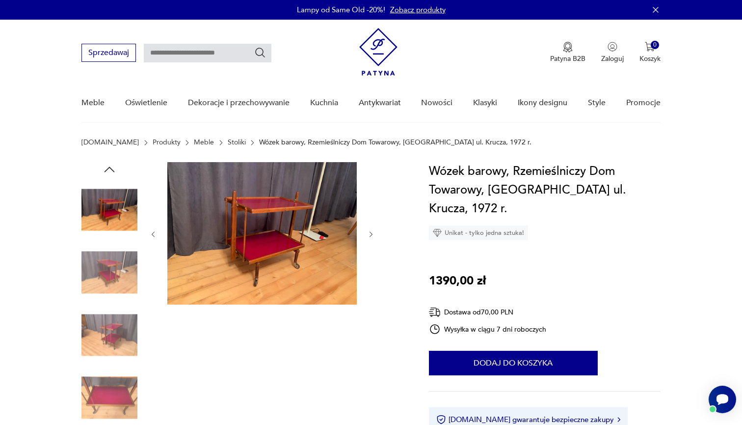
click at [110, 278] on img at bounding box center [110, 273] width 56 height 56
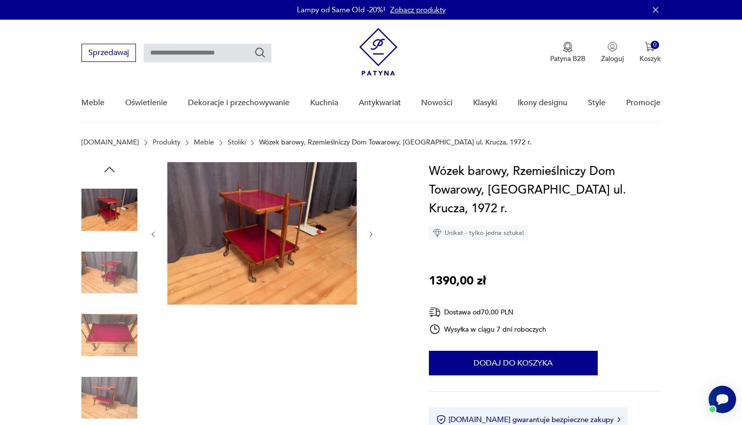
click at [111, 345] on img at bounding box center [110, 335] width 56 height 56
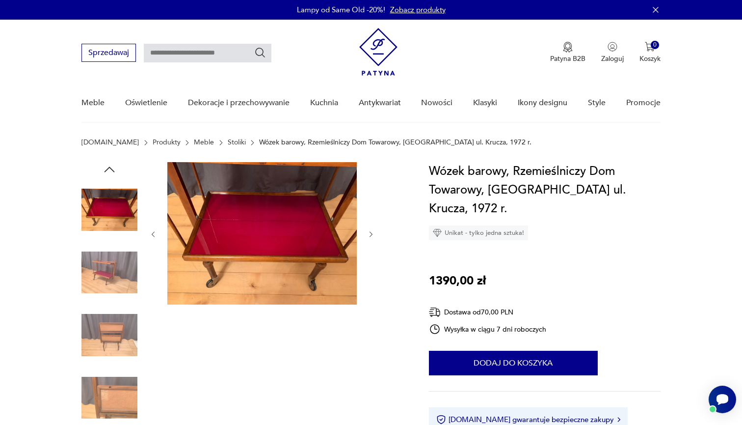
click at [111, 379] on img at bounding box center [110, 398] width 56 height 56
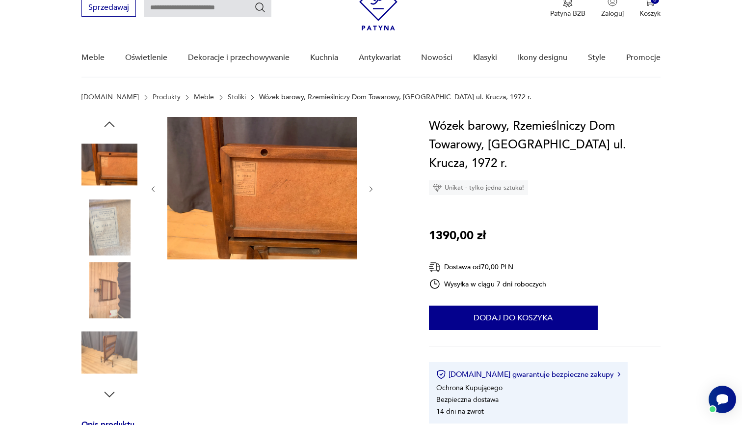
scroll to position [50, 0]
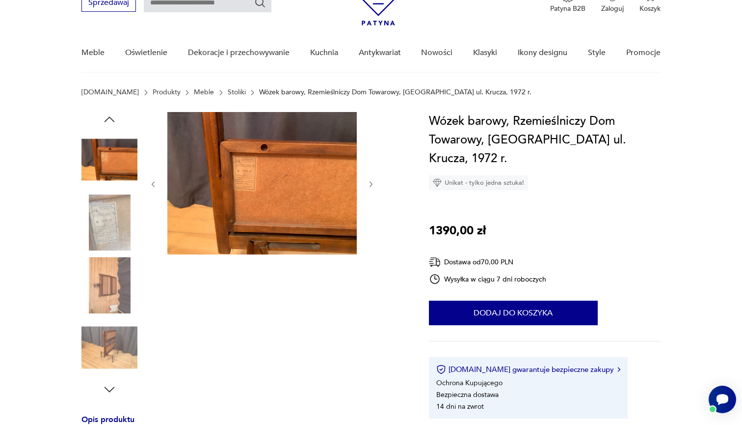
click at [107, 343] on img at bounding box center [110, 348] width 56 height 56
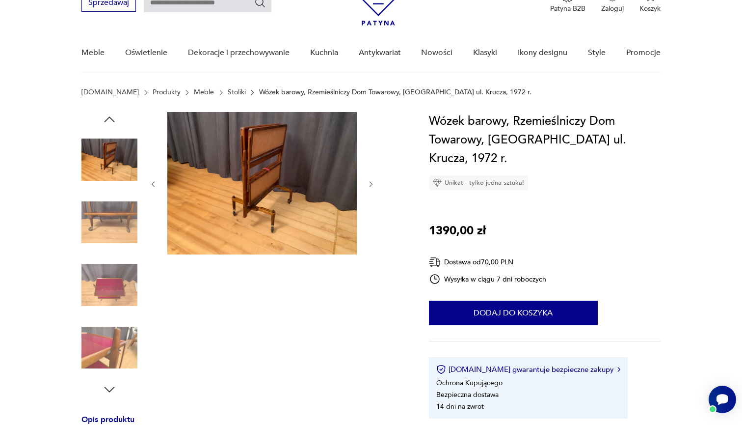
click at [107, 397] on div "Opis produktu Unikatowy , składany wózek barowy , Rzemieślniczy Dom Towarowy Wa…" at bounding box center [244, 404] width 324 height 584
click at [110, 382] on icon "button" at bounding box center [109, 389] width 15 height 15
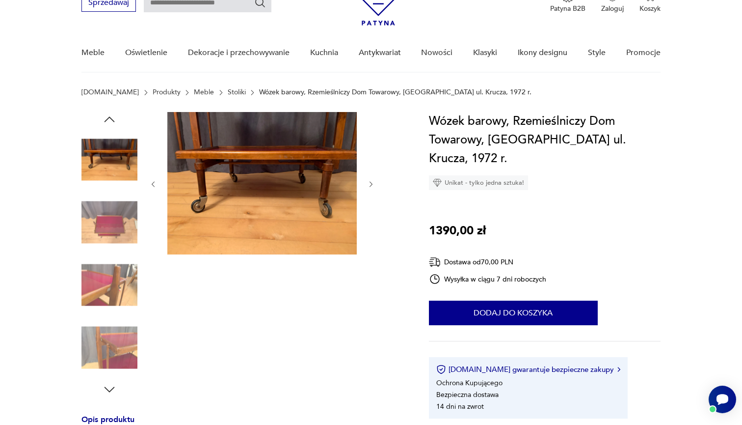
click at [110, 389] on icon "button" at bounding box center [109, 389] width 15 height 15
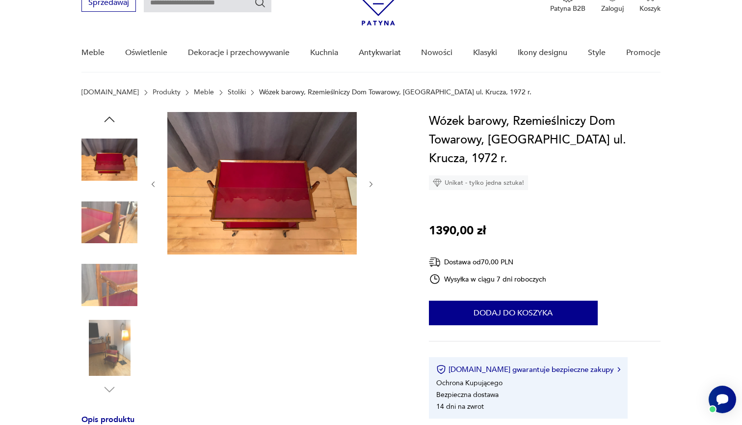
click at [116, 350] on img at bounding box center [110, 348] width 56 height 56
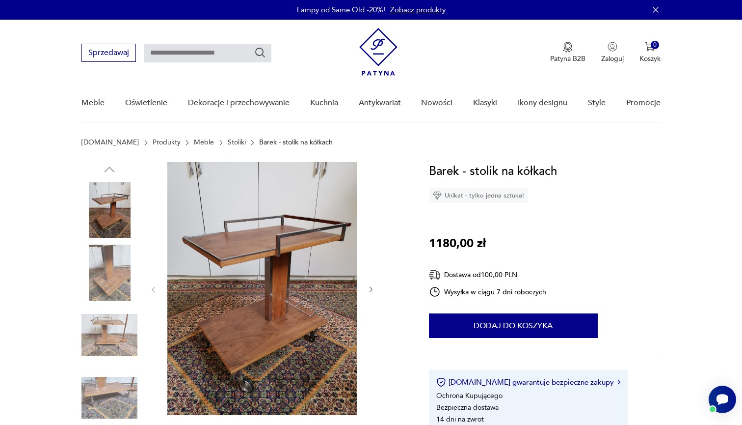
click at [116, 224] on img at bounding box center [110, 210] width 56 height 56
click at [113, 273] on img at bounding box center [110, 273] width 56 height 56
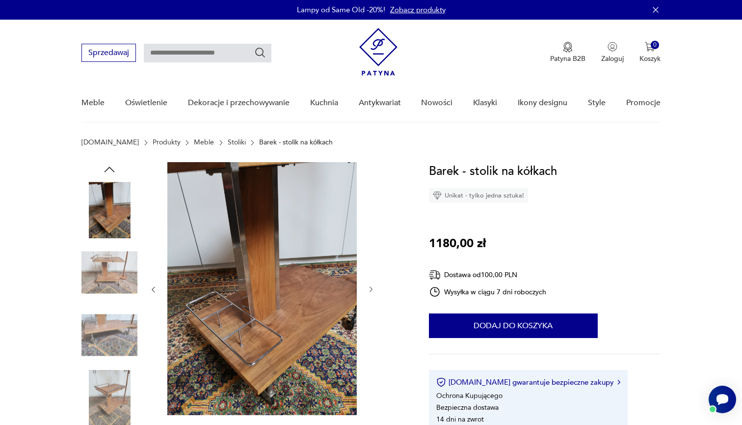
click at [110, 333] on img at bounding box center [110, 335] width 56 height 56
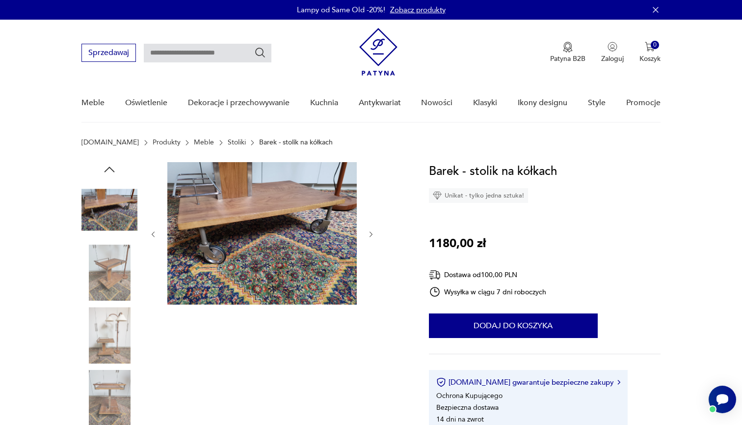
click at [111, 350] on img at bounding box center [110, 335] width 56 height 56
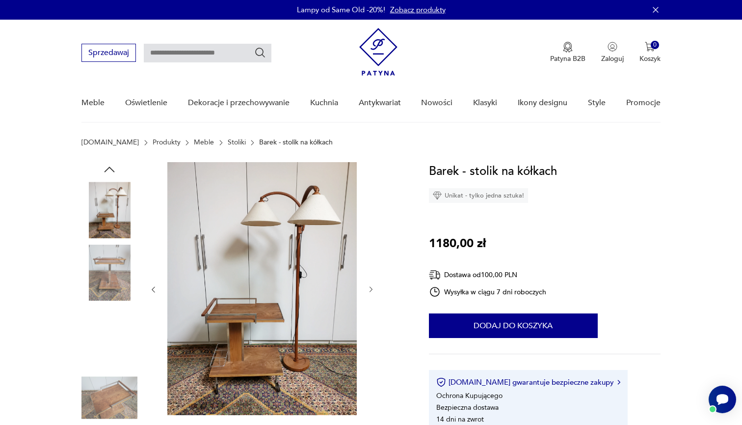
click at [109, 374] on img at bounding box center [110, 398] width 56 height 56
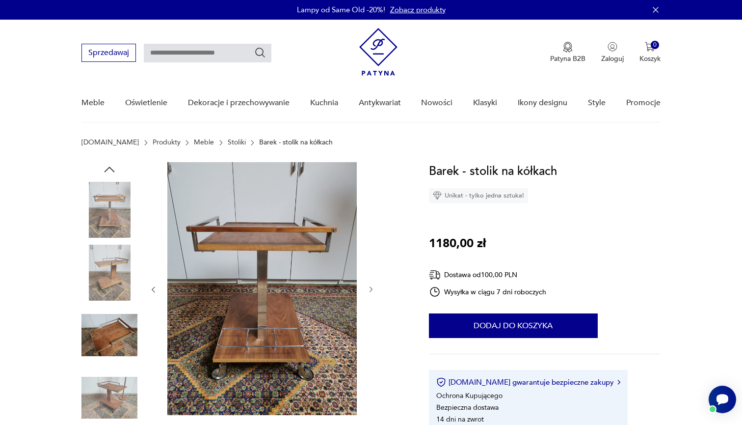
click at [110, 323] on img at bounding box center [110, 335] width 56 height 56
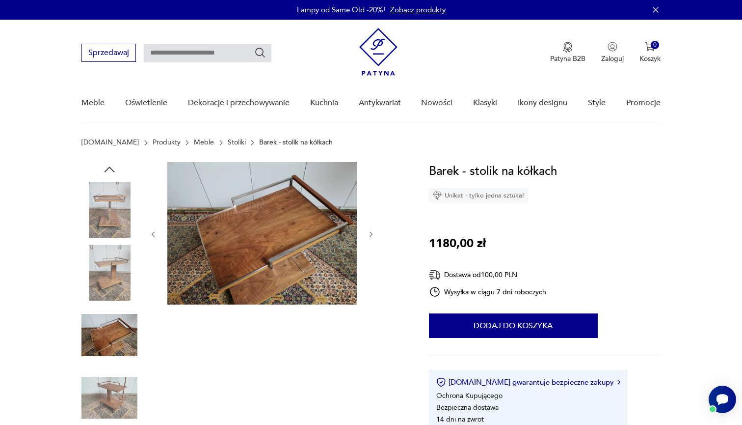
click at [106, 275] on img at bounding box center [110, 273] width 56 height 56
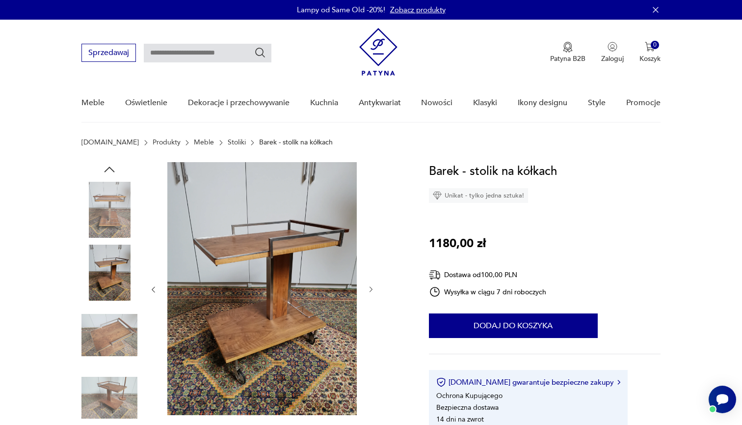
click at [107, 326] on img at bounding box center [110, 335] width 56 height 56
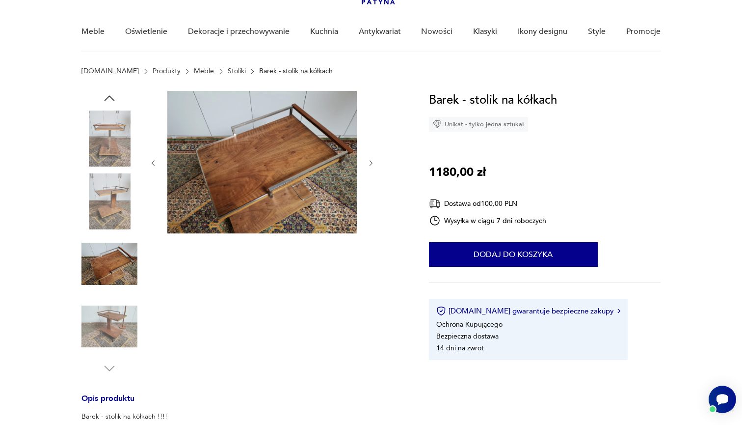
scroll to position [72, 0]
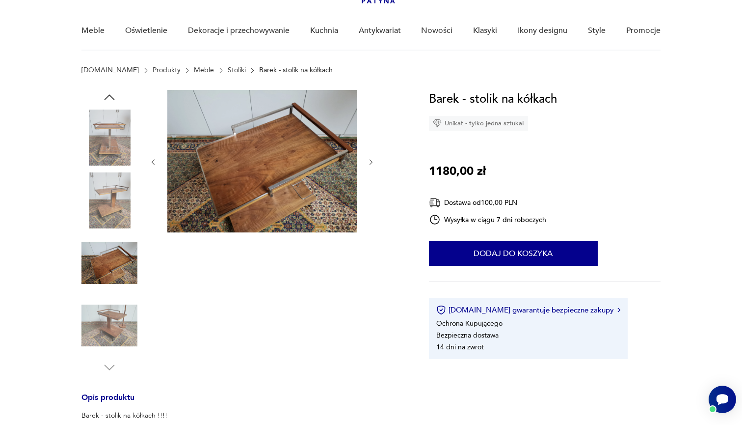
click at [107, 326] on img at bounding box center [110, 326] width 56 height 56
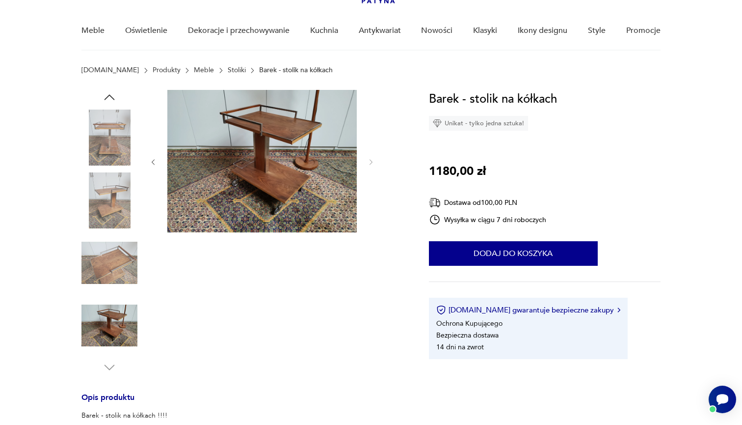
click at [114, 153] on img at bounding box center [110, 137] width 56 height 56
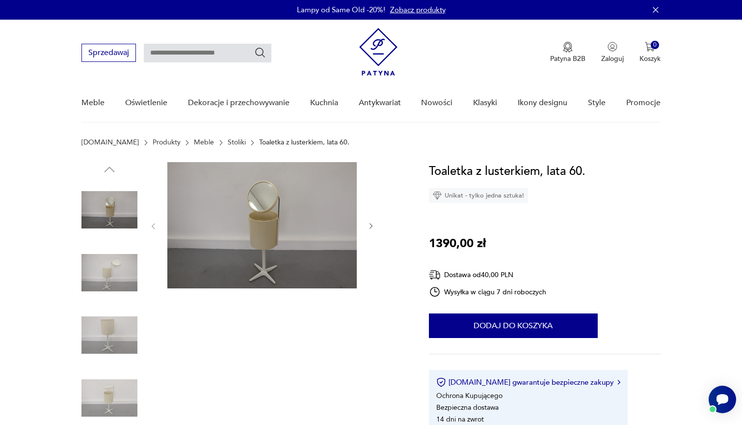
click at [114, 287] on img at bounding box center [110, 273] width 56 height 56
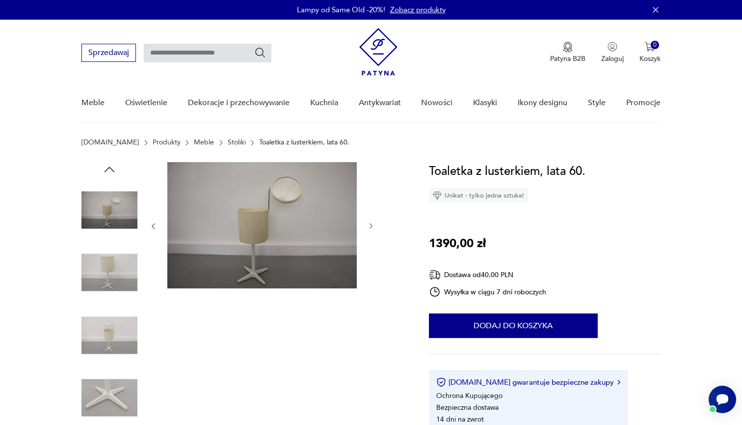
click at [105, 308] on img at bounding box center [110, 335] width 56 height 56
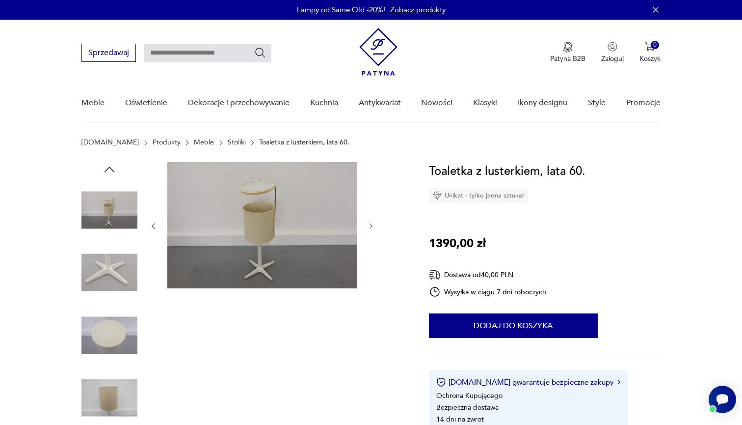
click at [107, 350] on img at bounding box center [110, 335] width 56 height 56
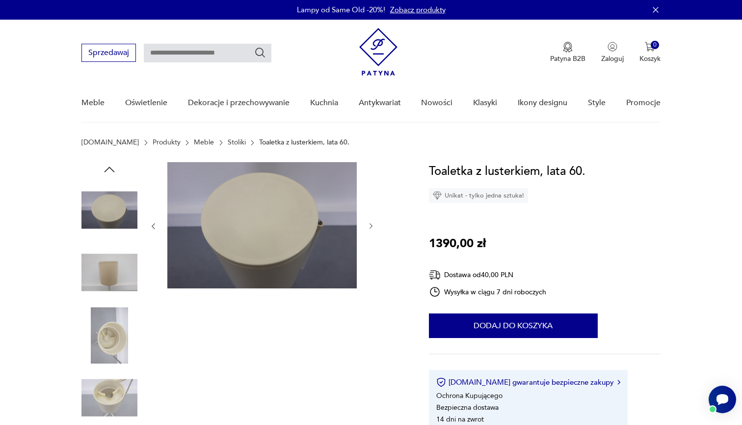
click at [106, 372] on img at bounding box center [110, 398] width 56 height 56
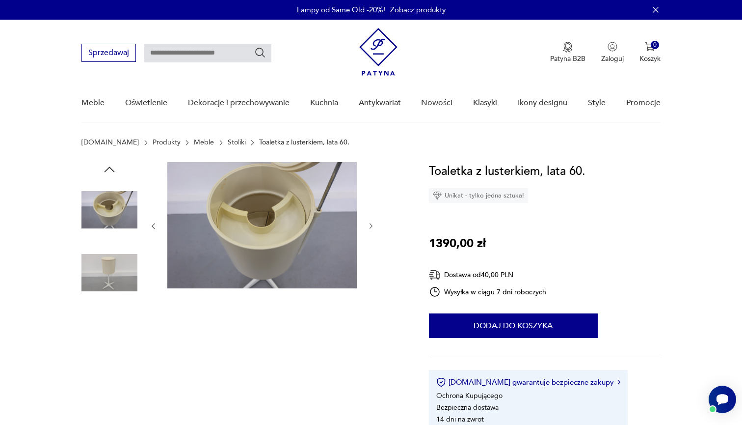
click at [113, 388] on img at bounding box center [110, 398] width 56 height 56
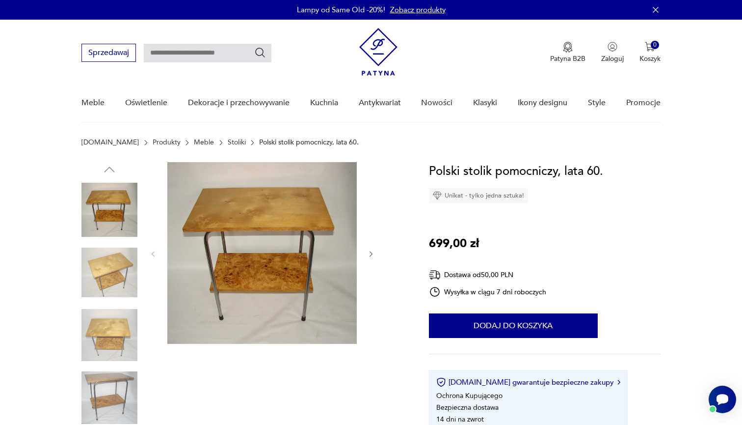
click at [111, 273] on img at bounding box center [110, 273] width 56 height 56
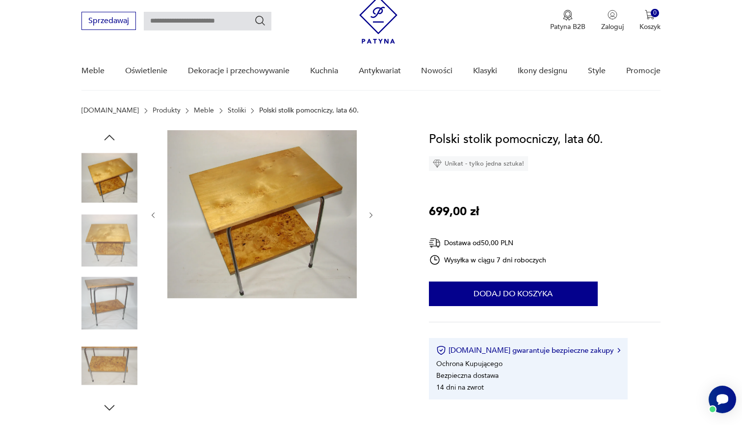
scroll to position [64, 0]
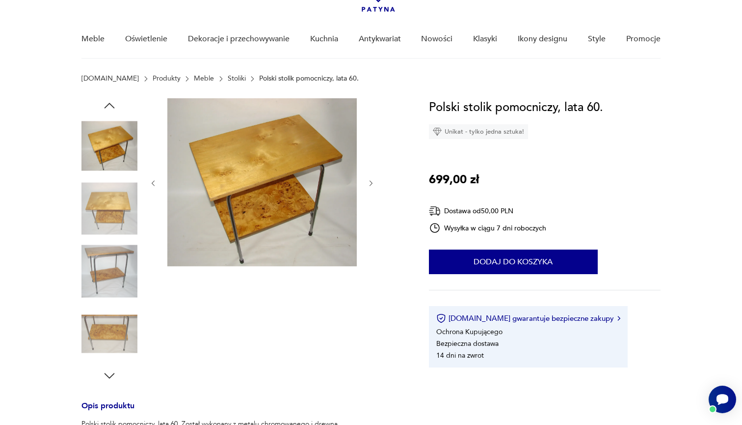
click at [111, 273] on img at bounding box center [110, 271] width 56 height 56
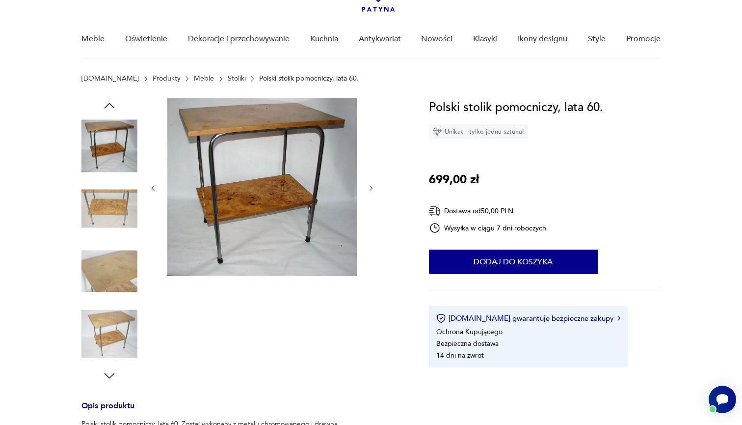
click at [109, 308] on img at bounding box center [110, 334] width 56 height 56
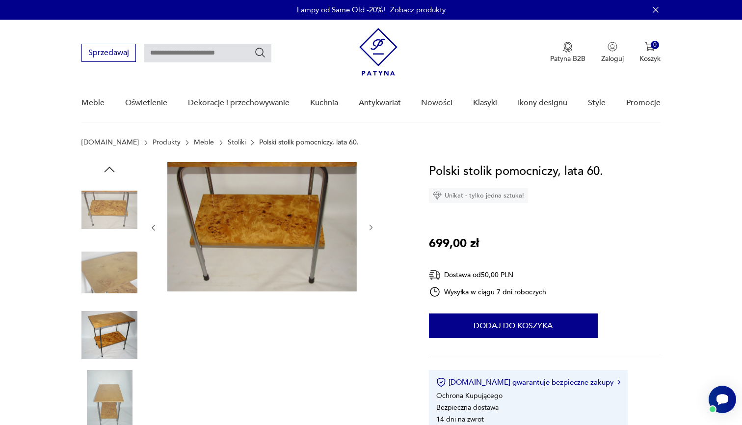
scroll to position [0, 0]
click at [109, 174] on icon "button" at bounding box center [109, 169] width 15 height 15
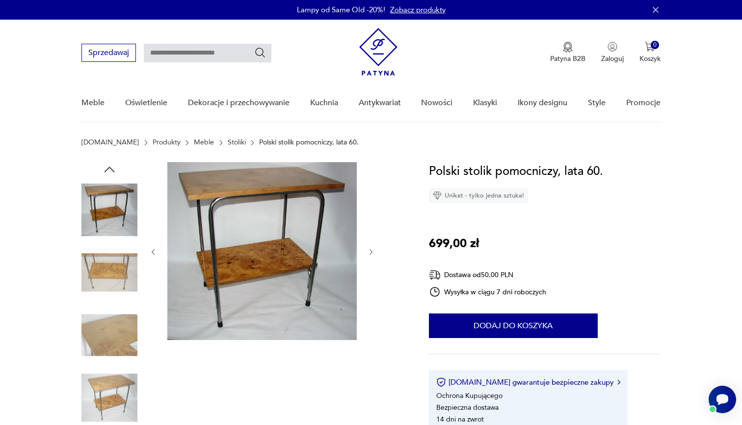
click at [109, 174] on icon "button" at bounding box center [109, 169] width 15 height 15
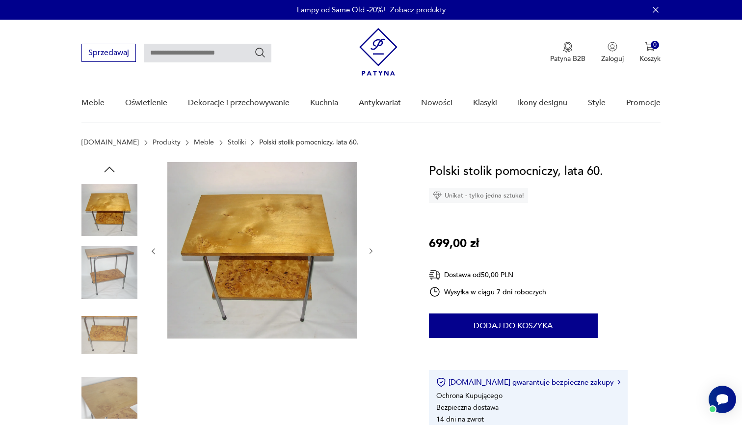
click at [109, 174] on icon "button" at bounding box center [109, 169] width 15 height 15
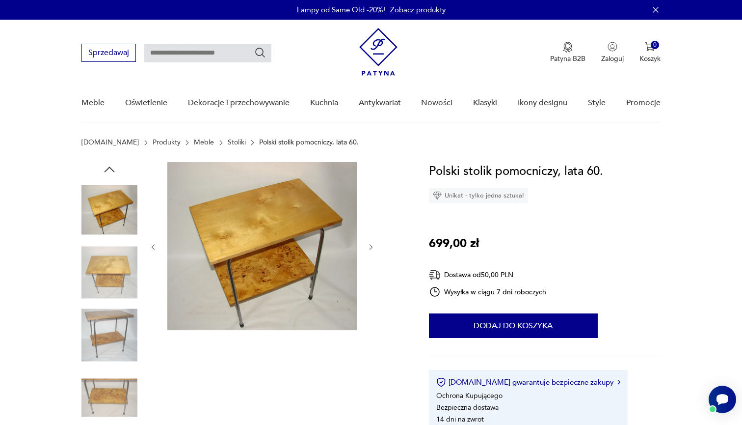
click at [109, 174] on icon "button" at bounding box center [109, 169] width 15 height 15
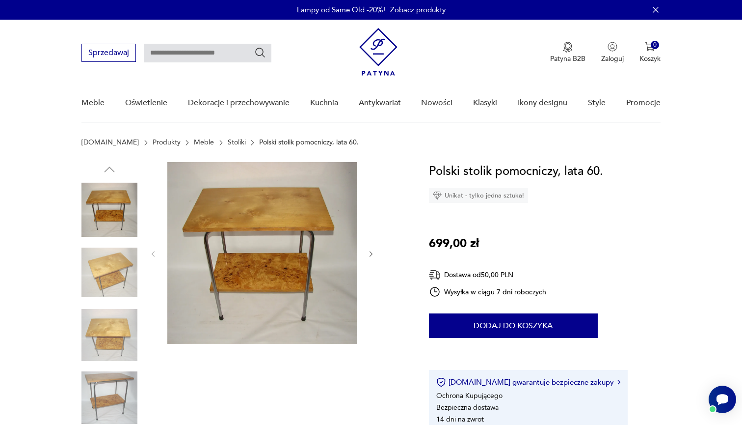
click at [115, 211] on img at bounding box center [110, 210] width 56 height 56
